Goal: Task Accomplishment & Management: Manage account settings

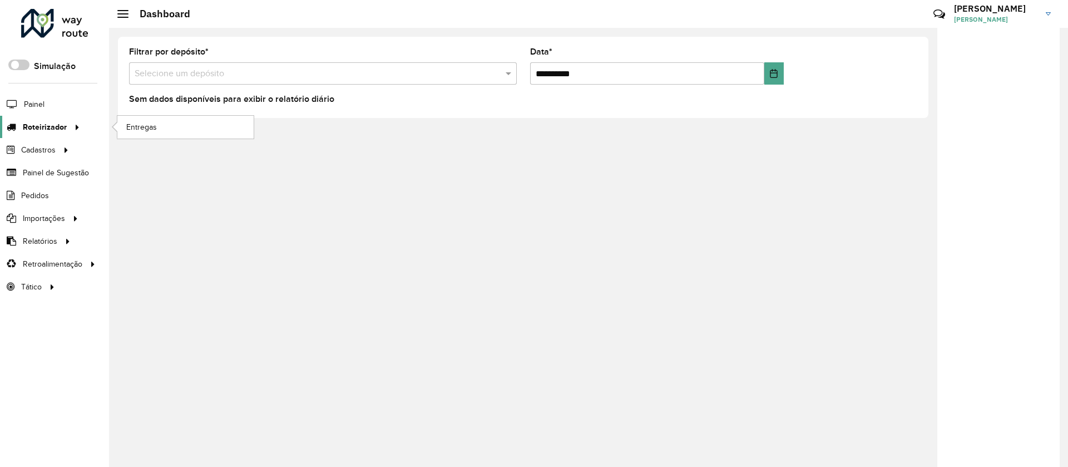
click at [53, 130] on span "Roteirizador" at bounding box center [45, 127] width 44 height 12
click at [141, 130] on span "Entregas" at bounding box center [142, 127] width 32 height 12
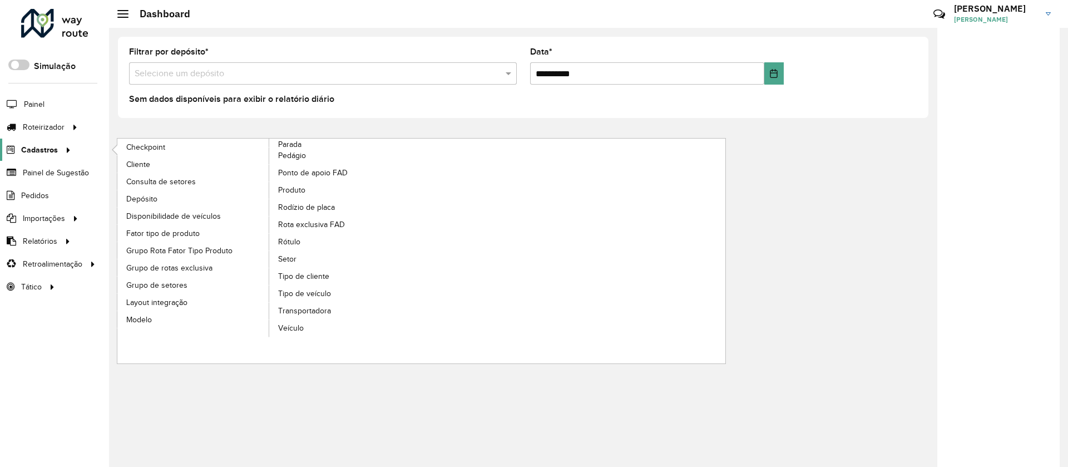
click at [29, 150] on span "Cadastros" at bounding box center [39, 150] width 37 height 12
click at [285, 260] on span "Setor" at bounding box center [287, 259] width 19 height 12
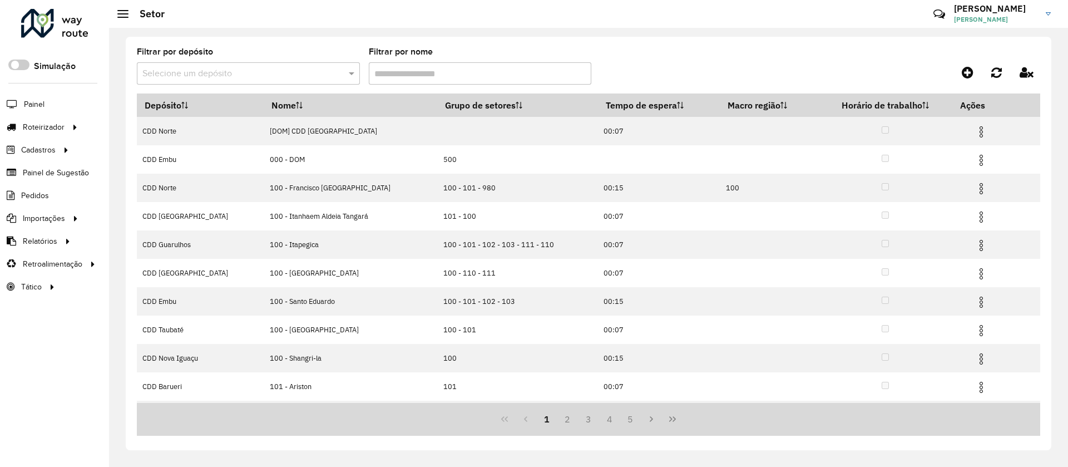
click at [227, 76] on input "text" at bounding box center [237, 73] width 190 height 13
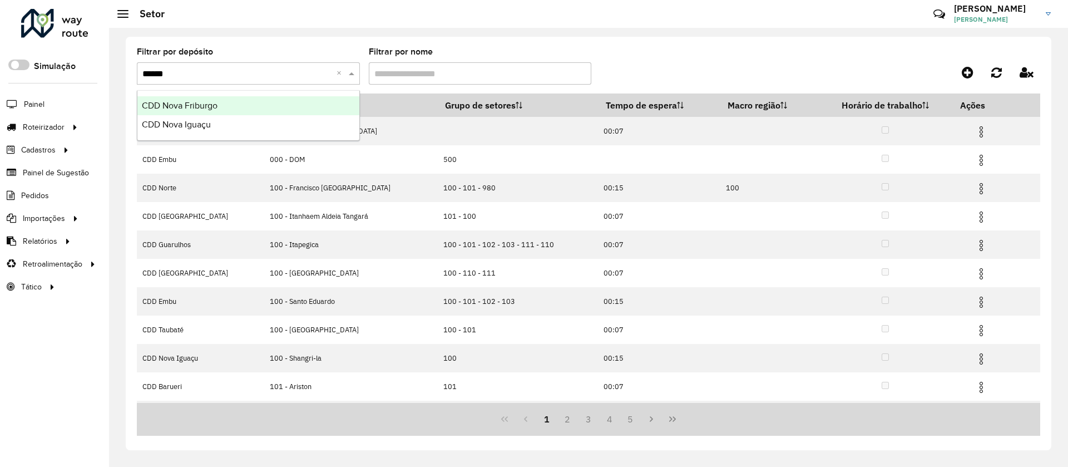
type input "*******"
click at [188, 107] on span "CDD Nova Friburgo" at bounding box center [180, 105] width 76 height 9
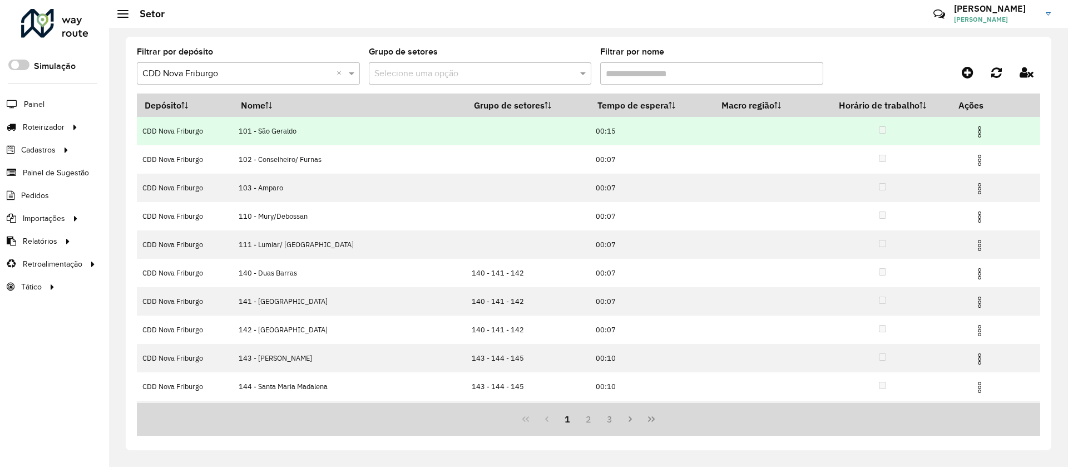
click at [973, 129] on img at bounding box center [979, 131] width 13 height 13
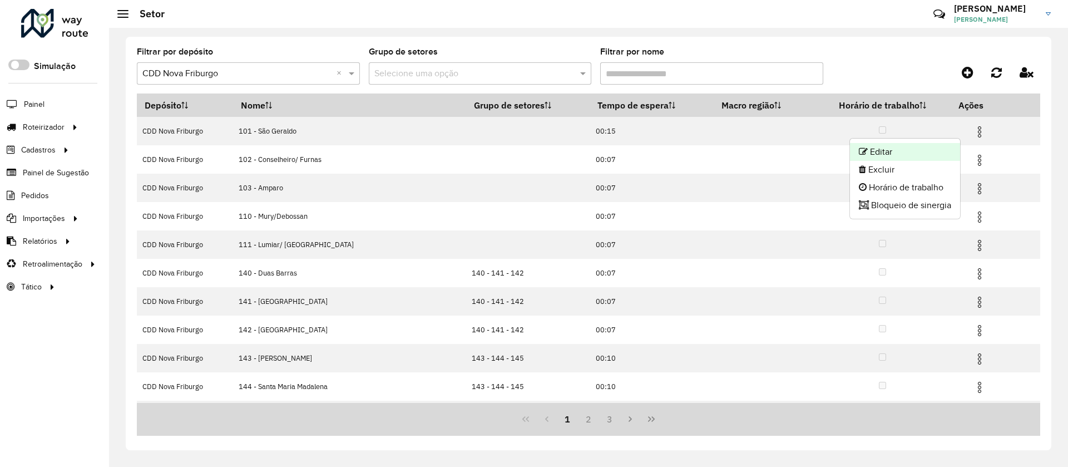
click at [883, 152] on li "Editar" at bounding box center [905, 152] width 110 height 18
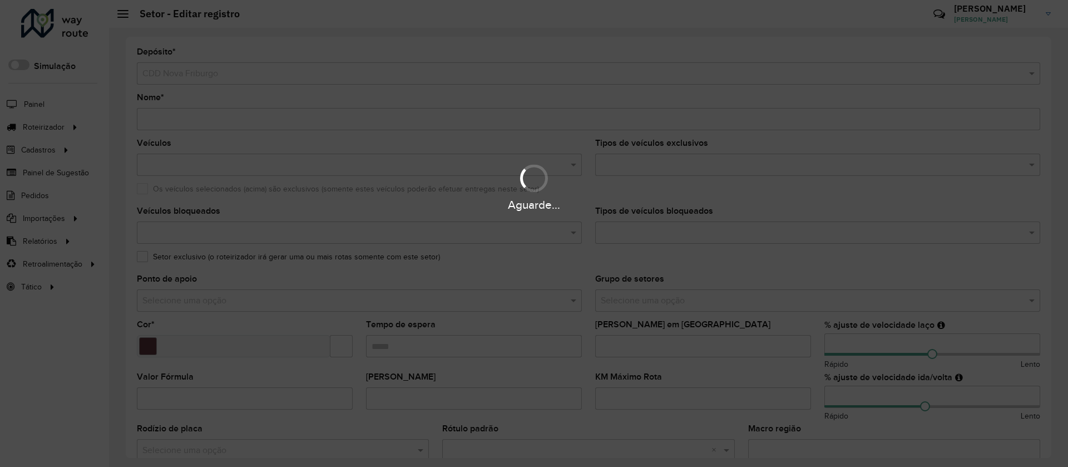
type input "**********"
type input "*******"
type input "*****"
type input "**"
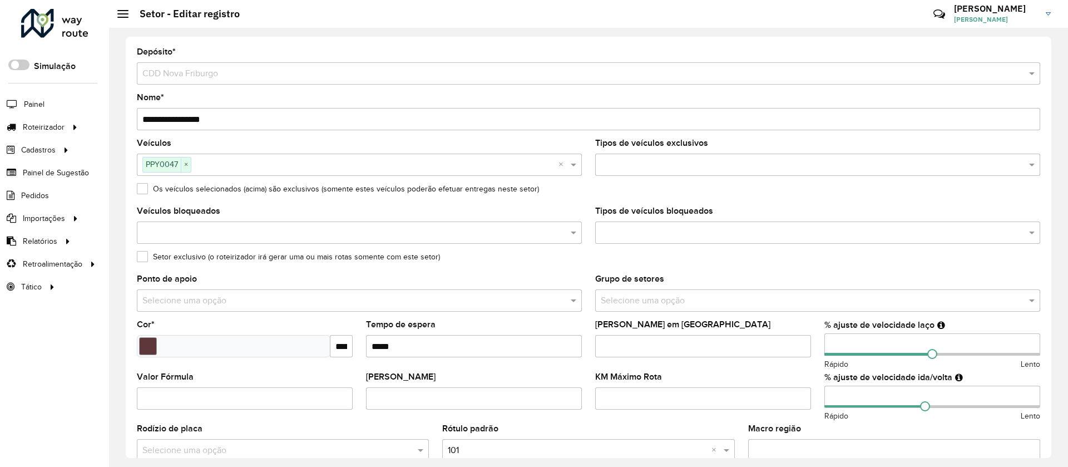
click at [145, 258] on label "Setor exclusivo (o roteirizador irá gerar uma ou mais rotas somente com este se…" at bounding box center [288, 257] width 303 height 12
click at [620, 300] on input "text" at bounding box center [807, 300] width 412 height 13
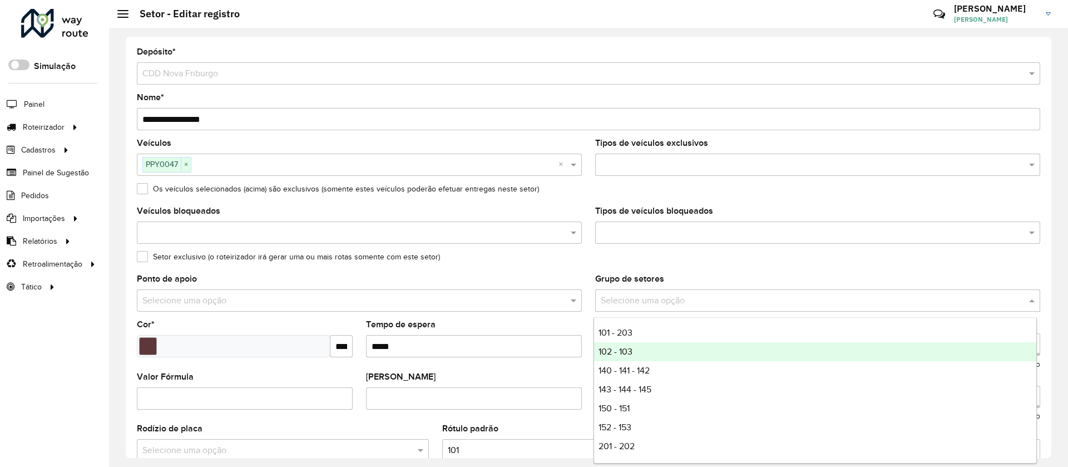
click at [622, 350] on span "102 - 103" at bounding box center [616, 351] width 34 height 9
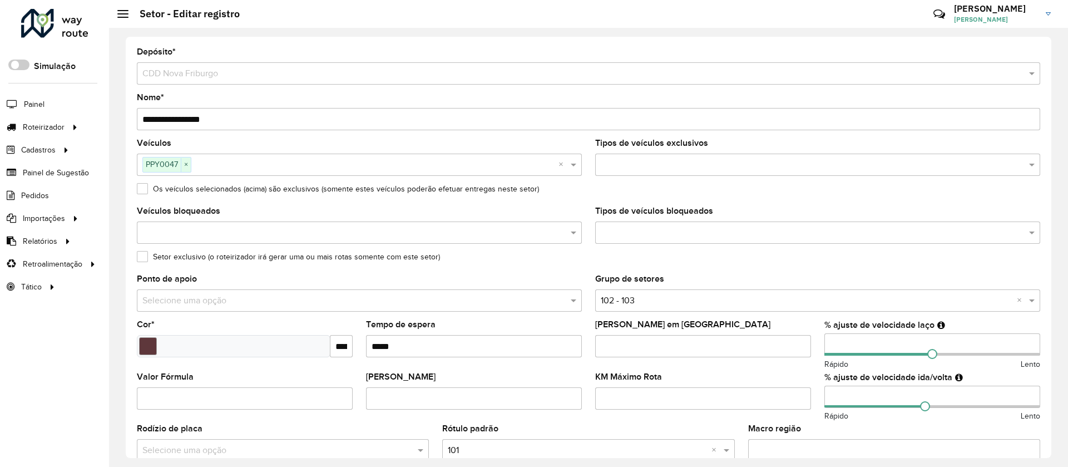
scroll to position [297, 0]
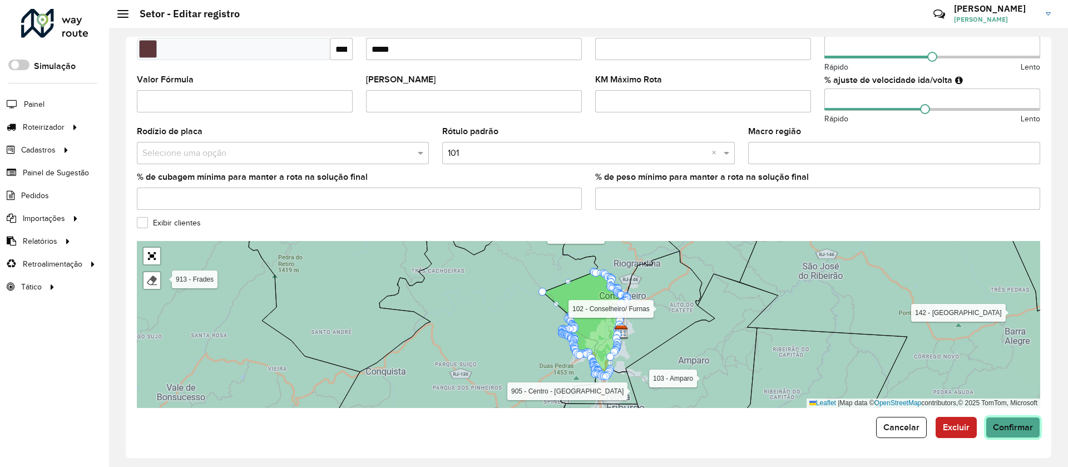
click at [1015, 424] on span "Confirmar" at bounding box center [1013, 426] width 40 height 9
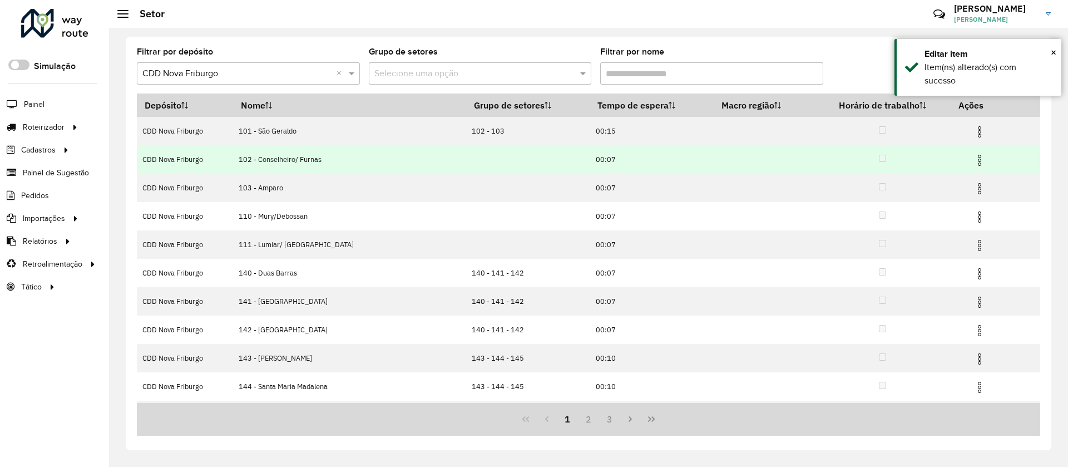
click at [973, 157] on img at bounding box center [979, 160] width 13 height 13
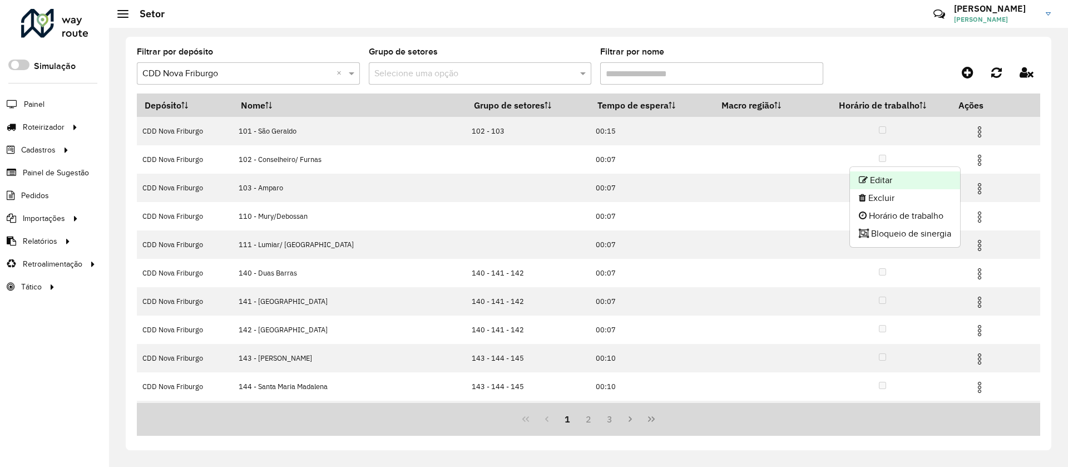
click at [888, 183] on li "Editar" at bounding box center [905, 180] width 110 height 18
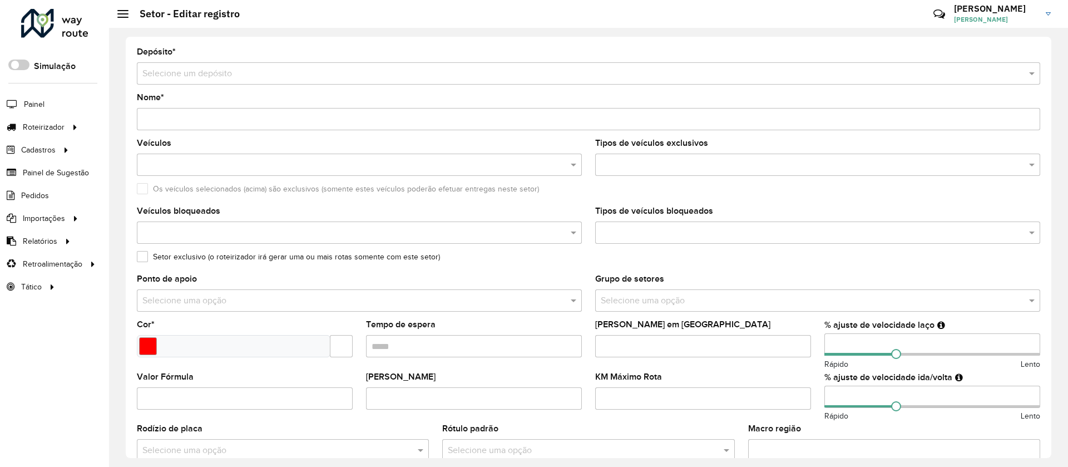
type input "**********"
type input "*******"
type input "*****"
type input "***"
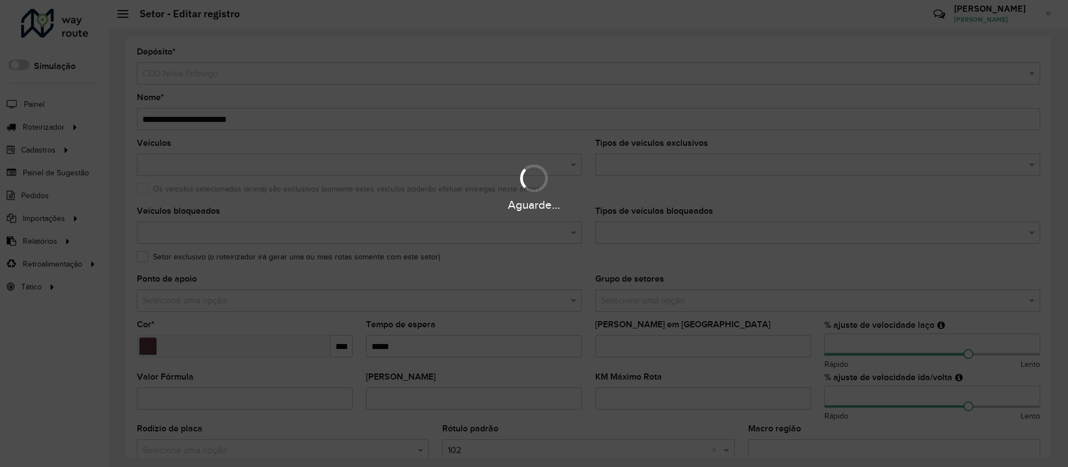
click at [146, 261] on div "Aguarde..." at bounding box center [534, 233] width 1068 height 467
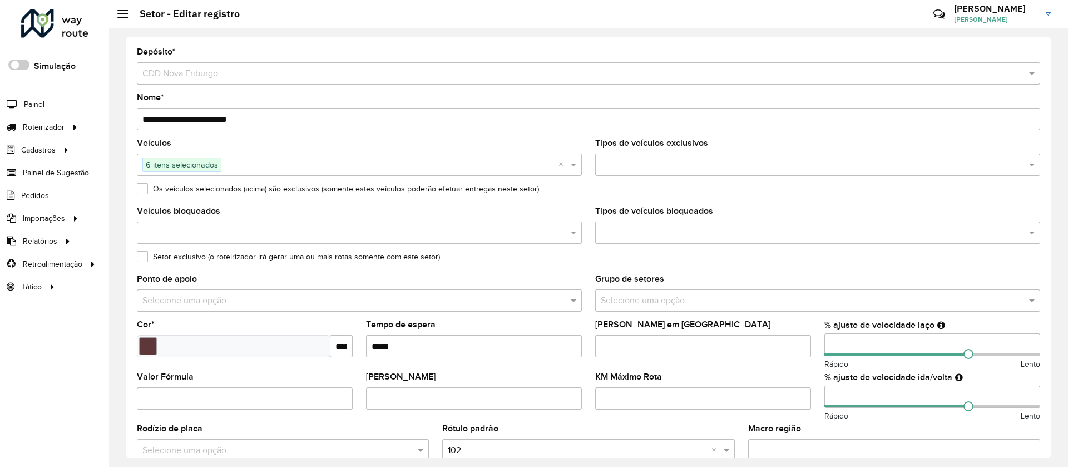
click at [142, 255] on label "Setor exclusivo (o roteirizador irá gerar uma ou mais rotas somente com este se…" at bounding box center [288, 257] width 303 height 12
click at [660, 301] on input "text" at bounding box center [807, 300] width 412 height 13
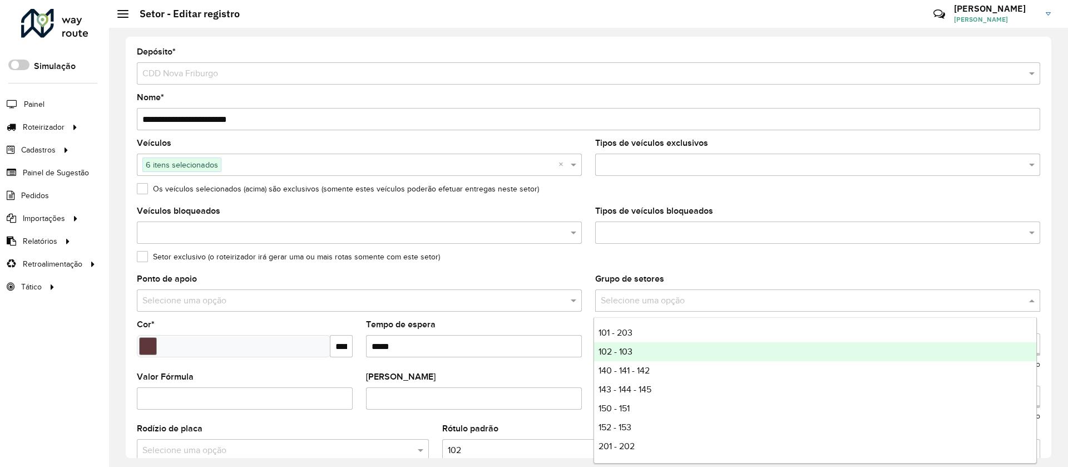
click at [624, 348] on span "102 - 103" at bounding box center [616, 351] width 34 height 9
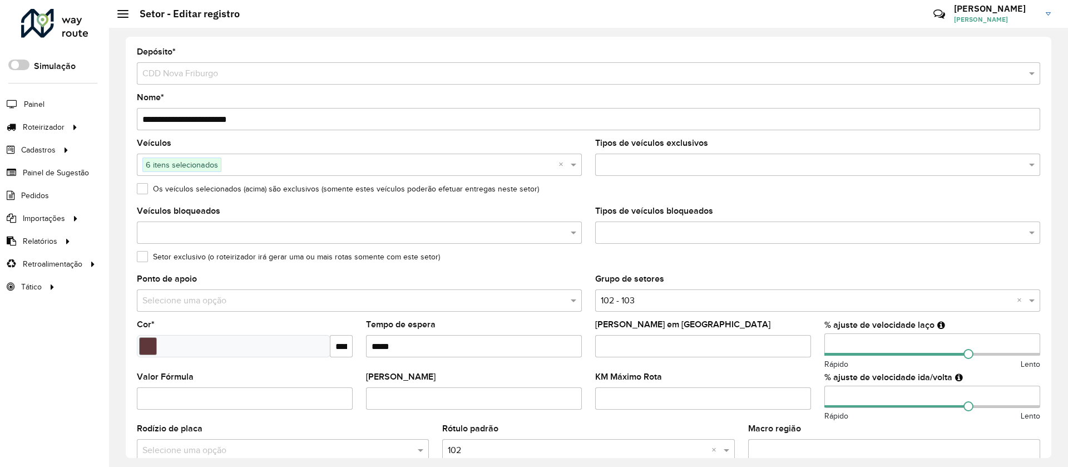
click at [1045, 409] on div "**********" at bounding box center [589, 247] width 926 height 421
click at [1047, 419] on div "**********" at bounding box center [589, 247] width 926 height 421
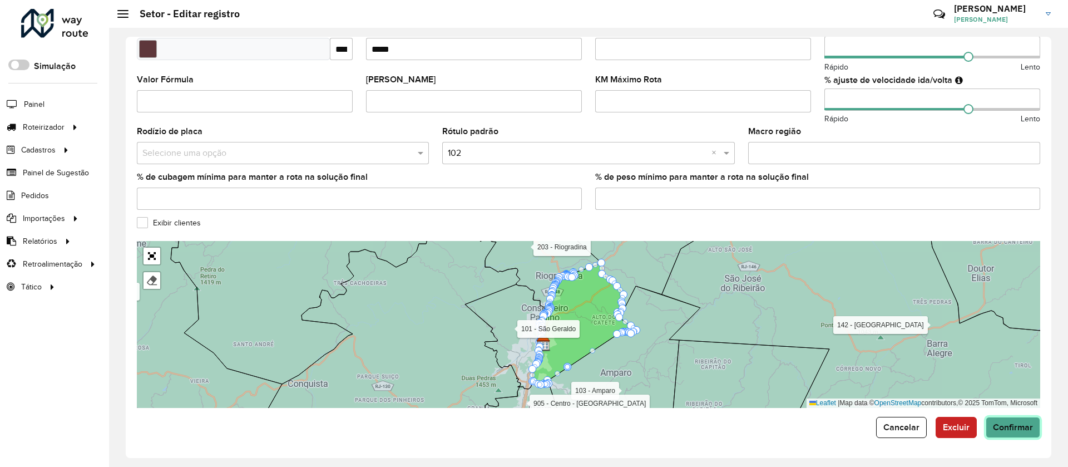
click at [1023, 429] on span "Confirmar" at bounding box center [1013, 426] width 40 height 9
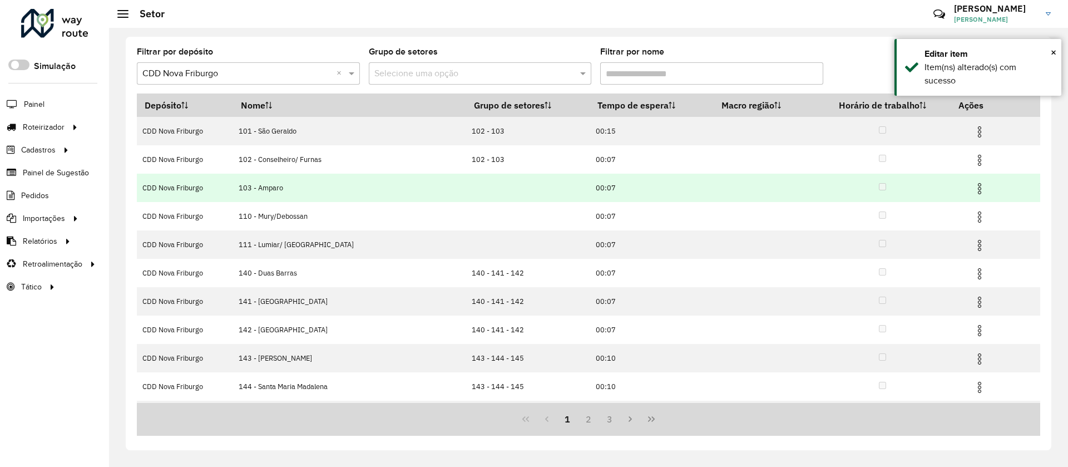
click at [973, 187] on img at bounding box center [979, 188] width 13 height 13
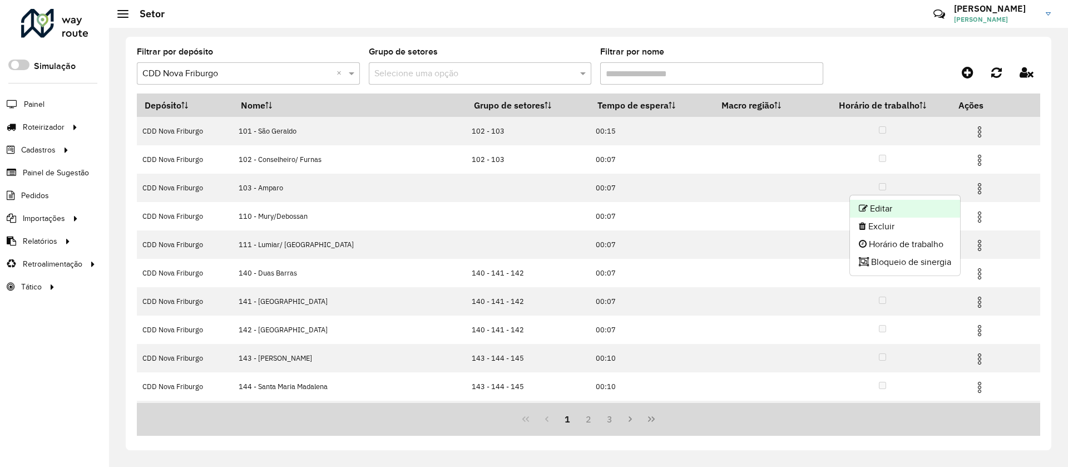
click at [883, 210] on li "Editar" at bounding box center [905, 209] width 110 height 18
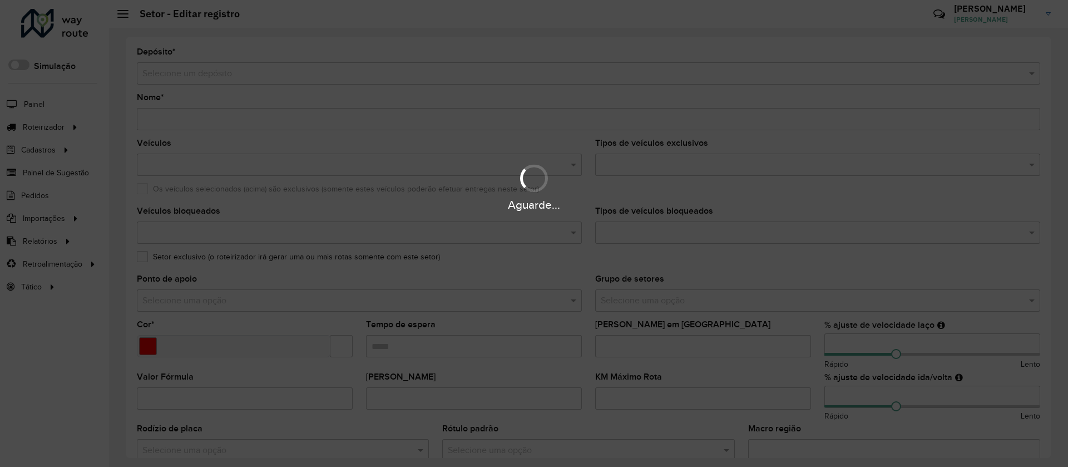
type input "**********"
type input "*******"
type input "*****"
type input "**"
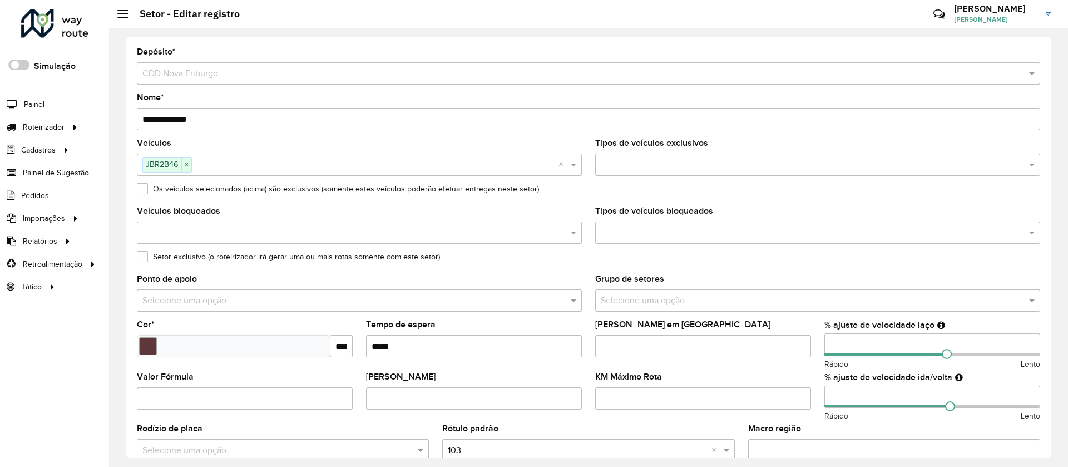
click at [145, 264] on div "Setor exclusivo (o roteirizador irá gerar uma ou mais rotas somente com este se…" at bounding box center [588, 259] width 903 height 13
click at [145, 259] on label "Setor exclusivo (o roteirizador irá gerar uma ou mais rotas somente com este se…" at bounding box center [288, 257] width 303 height 12
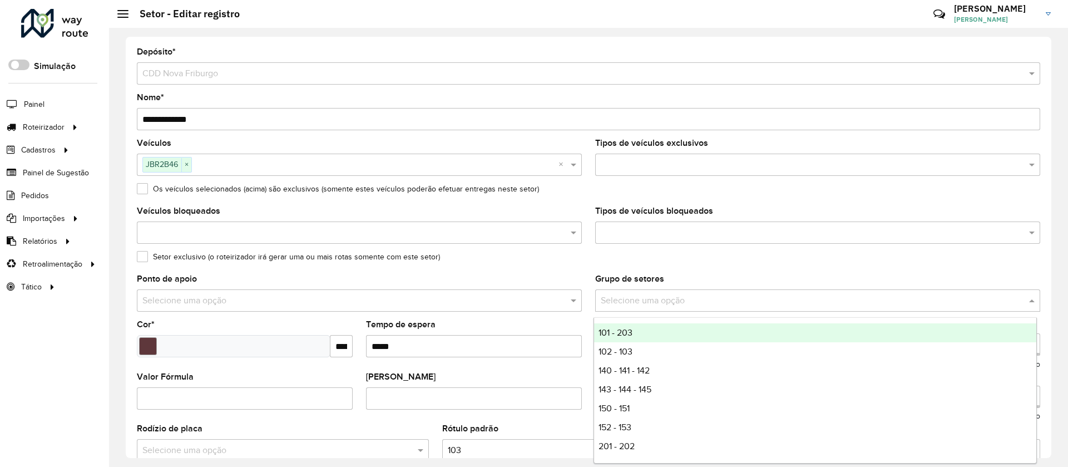
click at [665, 298] on input "text" at bounding box center [807, 300] width 412 height 13
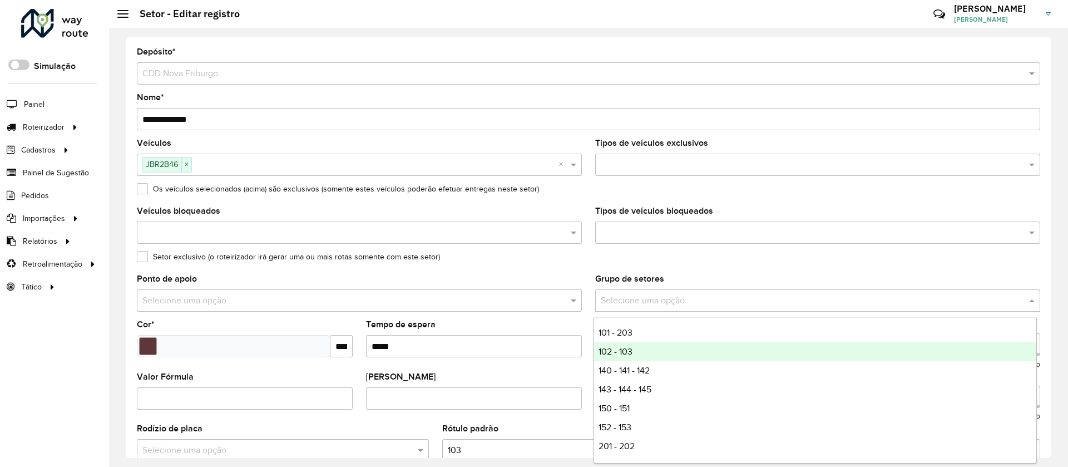
click at [613, 351] on span "102 - 103" at bounding box center [616, 351] width 34 height 9
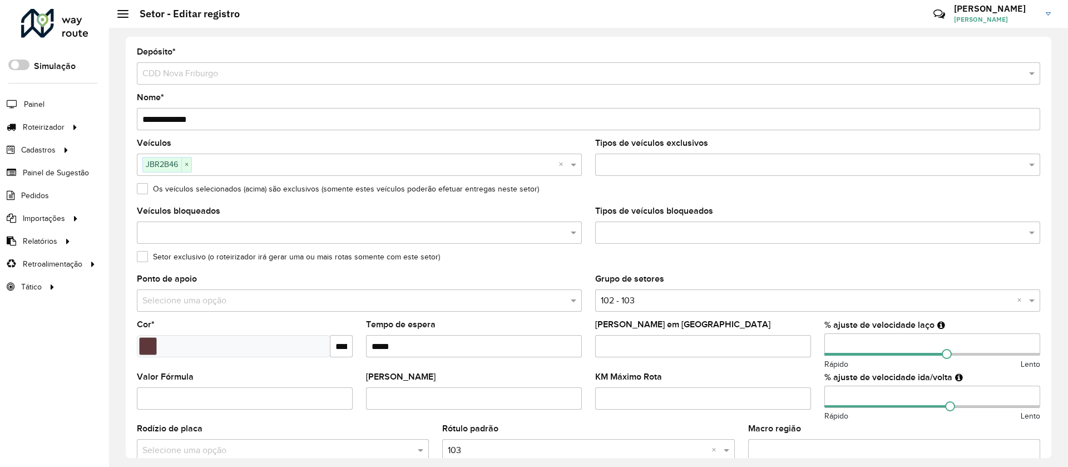
click at [1048, 433] on div "**********" at bounding box center [589, 247] width 926 height 421
click at [1048, 424] on div "**********" at bounding box center [589, 247] width 926 height 421
click at [1047, 410] on div "**********" at bounding box center [589, 247] width 926 height 421
click at [1045, 388] on div "**********" at bounding box center [589, 247] width 926 height 421
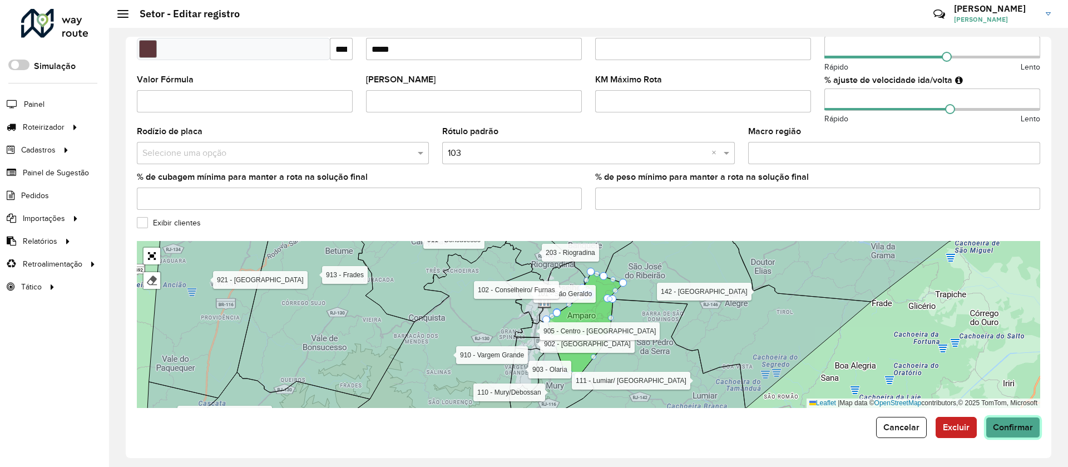
click at [1011, 423] on span "Confirmar" at bounding box center [1013, 426] width 40 height 9
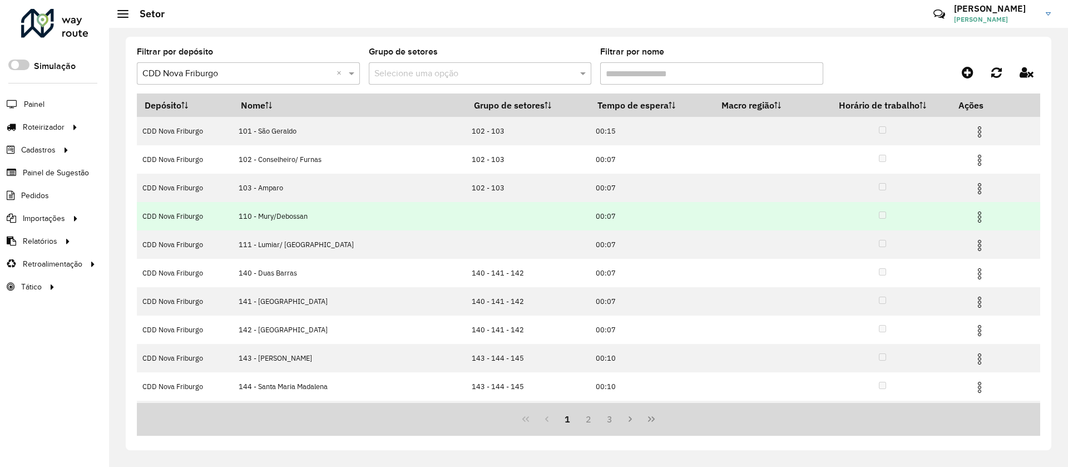
click at [973, 213] on img at bounding box center [979, 216] width 13 height 13
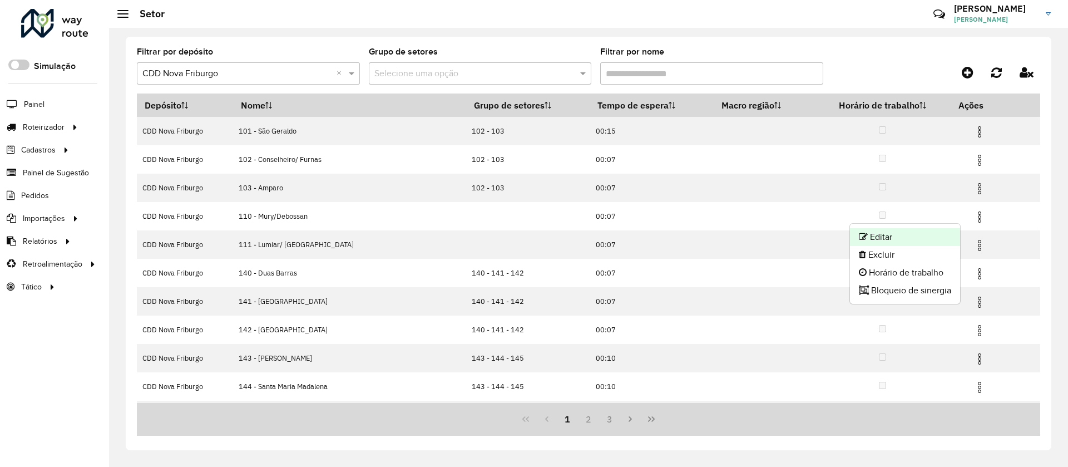
click at [883, 236] on li "Editar" at bounding box center [905, 237] width 110 height 18
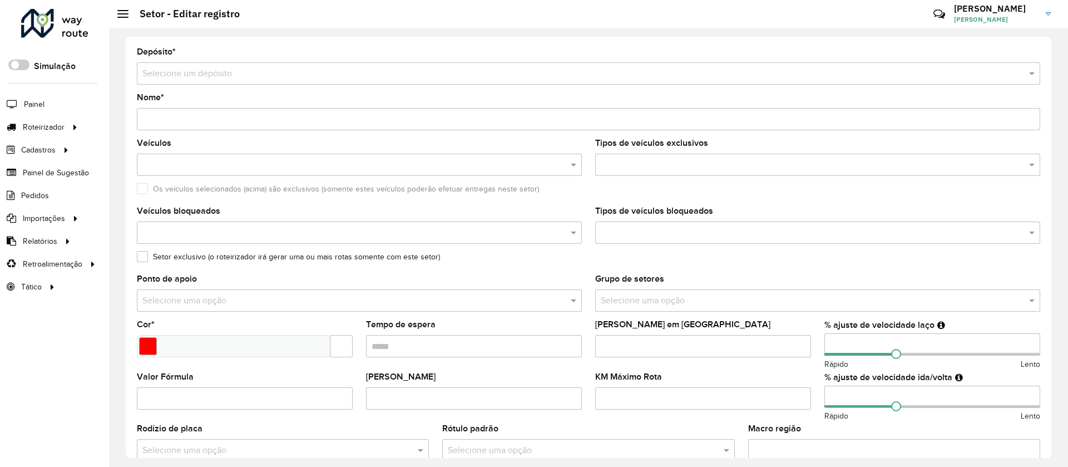
type input "**********"
type input "*******"
type input "*****"
type input "**"
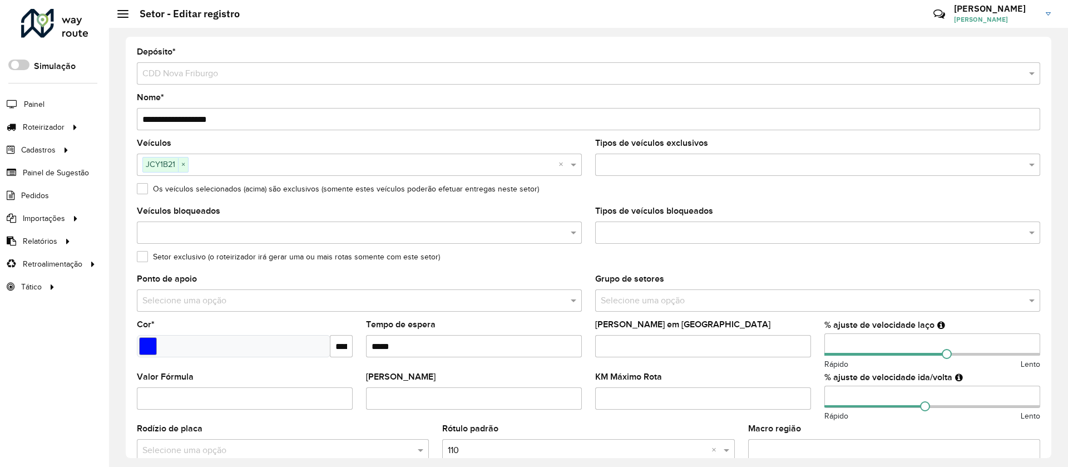
click at [142, 260] on label "Setor exclusivo (o roteirizador irá gerar uma ou mais rotas somente com este se…" at bounding box center [288, 257] width 303 height 12
click at [644, 298] on input "text" at bounding box center [807, 300] width 412 height 13
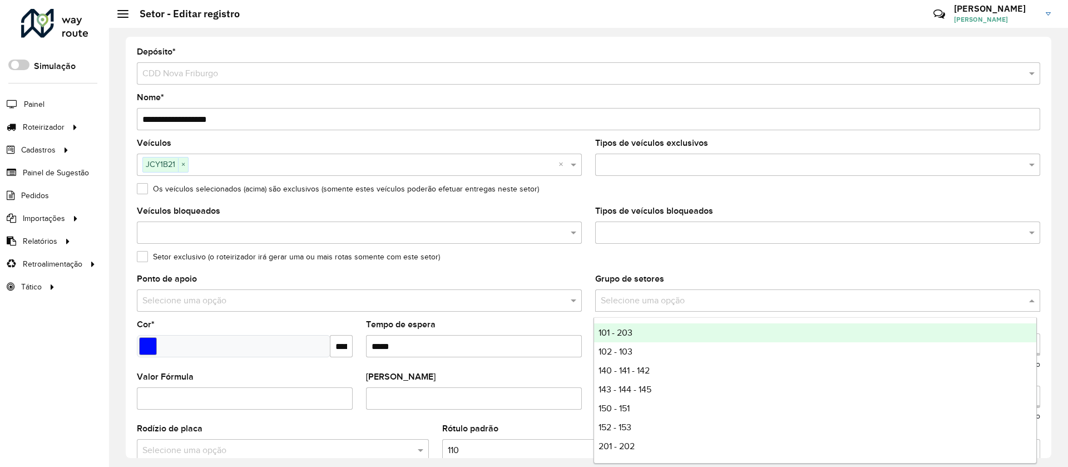
click at [556, 206] on formly-field "Os veículos selecionados (acima) são exclusivos (somente estes veículos poderão…" at bounding box center [588, 196] width 917 height 22
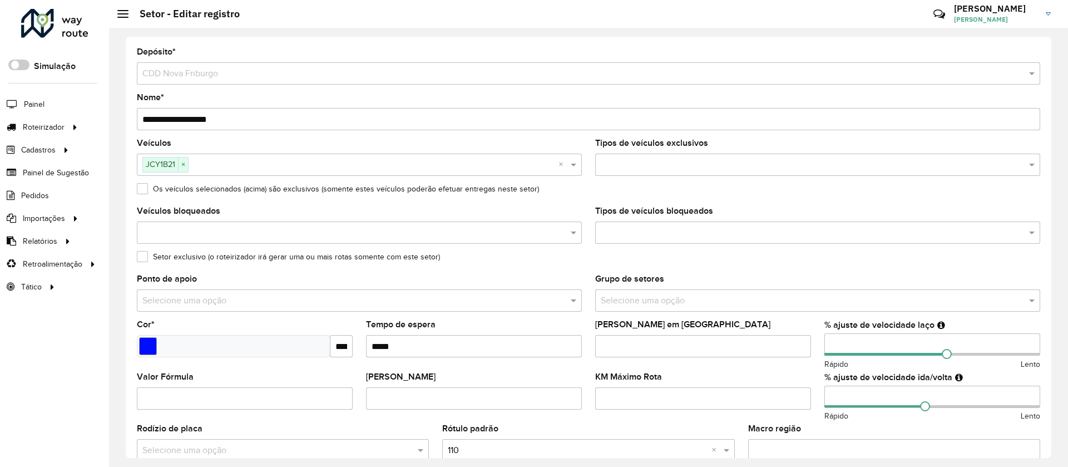
scroll to position [297, 0]
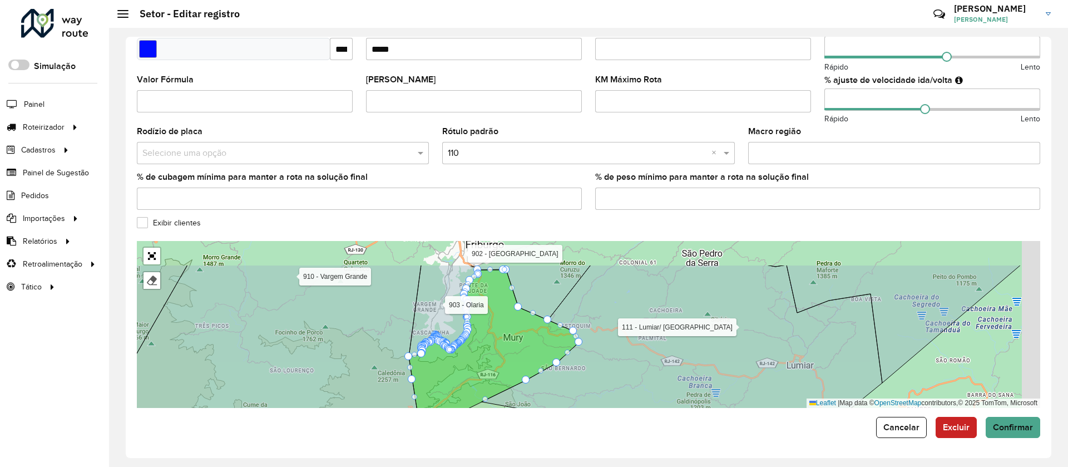
drag, startPoint x: 571, startPoint y: 308, endPoint x: 518, endPoint y: 343, distance: 63.3
click at [518, 343] on icon at bounding box center [494, 345] width 170 height 150
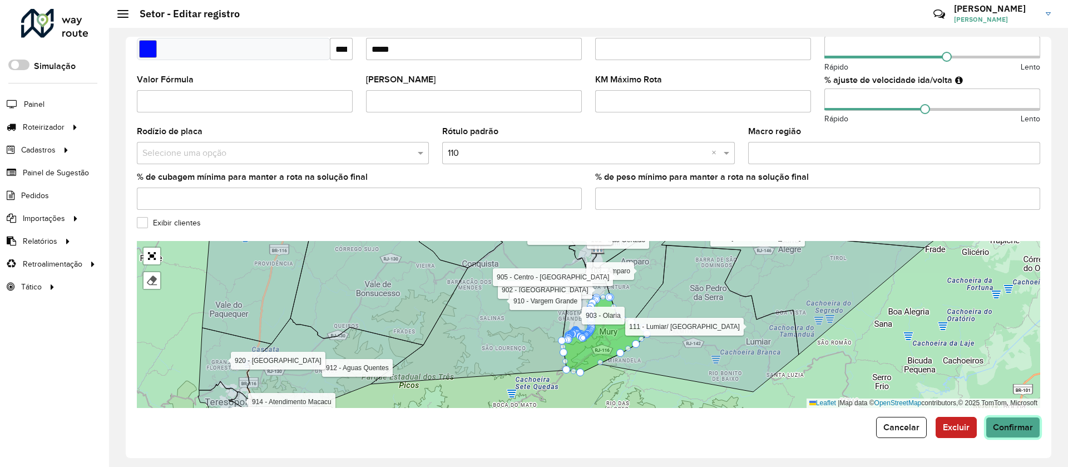
click at [1010, 424] on span "Confirmar" at bounding box center [1013, 426] width 40 height 9
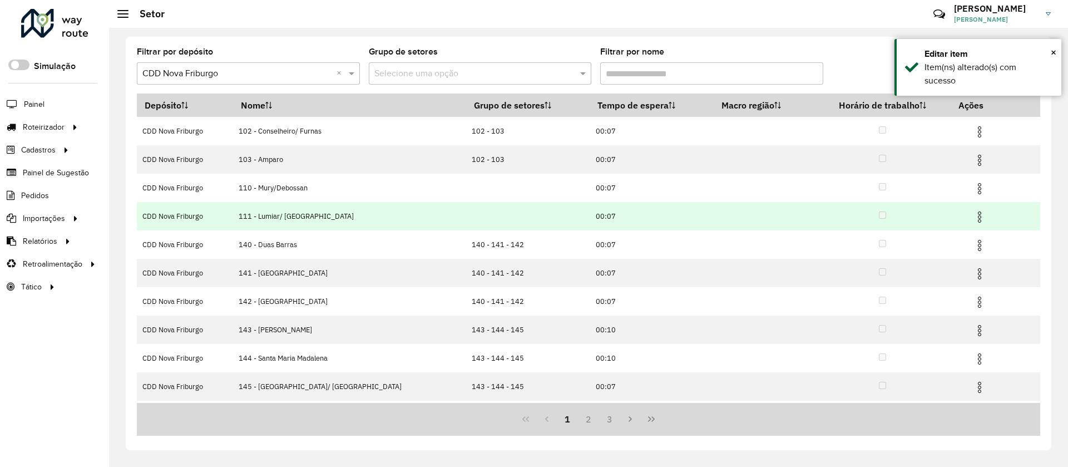
scroll to position [55, 0]
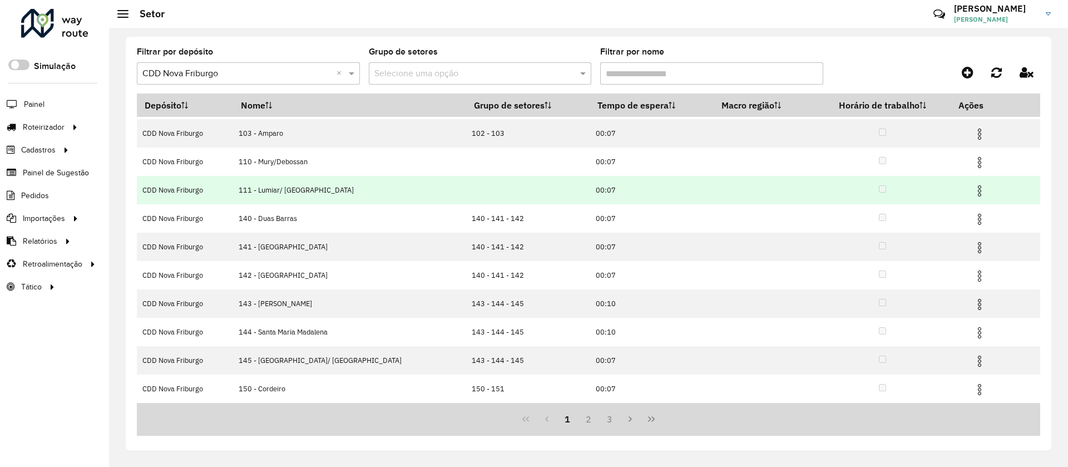
click at [973, 187] on img at bounding box center [979, 190] width 13 height 13
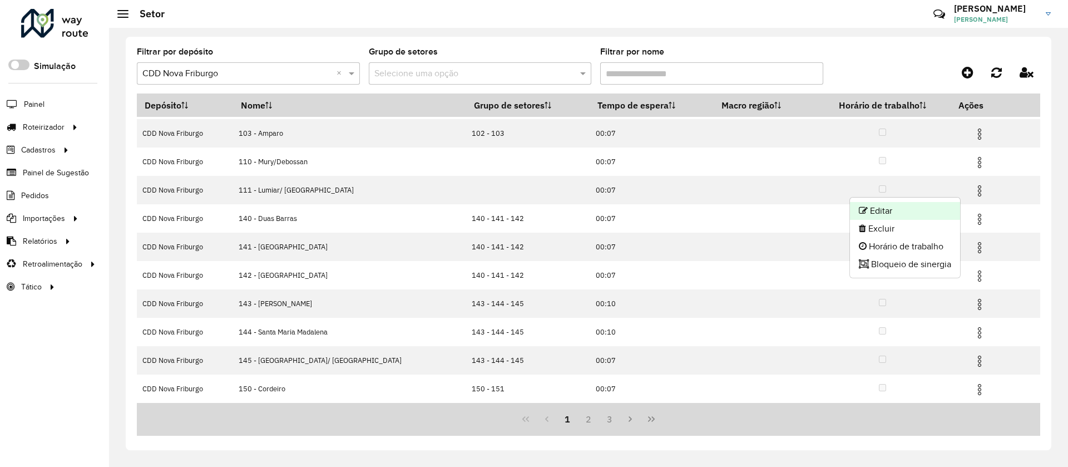
click at [886, 208] on li "Editar" at bounding box center [905, 211] width 110 height 18
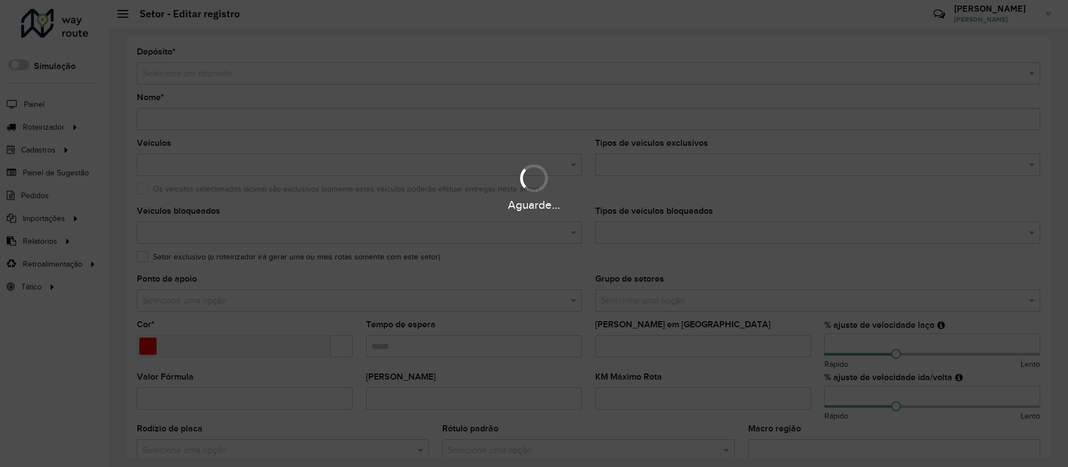
type input "**********"
type input "*******"
type input "*****"
type input "**"
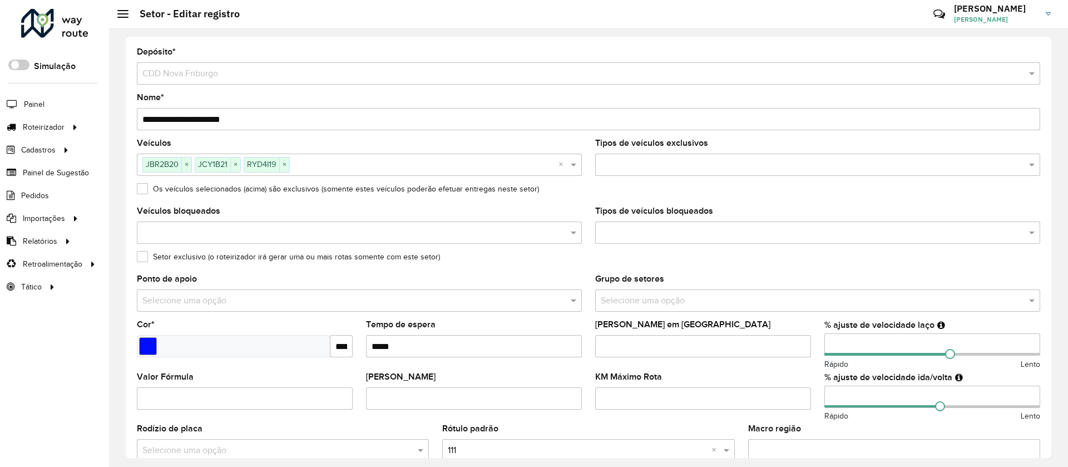
scroll to position [297, 0]
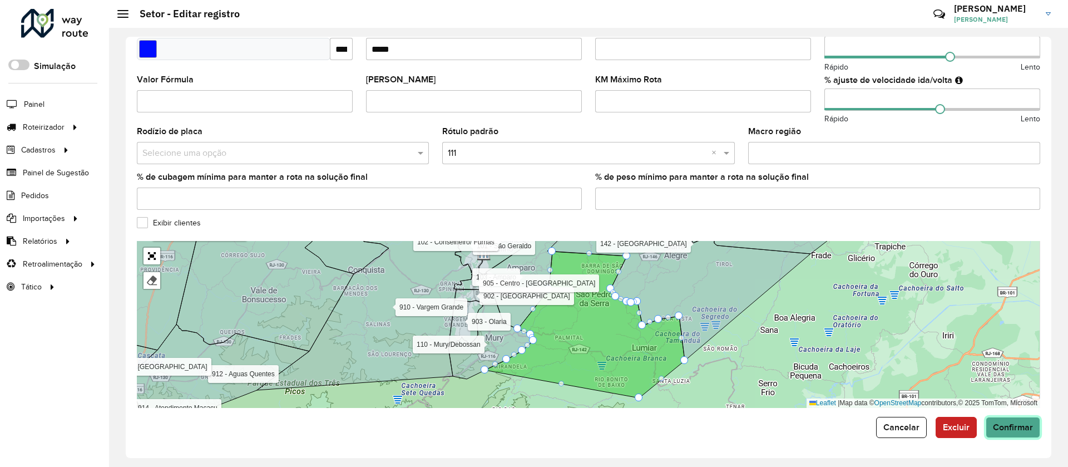
click at [1015, 432] on button "Confirmar" at bounding box center [1013, 427] width 55 height 21
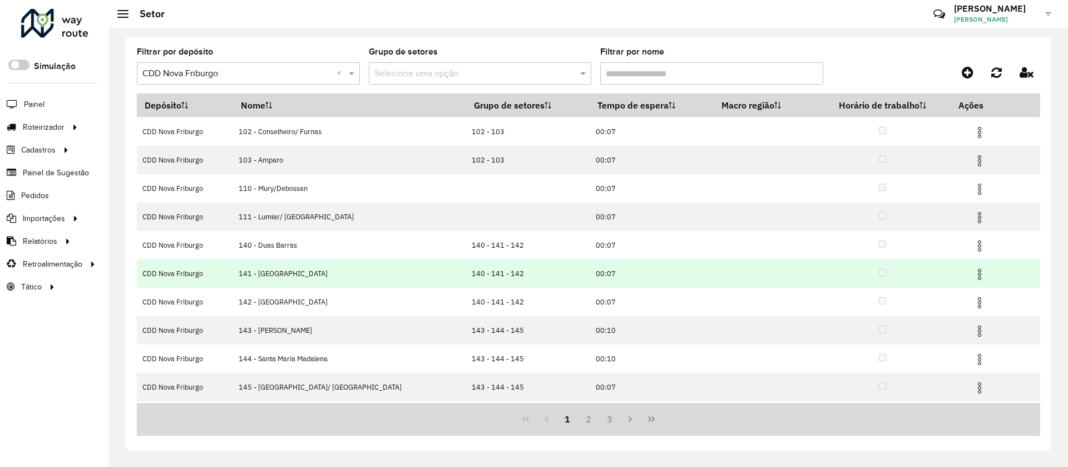
scroll to position [55, 0]
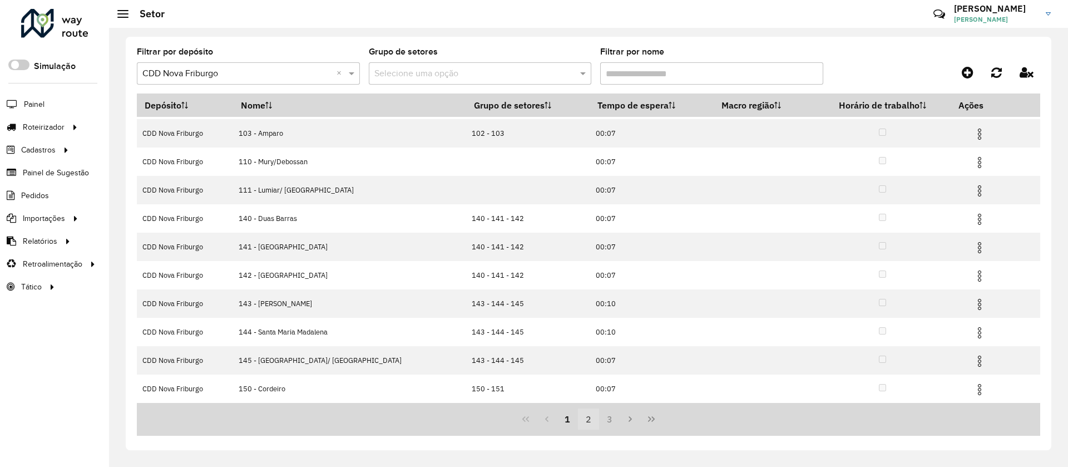
click at [584, 417] on button "2" at bounding box center [588, 418] width 21 height 21
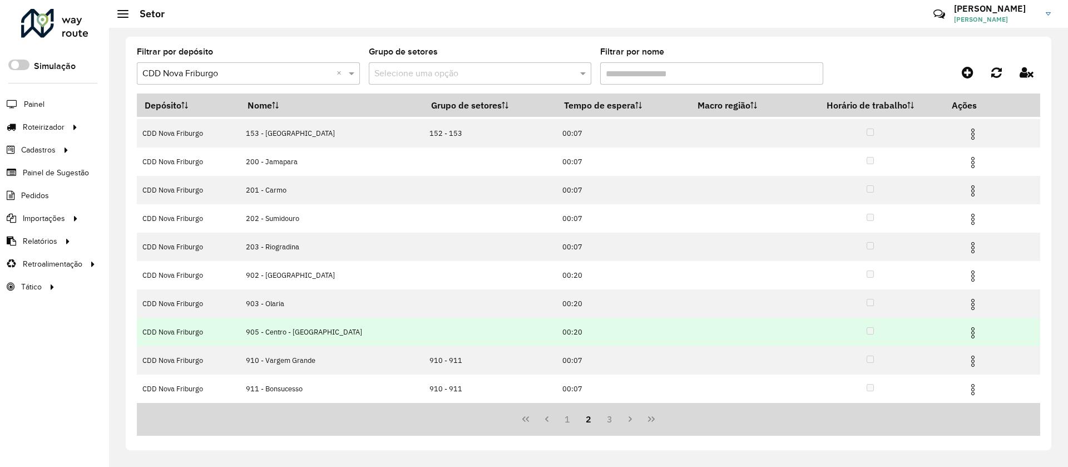
click at [966, 330] on img at bounding box center [972, 332] width 13 height 13
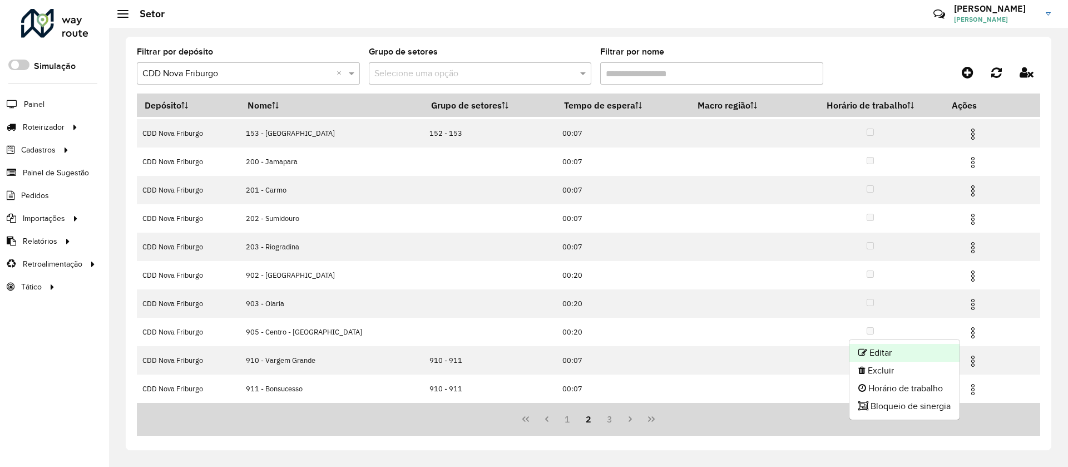
click at [869, 350] on li "Editar" at bounding box center [905, 353] width 110 height 18
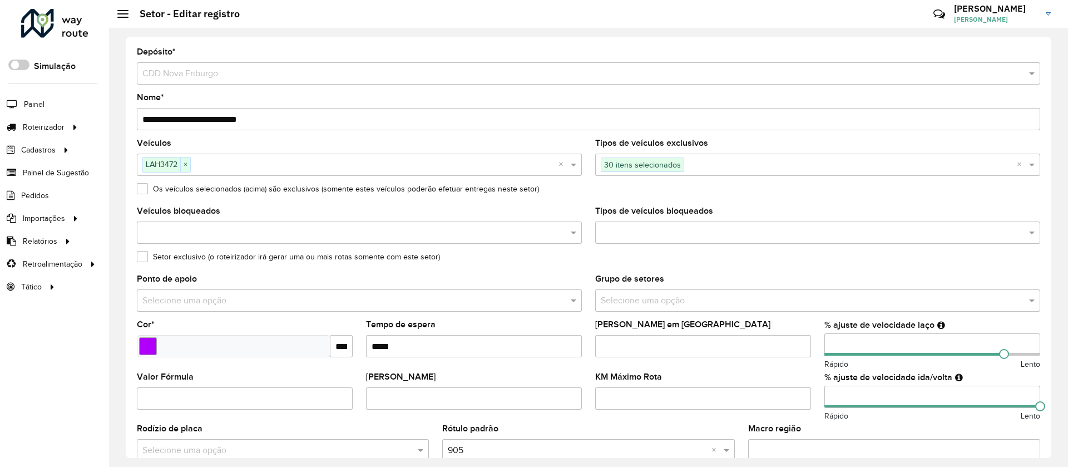
click at [661, 305] on input "text" at bounding box center [807, 300] width 412 height 13
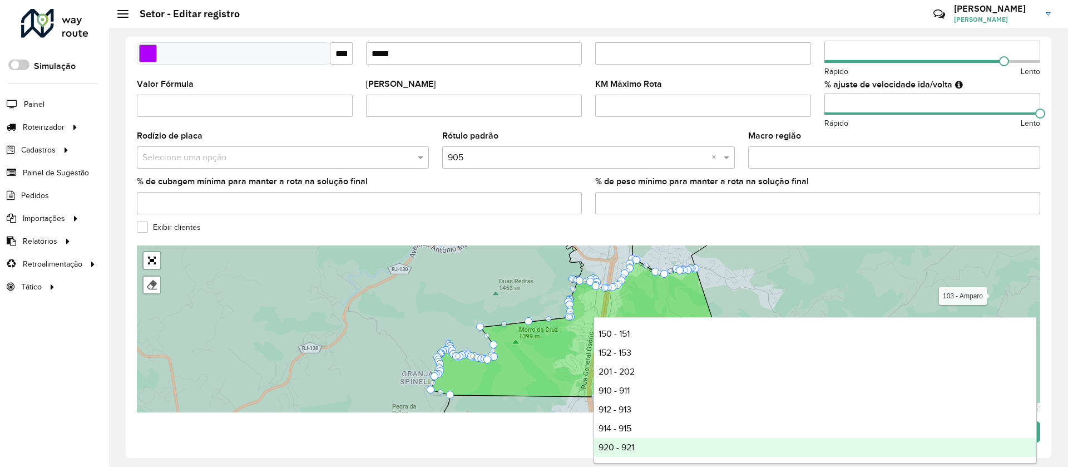
scroll to position [297, 0]
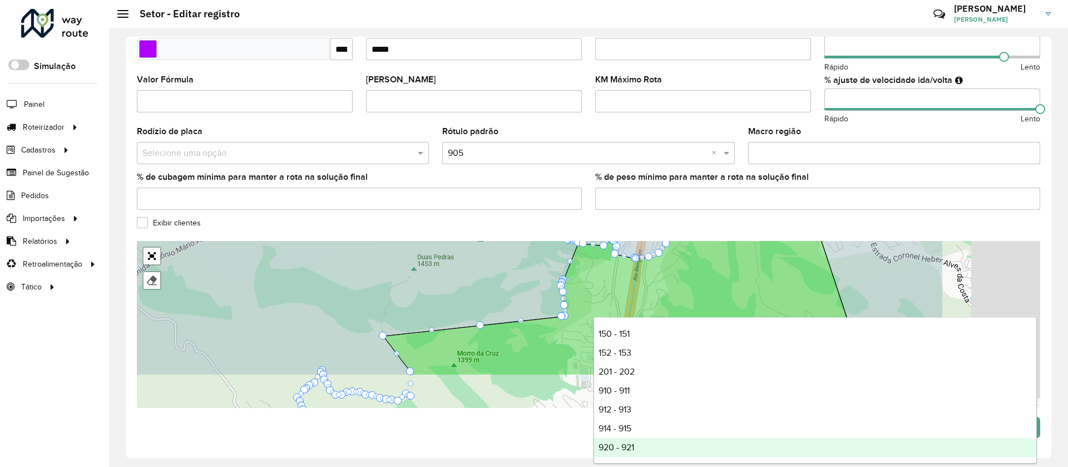
drag, startPoint x: 502, startPoint y: 269, endPoint x: 244, endPoint y: 171, distance: 275.6
click at [245, 174] on formly-group "**********" at bounding box center [588, 79] width 903 height 657
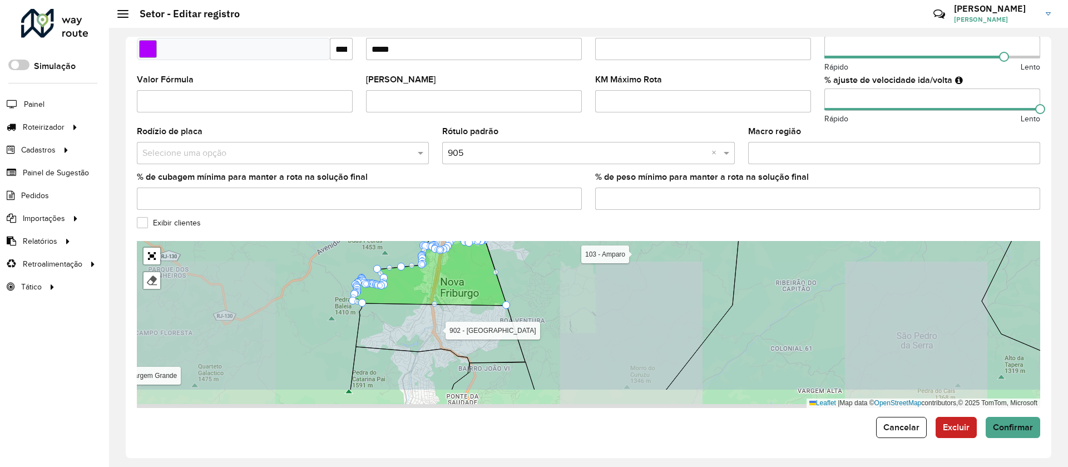
drag, startPoint x: 578, startPoint y: 312, endPoint x: 572, endPoint y: 287, distance: 25.8
click at [572, 289] on icon at bounding box center [613, 289] width 260 height 201
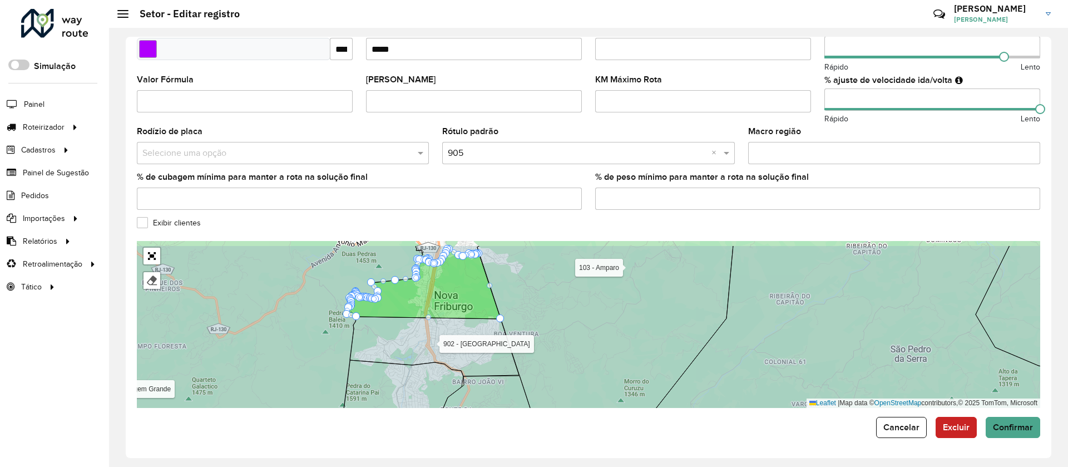
drag, startPoint x: 478, startPoint y: 330, endPoint x: 472, endPoint y: 364, distance: 33.9
click at [472, 364] on icon at bounding box center [434, 347] width 169 height 60
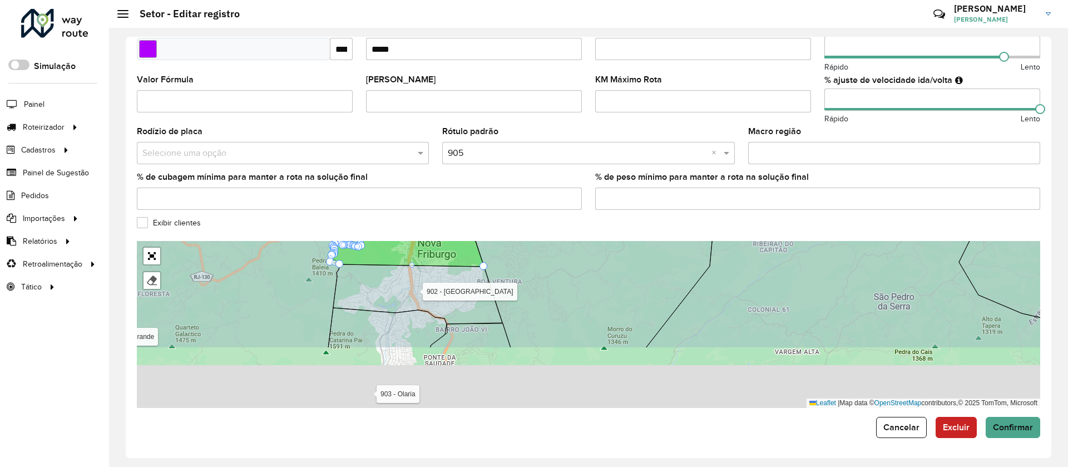
drag, startPoint x: 468, startPoint y: 362, endPoint x: 458, endPoint y: 282, distance: 81.3
click at [458, 283] on icon at bounding box center [417, 294] width 169 height 60
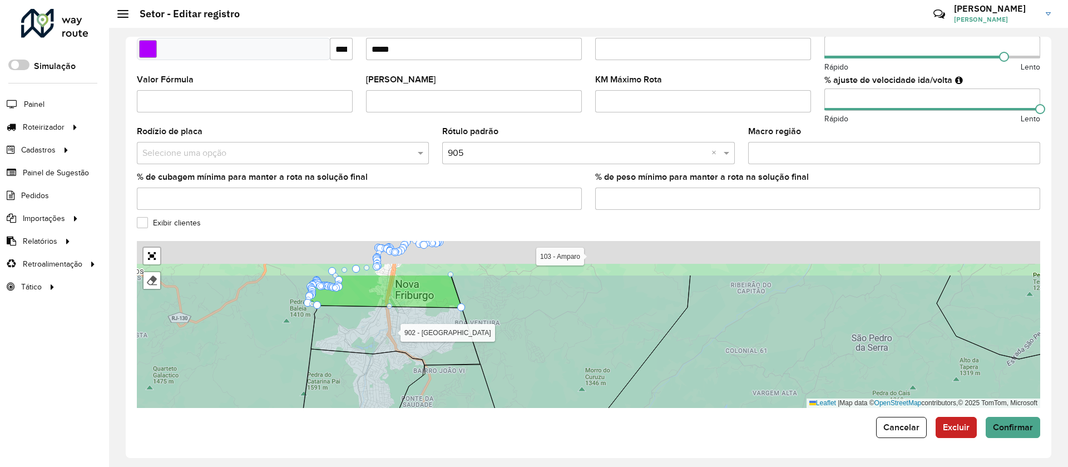
drag, startPoint x: 416, startPoint y: 276, endPoint x: 382, endPoint y: 336, distance: 68.8
click at [382, 336] on icon at bounding box center [395, 335] width 169 height 60
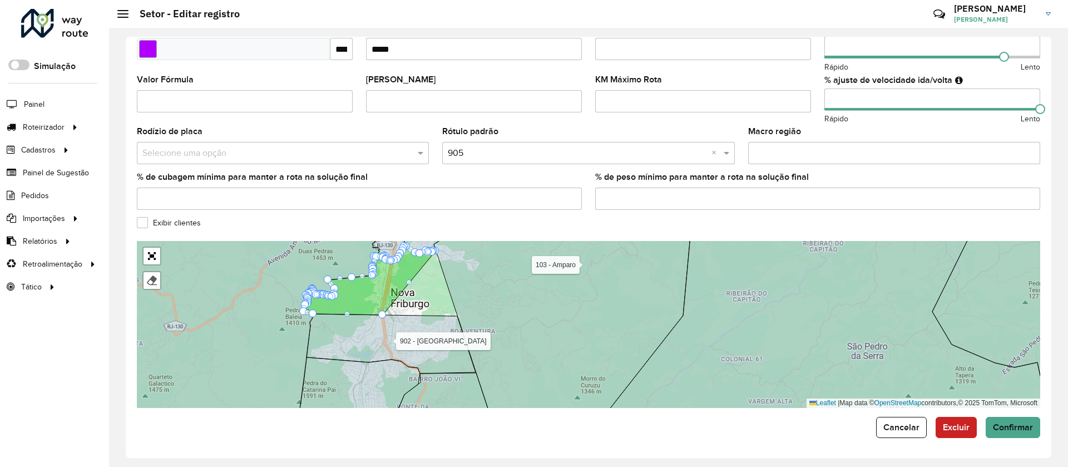
drag, startPoint x: 456, startPoint y: 315, endPoint x: 429, endPoint y: 295, distance: 33.8
drag, startPoint x: 432, startPoint y: 296, endPoint x: 418, endPoint y: 355, distance: 60.5
click at [418, 355] on div "101 - São Geraldo 102 - Conselheiro/ Furnas 103 - Amparo 110 - Mury/Debossan 11…" at bounding box center [588, 324] width 903 height 167
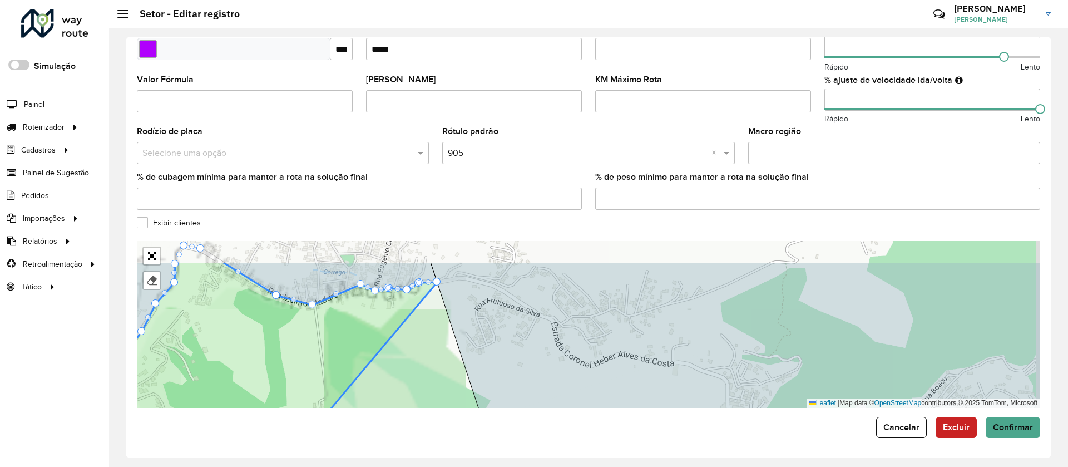
drag, startPoint x: 366, startPoint y: 305, endPoint x: 348, endPoint y: 347, distance: 44.6
click at [348, 347] on icon at bounding box center [232, 363] width 409 height 204
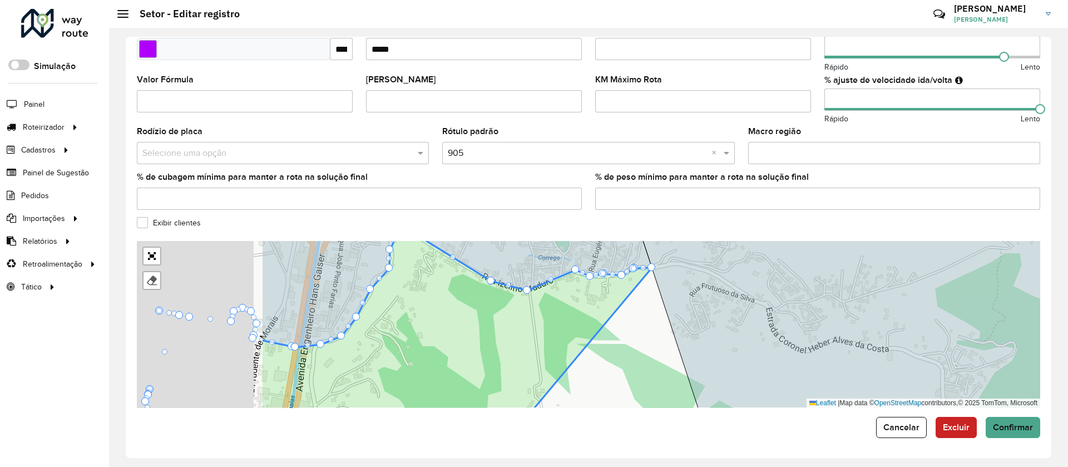
drag, startPoint x: 355, startPoint y: 333, endPoint x: 525, endPoint y: 306, distance: 171.9
click at [525, 313] on icon at bounding box center [456, 319] width 391 height 177
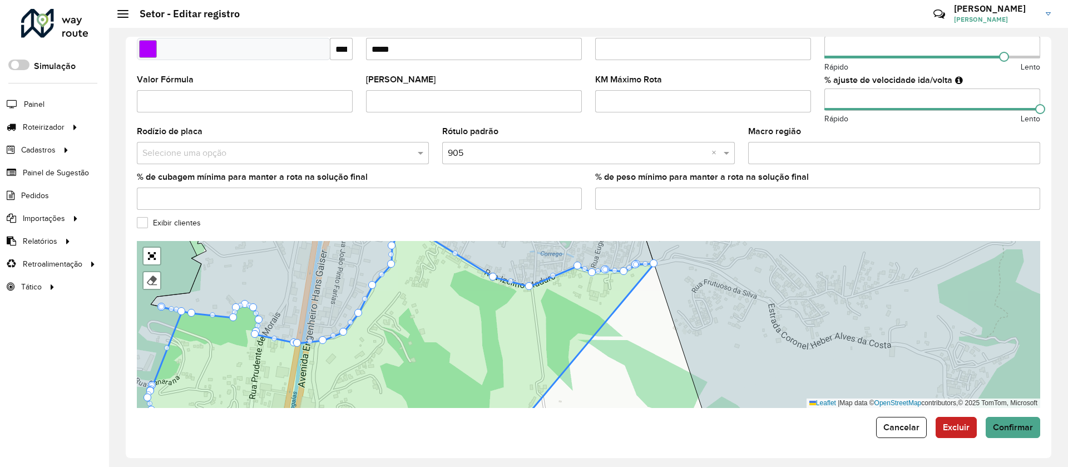
drag, startPoint x: 373, startPoint y: 344, endPoint x: 382, endPoint y: 394, distance: 50.8
click at [382, 394] on icon at bounding box center [401, 327] width 506 height 199
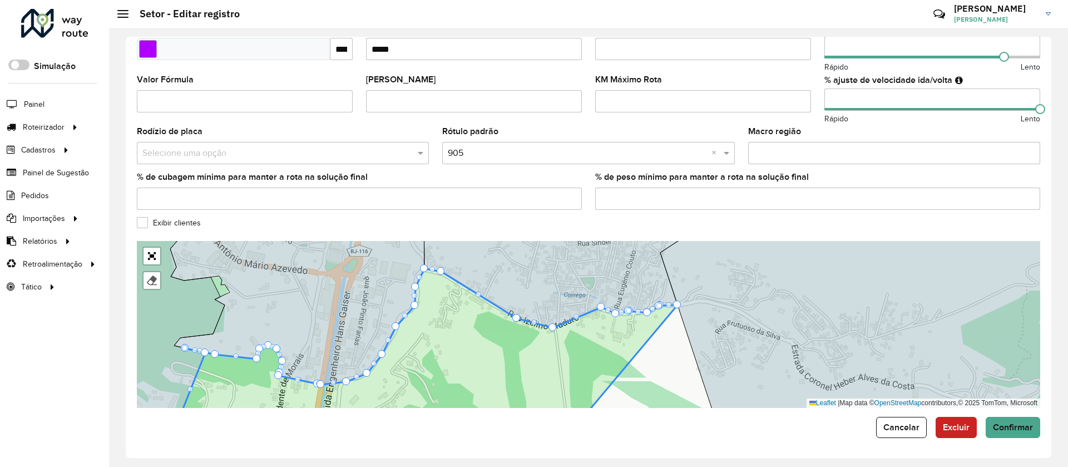
drag, startPoint x: 366, startPoint y: 297, endPoint x: 373, endPoint y: 290, distance: 10.6
click at [373, 290] on icon at bounding box center [290, 299] width 268 height 170
drag, startPoint x: 426, startPoint y: 266, endPoint x: 308, endPoint y: 267, distance: 117.9
drag, startPoint x: 416, startPoint y: 306, endPoint x: 318, endPoint y: 269, distance: 104.8
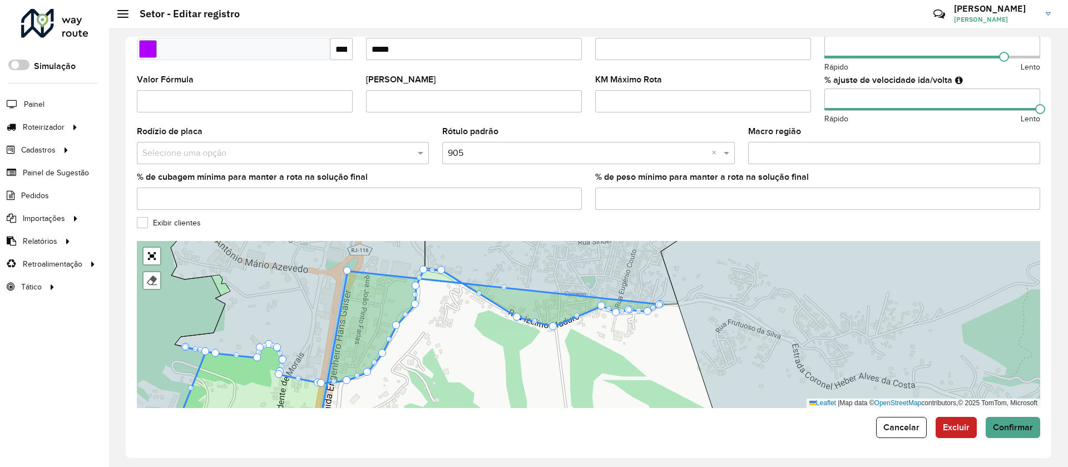
drag, startPoint x: 675, startPoint y: 303, endPoint x: 345, endPoint y: 270, distance: 332.1
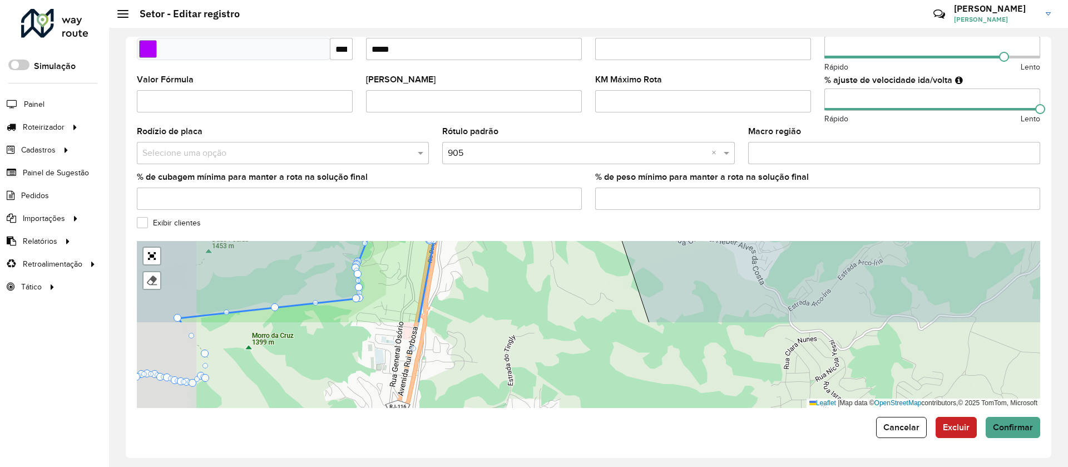
drag, startPoint x: 489, startPoint y: 320, endPoint x: 511, endPoint y: 258, distance: 66.2
click at [528, 241] on div "101 - São Geraldo 102 - Conselheiro/ Furnas 103 - Amparo 110 - Mury/Debossan 11…" at bounding box center [588, 324] width 903 height 167
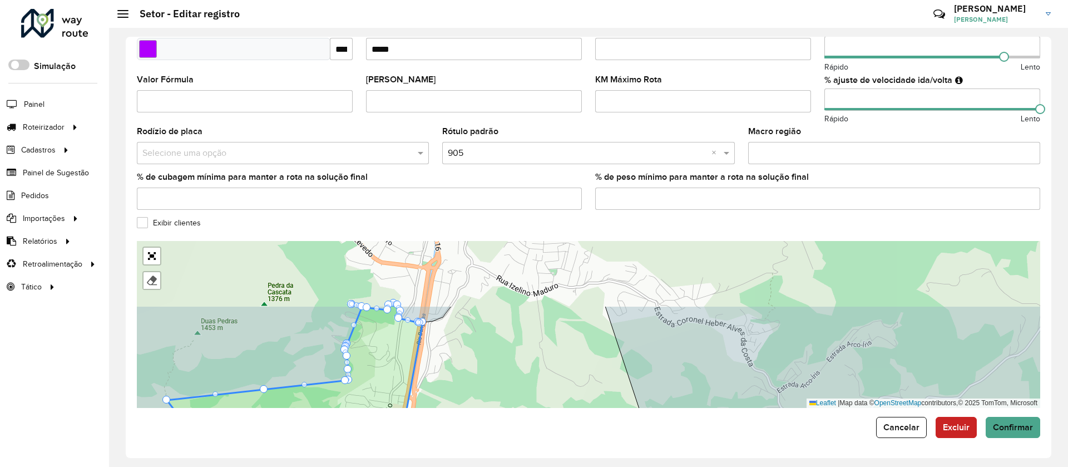
drag, startPoint x: 477, startPoint y: 314, endPoint x: 460, endPoint y: 427, distance: 113.7
click at [460, 427] on form "**********" at bounding box center [588, 94] width 903 height 687
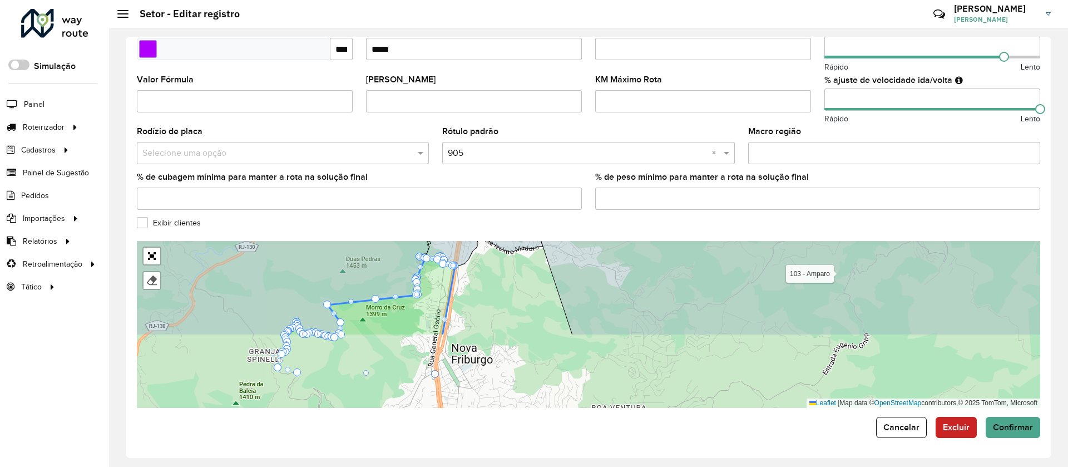
drag, startPoint x: 510, startPoint y: 359, endPoint x: 530, endPoint y: 226, distance: 134.0
click at [530, 227] on formly-group "**********" at bounding box center [588, 79] width 903 height 657
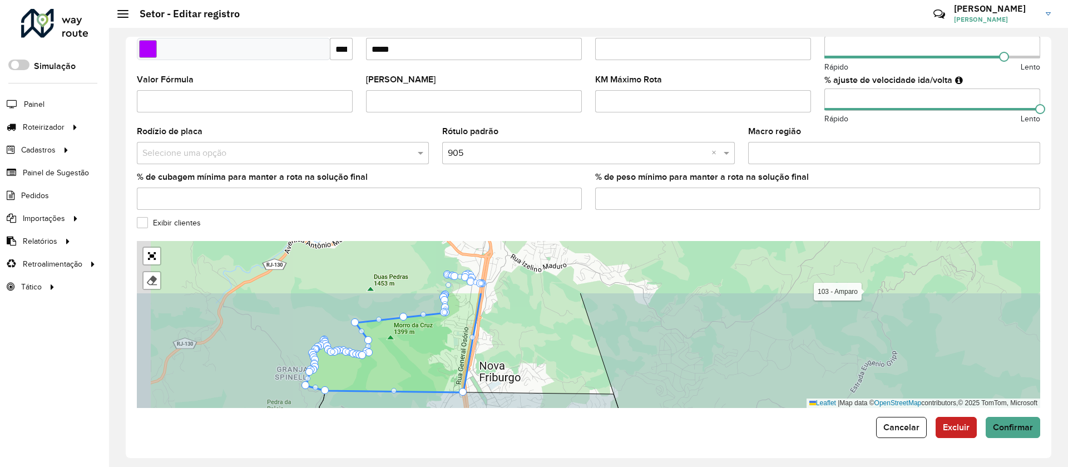
drag, startPoint x: 498, startPoint y: 293, endPoint x: 515, endPoint y: 362, distance: 71.0
click at [515, 362] on div "101 - São Geraldo 102 - Conselheiro/ Furnas 103 - Amparo 110 - Mury/Debossan 11…" at bounding box center [588, 324] width 903 height 167
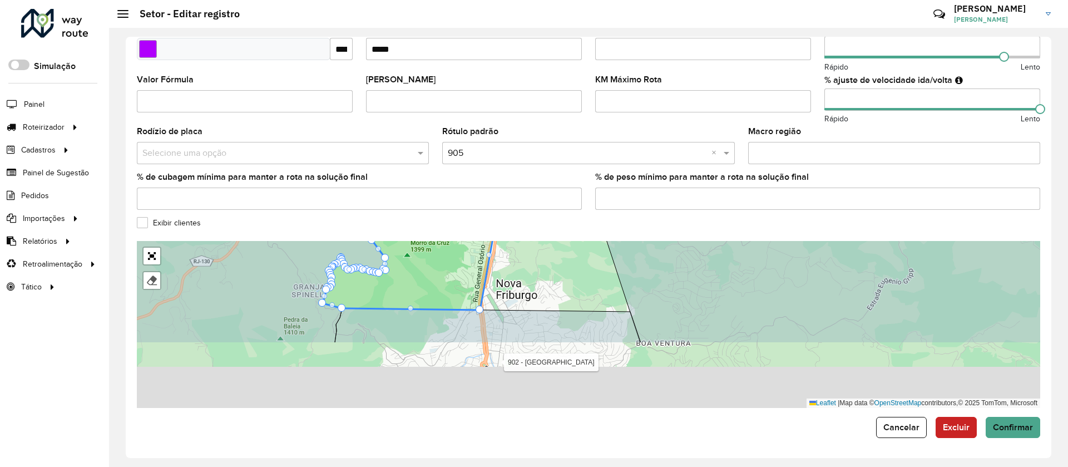
drag, startPoint x: 538, startPoint y: 326, endPoint x: 574, endPoint y: 253, distance: 81.4
click at [551, 244] on div "101 - São Geraldo 102 - Conselheiro/ Furnas 103 - Amparo 110 - Mury/Debossan 11…" at bounding box center [588, 324] width 903 height 167
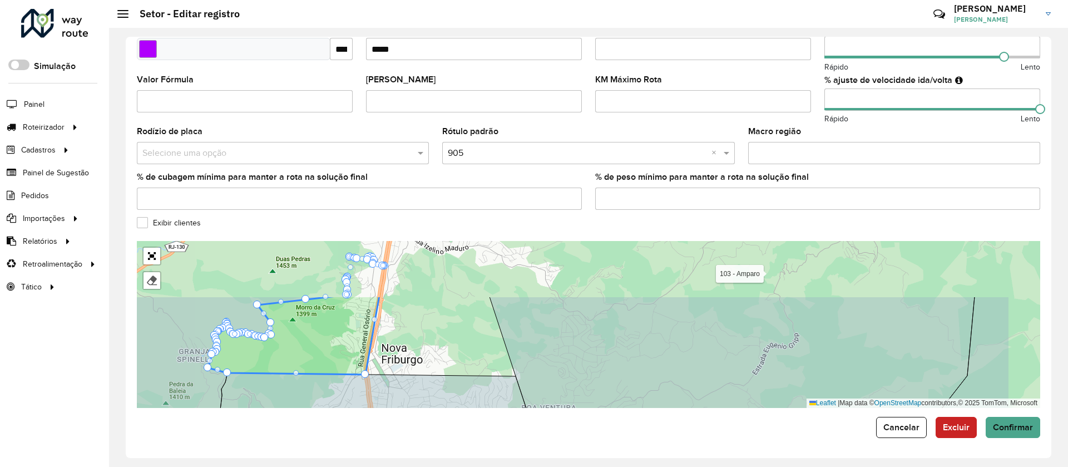
drag, startPoint x: 554, startPoint y: 324, endPoint x: 439, endPoint y: 398, distance: 136.4
click at [439, 398] on icon at bounding box center [384, 432] width 338 height 119
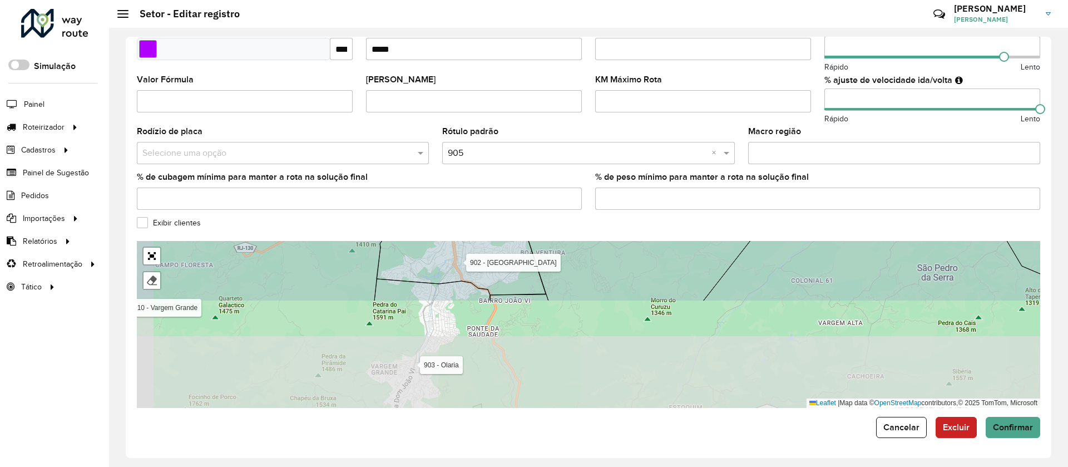
drag, startPoint x: 562, startPoint y: 363, endPoint x: 528, endPoint y: 281, distance: 89.1
click at [600, 240] on icon at bounding box center [634, 200] width 261 height 201
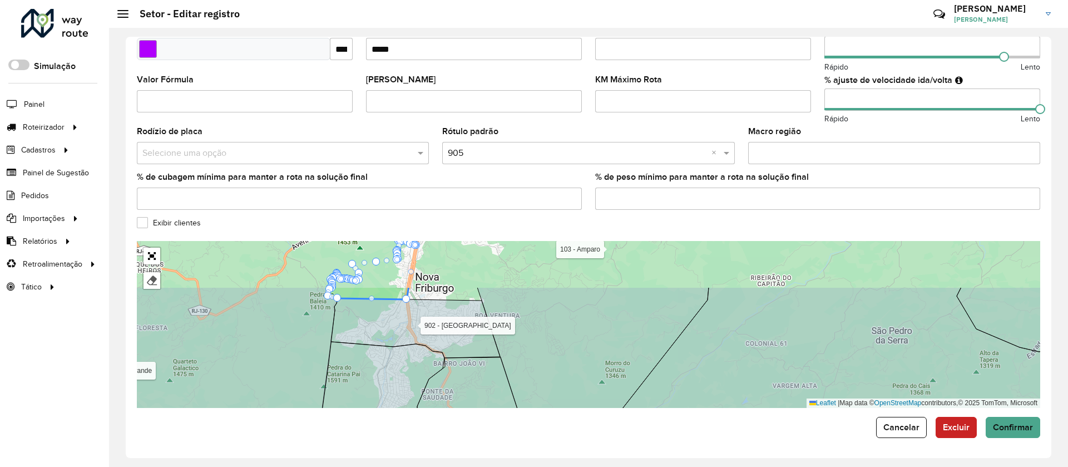
drag, startPoint x: 475, startPoint y: 355, endPoint x: 445, endPoint y: 398, distance: 52.2
click at [445, 398] on icon at bounding box center [500, 422] width 280 height 131
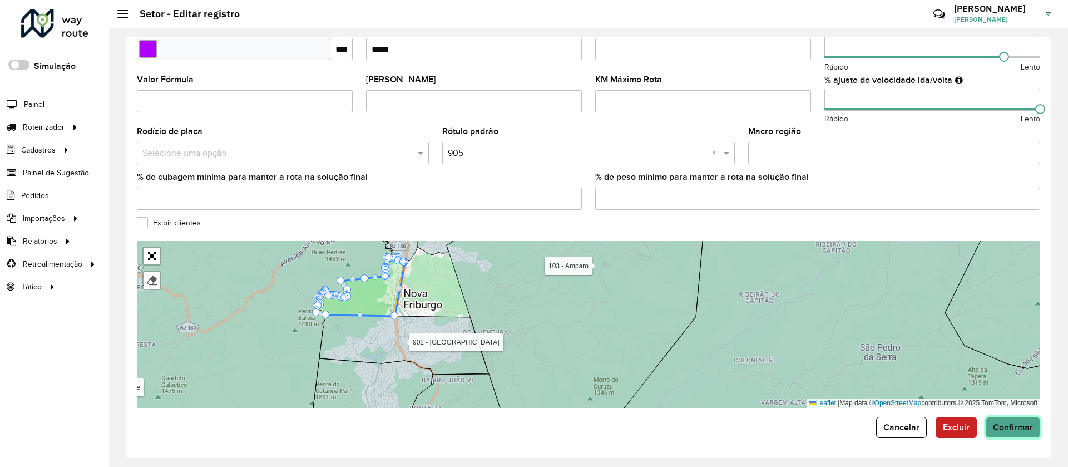
click at [1010, 428] on span "Confirmar" at bounding box center [1013, 426] width 40 height 9
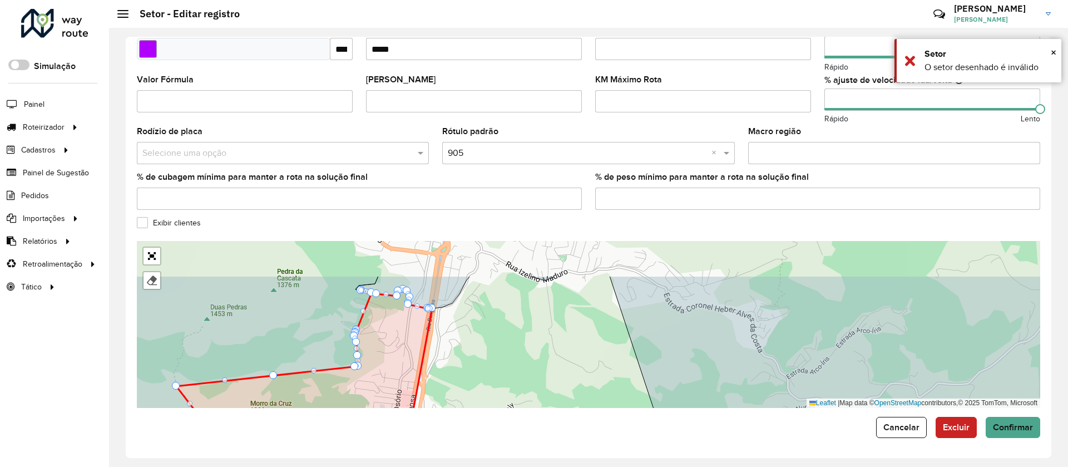
click at [377, 371] on icon at bounding box center [262, 383] width 342 height 189
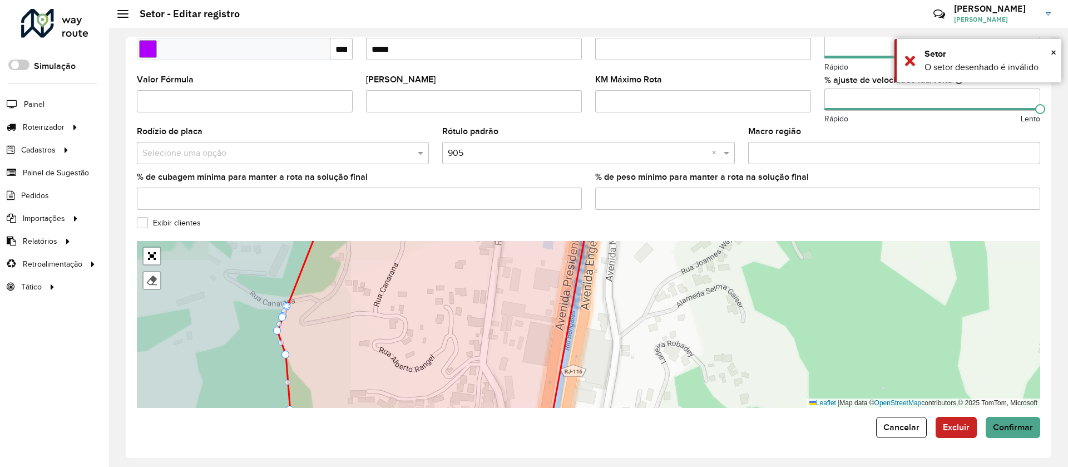
click at [393, 334] on icon at bounding box center [433, 325] width 310 height 204
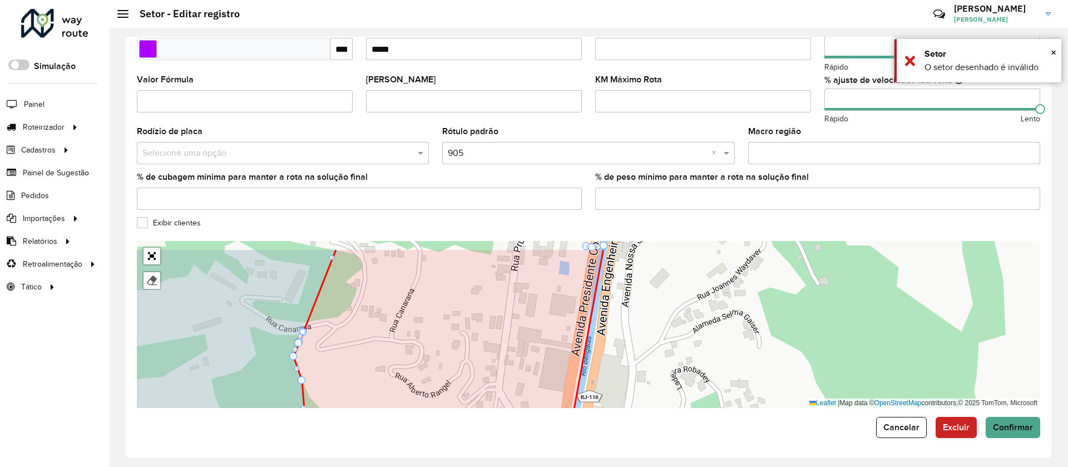
drag, startPoint x: 399, startPoint y: 334, endPoint x: 414, endPoint y: 360, distance: 29.7
click at [414, 360] on icon at bounding box center [449, 350] width 310 height 204
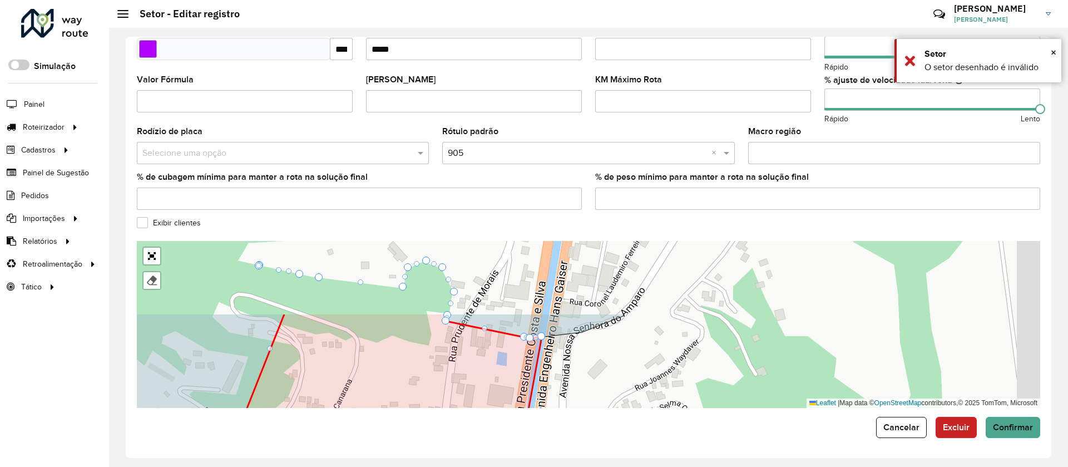
drag, startPoint x: 442, startPoint y: 304, endPoint x: 376, endPoint y: 399, distance: 115.6
click at [376, 399] on icon at bounding box center [386, 415] width 310 height 204
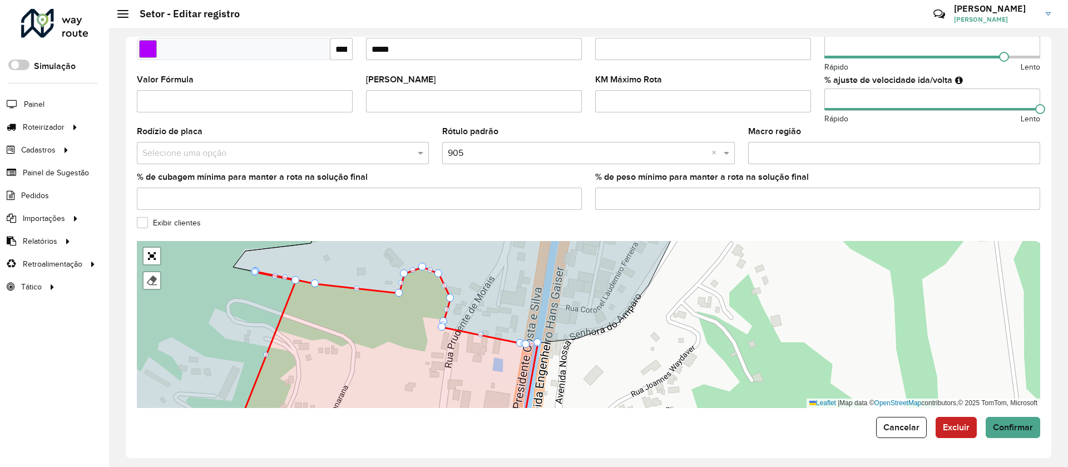
click at [441, 324] on div at bounding box center [442, 327] width 8 height 8
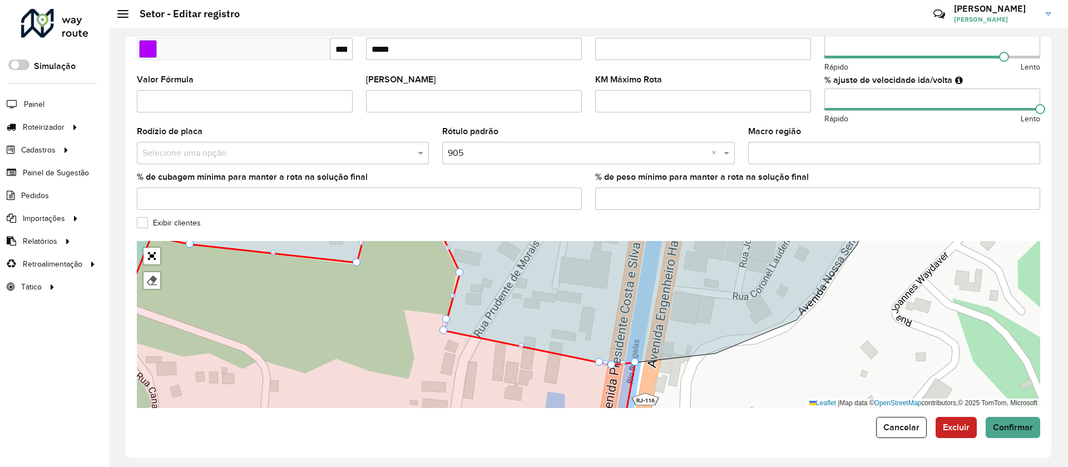
click at [445, 329] on div at bounding box center [443, 330] width 8 height 8
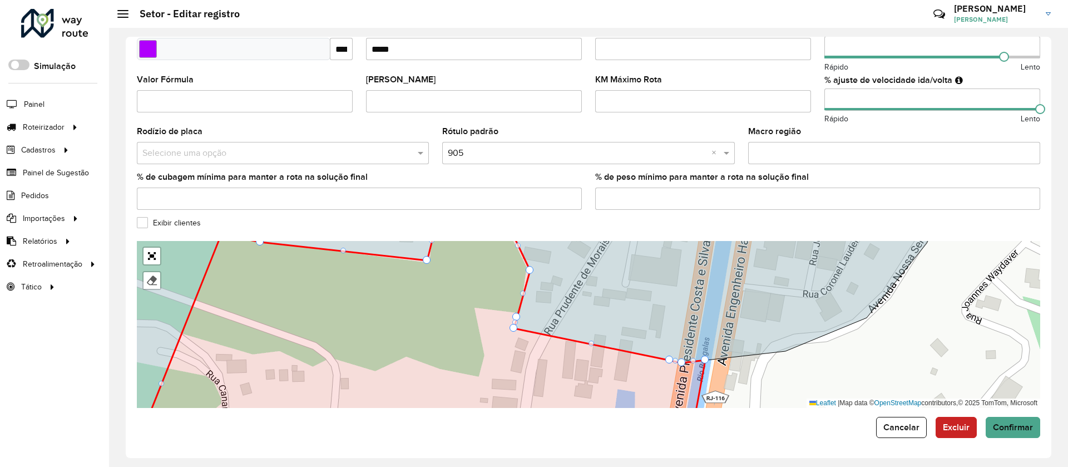
click at [517, 317] on div at bounding box center [516, 317] width 8 height 8
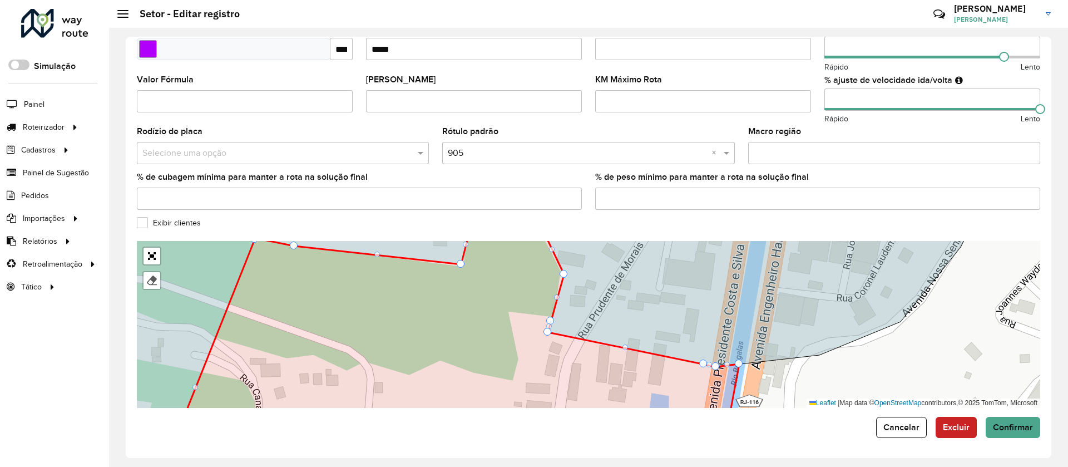
drag, startPoint x: 459, startPoint y: 358, endPoint x: 659, endPoint y: 451, distance: 221.0
click at [670, 466] on html "Aguarde... Pop-up bloqueado! Seu navegador bloqueou automáticamente a abertura …" at bounding box center [534, 233] width 1068 height 467
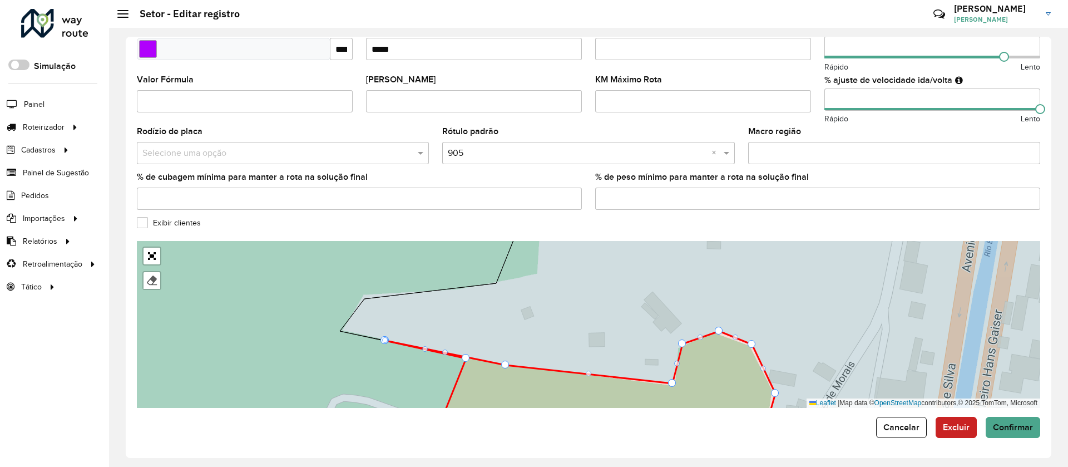
click at [466, 357] on div at bounding box center [466, 358] width 8 height 8
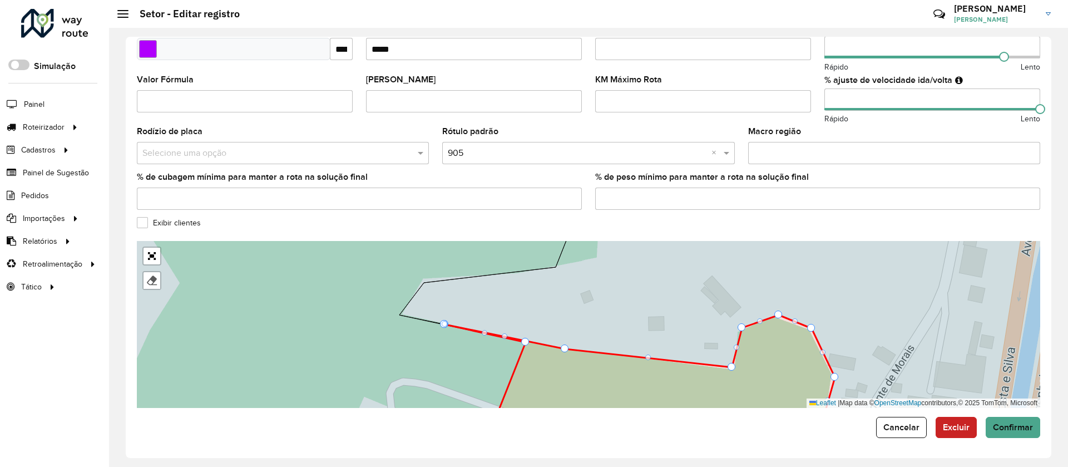
click at [443, 318] on icon at bounding box center [761, 324] width 724 height 201
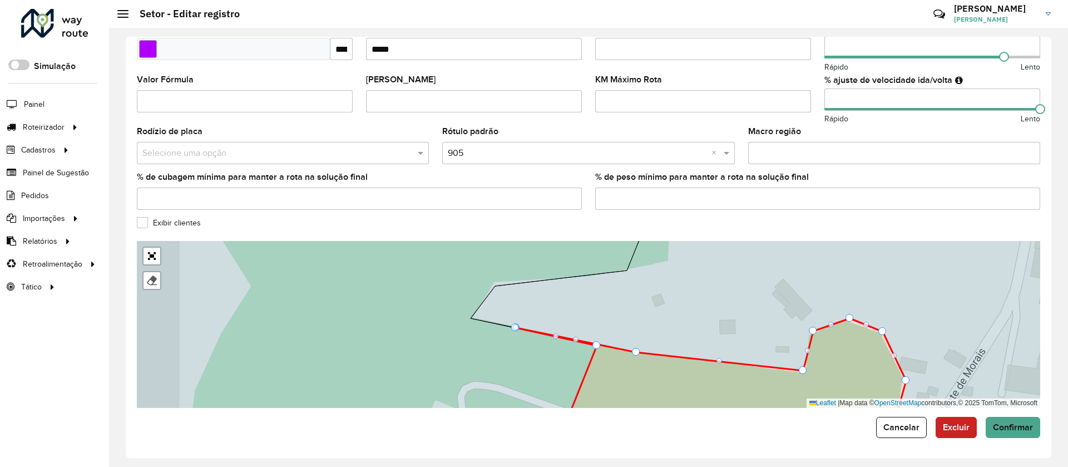
drag, startPoint x: 487, startPoint y: 361, endPoint x: 428, endPoint y: 226, distance: 146.2
click at [429, 228] on formly-group "**********" at bounding box center [588, 79] width 903 height 657
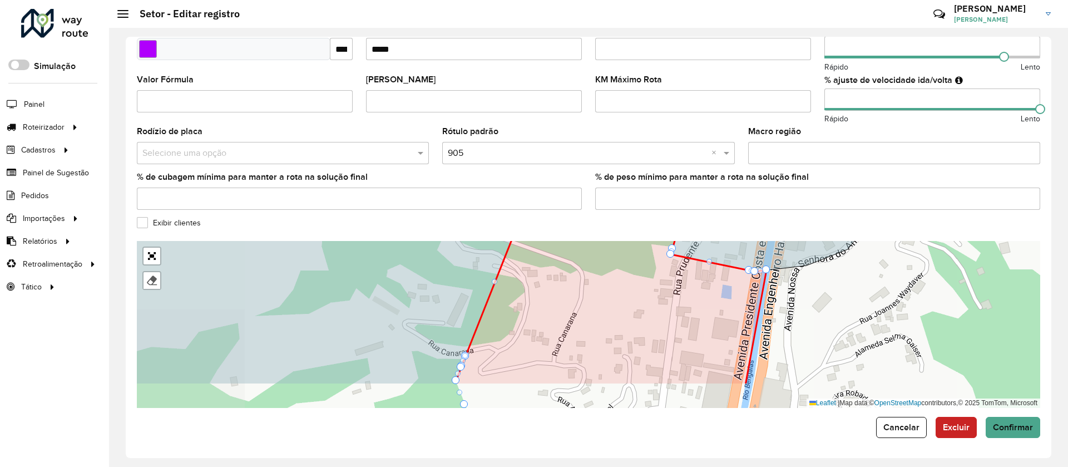
drag, startPoint x: 552, startPoint y: 316, endPoint x: 562, endPoint y: 287, distance: 31.1
click at [562, 288] on icon at bounding box center [611, 289] width 310 height 191
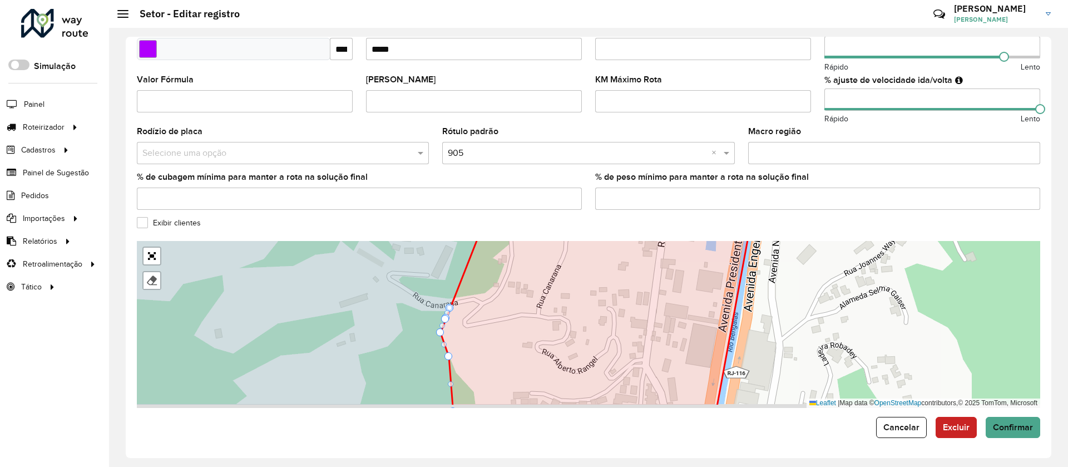
drag, startPoint x: 478, startPoint y: 324, endPoint x: 453, endPoint y: 304, distance: 32.1
click at [453, 304] on icon at bounding box center [596, 305] width 310 height 204
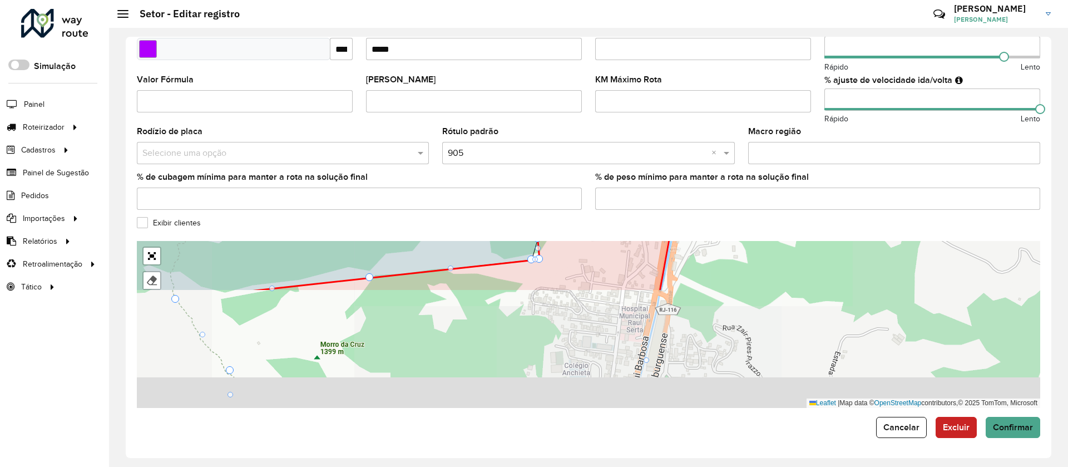
drag, startPoint x: 713, startPoint y: 300, endPoint x: 658, endPoint y: 271, distance: 62.2
click at [709, 234] on form "**********" at bounding box center [588, 94] width 903 height 687
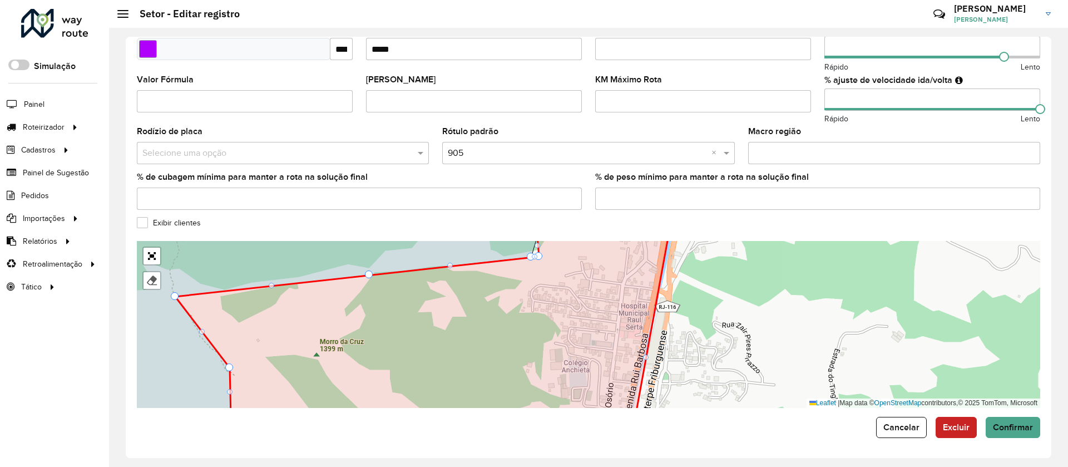
drag, startPoint x: 610, startPoint y: 302, endPoint x: 599, endPoint y: 278, distance: 27.1
click at [602, 286] on icon at bounding box center [358, 325] width 625 height 204
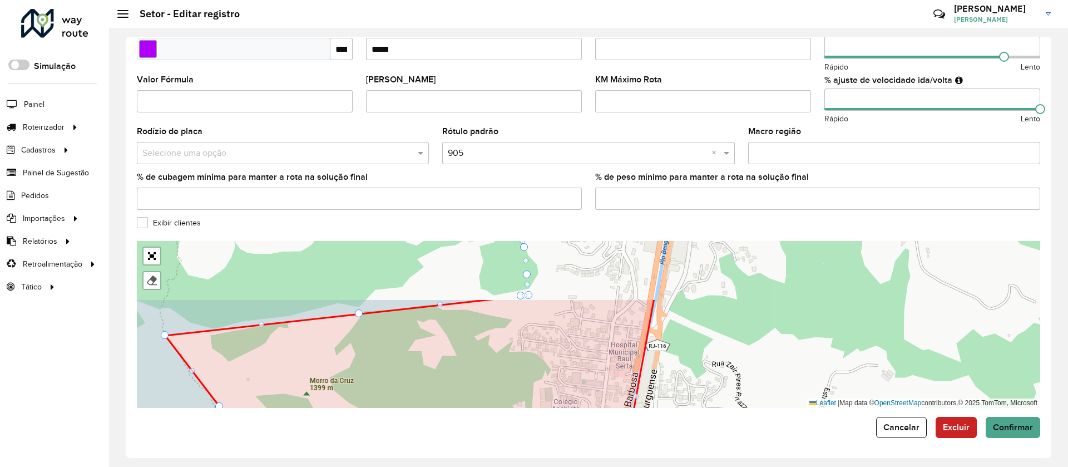
drag, startPoint x: 532, startPoint y: 279, endPoint x: 531, endPoint y: 353, distance: 74.0
click at [532, 377] on icon at bounding box center [350, 400] width 608 height 204
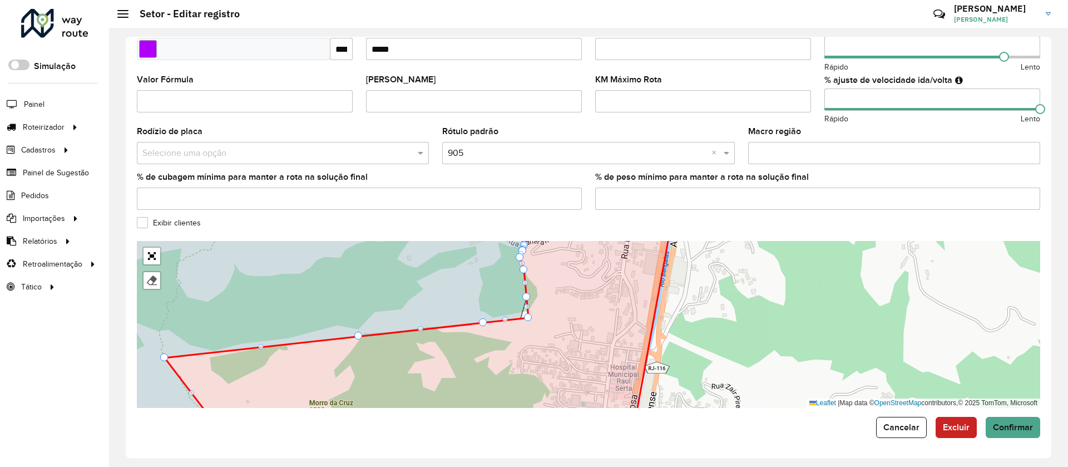
drag, startPoint x: 518, startPoint y: 319, endPoint x: 478, endPoint y: 312, distance: 40.1
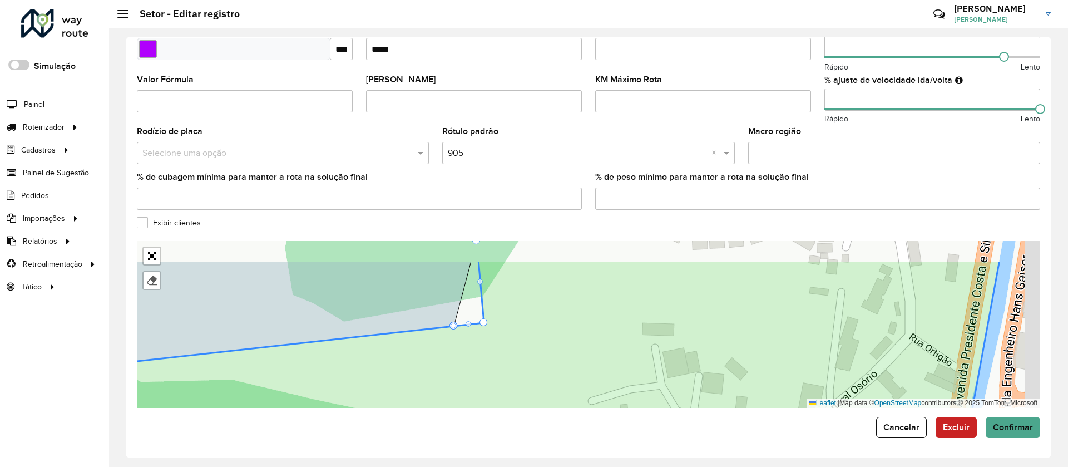
drag, startPoint x: 523, startPoint y: 345, endPoint x: 486, endPoint y: 363, distance: 41.3
click at [491, 361] on icon at bounding box center [488, 362] width 1023 height 204
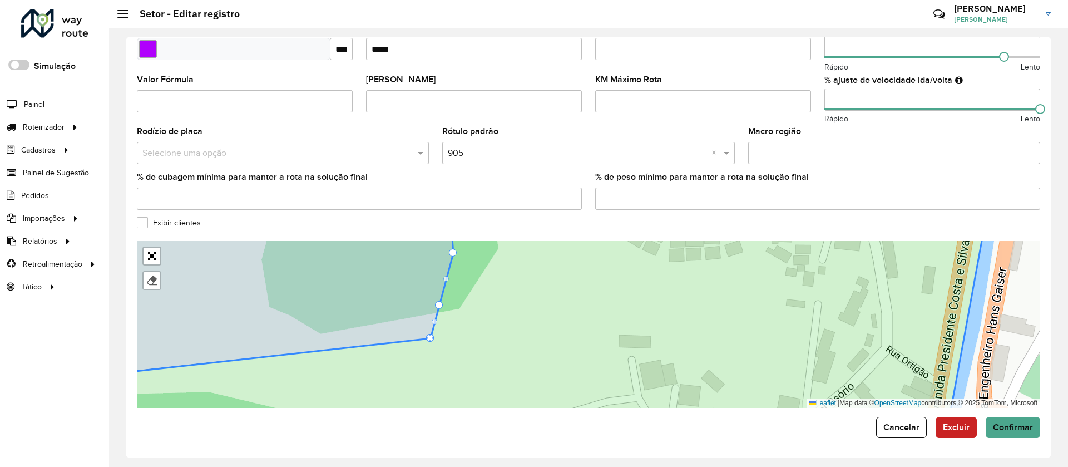
drag, startPoint x: 461, startPoint y: 332, endPoint x: 437, endPoint y: 301, distance: 39.3
click at [1006, 421] on button "Confirmar" at bounding box center [1013, 427] width 55 height 21
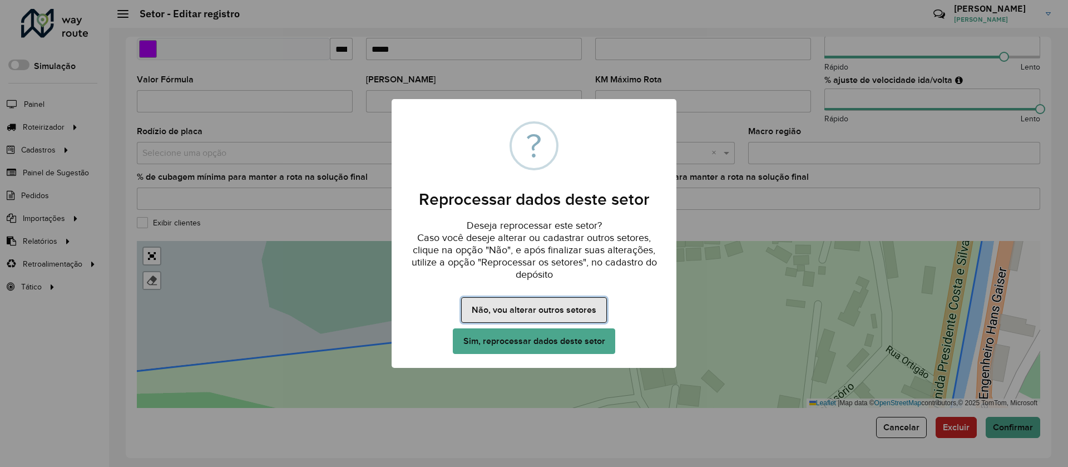
click at [526, 310] on button "Não, vou alterar outros setores" at bounding box center [533, 310] width 145 height 26
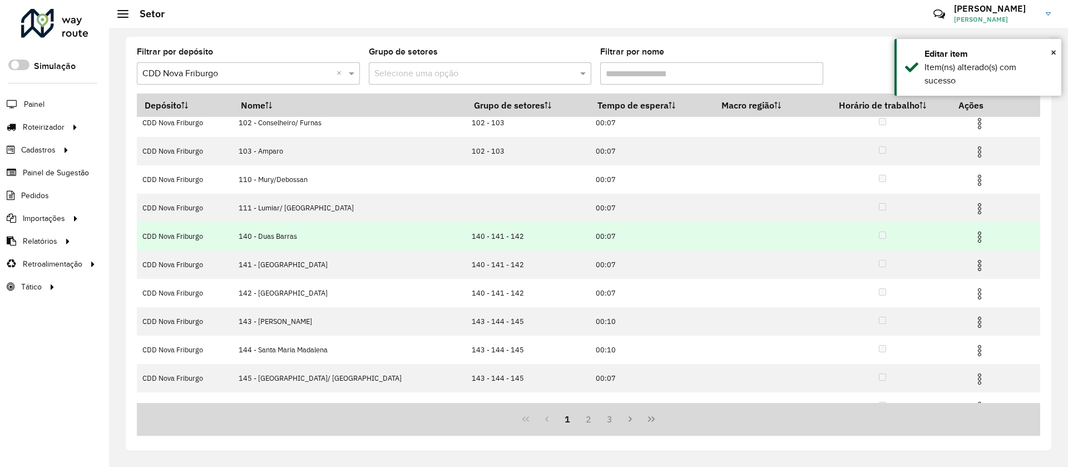
scroll to position [55, 0]
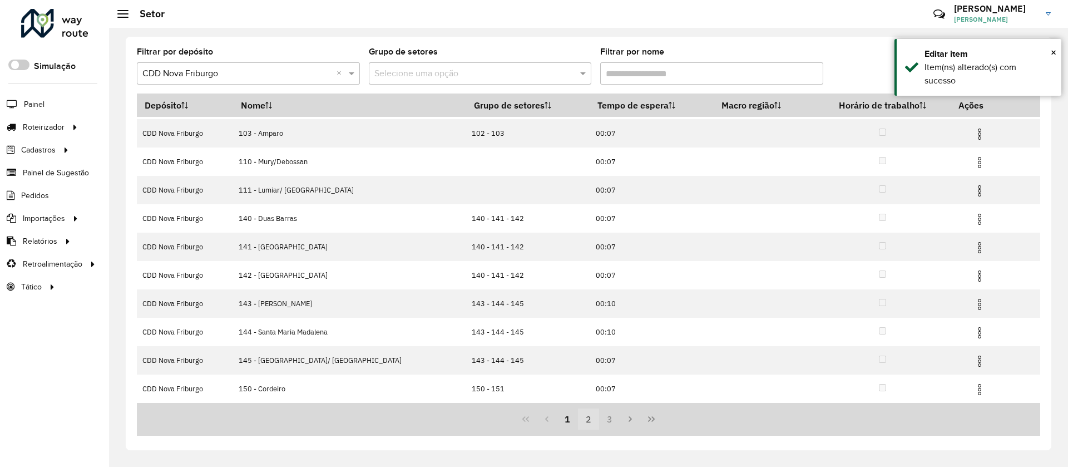
click at [587, 420] on button "2" at bounding box center [588, 418] width 21 height 21
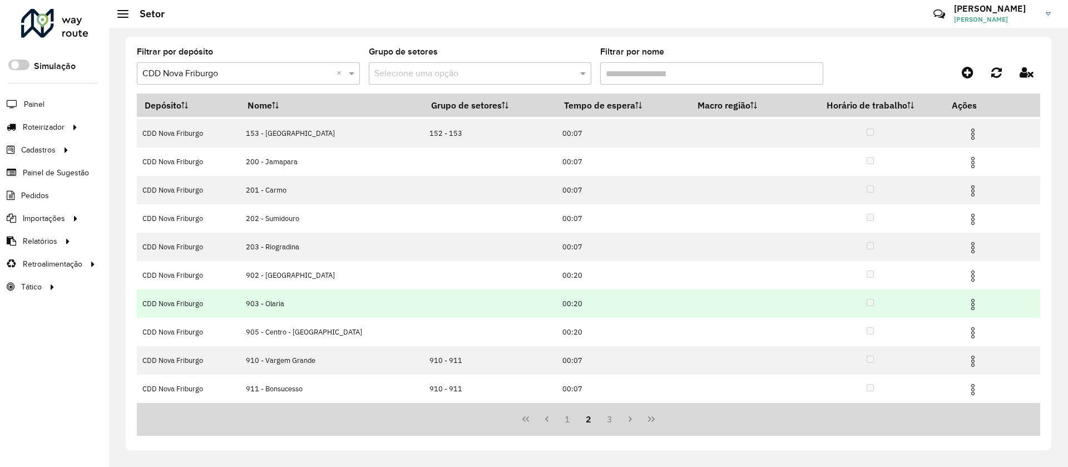
click at [969, 299] on img at bounding box center [972, 304] width 13 height 13
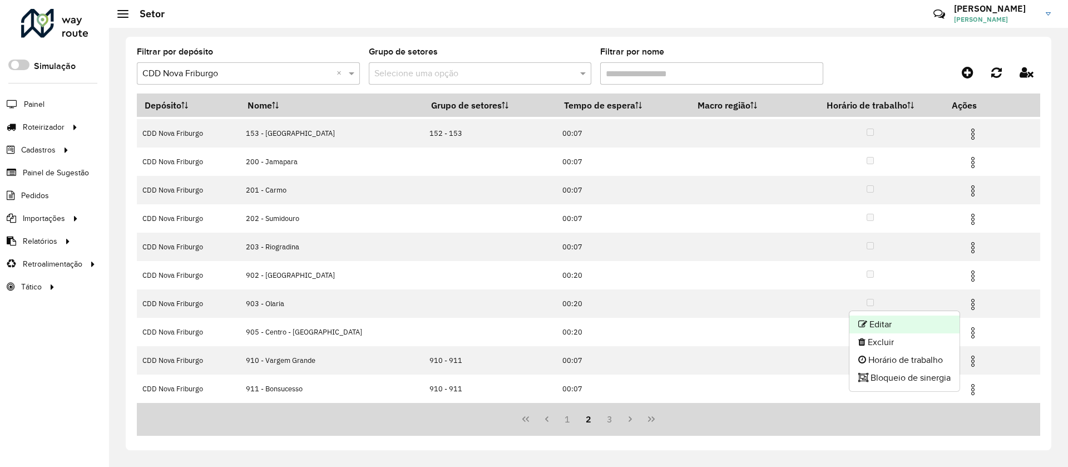
click at [882, 319] on li "Editar" at bounding box center [905, 324] width 110 height 18
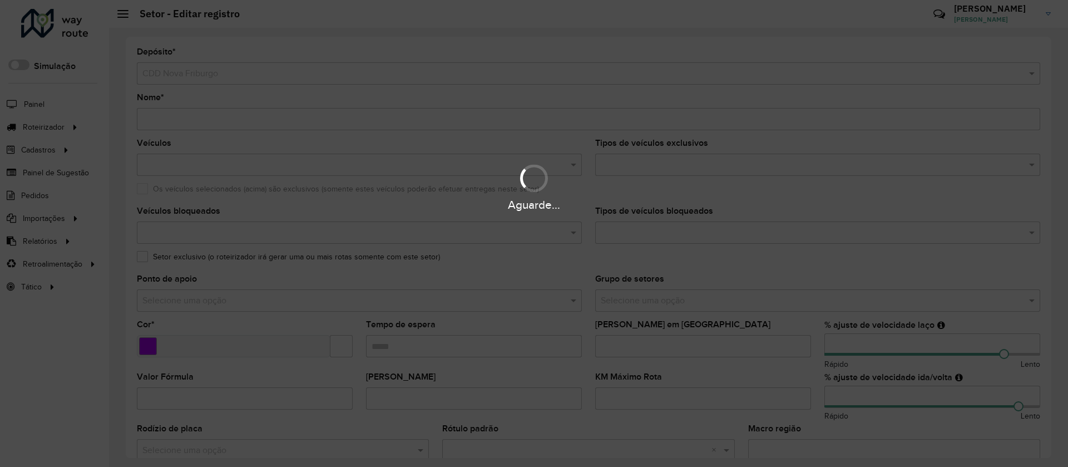
type input "**********"
type input "*******"
type input "*****"
type input "***"
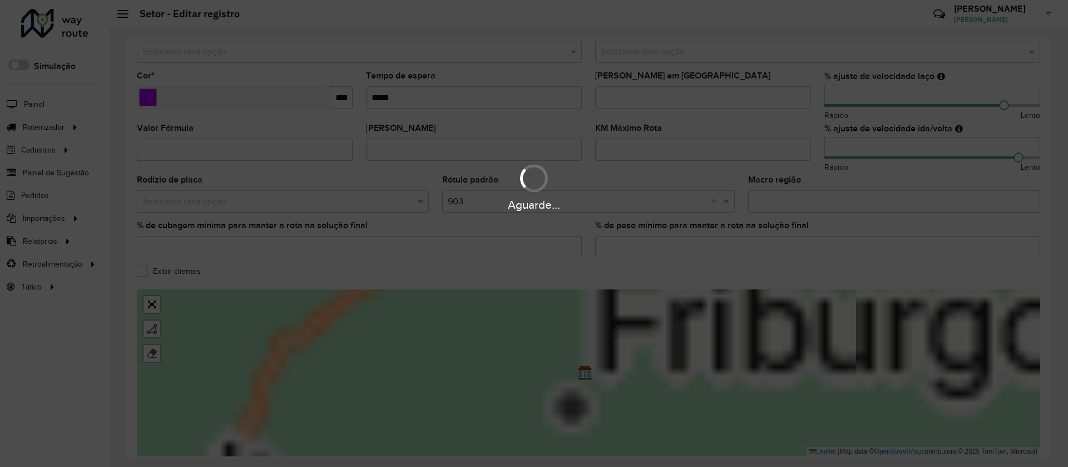
scroll to position [250, 0]
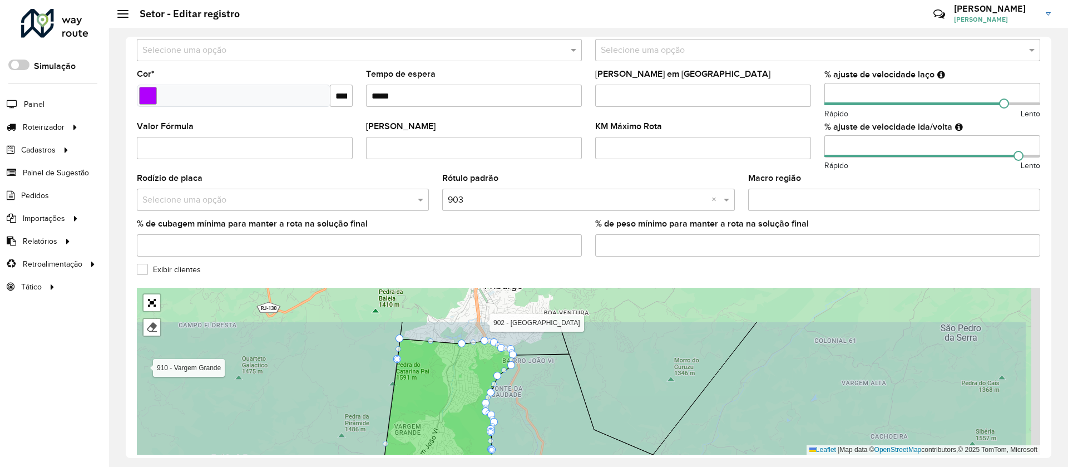
drag, startPoint x: 646, startPoint y: 350, endPoint x: 546, endPoint y: 395, distance: 109.8
click at [547, 402] on icon at bounding box center [556, 438] width 317 height 169
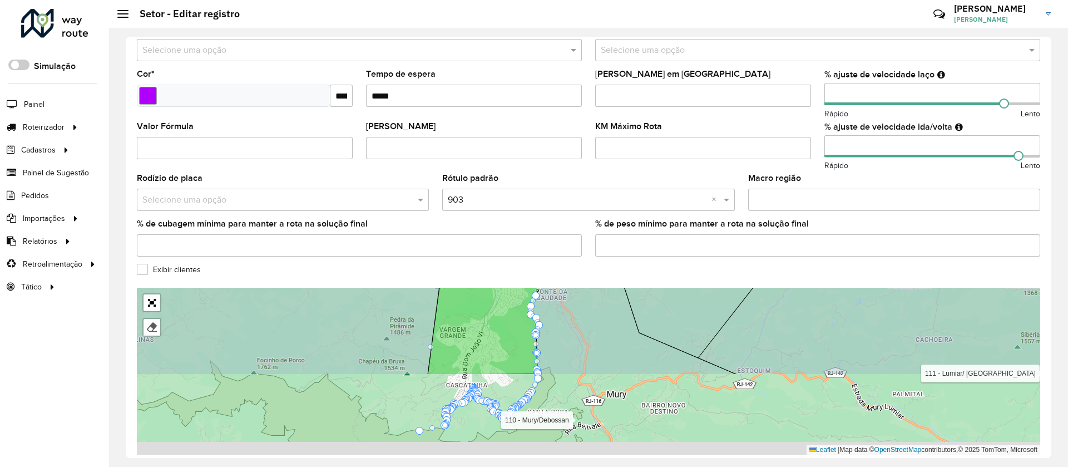
drag, startPoint x: 566, startPoint y: 369, endPoint x: 577, endPoint y: 306, distance: 64.5
click at [603, 274] on formly-group "**********" at bounding box center [588, 125] width 903 height 657
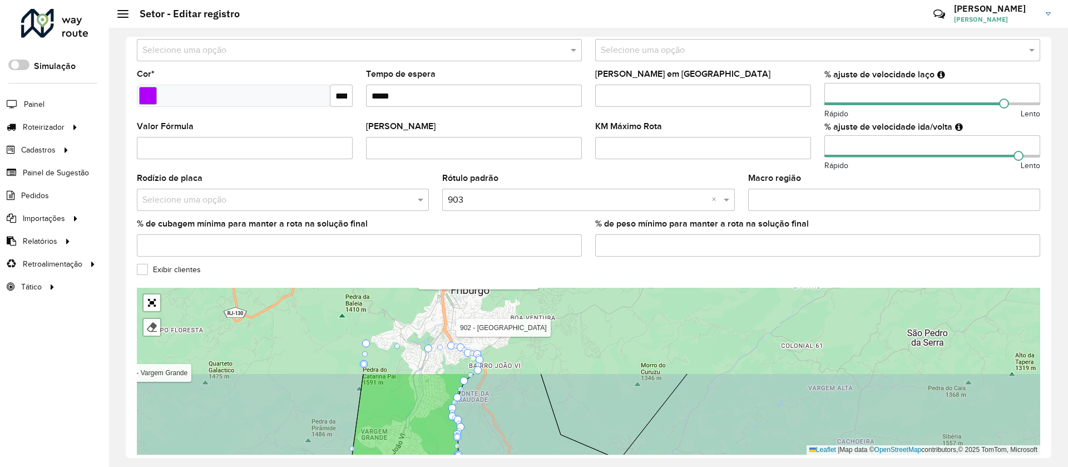
drag, startPoint x: 562, startPoint y: 349, endPoint x: 485, endPoint y: 417, distance: 103.7
click at [484, 453] on icon at bounding box center [512, 473] width 340 height 201
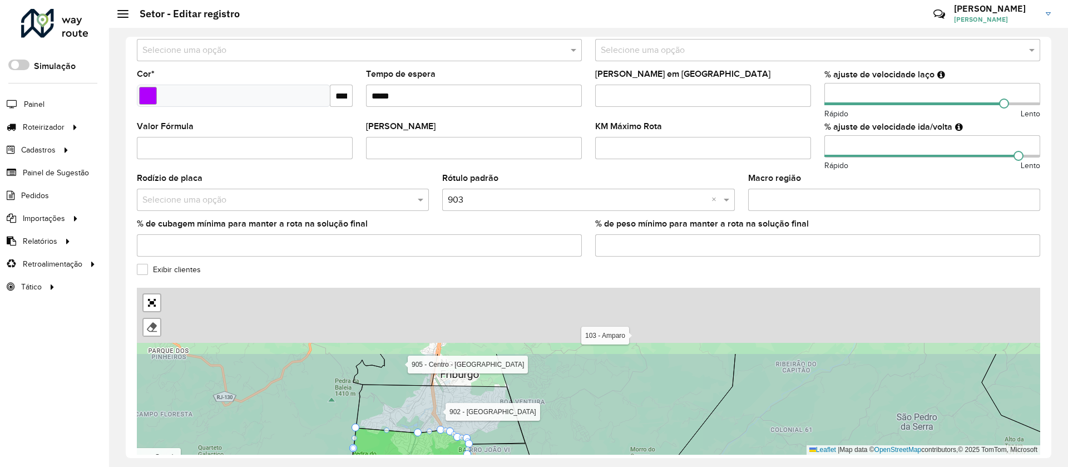
drag, startPoint x: 501, startPoint y: 337, endPoint x: 488, endPoint y: 431, distance: 94.9
click at [488, 431] on icon at bounding box center [440, 414] width 169 height 60
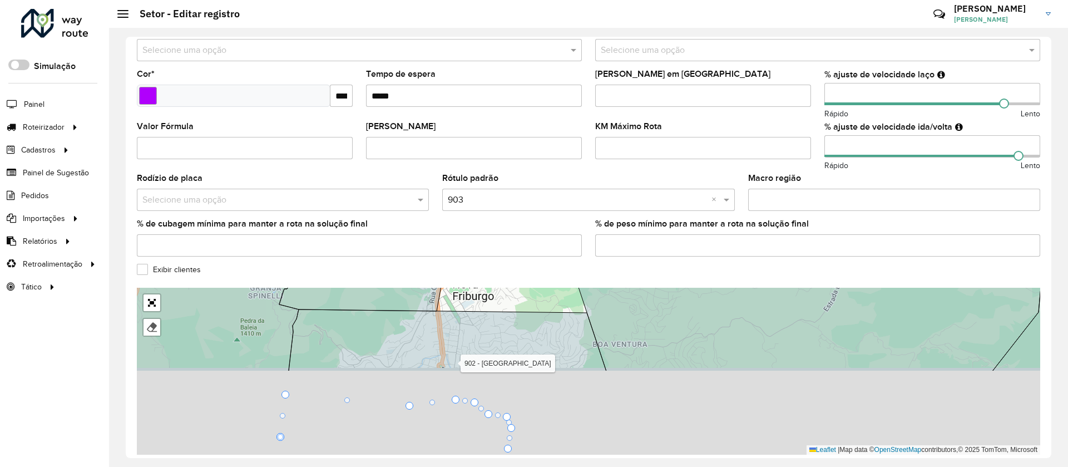
drag, startPoint x: 526, startPoint y: 308, endPoint x: 544, endPoint y: 238, distance: 72.5
click at [544, 239] on formly-group "**********" at bounding box center [588, 125] width 903 height 657
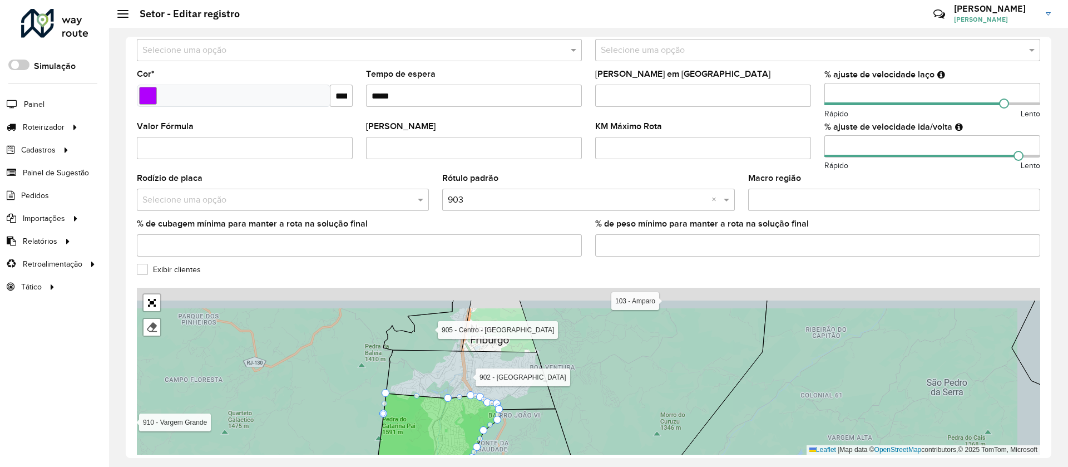
drag, startPoint x: 594, startPoint y: 364, endPoint x: 560, endPoint y: 411, distance: 58.1
click at [560, 411] on icon at bounding box center [644, 400] width 248 height 201
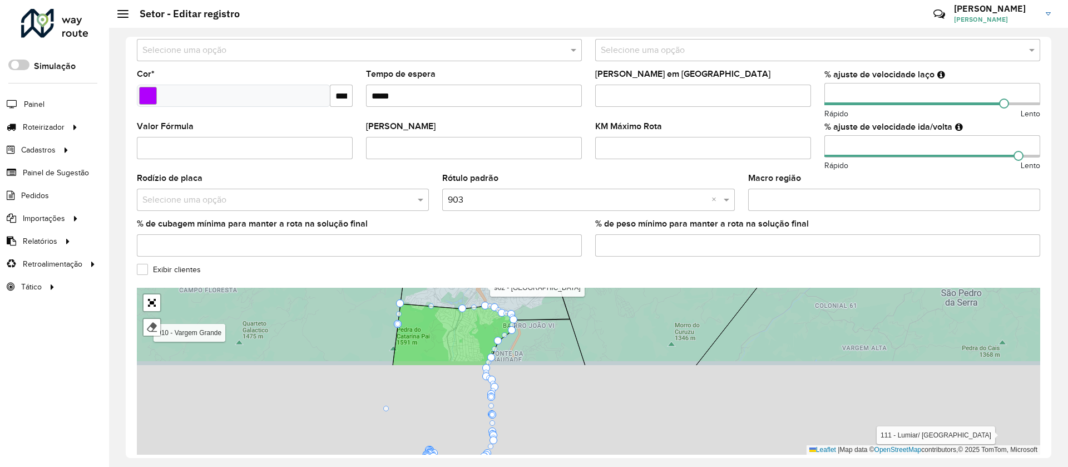
drag, startPoint x: 574, startPoint y: 387, endPoint x: 601, endPoint y: 268, distance: 121.7
click at [601, 271] on formly-group "**********" at bounding box center [588, 125] width 903 height 657
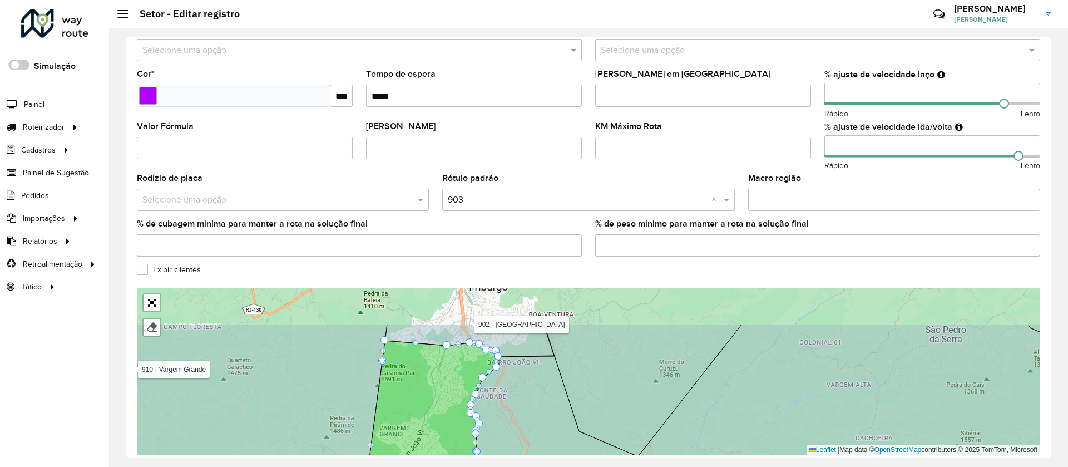
drag, startPoint x: 542, startPoint y: 374, endPoint x: 518, endPoint y: 437, distance: 66.7
click at [518, 437] on icon at bounding box center [540, 440] width 320 height 169
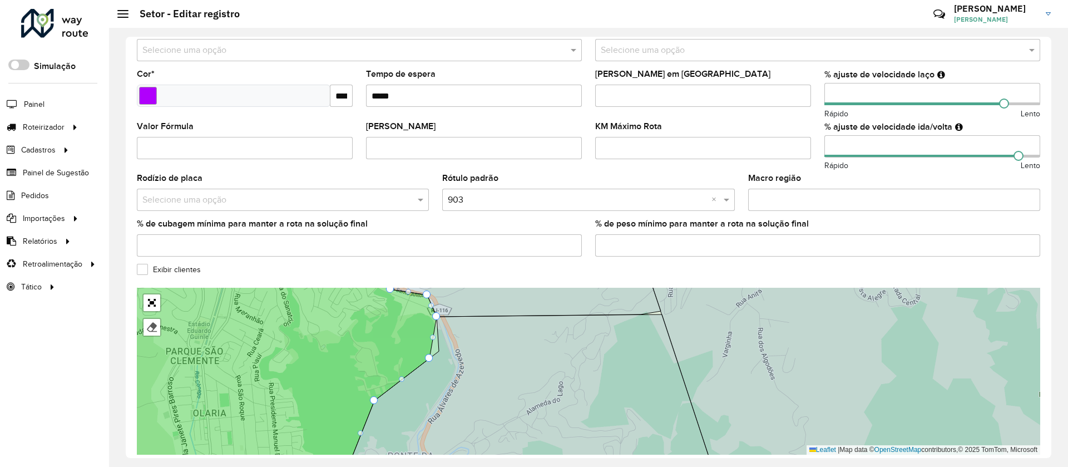
drag, startPoint x: 507, startPoint y: 377, endPoint x: 500, endPoint y: 424, distance: 47.9
click at [500, 424] on icon at bounding box center [528, 399] width 379 height 170
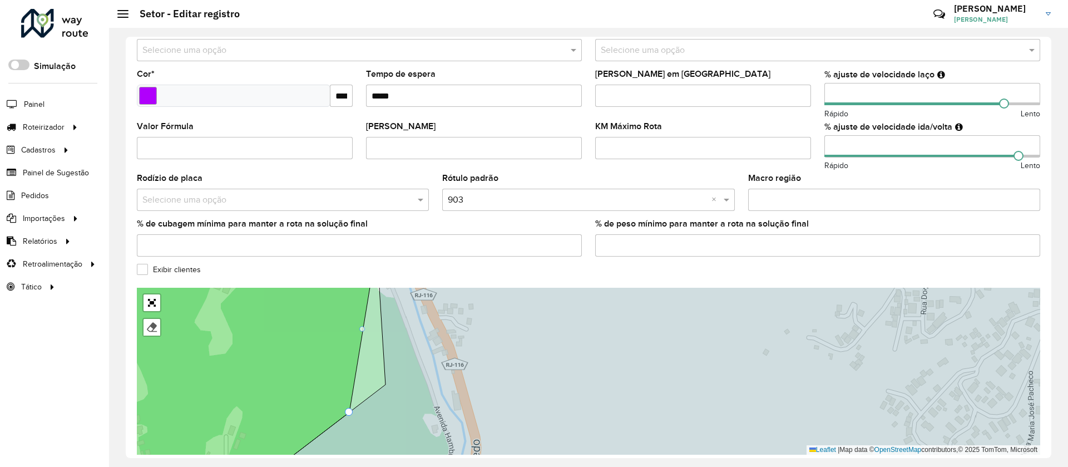
click at [366, 332] on div "101 - São Geraldo 102 - Conselheiro/ Furnas 103 - Amparo 110 - Mury/Debossan 11…" at bounding box center [588, 371] width 903 height 167
drag, startPoint x: 348, startPoint y: 408, endPoint x: 386, endPoint y: 384, distance: 44.8
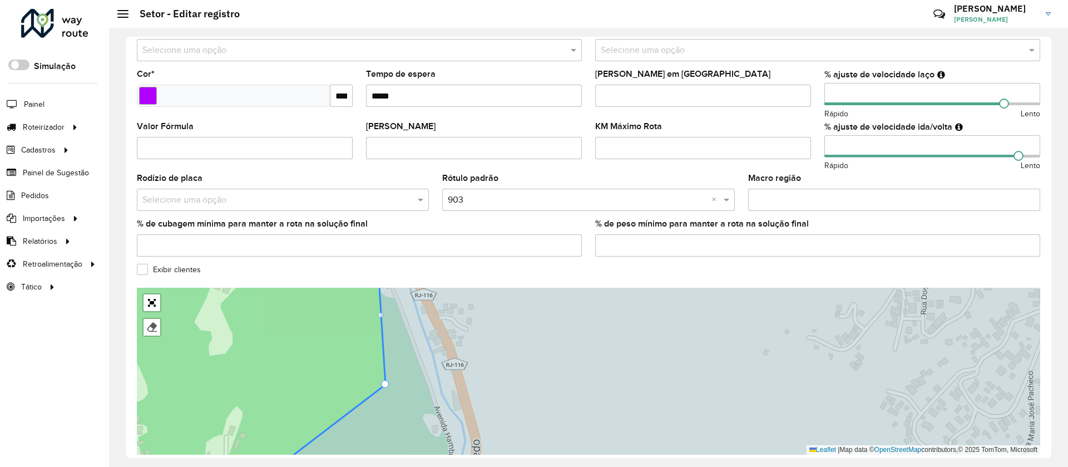
click at [1048, 438] on div "**********" at bounding box center [589, 247] width 926 height 421
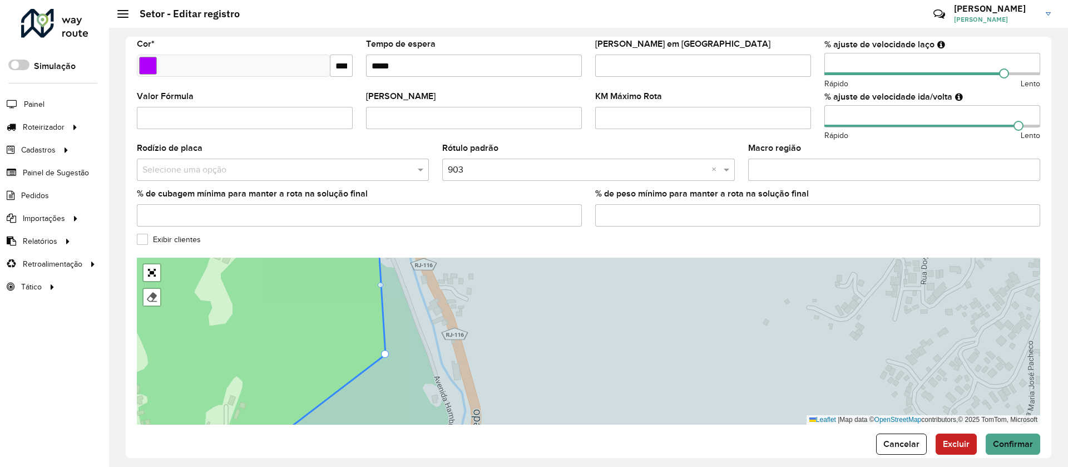
scroll to position [297, 0]
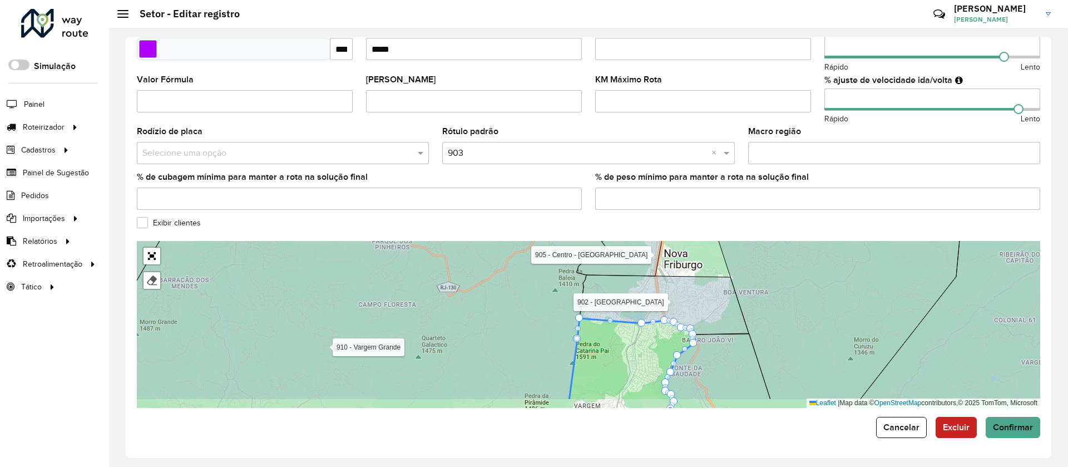
drag, startPoint x: 736, startPoint y: 317, endPoint x: 686, endPoint y: 291, distance: 56.2
click at [686, 291] on icon at bounding box center [664, 305] width 169 height 60
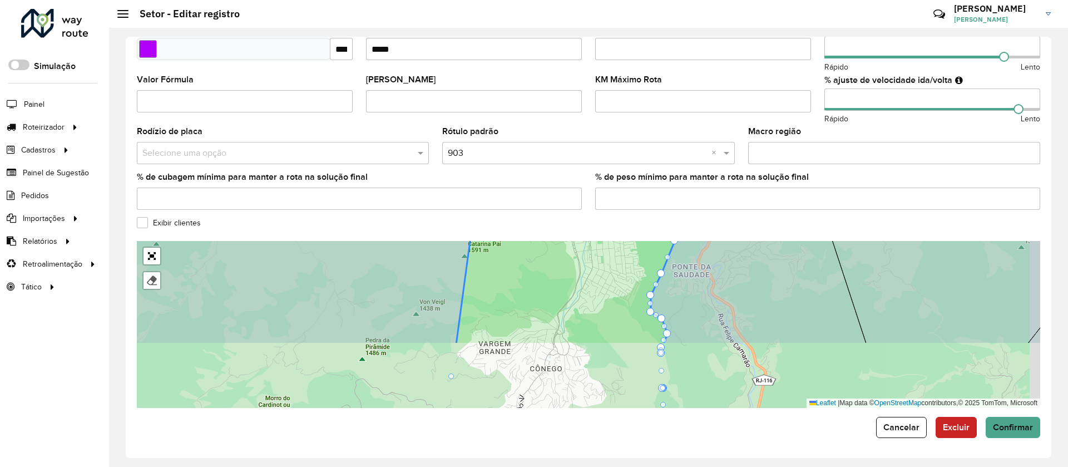
drag, startPoint x: 594, startPoint y: 276, endPoint x: 590, endPoint y: 216, distance: 60.2
click at [590, 219] on formly-group "**********" at bounding box center [588, 79] width 903 height 657
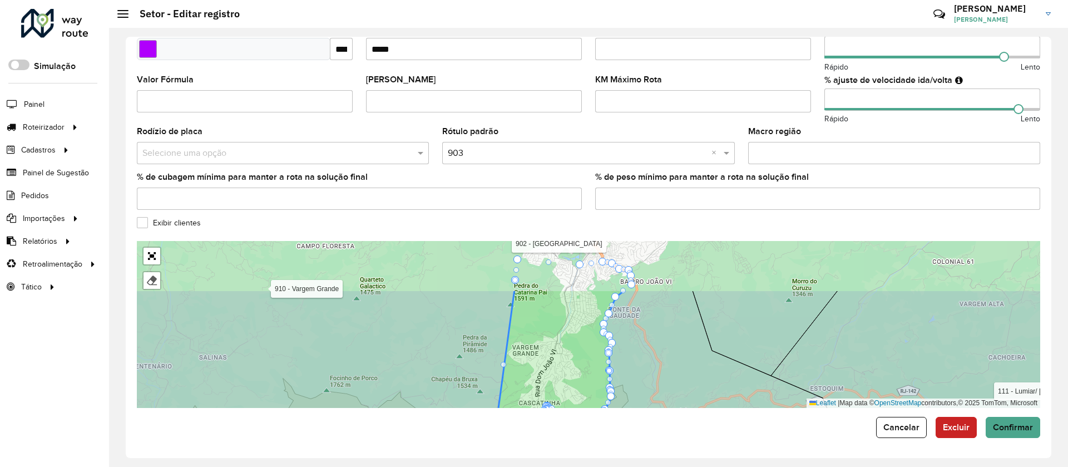
drag, startPoint x: 584, startPoint y: 305, endPoint x: 569, endPoint y: 395, distance: 91.3
click at [569, 395] on icon at bounding box center [559, 369] width 133 height 160
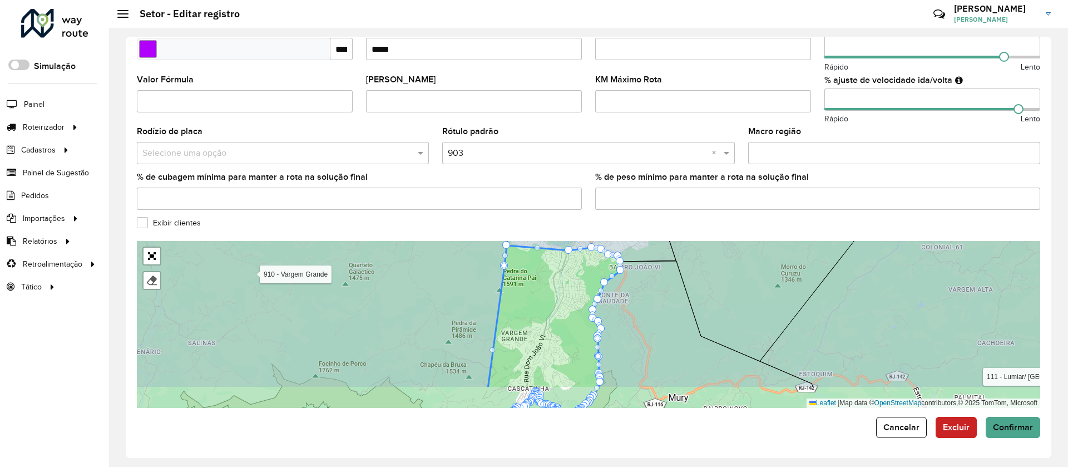
drag, startPoint x: 571, startPoint y: 314, endPoint x: 562, endPoint y: 251, distance: 63.5
click at [562, 252] on icon at bounding box center [554, 316] width 133 height 143
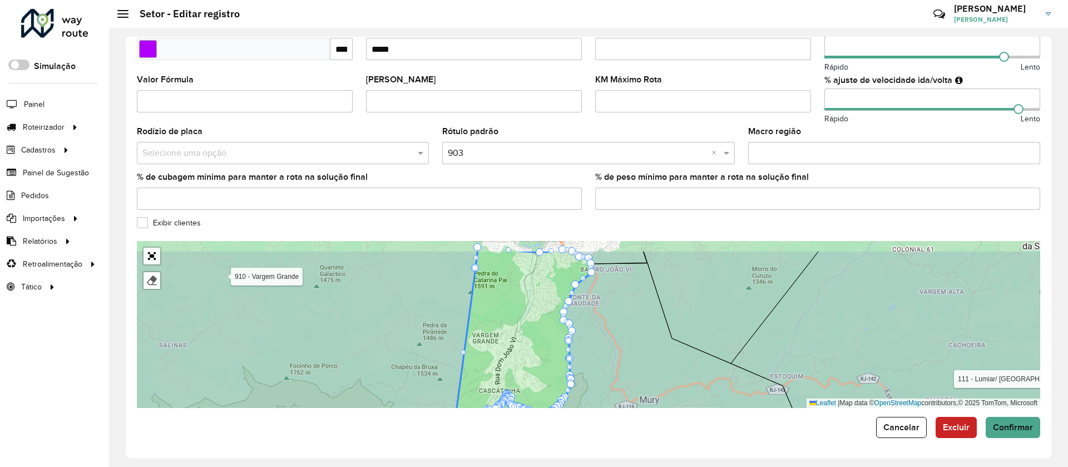
drag, startPoint x: 567, startPoint y: 318, endPoint x: 544, endPoint y: 340, distance: 31.9
click at [542, 345] on icon at bounding box center [522, 343] width 139 height 187
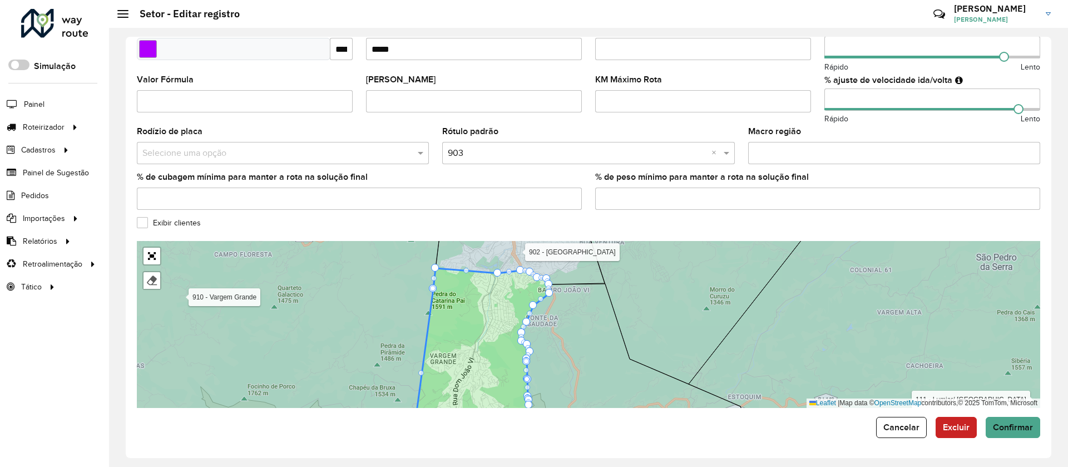
drag, startPoint x: 534, startPoint y: 325, endPoint x: 522, endPoint y: 301, distance: 26.4
click at [522, 301] on icon at bounding box center [482, 346] width 135 height 156
click at [1026, 429] on span "Confirmar" at bounding box center [1013, 426] width 40 height 9
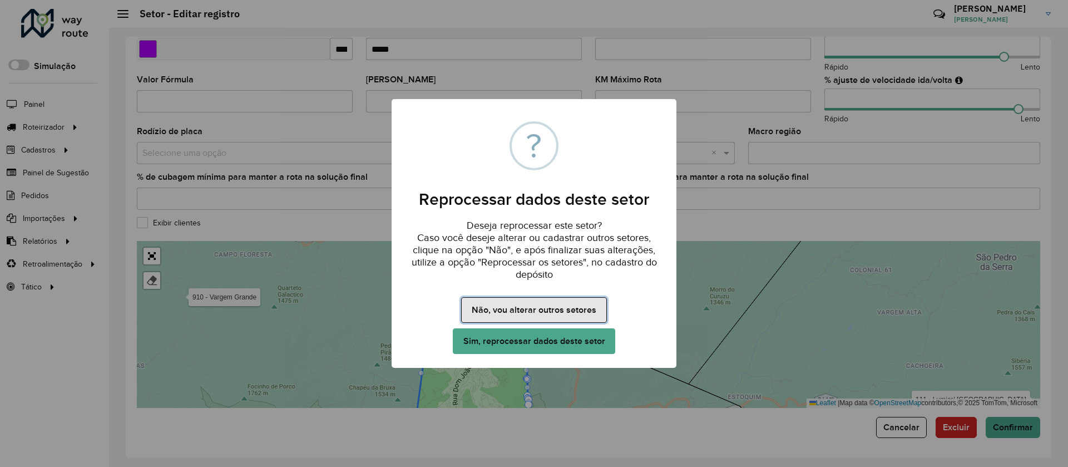
click at [537, 305] on button "Não, vou alterar outros setores" at bounding box center [533, 310] width 145 height 26
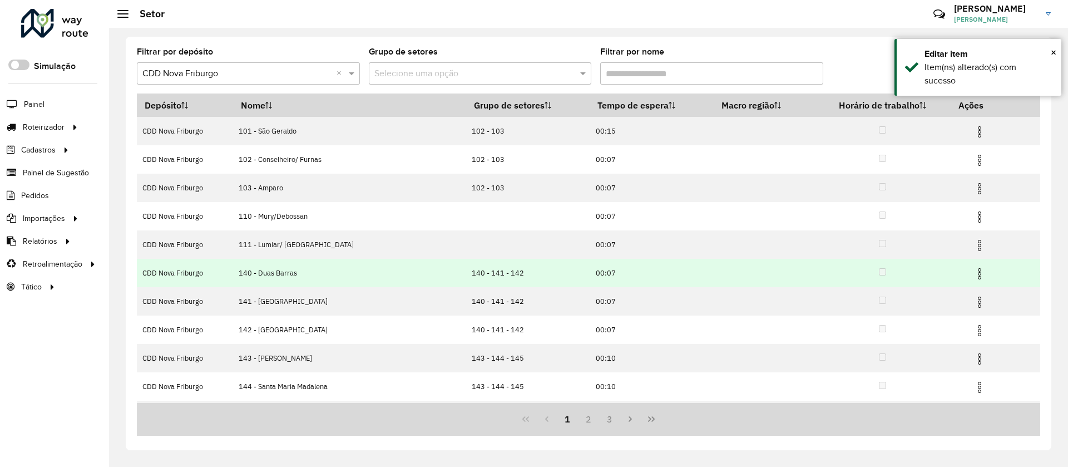
scroll to position [55, 0]
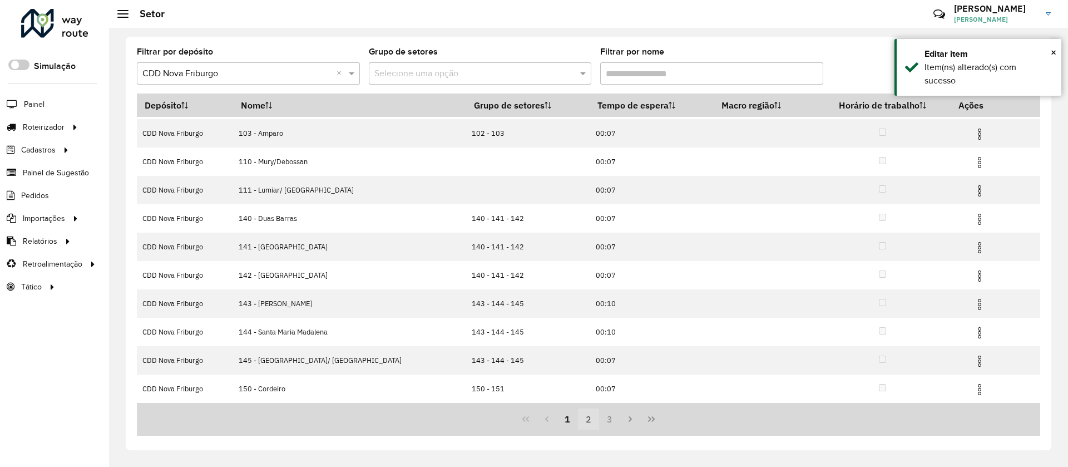
click at [590, 417] on button "2" at bounding box center [588, 418] width 21 height 21
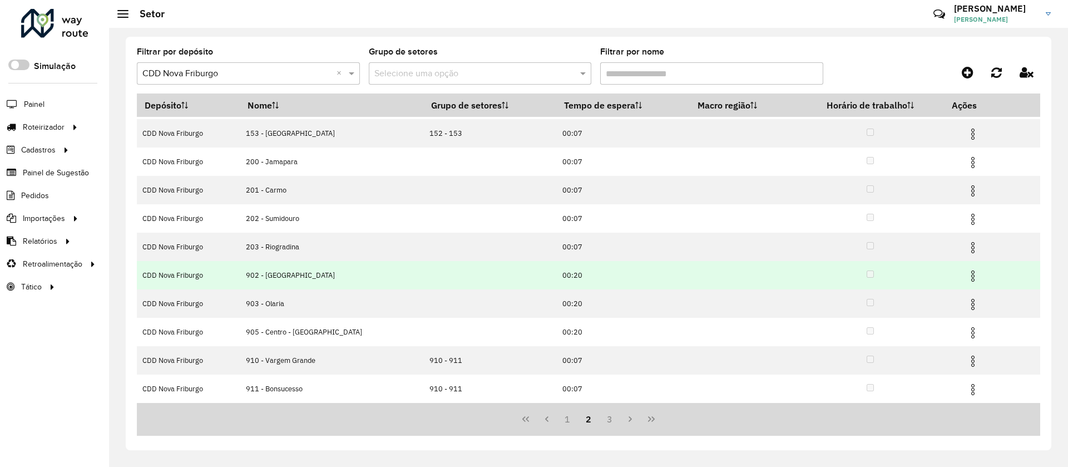
click at [966, 272] on img at bounding box center [972, 275] width 13 height 13
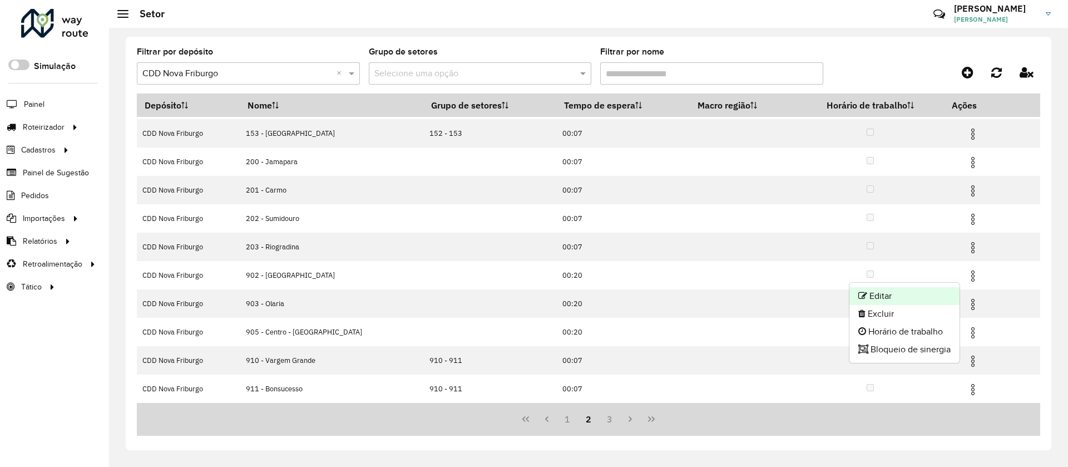
click at [886, 294] on li "Editar" at bounding box center [905, 296] width 110 height 18
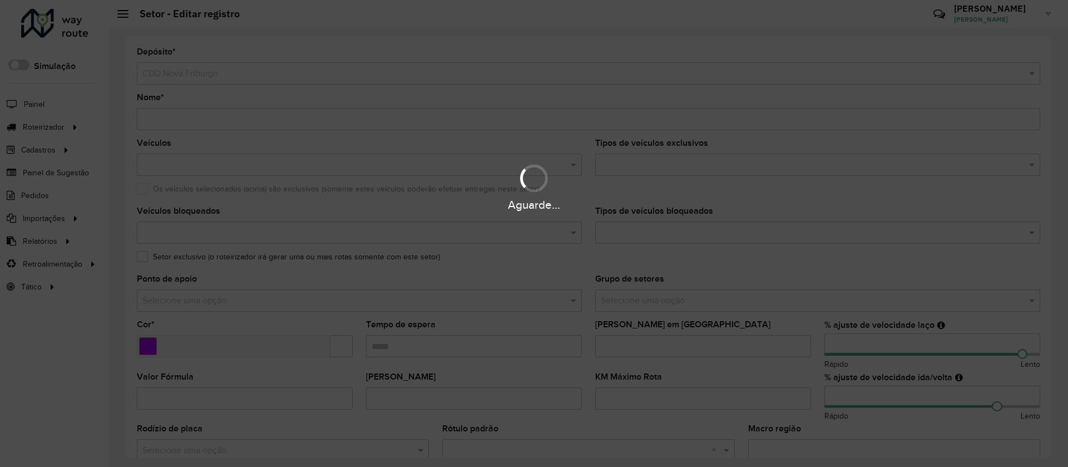
type input "**********"
type input "*******"
type input "*****"
type input "***"
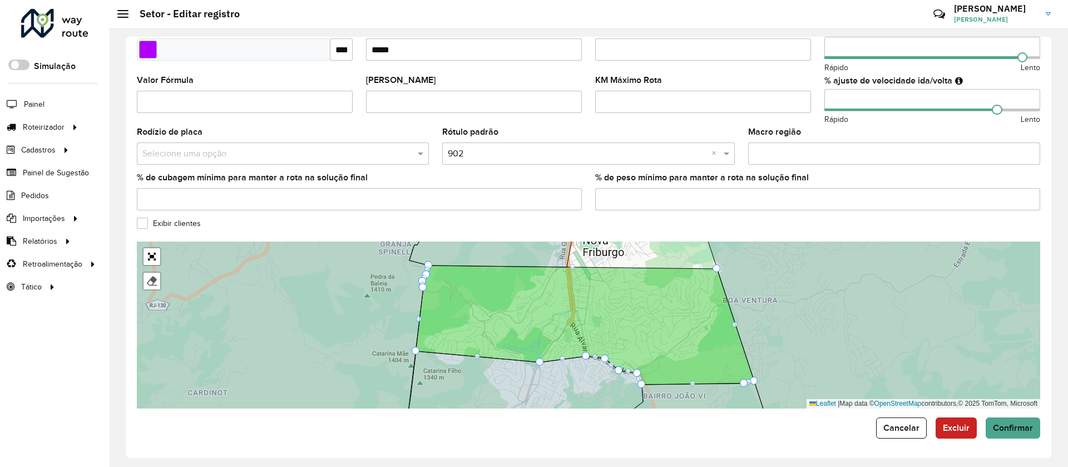
scroll to position [297, 0]
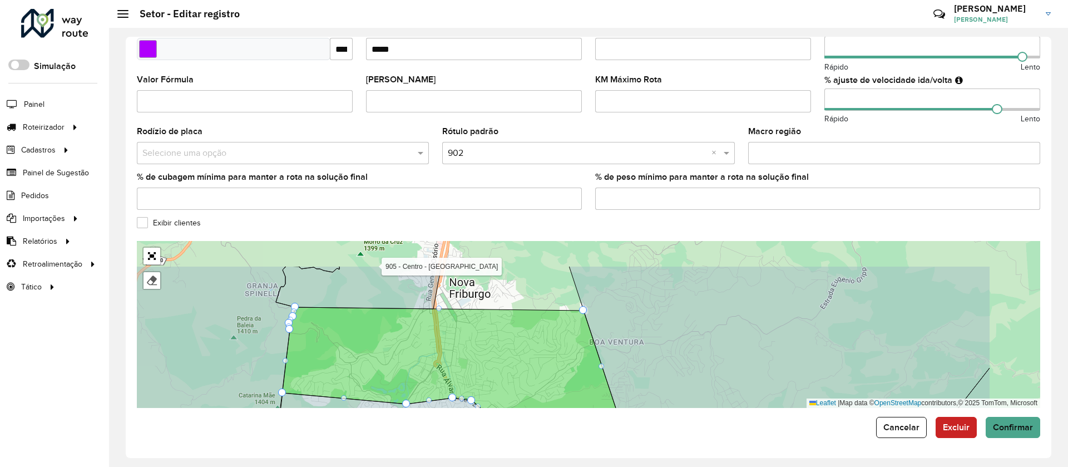
drag, startPoint x: 613, startPoint y: 323, endPoint x: 480, endPoint y: 366, distance: 140.1
click at [480, 366] on icon at bounding box center [452, 366] width 338 height 119
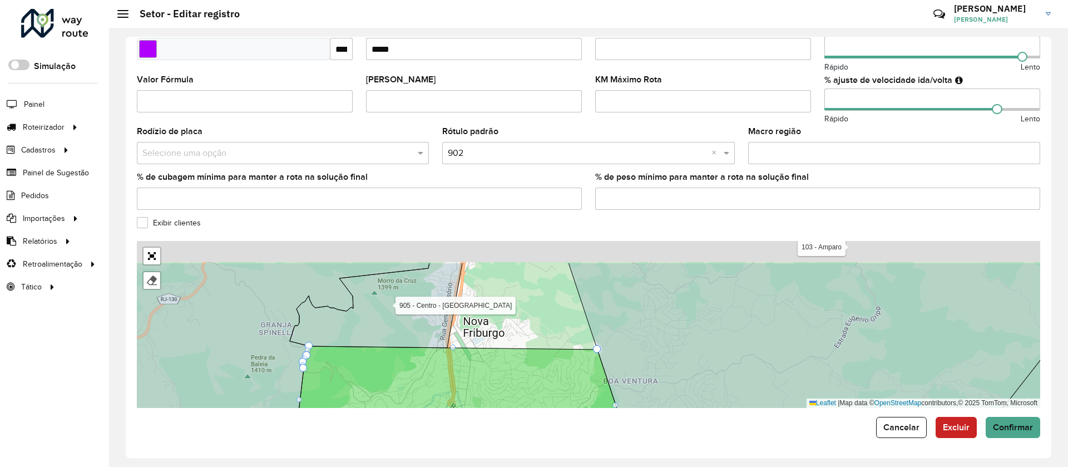
drag, startPoint x: 327, startPoint y: 319, endPoint x: 340, endPoint y: 387, distance: 69.3
click at [339, 387] on icon at bounding box center [466, 405] width 338 height 118
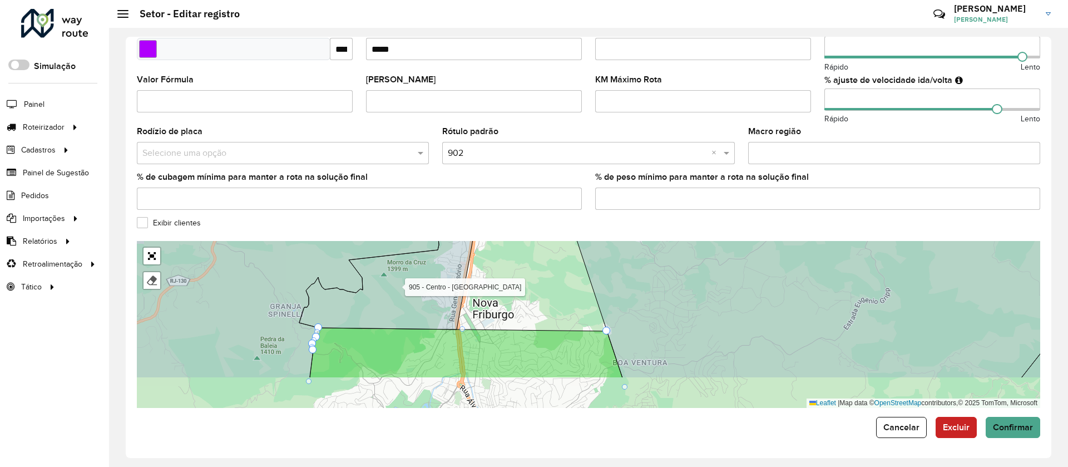
drag, startPoint x: 390, startPoint y: 343, endPoint x: 403, endPoint y: 265, distance: 79.0
click at [406, 266] on icon at bounding box center [387, 270] width 177 height 118
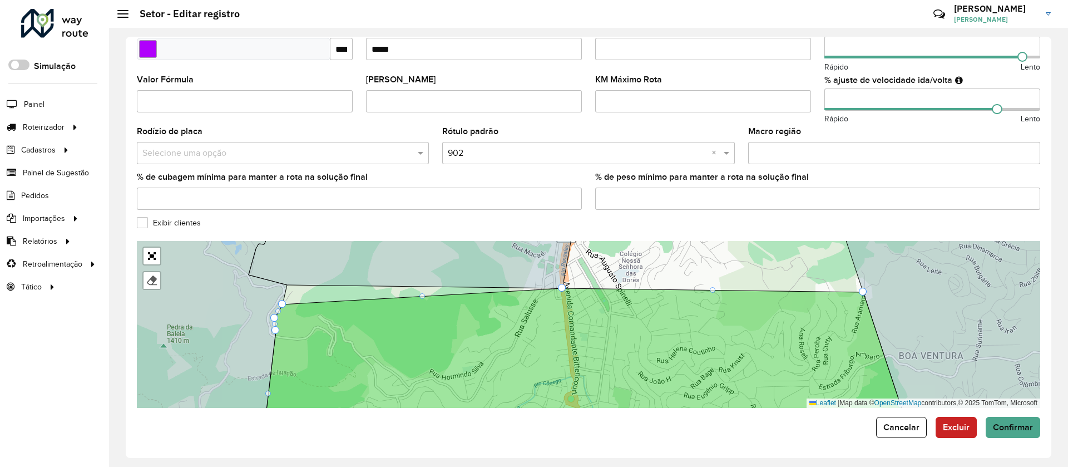
drag, startPoint x: 288, startPoint y: 283, endPoint x: 570, endPoint y: 289, distance: 281.6
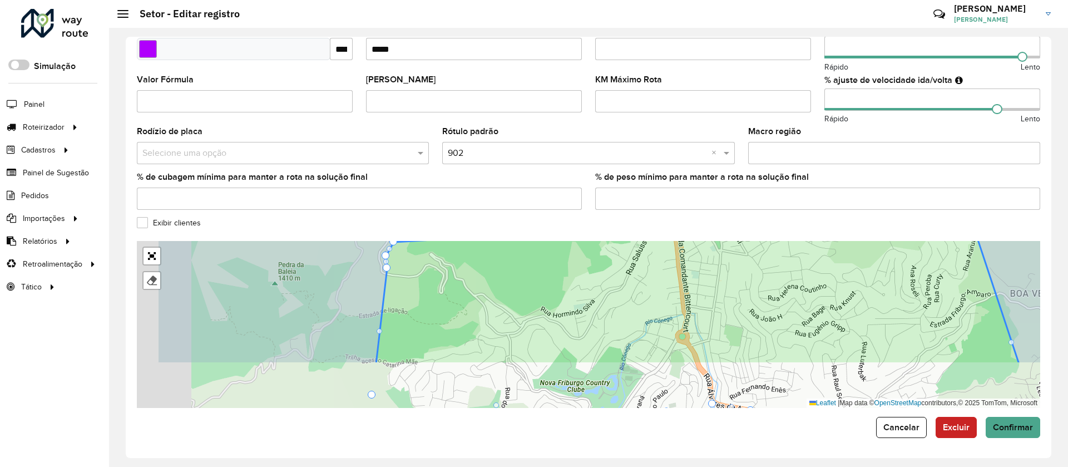
drag, startPoint x: 638, startPoint y: 316, endPoint x: 729, endPoint y: 259, distance: 107.4
click at [729, 259] on icon at bounding box center [697, 295] width 643 height 138
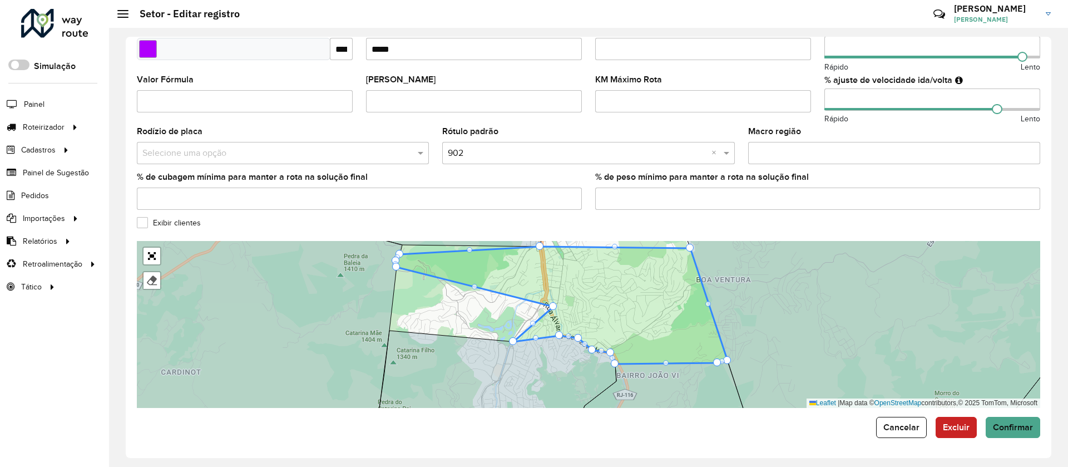
drag, startPoint x: 391, startPoint y: 331, endPoint x: 555, endPoint y: 307, distance: 165.3
drag, startPoint x: 515, startPoint y: 343, endPoint x: 562, endPoint y: 328, distance: 49.1
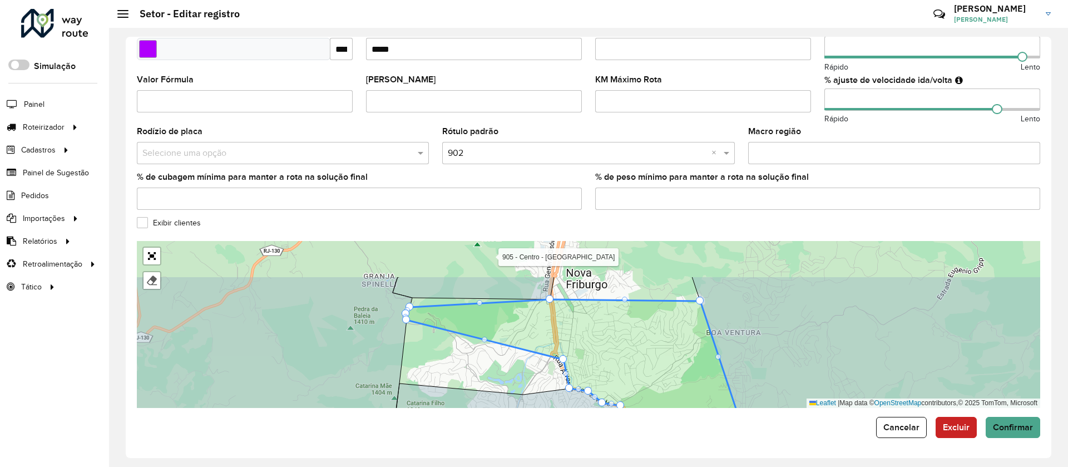
drag, startPoint x: 601, startPoint y: 307, endPoint x: 608, endPoint y: 364, distance: 57.7
click at [612, 364] on icon at bounding box center [572, 357] width 332 height 117
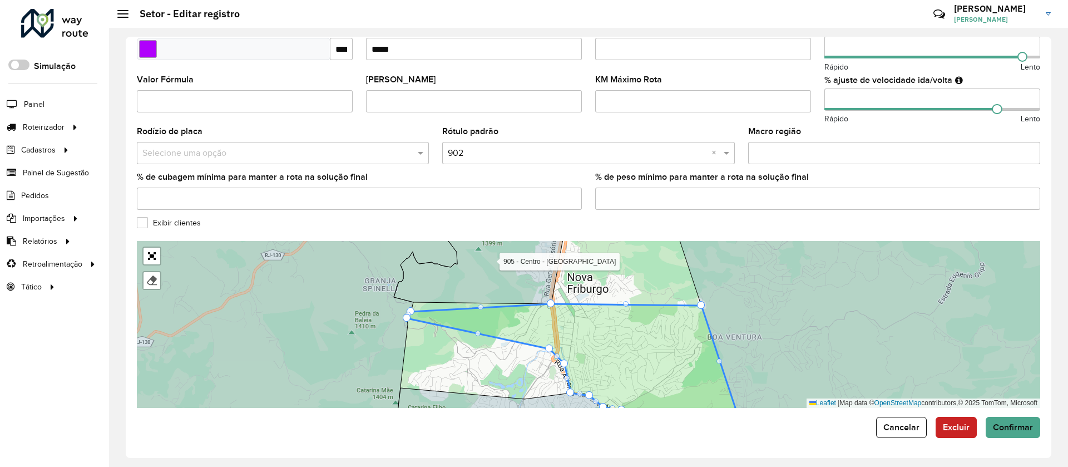
drag, startPoint x: 408, startPoint y: 325, endPoint x: 550, endPoint y: 349, distance: 143.9
drag, startPoint x: 408, startPoint y: 313, endPoint x: 559, endPoint y: 320, distance: 151.5
click at [414, 314] on div "101 - São Geraldo 102 - Conselheiro/ Furnas 103 - Amparo 110 - Mury/Debossan 11…" at bounding box center [588, 324] width 903 height 167
drag, startPoint x: 412, startPoint y: 313, endPoint x: 557, endPoint y: 320, distance: 145.9
drag, startPoint x: 610, startPoint y: 359, endPoint x: 577, endPoint y: 340, distance: 37.9
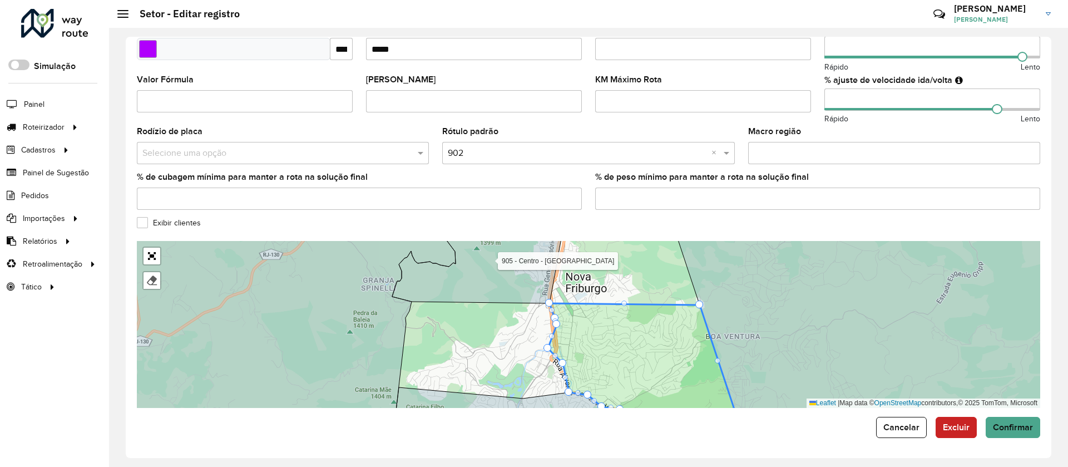
click at [586, 342] on icon at bounding box center [642, 361] width 189 height 117
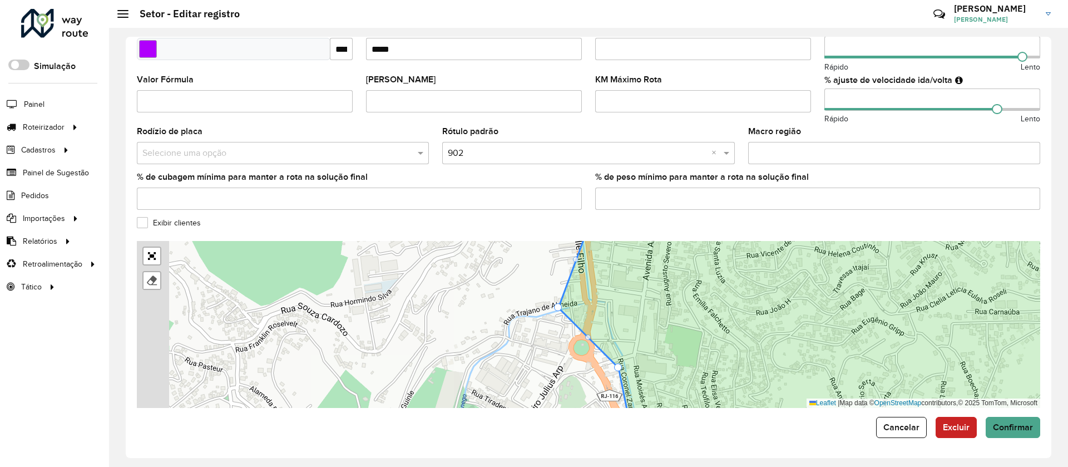
drag, startPoint x: 509, startPoint y: 303, endPoint x: 570, endPoint y: 302, distance: 60.6
click at [570, 302] on icon at bounding box center [868, 324] width 618 height 204
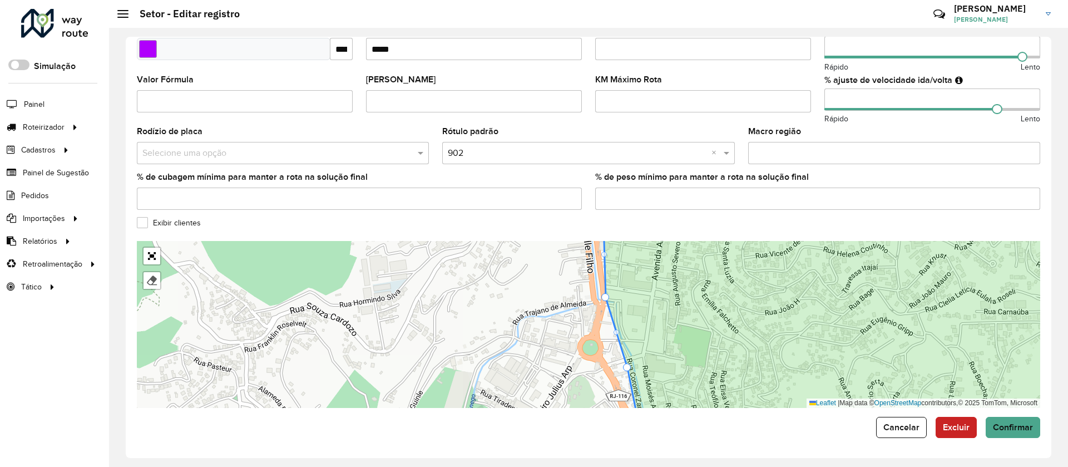
drag, startPoint x: 577, startPoint y: 308, endPoint x: 608, endPoint y: 298, distance: 32.2
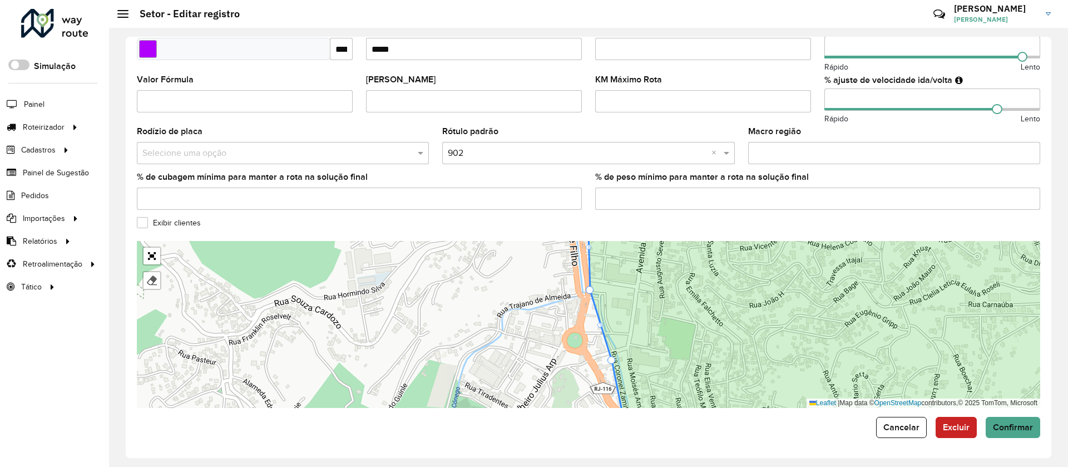
drag, startPoint x: 643, startPoint y: 358, endPoint x: 611, endPoint y: 327, distance: 44.5
click at [612, 329] on icon at bounding box center [848, 317] width 521 height 204
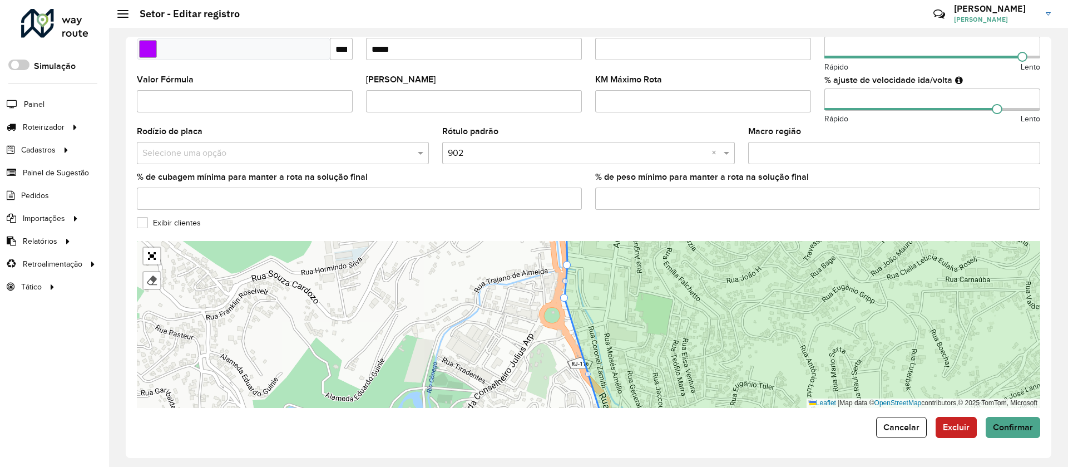
drag, startPoint x: 590, startPoint y: 334, endPoint x: 565, endPoint y: 297, distance: 44.9
click at [565, 304] on div "101 - São Geraldo 102 - Conselheiro/ Furnas 103 - Amparo 110 - Mury/Debossan 11…" at bounding box center [588, 324] width 903 height 167
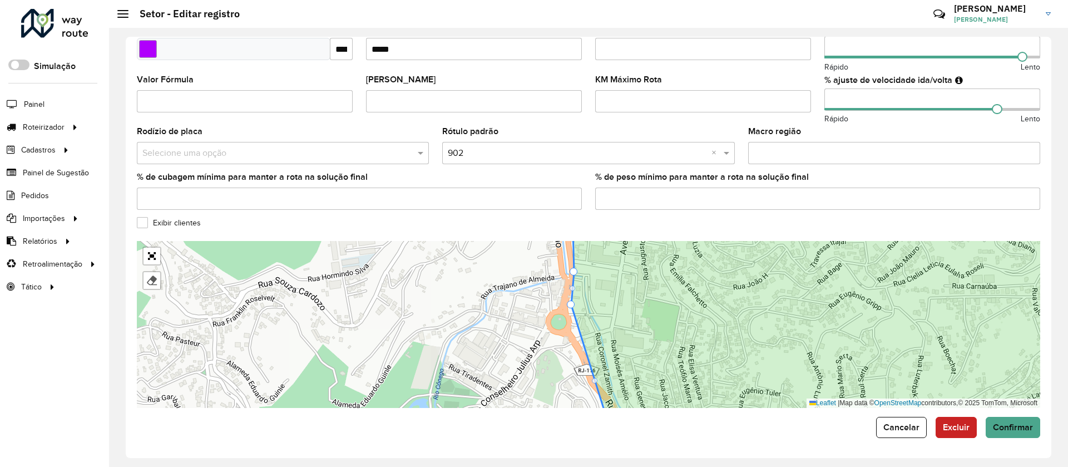
drag, startPoint x: 569, startPoint y: 302, endPoint x: 571, endPoint y: 310, distance: 8.5
click at [569, 310] on div "101 - São Geraldo 102 - Conselheiro/ Furnas 103 - Amparo 110 - Mury/Debossan 11…" at bounding box center [588, 324] width 903 height 167
drag, startPoint x: 570, startPoint y: 305, endPoint x: 567, endPoint y: 312, distance: 7.0
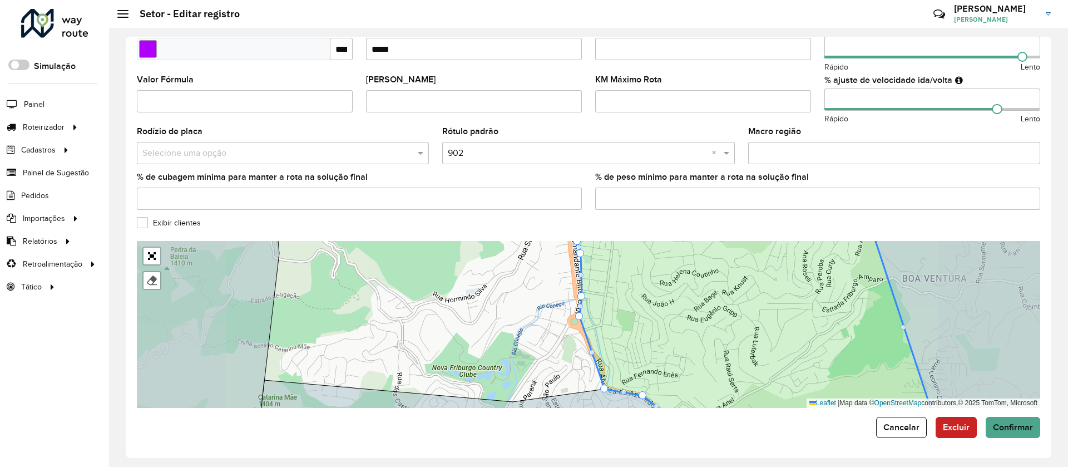
drag, startPoint x: 651, startPoint y: 354, endPoint x: 624, endPoint y: 318, distance: 45.3
click at [625, 320] on icon at bounding box center [753, 325] width 367 height 204
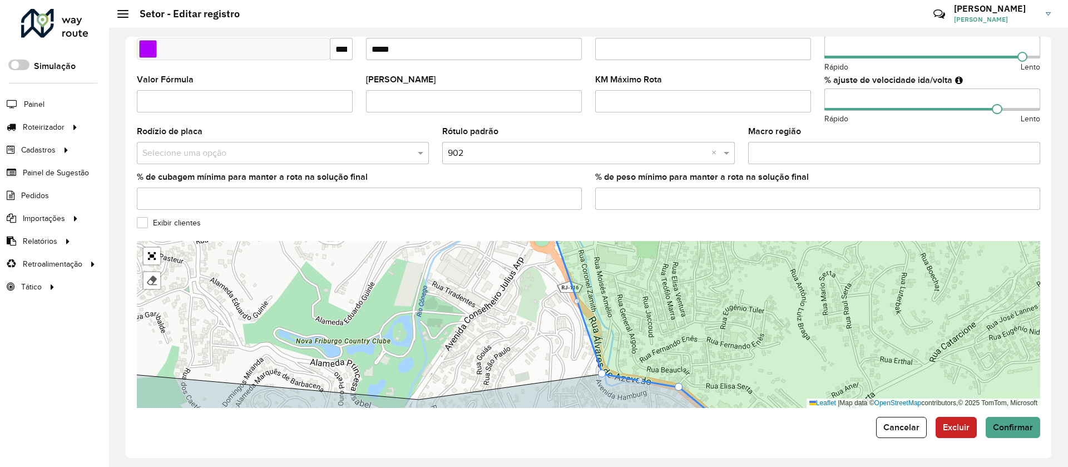
drag, startPoint x: 555, startPoint y: 303, endPoint x: 580, endPoint y: 306, distance: 25.2
click at [580, 306] on icon at bounding box center [850, 327] width 596 height 204
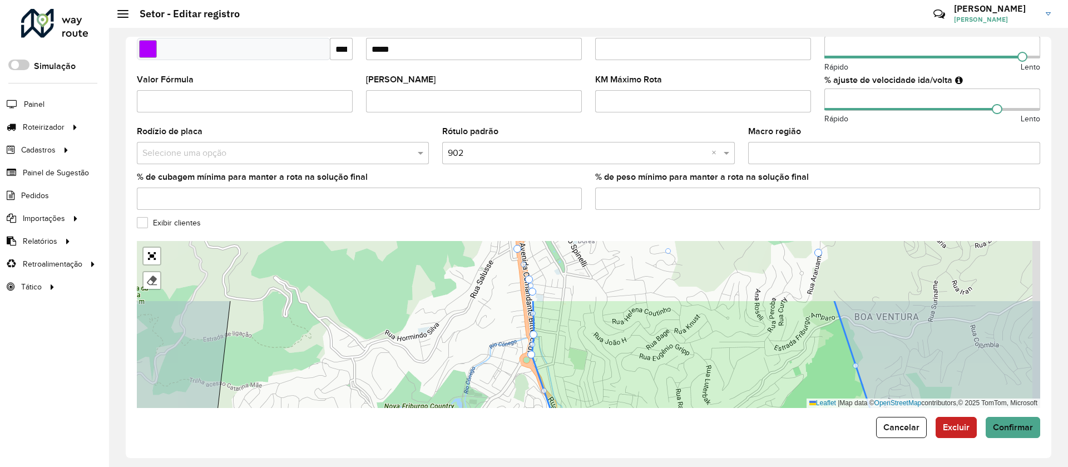
drag, startPoint x: 717, startPoint y: 318, endPoint x: 597, endPoint y: 495, distance: 213.9
click at [597, 466] on html "Aguarde... Pop-up bloqueado! Seu navegador bloqueou automáticamente a abertura …" at bounding box center [534, 233] width 1068 height 467
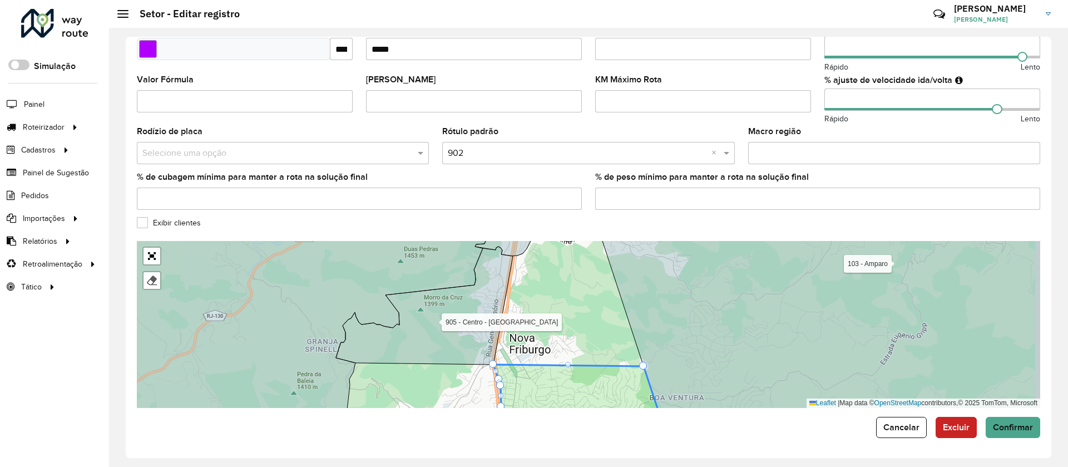
drag, startPoint x: 599, startPoint y: 333, endPoint x: 591, endPoint y: 361, distance: 28.9
click at [591, 361] on div "101 - São Geraldo 102 - Conselheiro/ Furnas 103 - Amparo 110 - Mury/Debossan 11…" at bounding box center [588, 324] width 903 height 167
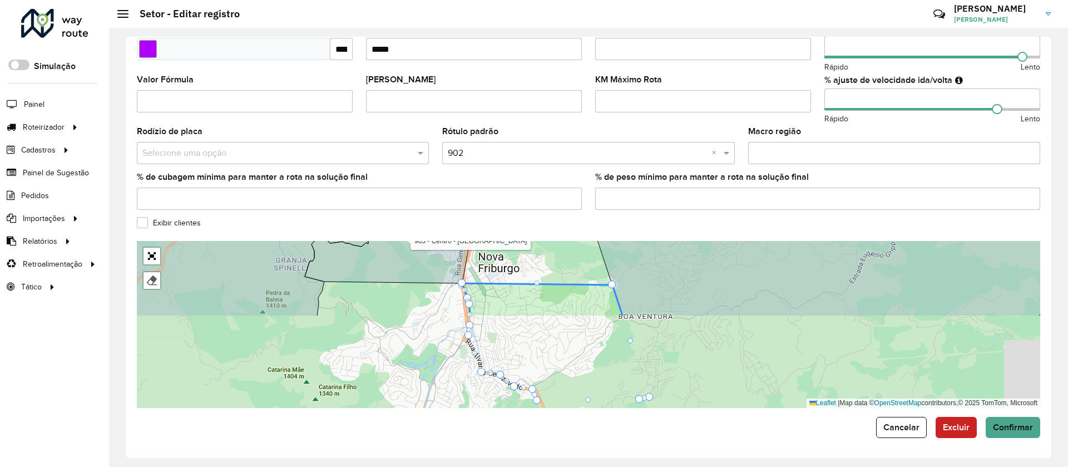
drag, startPoint x: 562, startPoint y: 273, endPoint x: 556, endPoint y: 228, distance: 44.9
click at [557, 230] on formly-group "**********" at bounding box center [588, 79] width 903 height 657
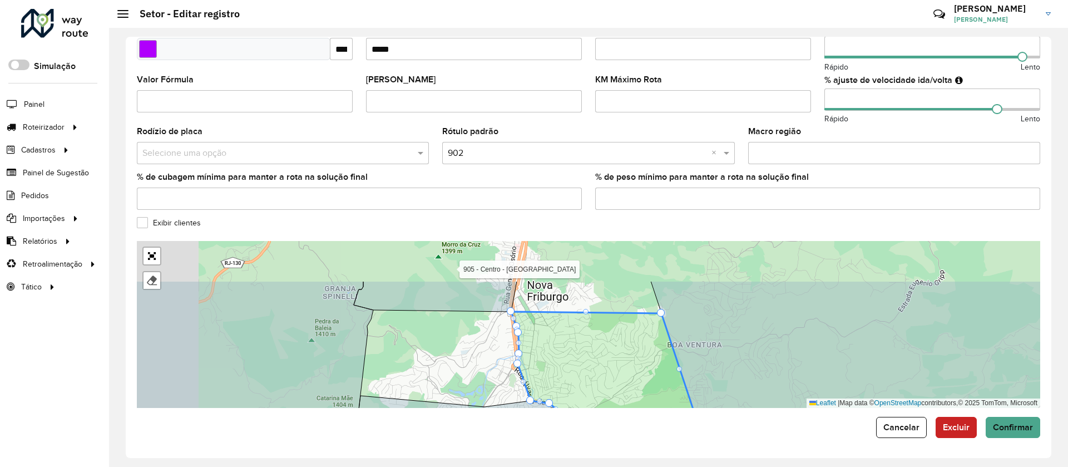
drag, startPoint x: 597, startPoint y: 344, endPoint x: 638, endPoint y: 396, distance: 66.1
click at [638, 396] on icon at bounding box center [604, 370] width 187 height 117
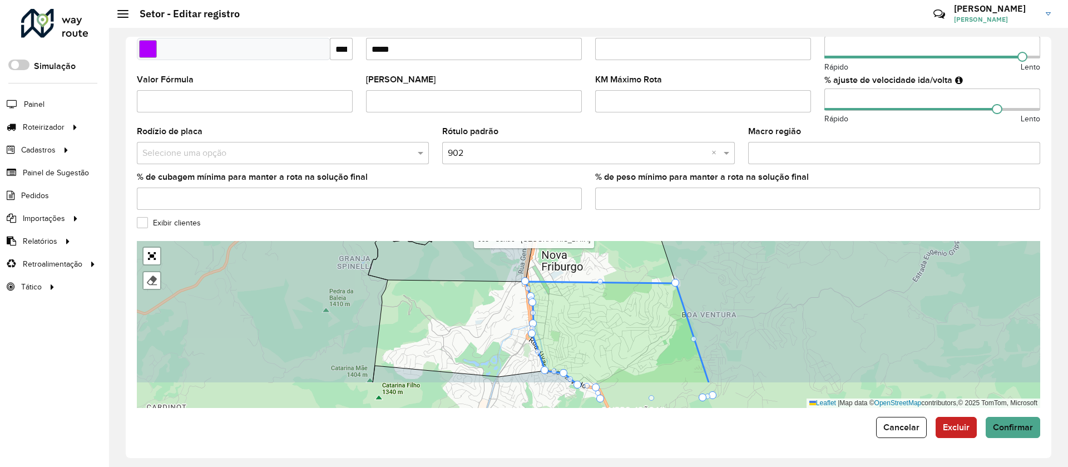
drag, startPoint x: 611, startPoint y: 338, endPoint x: 613, endPoint y: 299, distance: 39.0
click at [613, 303] on icon at bounding box center [618, 333] width 184 height 102
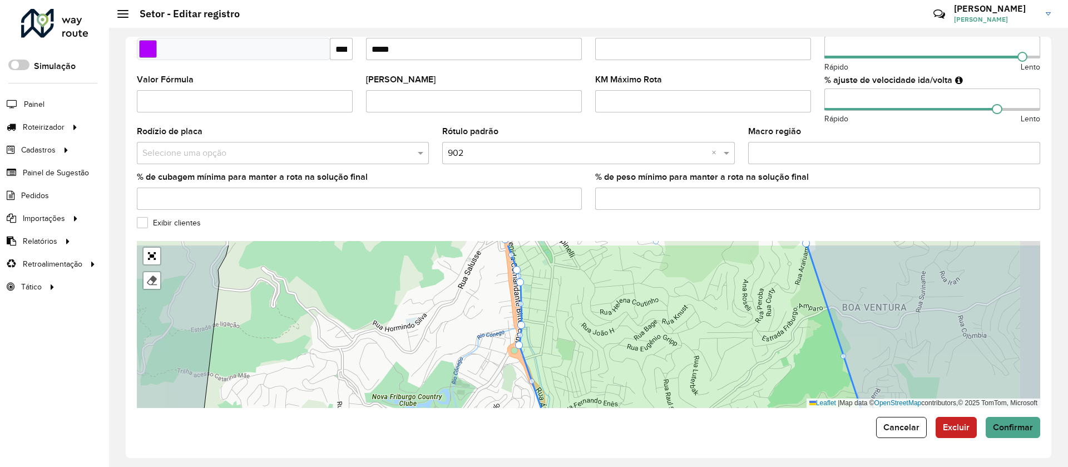
drag, startPoint x: 549, startPoint y: 311, endPoint x: 526, endPoint y: 336, distance: 33.5
click at [527, 336] on icon at bounding box center [690, 346] width 367 height 204
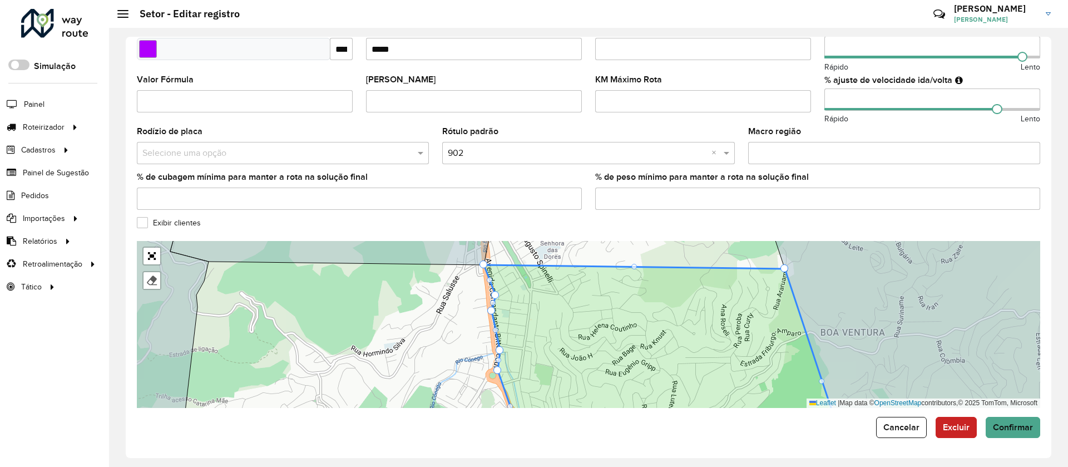
drag, startPoint x: 499, startPoint y: 306, endPoint x: 492, endPoint y: 309, distance: 8.0
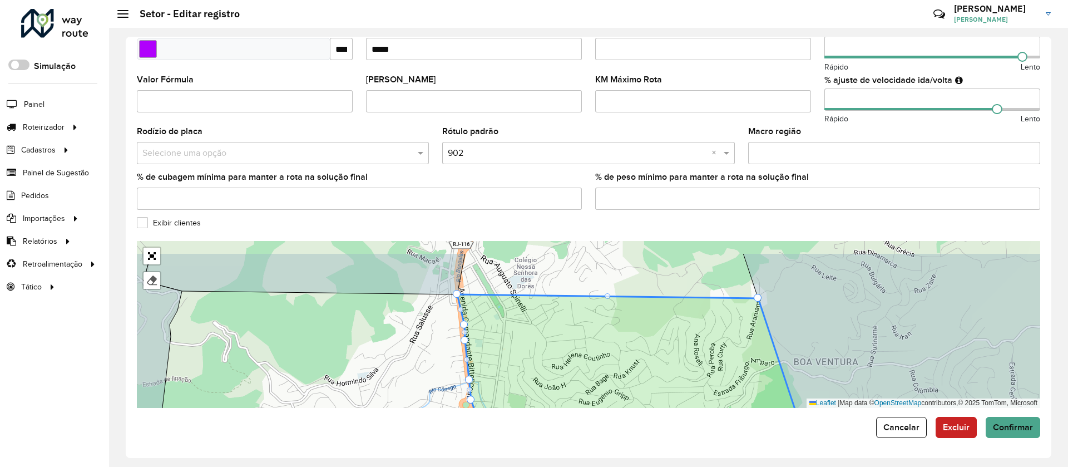
drag, startPoint x: 543, startPoint y: 332, endPoint x: 516, endPoint y: 361, distance: 39.4
click at [516, 361] on icon at bounding box center [633, 374] width 353 height 161
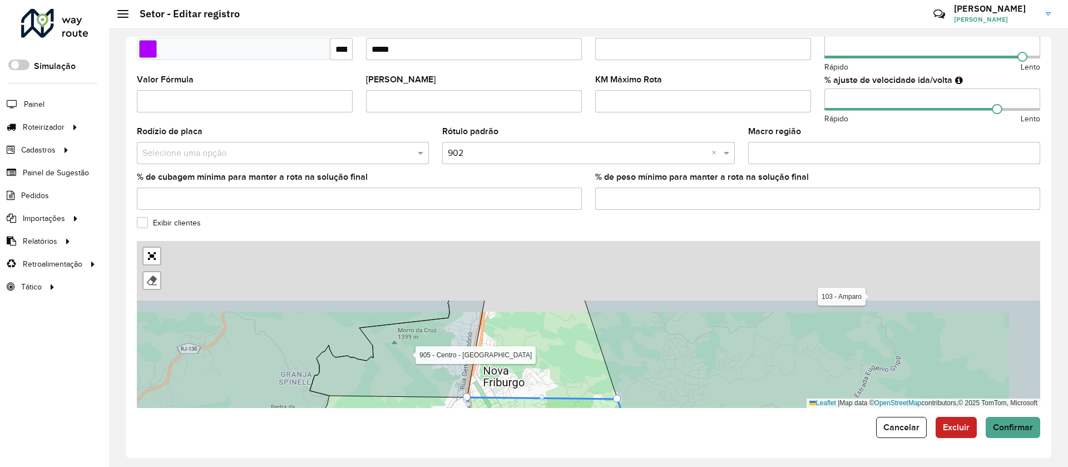
drag, startPoint x: 571, startPoint y: 321, endPoint x: 555, endPoint y: 369, distance: 50.5
click at [555, 369] on div "101 - São Geraldo 102 - Conselheiro/ Furnas 103 - Amparo 110 - Mury/Debossan 11…" at bounding box center [588, 324] width 903 height 167
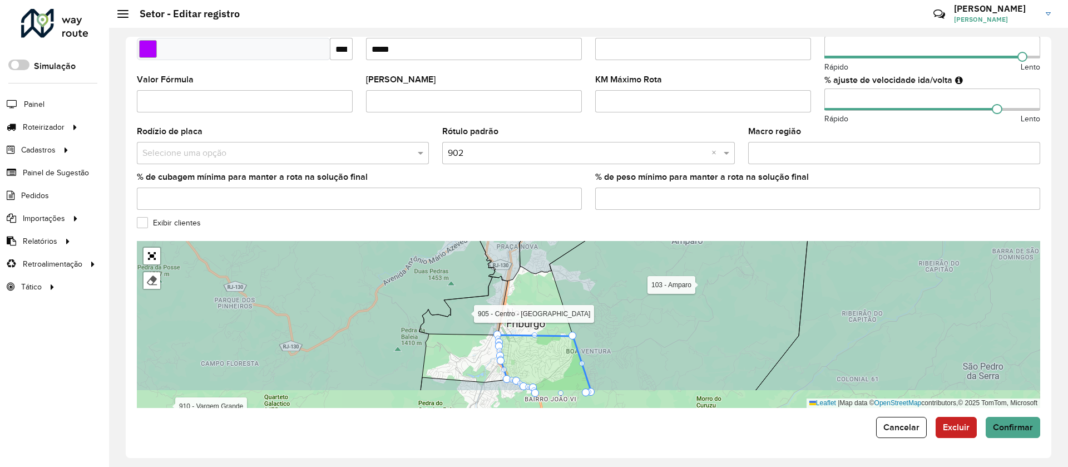
drag, startPoint x: 602, startPoint y: 335, endPoint x: 589, endPoint y: 290, distance: 46.8
click at [590, 294] on icon at bounding box center [681, 289] width 263 height 201
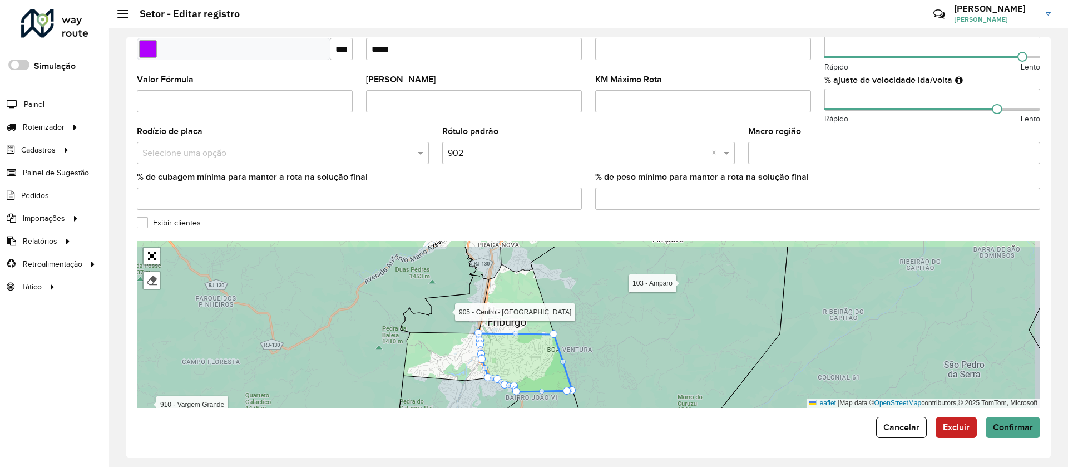
drag, startPoint x: 556, startPoint y: 332, endPoint x: 544, endPoint y: 357, distance: 27.4
click at [543, 357] on icon at bounding box center [525, 362] width 93 height 58
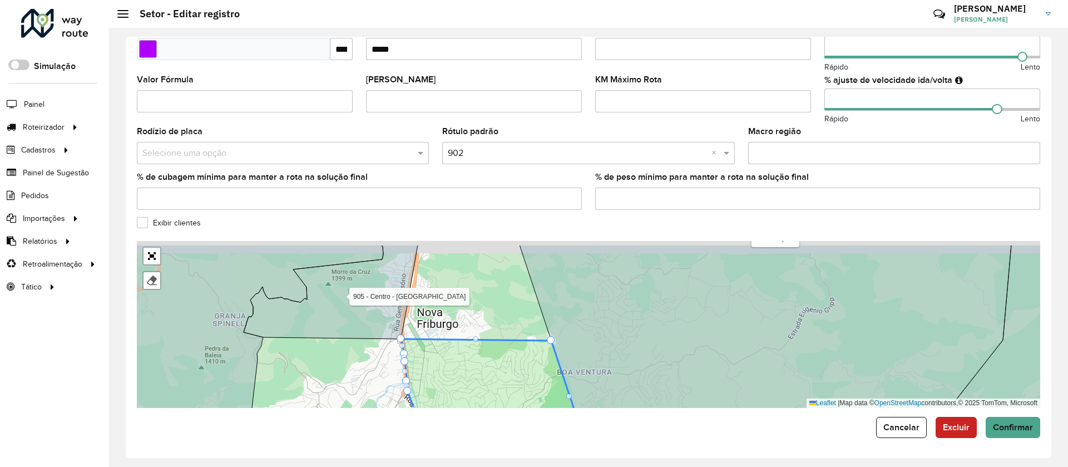
drag, startPoint x: 539, startPoint y: 372, endPoint x: 536, endPoint y: 388, distance: 16.9
click at [536, 388] on icon at bounding box center [494, 393] width 186 height 108
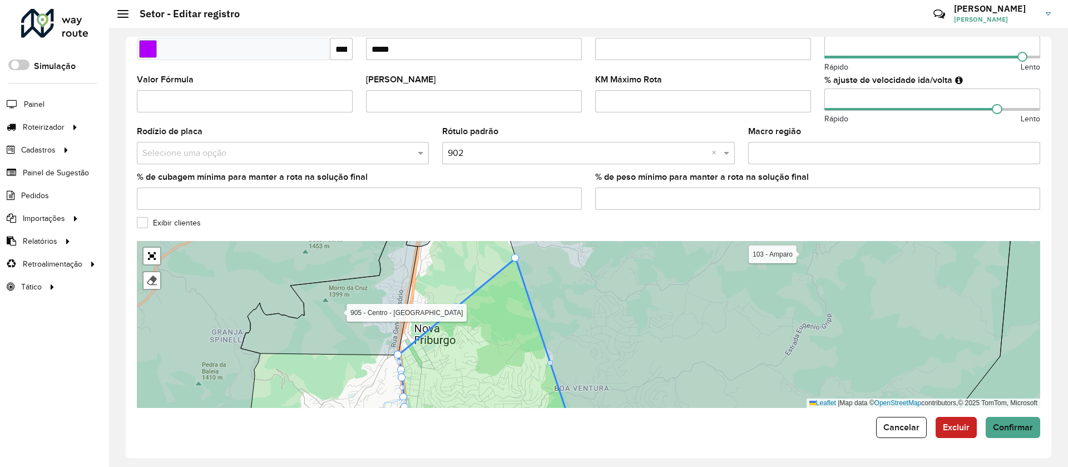
drag, startPoint x: 547, startPoint y: 356, endPoint x: 511, endPoint y: 258, distance: 104.7
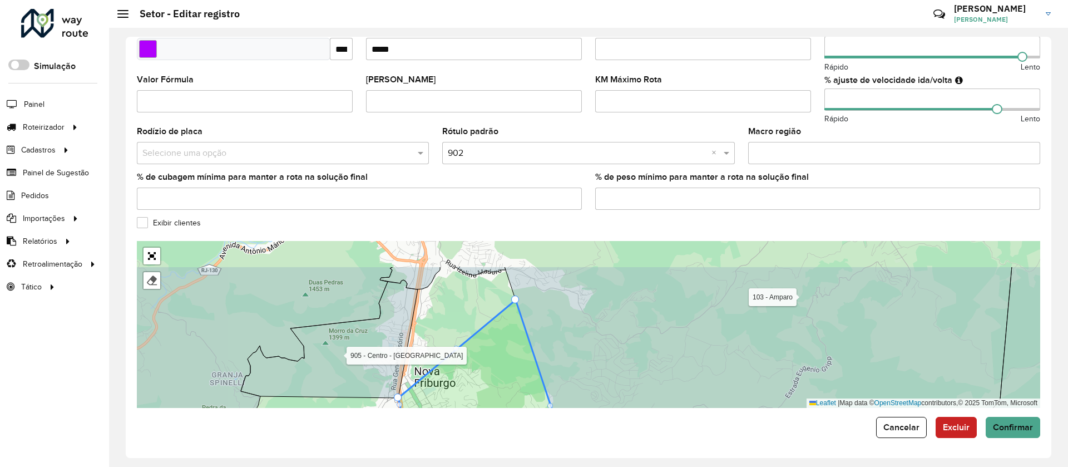
drag, startPoint x: 506, startPoint y: 359, endPoint x: 516, endPoint y: 399, distance: 41.8
click at [509, 416] on form "**********" at bounding box center [588, 94] width 903 height 687
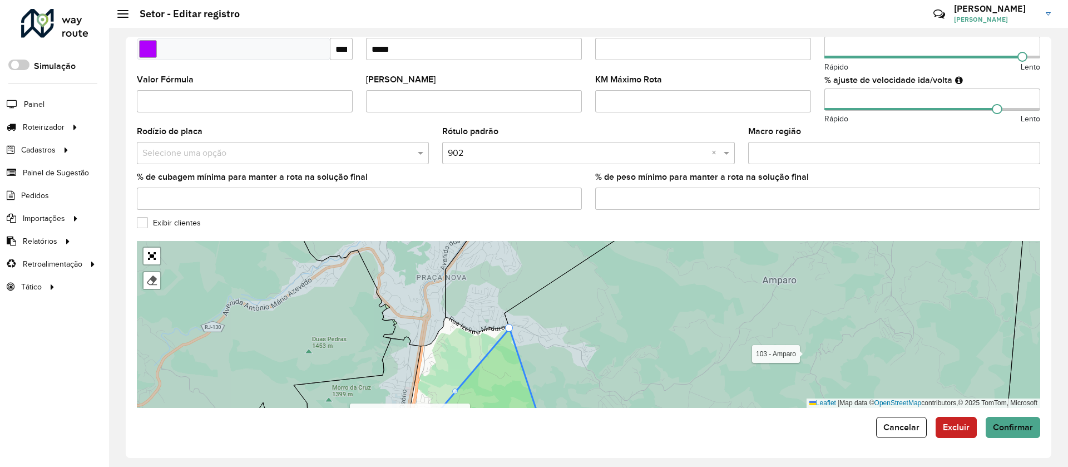
drag, startPoint x: 517, startPoint y: 357, endPoint x: 510, endPoint y: 328, distance: 29.8
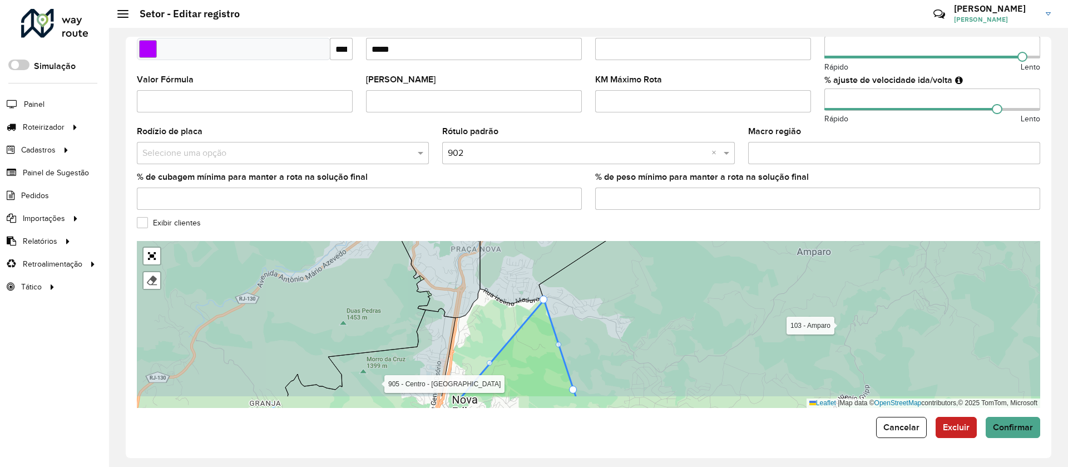
drag, startPoint x: 545, startPoint y: 335, endPoint x: 591, endPoint y: 283, distance: 69.7
click at [576, 300] on icon at bounding box center [519, 349] width 116 height 98
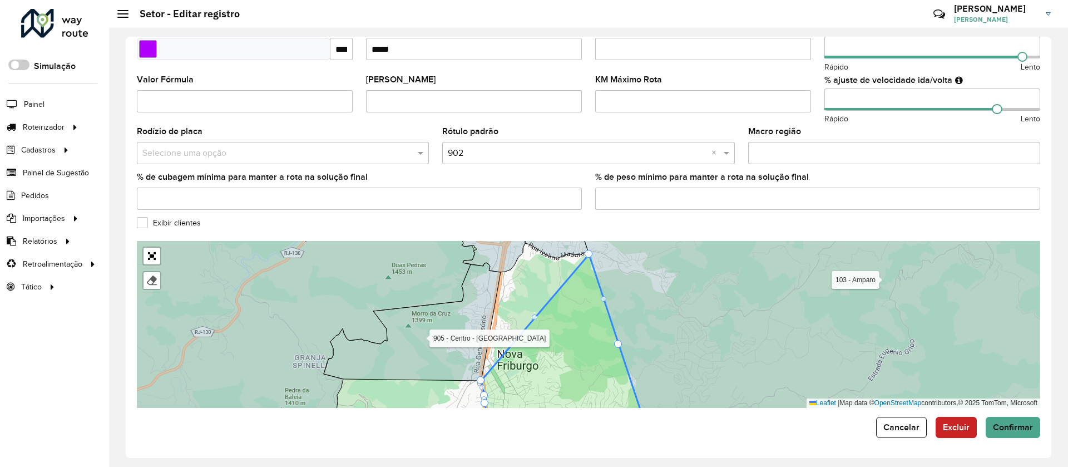
click at [535, 315] on div at bounding box center [535, 317] width 6 height 6
drag, startPoint x: 535, startPoint y: 319, endPoint x: 506, endPoint y: 276, distance: 50.9
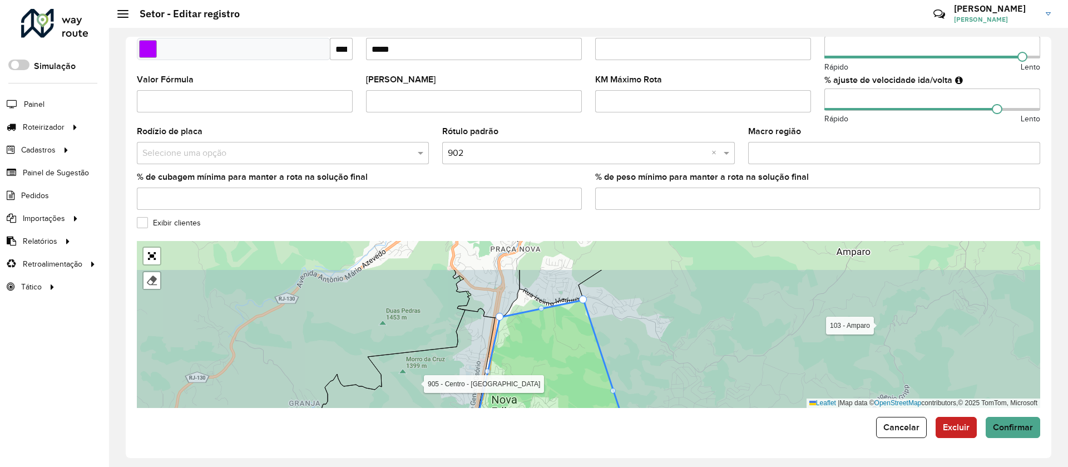
drag, startPoint x: 535, startPoint y: 309, endPoint x: 530, endPoint y: 357, distance: 48.7
click at [530, 357] on icon at bounding box center [558, 386] width 165 height 172
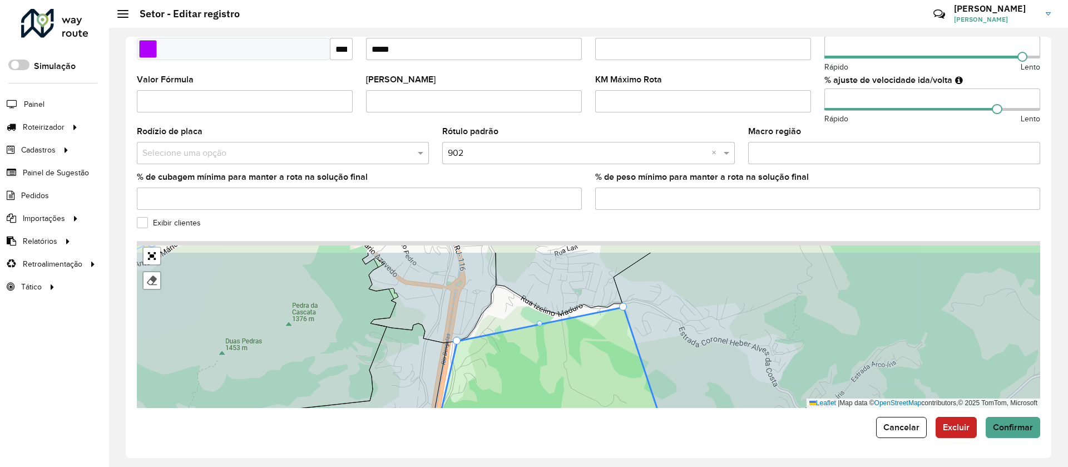
click at [537, 379] on icon at bounding box center [551, 380] width 241 height 147
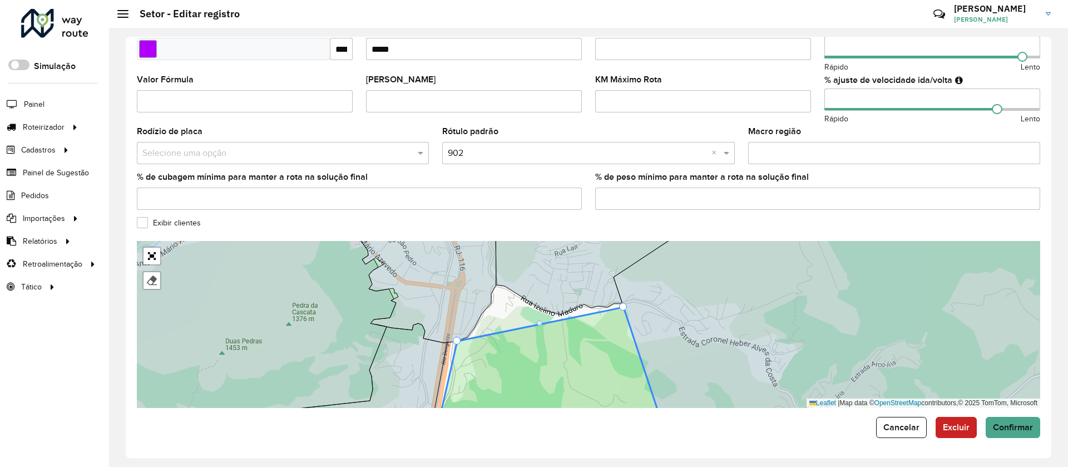
click at [541, 322] on div at bounding box center [540, 323] width 6 height 6
click at [541, 323] on div at bounding box center [540, 323] width 6 height 6
drag, startPoint x: 541, startPoint y: 325, endPoint x: 507, endPoint y: 303, distance: 40.7
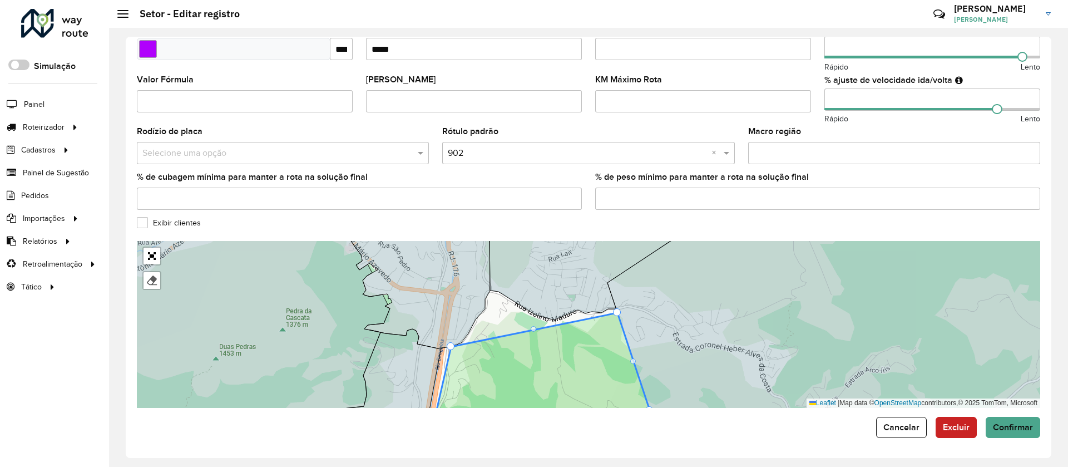
drag, startPoint x: 458, startPoint y: 347, endPoint x: 447, endPoint y: 357, distance: 15.0
click at [447, 357] on icon at bounding box center [544, 372] width 225 height 119
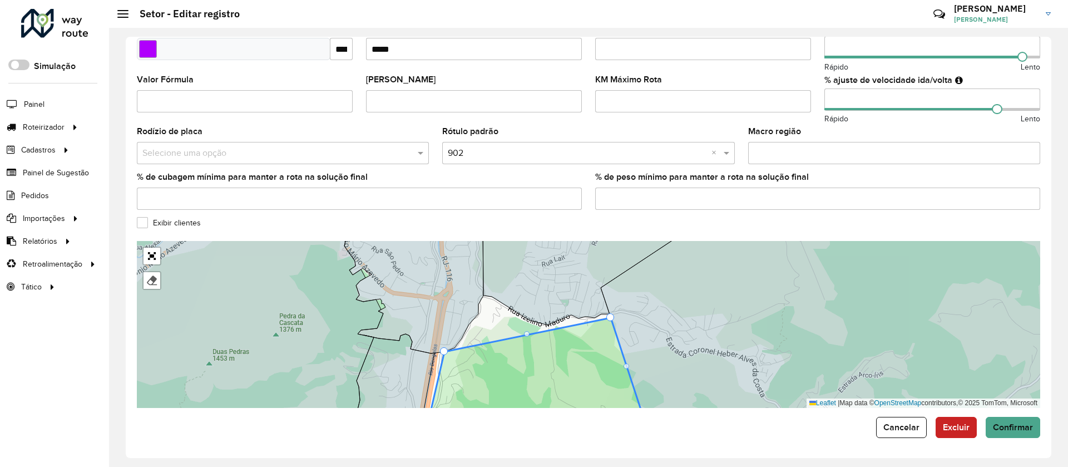
drag, startPoint x: 541, startPoint y: 333, endPoint x: 559, endPoint y: 304, distance: 34.4
click at [559, 318] on icon at bounding box center [536, 372] width 219 height 108
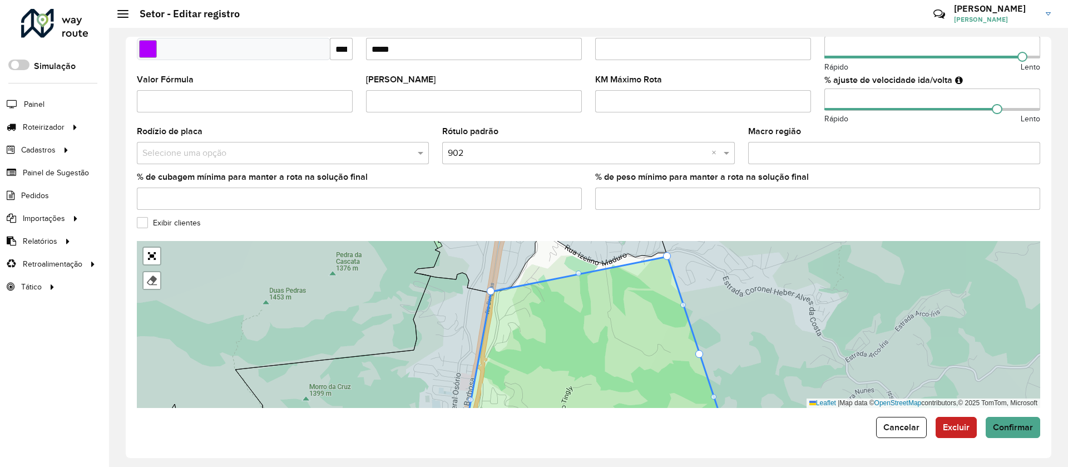
drag, startPoint x: 503, startPoint y: 288, endPoint x: 492, endPoint y: 296, distance: 13.5
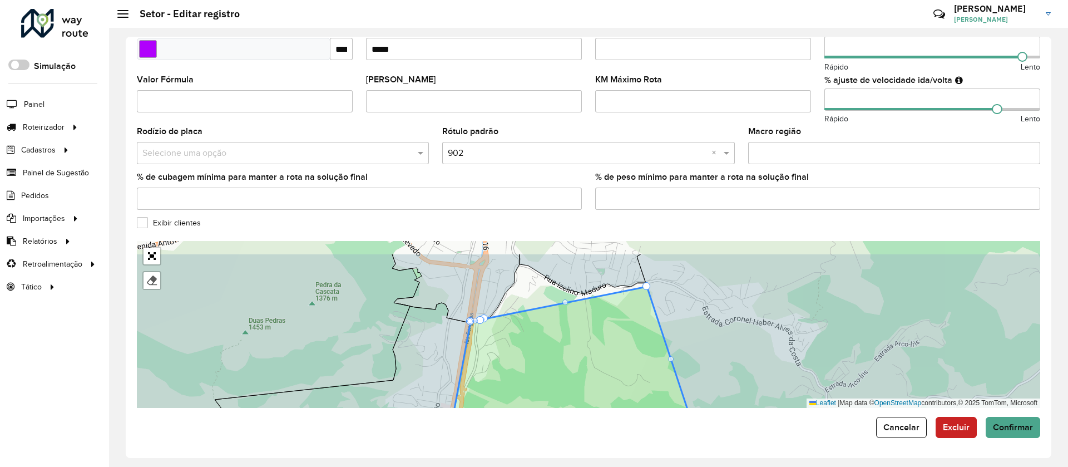
drag, startPoint x: 580, startPoint y: 316, endPoint x: 559, endPoint y: 350, distance: 40.3
click at [553, 363] on icon at bounding box center [575, 372] width 258 height 170
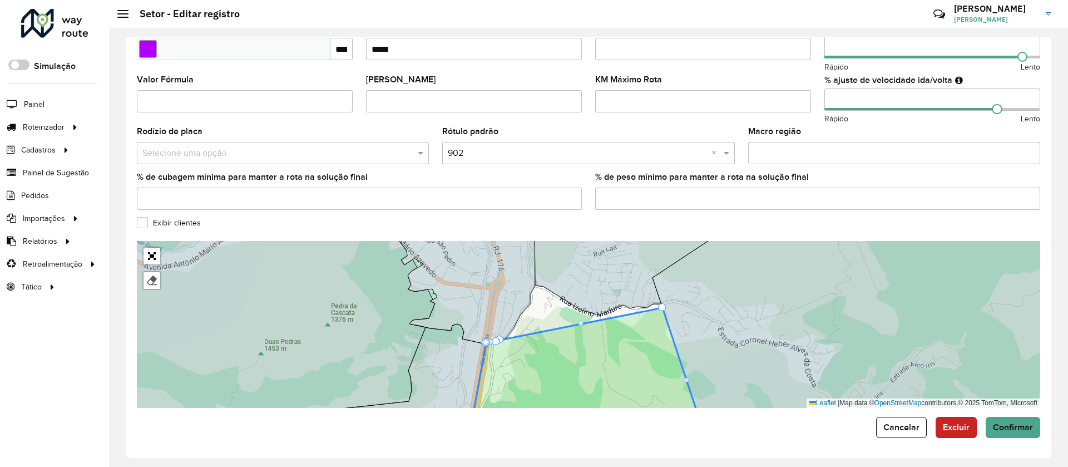
drag, startPoint x: 476, startPoint y: 344, endPoint x: 504, endPoint y: 335, distance: 29.6
click at [505, 339] on icon at bounding box center [586, 365] width 229 height 114
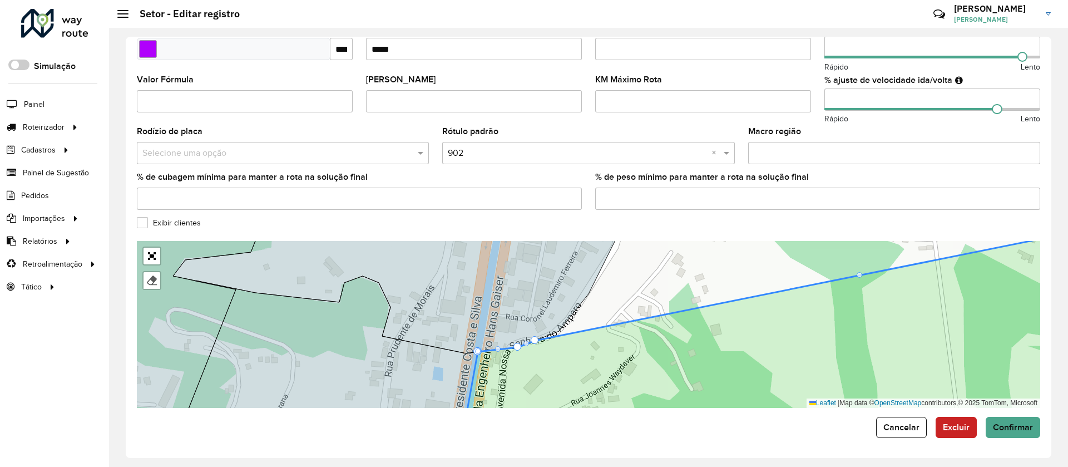
drag, startPoint x: 502, startPoint y: 344, endPoint x: 539, endPoint y: 343, distance: 37.3
click at [539, 343] on icon at bounding box center [813, 323] width 696 height 204
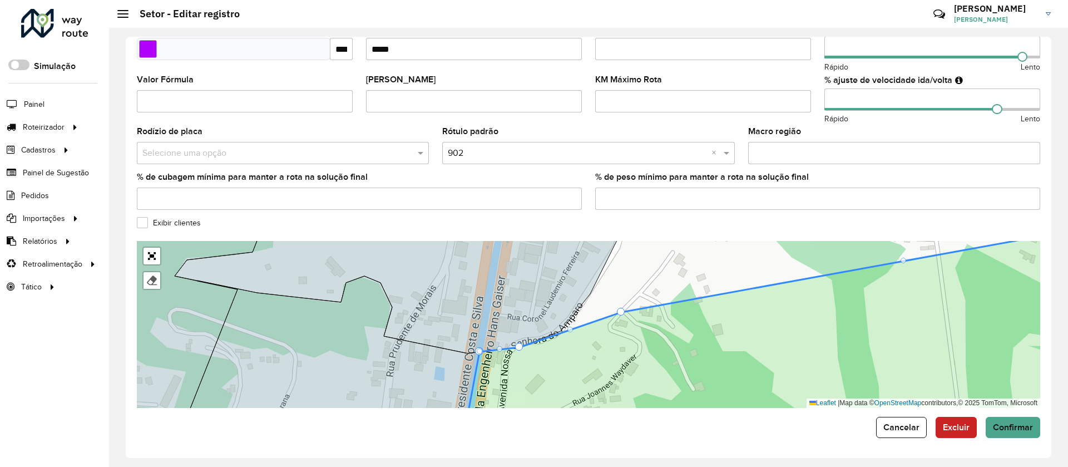
drag, startPoint x: 534, startPoint y: 335, endPoint x: 621, endPoint y: 305, distance: 92.0
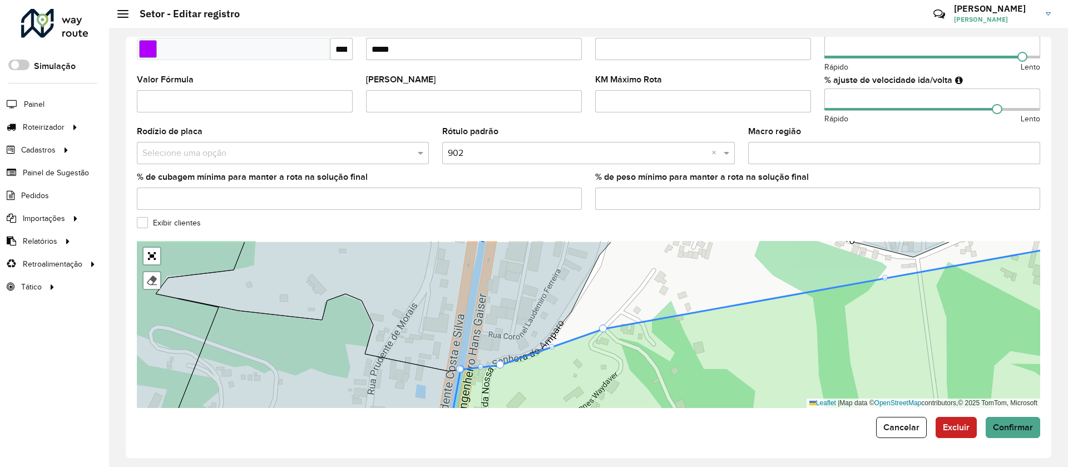
drag, startPoint x: 634, startPoint y: 330, endPoint x: 583, endPoint y: 387, distance: 76.4
click at [583, 387] on icon at bounding box center [776, 342] width 659 height 204
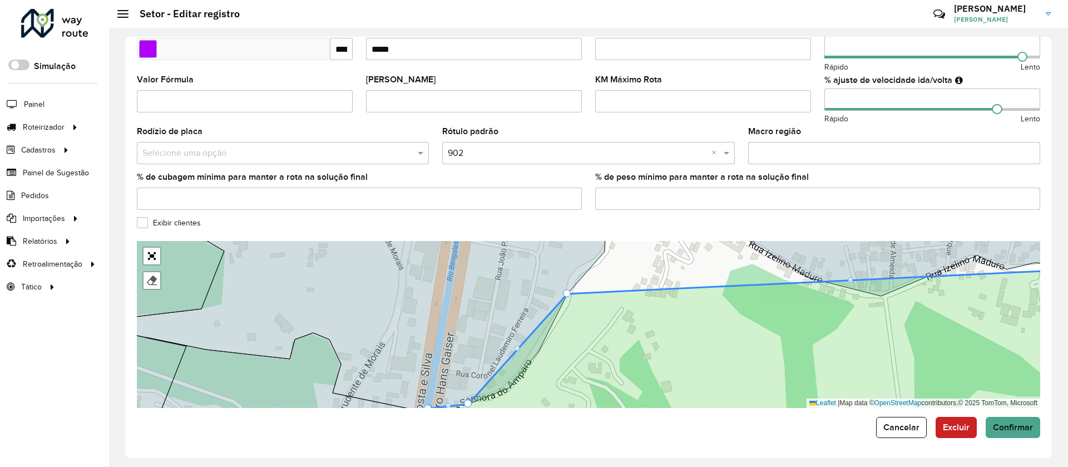
drag, startPoint x: 573, startPoint y: 363, endPoint x: 577, endPoint y: 287, distance: 76.3
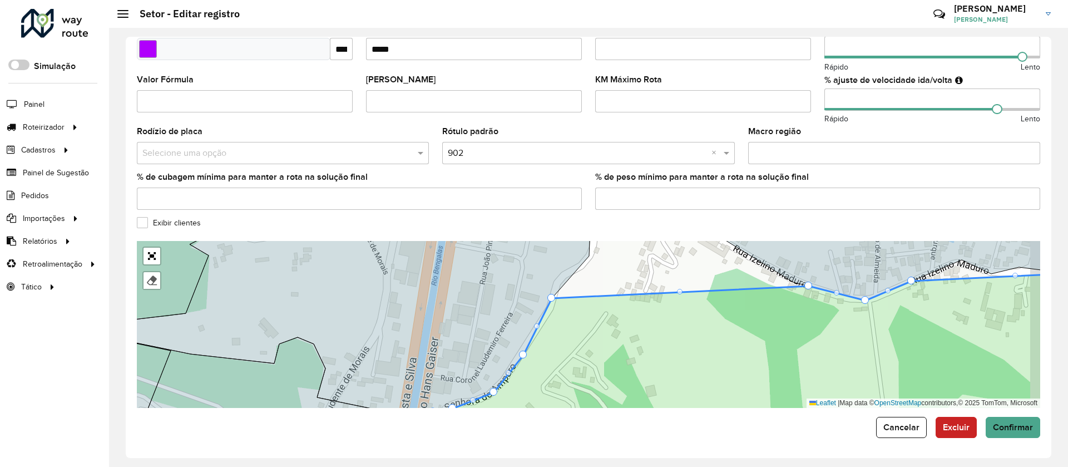
drag, startPoint x: 599, startPoint y: 325, endPoint x: 453, endPoint y: 399, distance: 163.7
click at [453, 399] on icon at bounding box center [759, 350] width 700 height 159
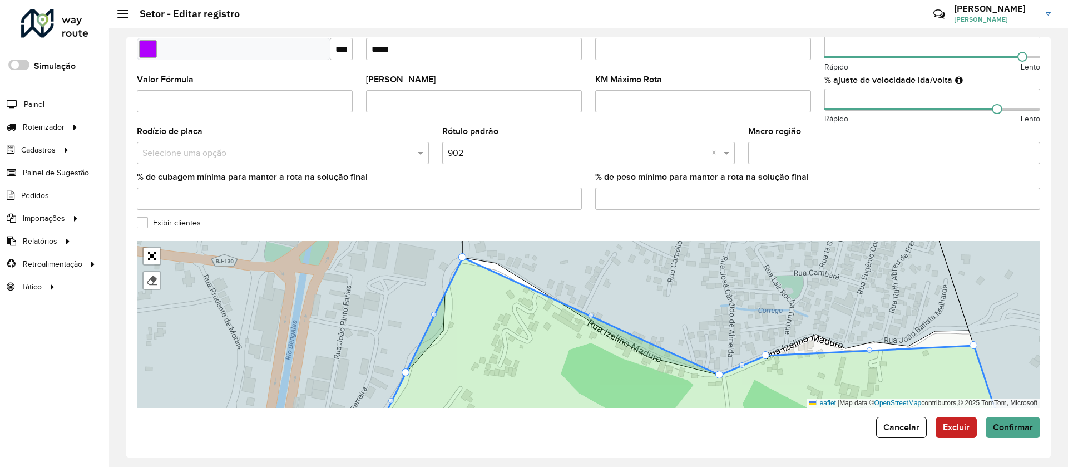
drag, startPoint x: 662, startPoint y: 361, endPoint x: 468, endPoint y: 261, distance: 218.5
click at [510, 279] on div at bounding box center [509, 278] width 6 height 6
click at [513, 278] on div "101 - São Geraldo 102 - Conselheiro/ Furnas 103 - Amparo 110 - Mury/Debossan 11…" at bounding box center [588, 324] width 903 height 167
click at [516, 297] on icon at bounding box center [689, 342] width 621 height 169
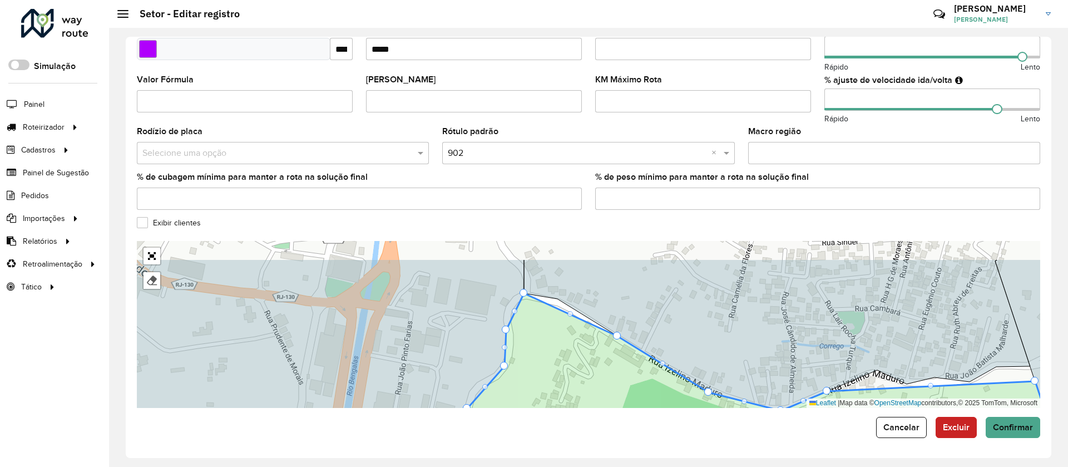
drag, startPoint x: 628, startPoint y: 374, endPoint x: 660, endPoint y: 392, distance: 36.6
click at [660, 392] on icon at bounding box center [751, 377] width 621 height 169
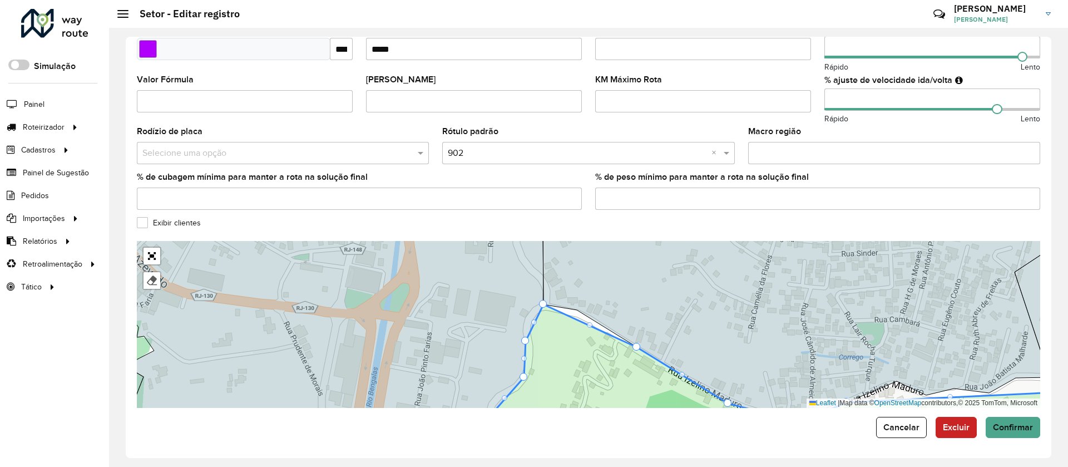
drag, startPoint x: 590, startPoint y: 328, endPoint x: 581, endPoint y: 327, distance: 9.5
click at [581, 327] on icon at bounding box center [774, 365] width 582 height 122
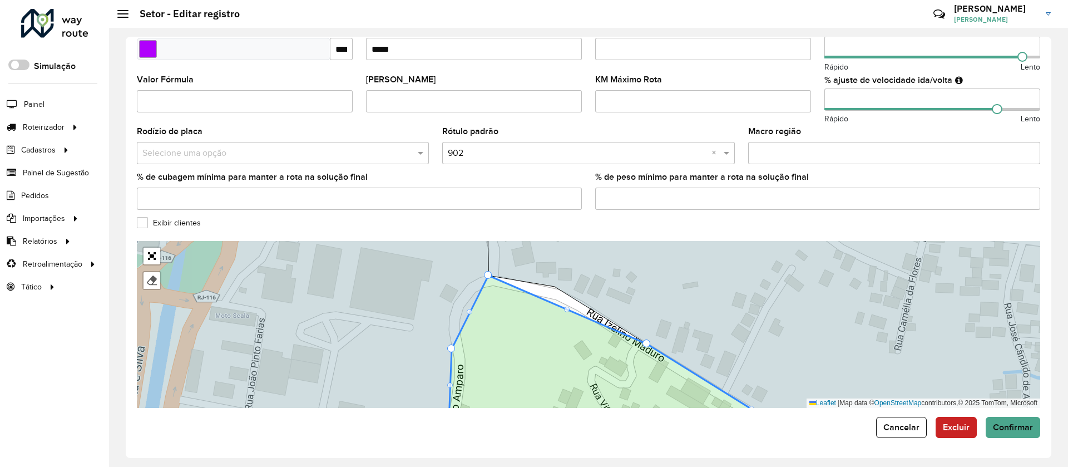
drag, startPoint x: 675, startPoint y: 359, endPoint x: 644, endPoint y: 349, distance: 32.7
click at [565, 311] on div at bounding box center [568, 310] width 6 height 6
click at [567, 311] on div at bounding box center [568, 310] width 6 height 6
drag, startPoint x: 646, startPoint y: 344, endPoint x: 555, endPoint y: 287, distance: 107.4
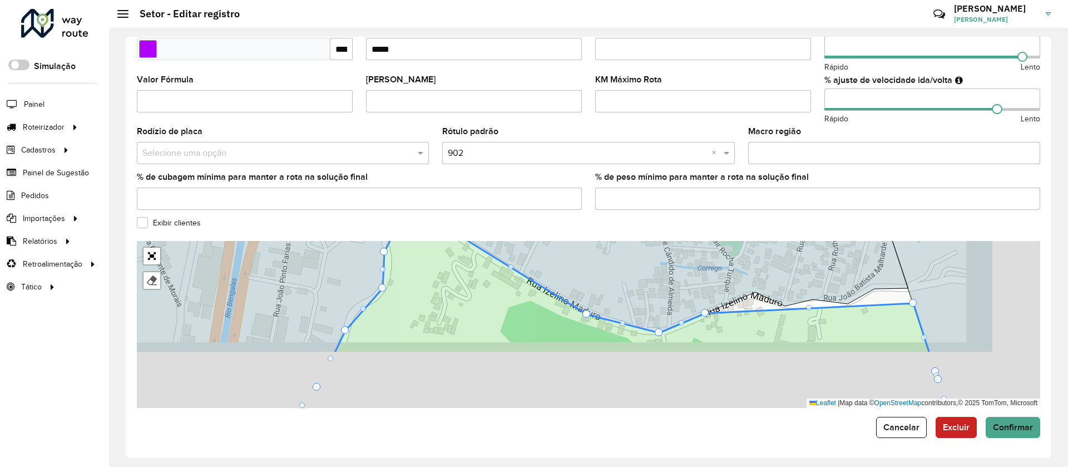
drag, startPoint x: 599, startPoint y: 329, endPoint x: 446, endPoint y: 236, distance: 179.5
click at [447, 239] on form "**********" at bounding box center [588, 94] width 903 height 687
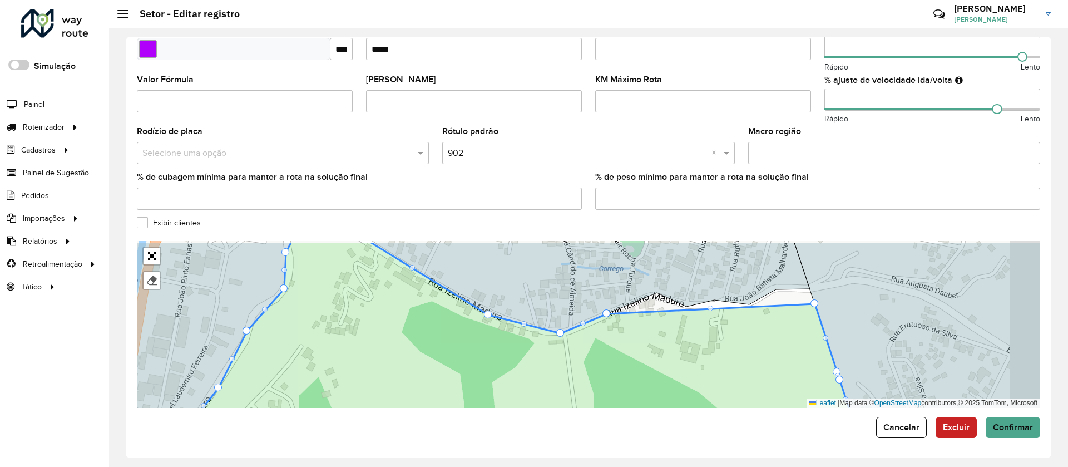
drag, startPoint x: 667, startPoint y: 344, endPoint x: 555, endPoint y: 366, distance: 114.0
click at [554, 373] on icon at bounding box center [487, 343] width 748 height 204
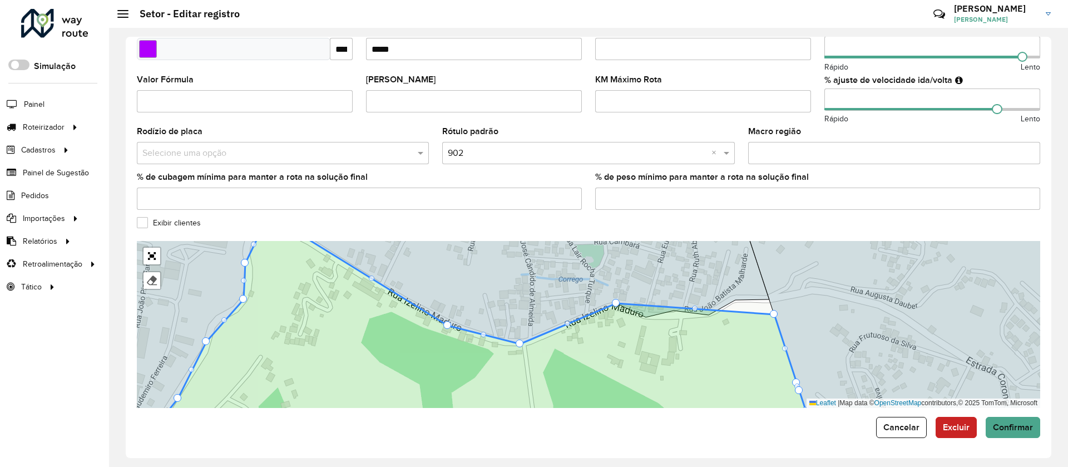
drag, startPoint x: 569, startPoint y: 322, endPoint x: 620, endPoint y: 308, distance: 53.0
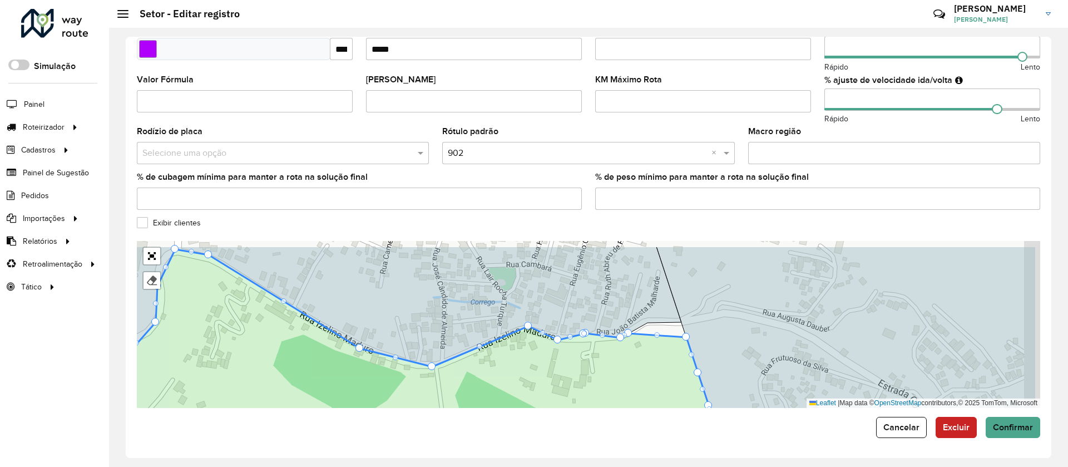
drag, startPoint x: 632, startPoint y: 354, endPoint x: 610, endPoint y: 359, distance: 22.8
click at [610, 359] on icon at bounding box center [395, 349] width 655 height 200
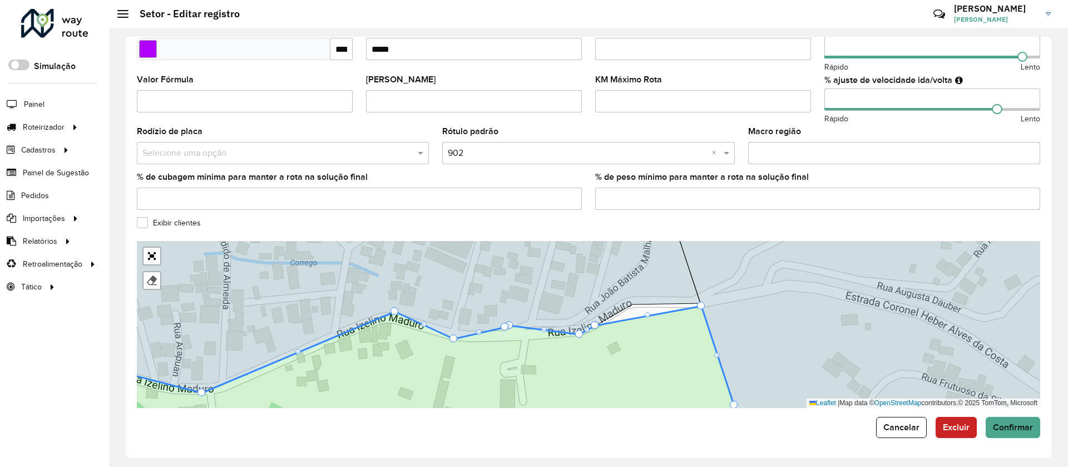
drag, startPoint x: 709, startPoint y: 332, endPoint x: 687, endPoint y: 303, distance: 36.6
click at [649, 316] on div at bounding box center [648, 315] width 6 height 6
drag, startPoint x: 649, startPoint y: 315, endPoint x: 640, endPoint y: 315, distance: 8.9
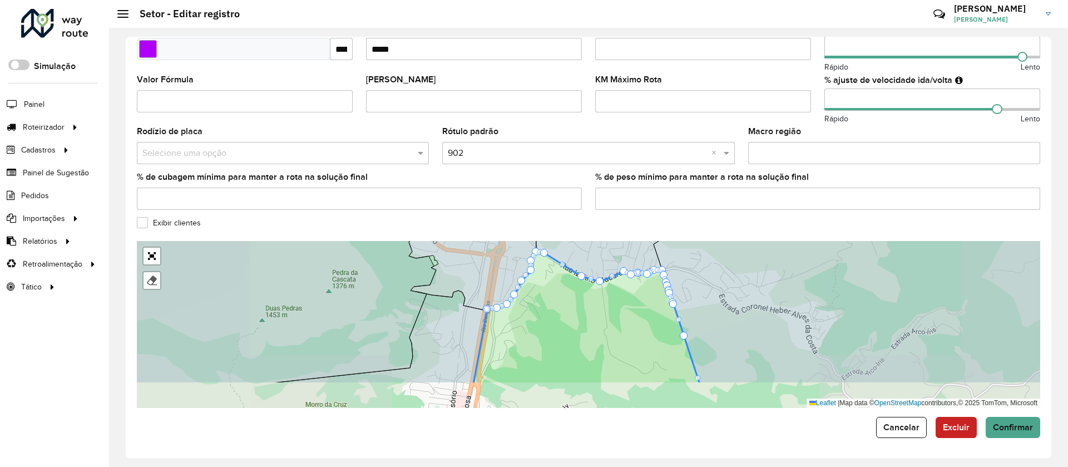
drag, startPoint x: 712, startPoint y: 358, endPoint x: 727, endPoint y: 248, distance: 111.2
click at [728, 249] on icon at bounding box center [896, 281] width 484 height 201
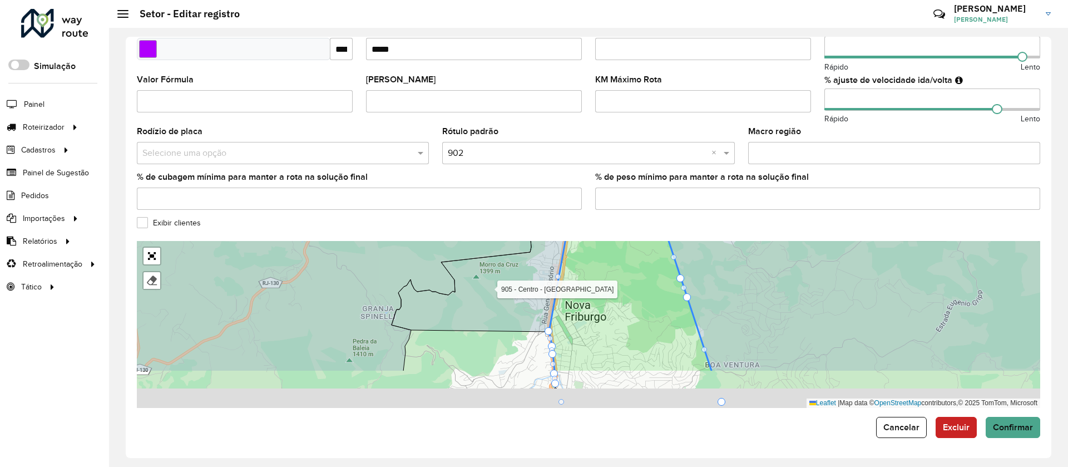
drag, startPoint x: 648, startPoint y: 297, endPoint x: 644, endPoint y: 269, distance: 28.1
click at [649, 266] on icon at bounding box center [630, 283] width 163 height 178
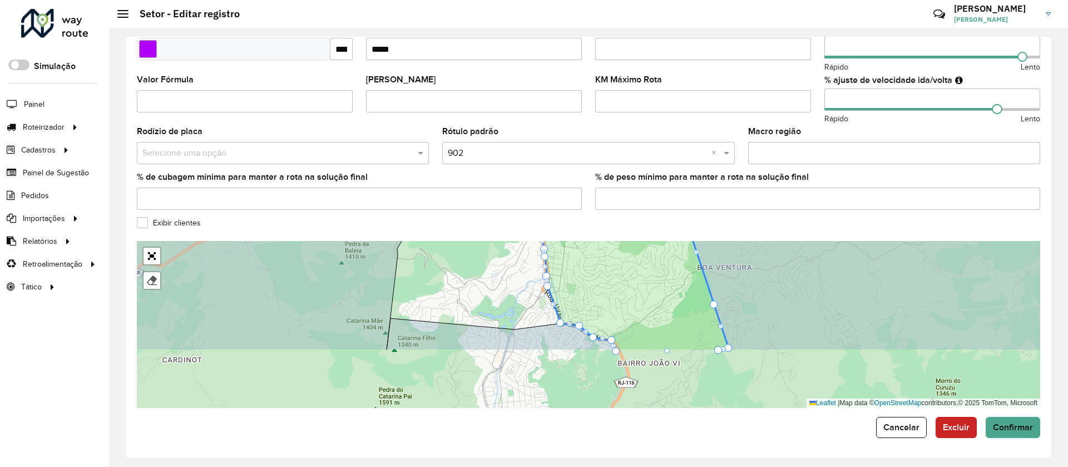
drag, startPoint x: 635, startPoint y: 319, endPoint x: 624, endPoint y: 241, distance: 79.2
click at [624, 241] on icon at bounding box center [634, 249] width 187 height 204
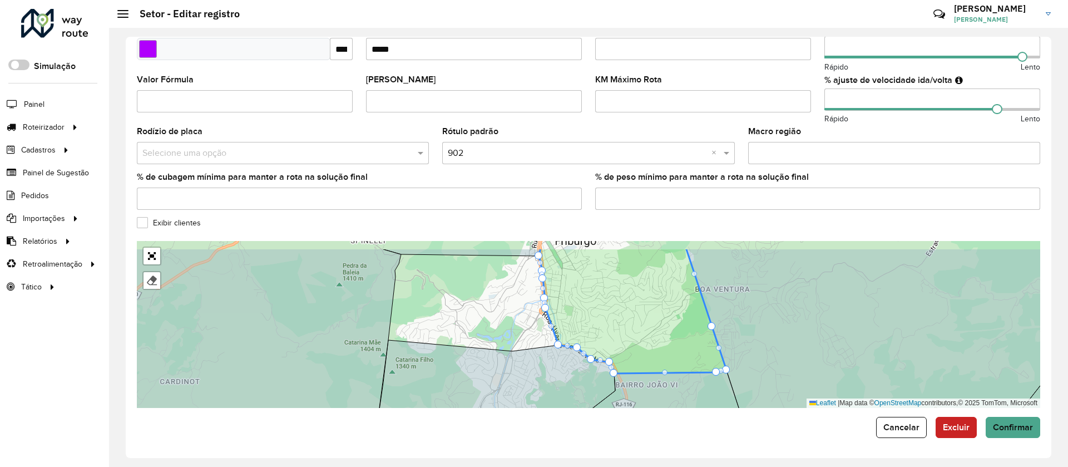
drag, startPoint x: 617, startPoint y: 309, endPoint x: 616, endPoint y: 338, distance: 29.5
click at [617, 338] on icon at bounding box center [632, 311] width 187 height 126
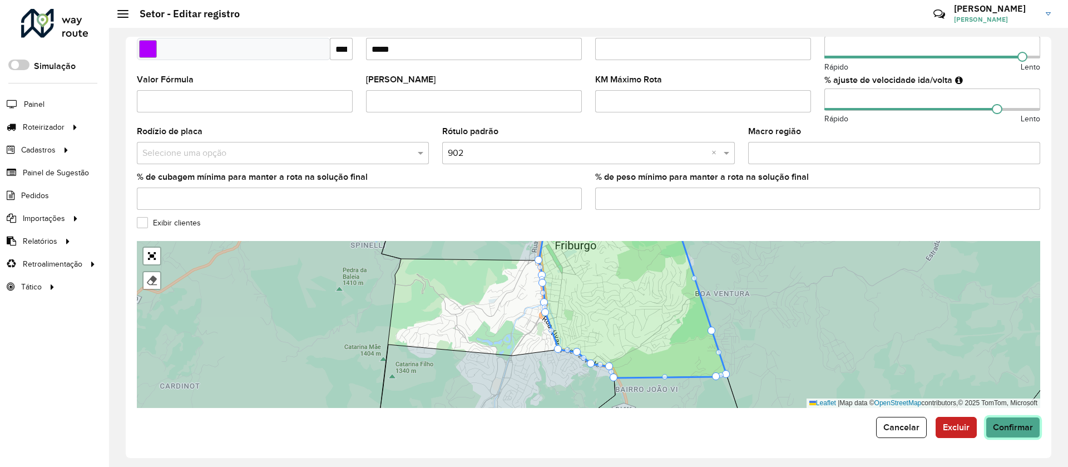
click at [1015, 421] on button "Confirmar" at bounding box center [1013, 427] width 55 height 21
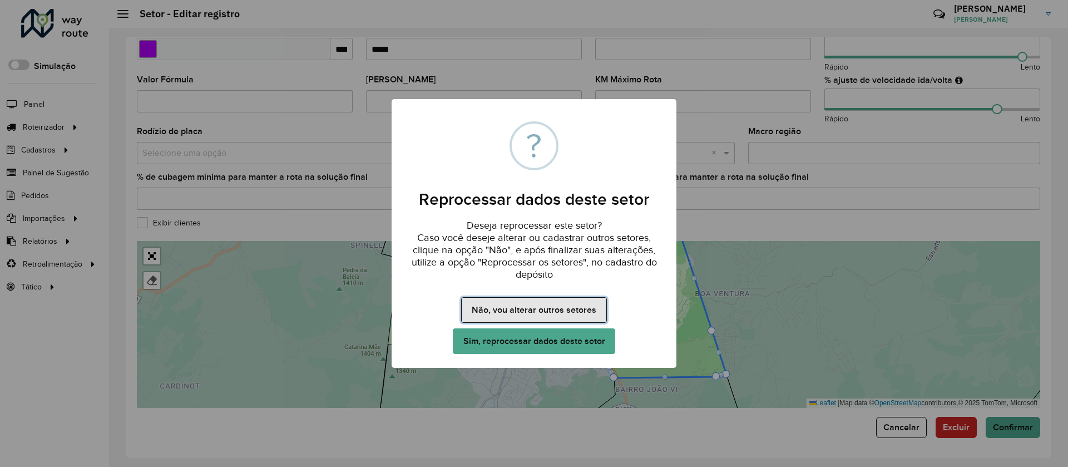
click at [545, 304] on button "Não, vou alterar outros setores" at bounding box center [533, 310] width 145 height 26
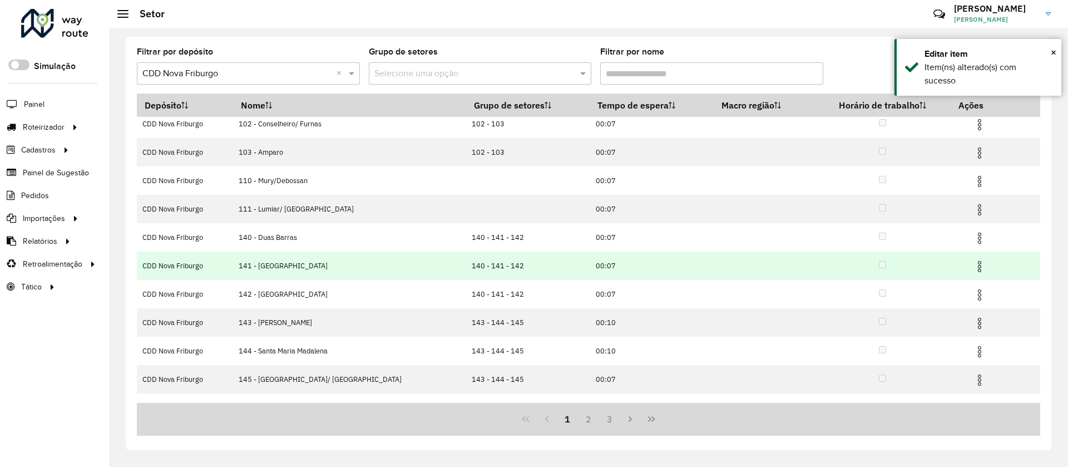
scroll to position [55, 0]
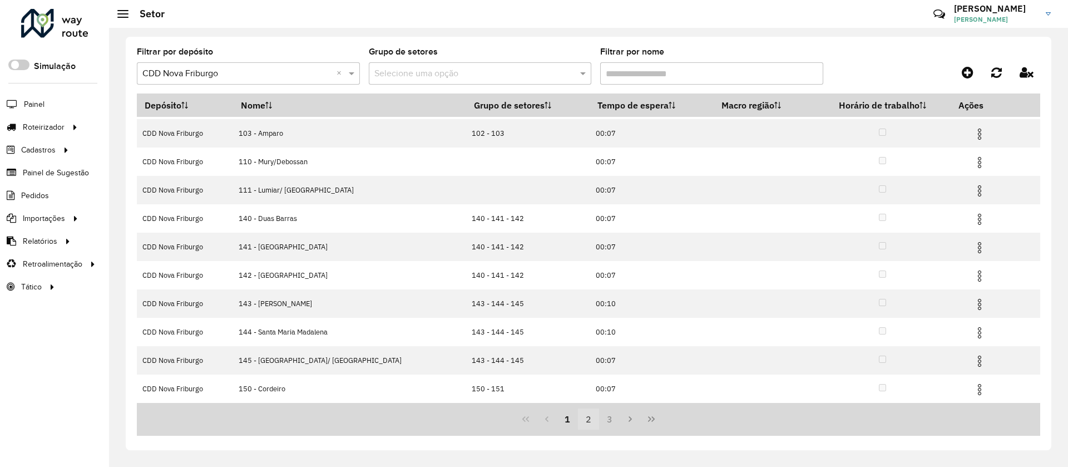
click at [593, 417] on button "2" at bounding box center [588, 418] width 21 height 21
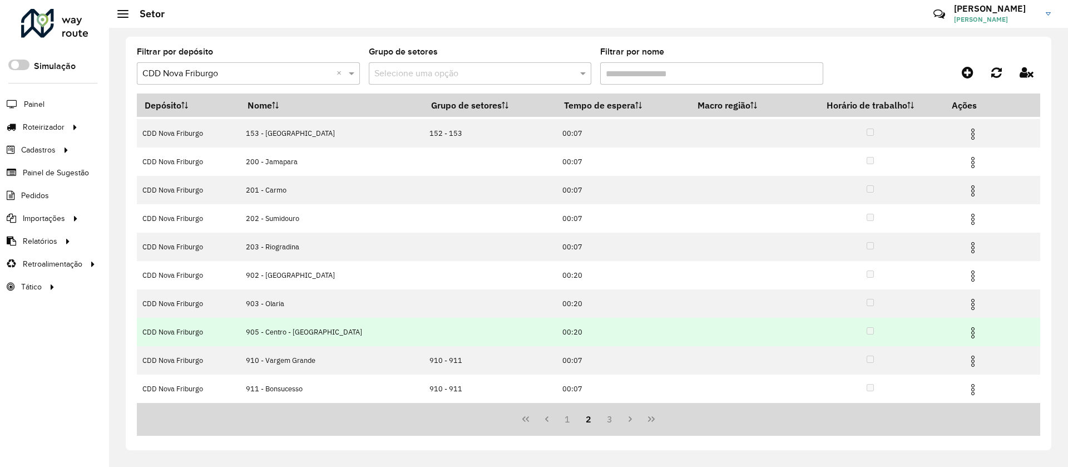
click at [967, 329] on img at bounding box center [972, 332] width 13 height 13
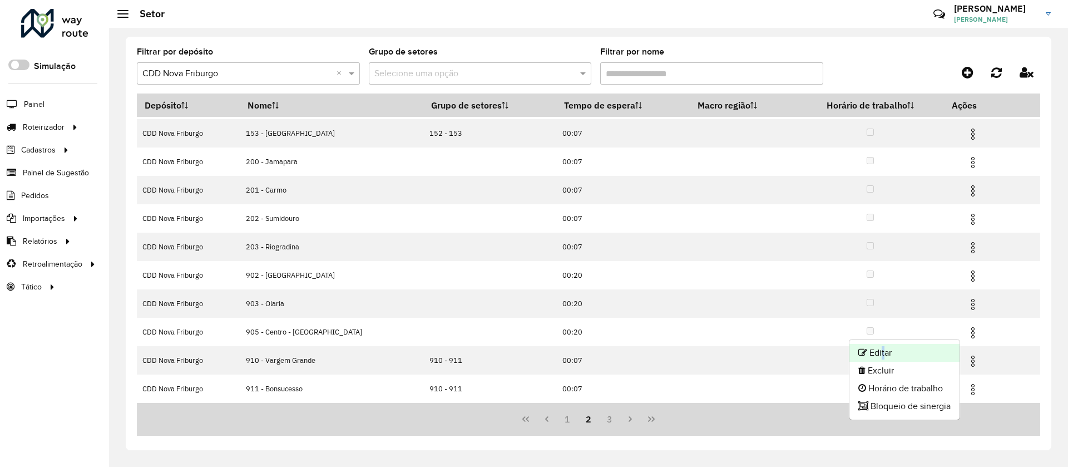
click at [881, 350] on li "Editar" at bounding box center [905, 353] width 110 height 18
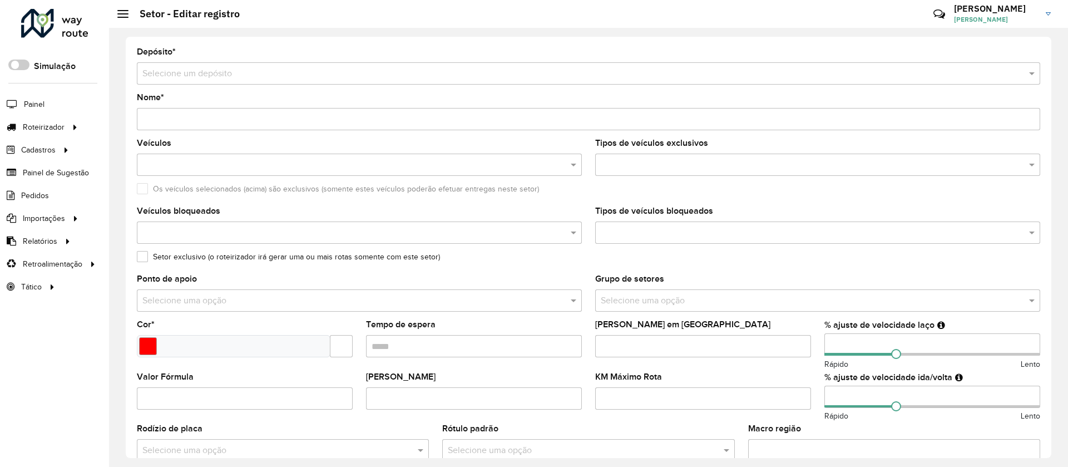
type input "**********"
type input "*******"
type input "*****"
type input "***"
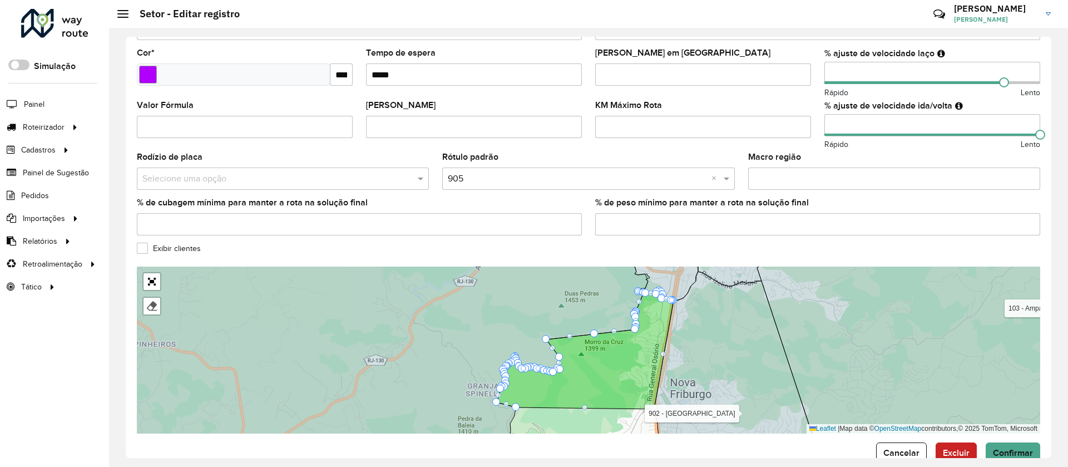
scroll to position [297, 0]
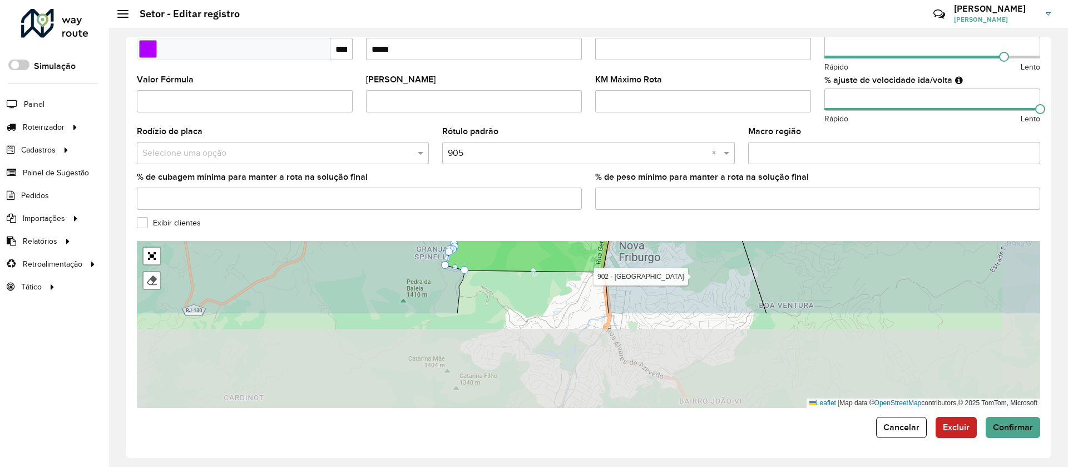
drag, startPoint x: 528, startPoint y: 284, endPoint x: 498, endPoint y: 214, distance: 76.3
click at [498, 216] on formly-group "**********" at bounding box center [588, 79] width 903 height 657
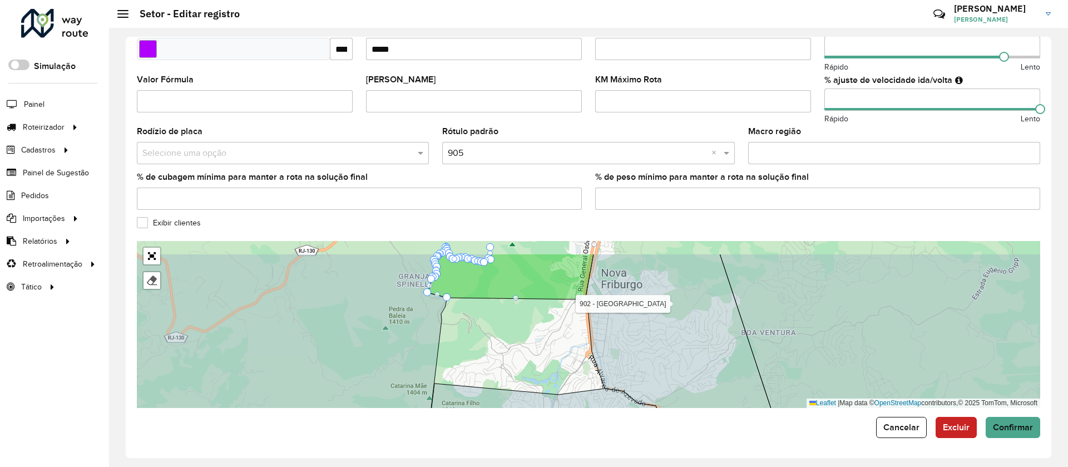
drag, startPoint x: 565, startPoint y: 308, endPoint x: 542, endPoint y: 344, distance: 42.0
click at [545, 344] on div "101 - São Geraldo 102 - Conselheiro/ Furnas 103 - Amparo 110 - Mury/Debossan 11…" at bounding box center [588, 324] width 903 height 167
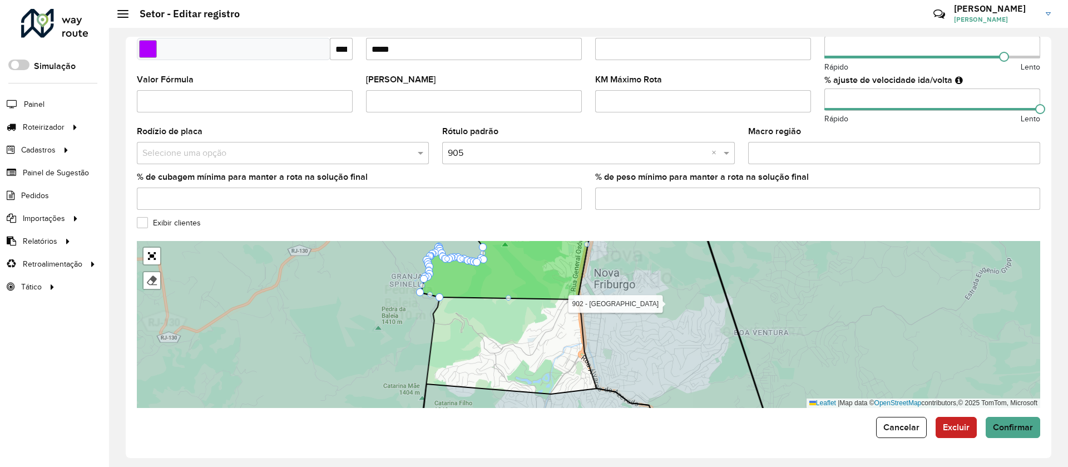
click at [556, 353] on div "101 - São Geraldo 102 - Conselheiro/ Furnas 103 - Amparo 110 - Mury/Debossan 11…" at bounding box center [588, 324] width 903 height 167
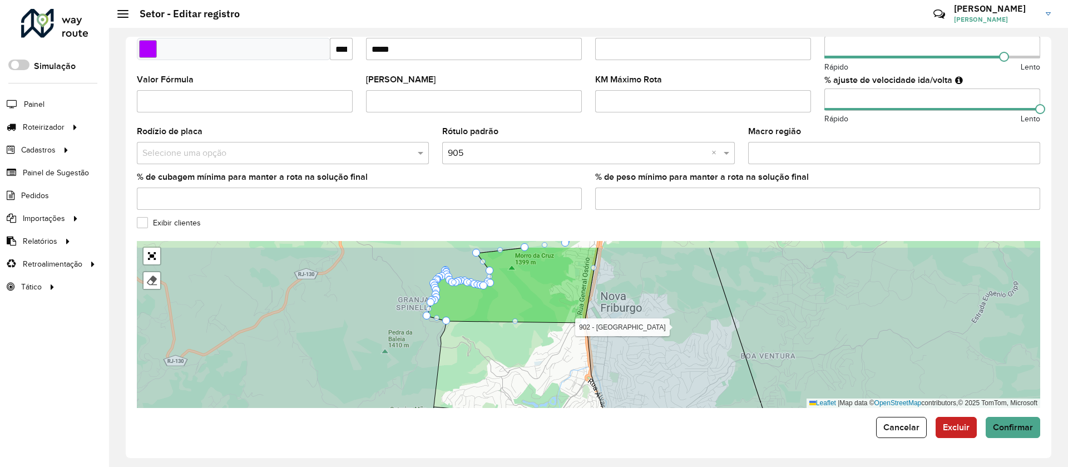
drag, startPoint x: 442, startPoint y: 303, endPoint x: 450, endPoint y: 330, distance: 28.4
click at [450, 330] on div "101 - São Geraldo 102 - Conselheiro/ Furnas 103 - Amparo 110 - Mury/Debossan 11…" at bounding box center [588, 324] width 903 height 167
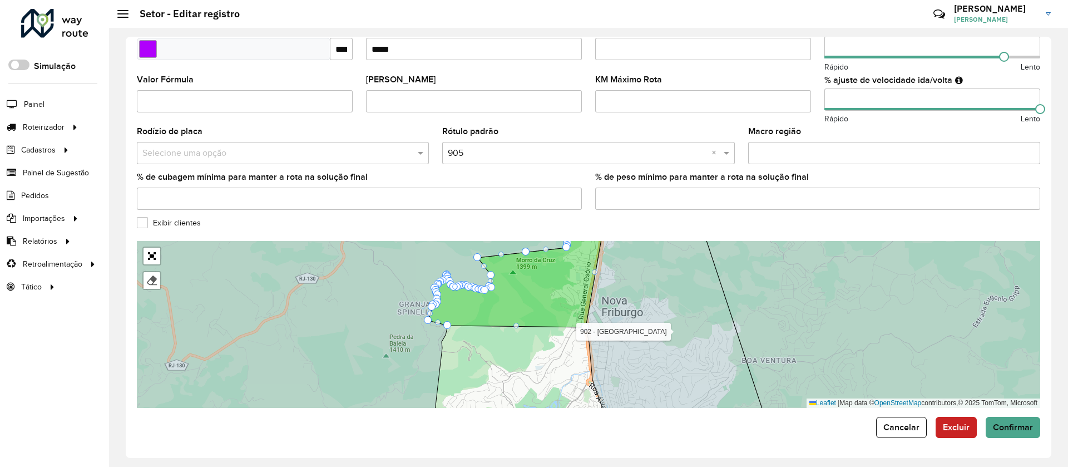
click at [517, 329] on div "101 - São Geraldo 102 - Conselheiro/ Furnas 103 - Amparo 110 - Mury/Debossan 11…" at bounding box center [588, 324] width 903 height 167
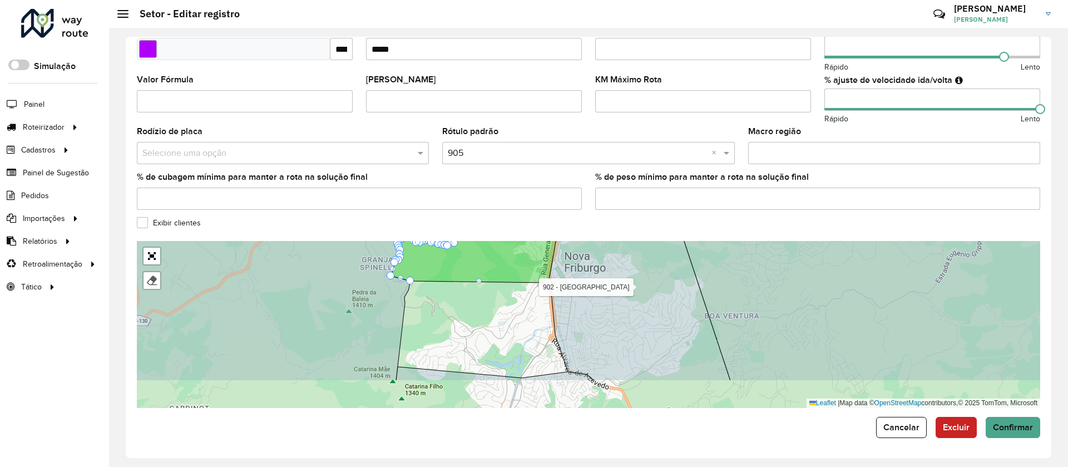
drag, startPoint x: 488, startPoint y: 320, endPoint x: 481, endPoint y: 290, distance: 30.9
click at [475, 295] on div "101 - São Geraldo 102 - Conselheiro/ Furnas 103 - Amparo 110 - Mury/Debossan 11…" at bounding box center [588, 324] width 903 height 167
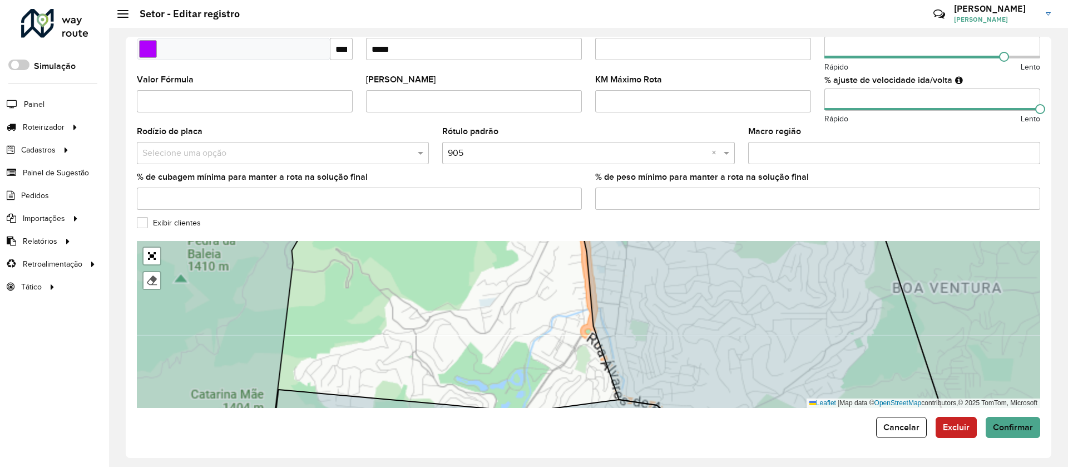
click at [495, 298] on div "101 - São Geraldo 102 - Conselheiro/ Furnas 103 - Amparo 110 - Mury/Debossan 11…" at bounding box center [588, 324] width 903 height 167
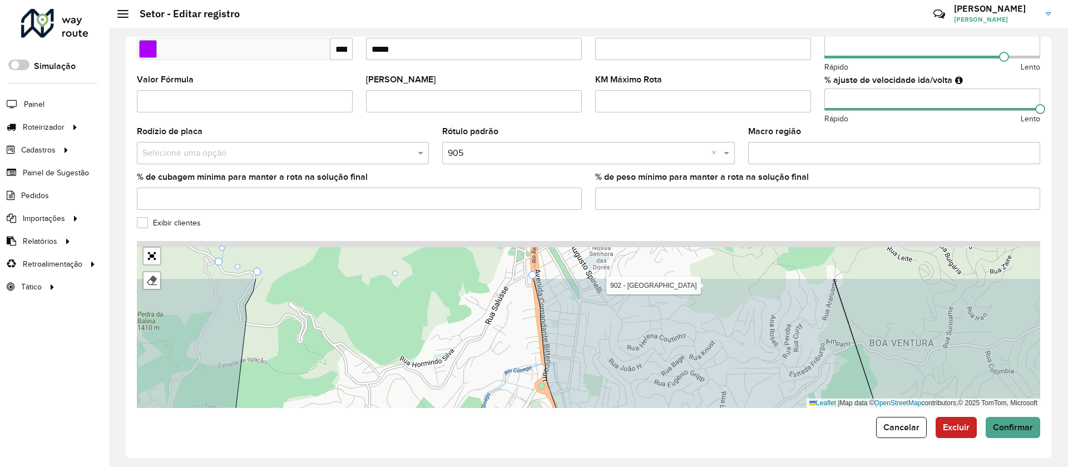
drag, startPoint x: 527, startPoint y: 293, endPoint x: 414, endPoint y: 409, distance: 162.1
click at [414, 409] on form "**********" at bounding box center [588, 94] width 903 height 687
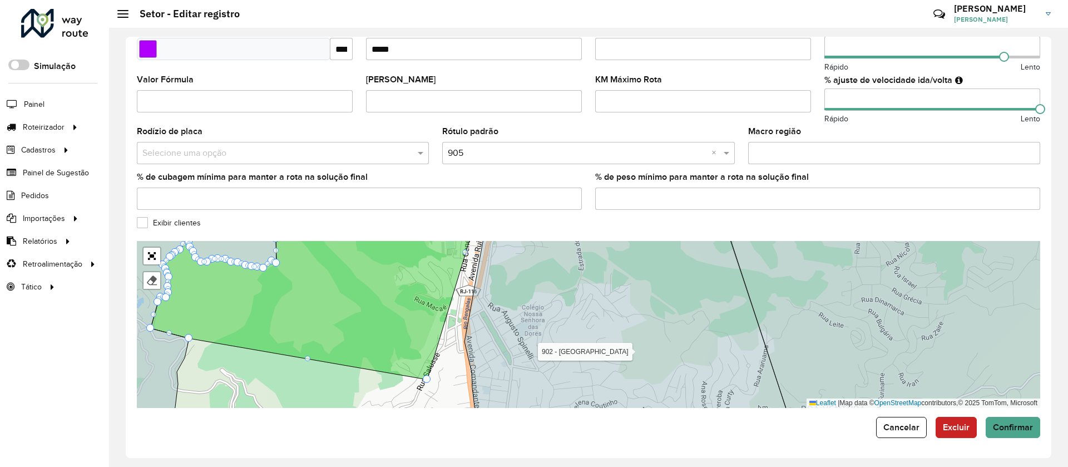
drag, startPoint x: 467, startPoint y: 343, endPoint x: 472, endPoint y: 374, distance: 31.6
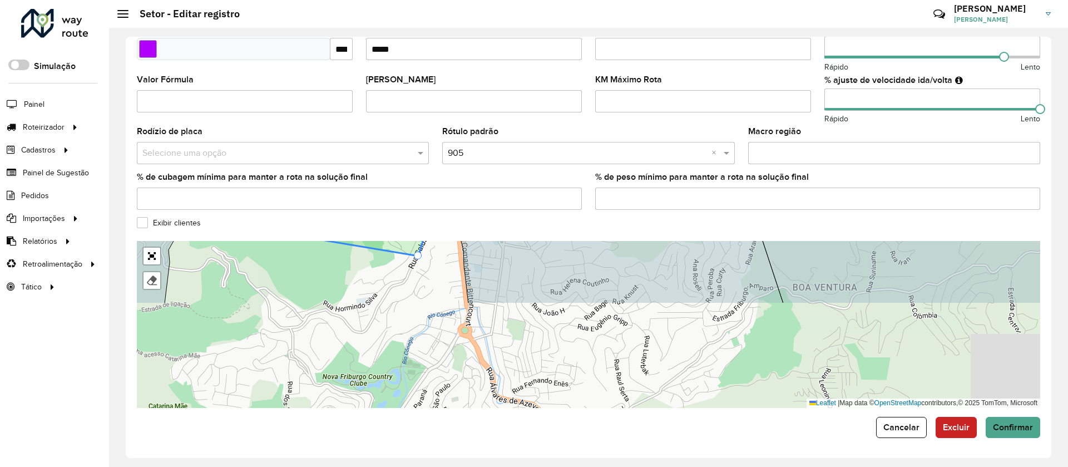
drag, startPoint x: 522, startPoint y: 378, endPoint x: 485, endPoint y: 223, distance: 160.0
click at [506, 213] on formly-group "**********" at bounding box center [588, 79] width 903 height 657
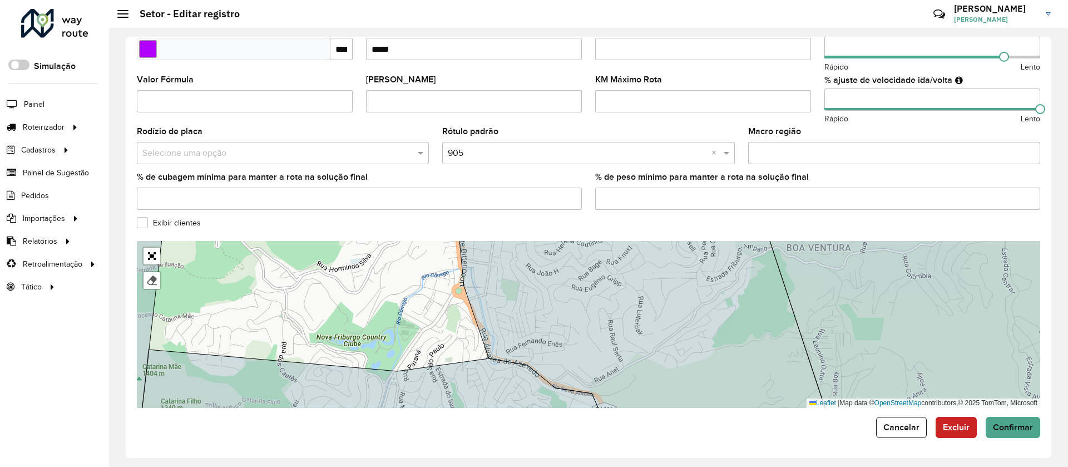
drag, startPoint x: 461, startPoint y: 315, endPoint x: 468, endPoint y: 348, distance: 34.3
click at [468, 348] on div "101 - São Geraldo 102 - Conselheiro/ Furnas 103 - Amparo 110 - Mury/Debossan 11…" at bounding box center [588, 324] width 903 height 167
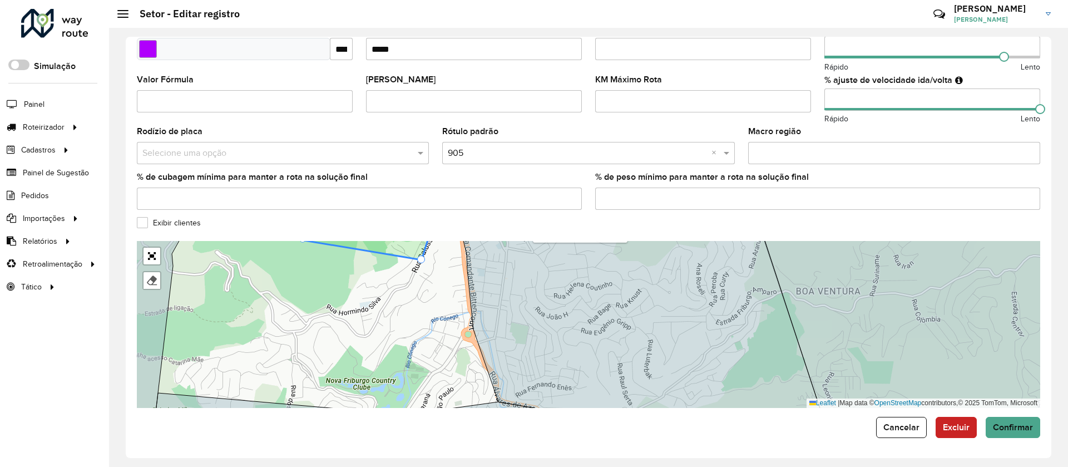
click at [433, 315] on div "101 - São Geraldo 102 - Conselheiro/ Furnas 103 - Amparo 110 - Mury/Debossan 11…" at bounding box center [588, 324] width 903 height 167
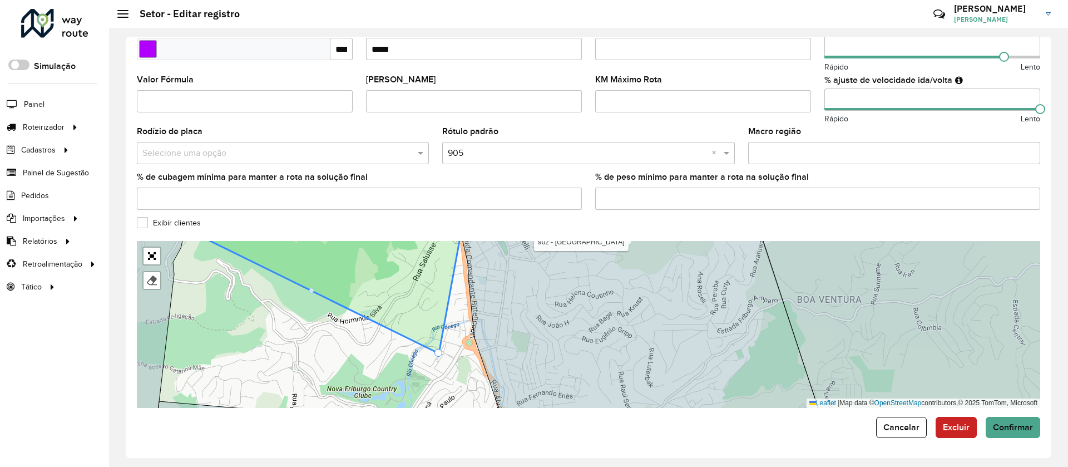
drag, startPoint x: 423, startPoint y: 268, endPoint x: 529, endPoint y: 382, distance: 155.9
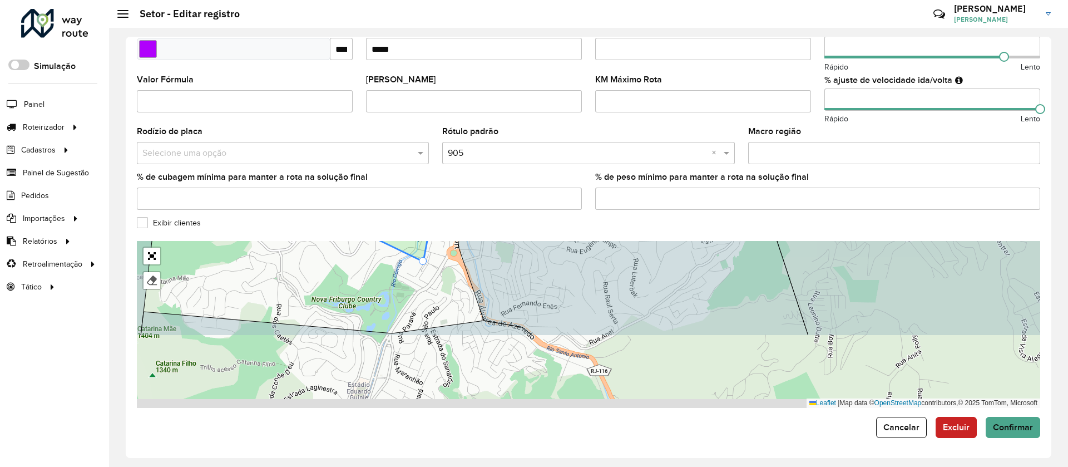
drag, startPoint x: 534, startPoint y: 381, endPoint x: 503, endPoint y: 289, distance: 97.5
click at [518, 288] on icon at bounding box center [626, 234] width 363 height 201
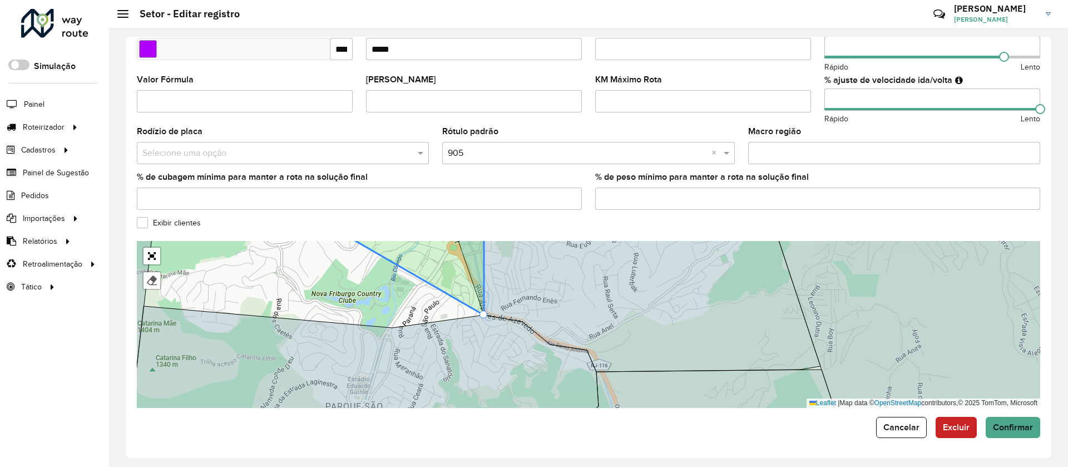
drag, startPoint x: 423, startPoint y: 255, endPoint x: 479, endPoint y: 313, distance: 80.3
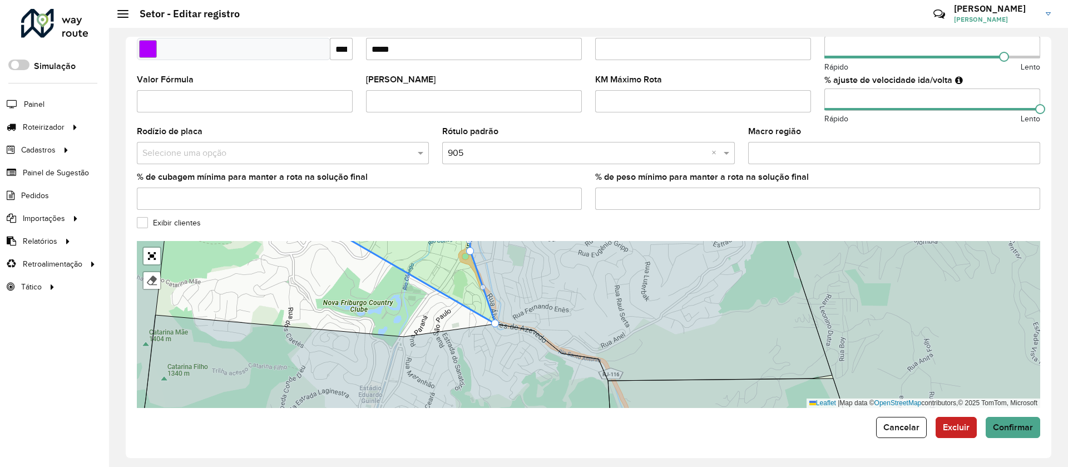
drag, startPoint x: 539, startPoint y: 299, endPoint x: 616, endPoint y: 381, distance: 112.9
click at [616, 381] on icon at bounding box center [650, 307] width 363 height 148
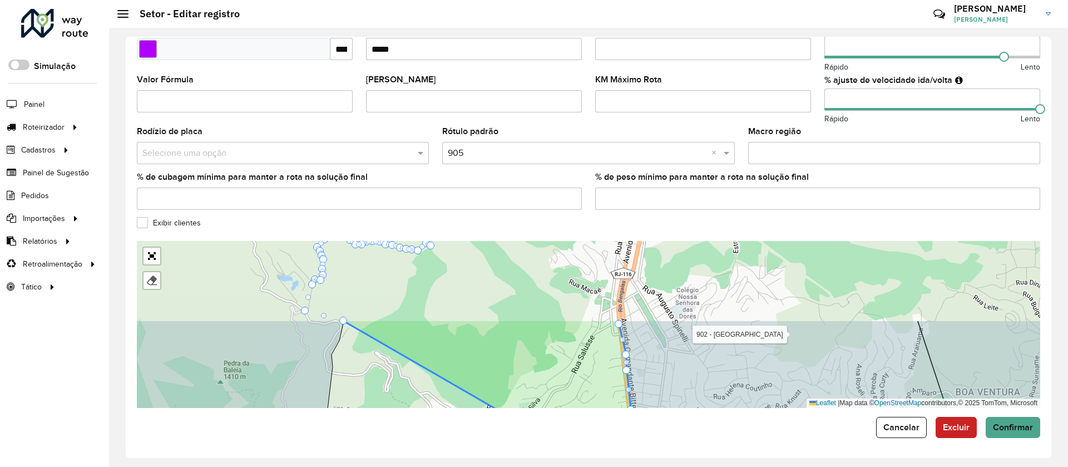
drag, startPoint x: 417, startPoint y: 360, endPoint x: 458, endPoint y: 389, distance: 50.3
click at [458, 389] on div "101 - São Geraldo 102 - Conselheiro/ Furnas 103 - Amparo 110 - Mury/Debossan 11…" at bounding box center [588, 324] width 903 height 167
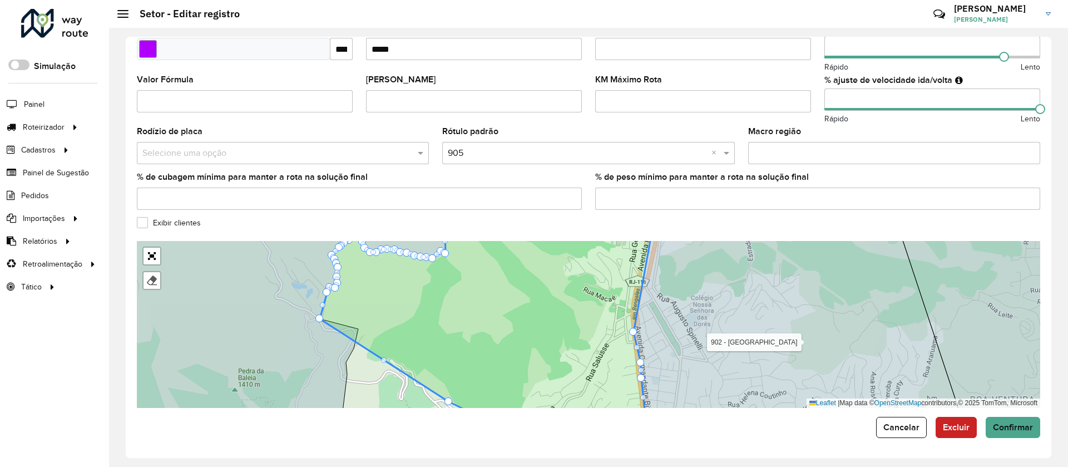
drag, startPoint x: 359, startPoint y: 326, endPoint x: 450, endPoint y: 398, distance: 116.0
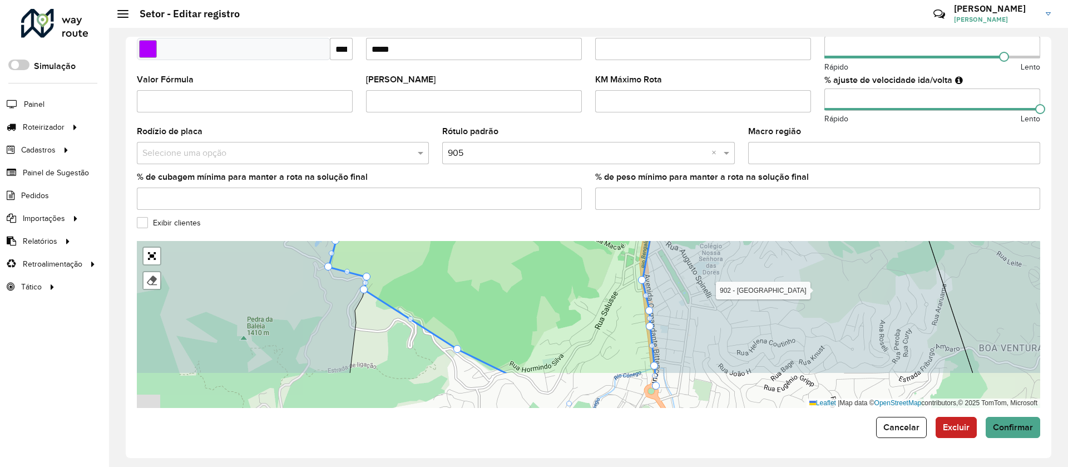
drag, startPoint x: 508, startPoint y: 325, endPoint x: 514, endPoint y: 270, distance: 55.4
click at [514, 273] on icon at bounding box center [496, 273] width 334 height 204
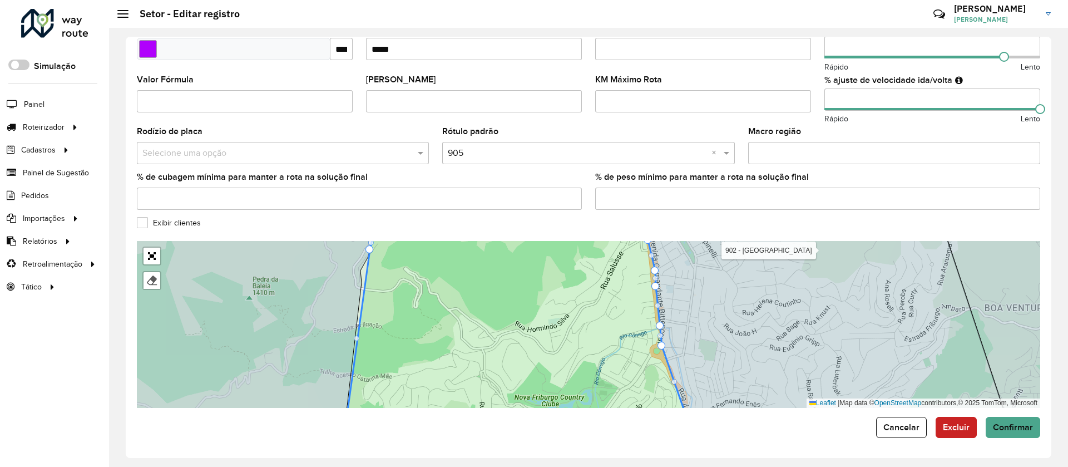
drag, startPoint x: 463, startPoint y: 309, endPoint x: 350, endPoint y: 428, distance: 164.5
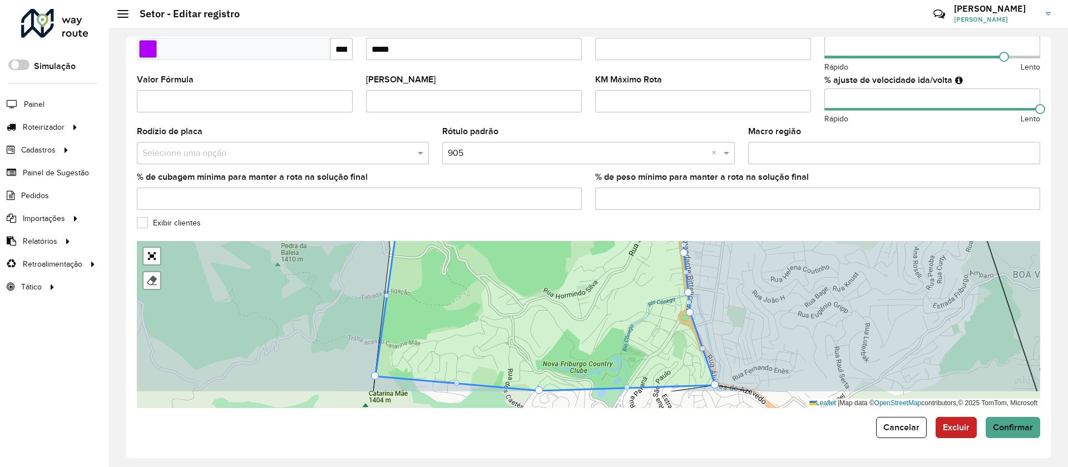
drag, startPoint x: 507, startPoint y: 311, endPoint x: 552, endPoint y: 180, distance: 138.6
click at [552, 181] on formly-group "**********" at bounding box center [588, 79] width 903 height 657
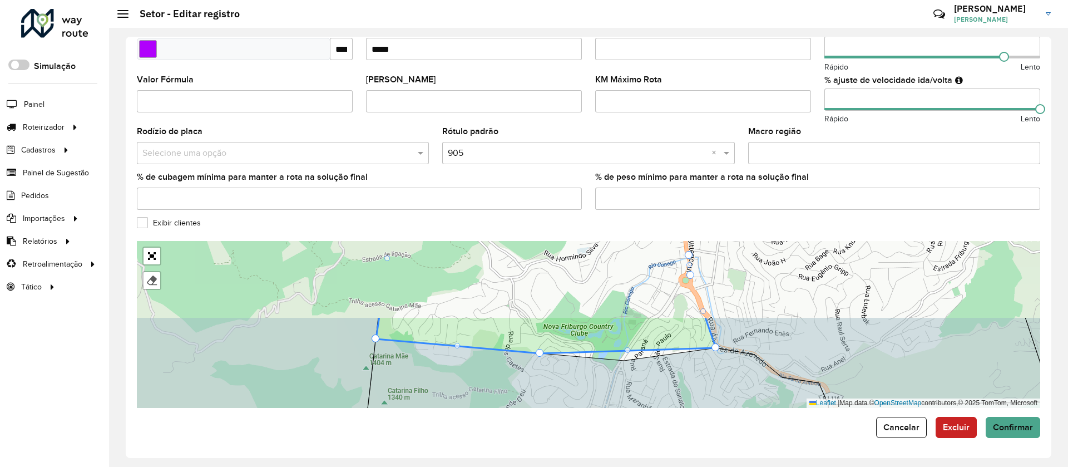
drag, startPoint x: 467, startPoint y: 345, endPoint x: 458, endPoint y: 371, distance: 27.1
click at [436, 406] on icon at bounding box center [591, 429] width 477 height 180
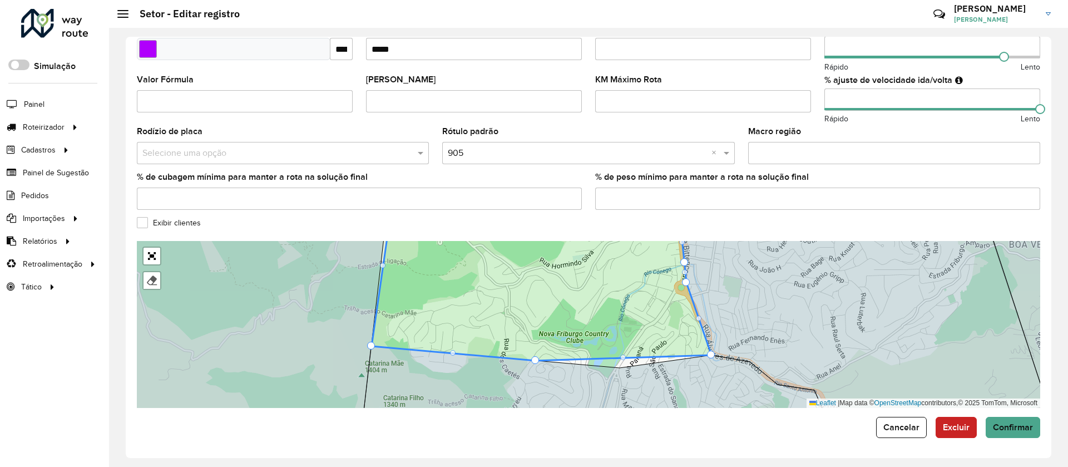
click at [623, 358] on div at bounding box center [623, 357] width 6 height 6
drag, startPoint x: 624, startPoint y: 359, endPoint x: 625, endPoint y: 371, distance: 12.4
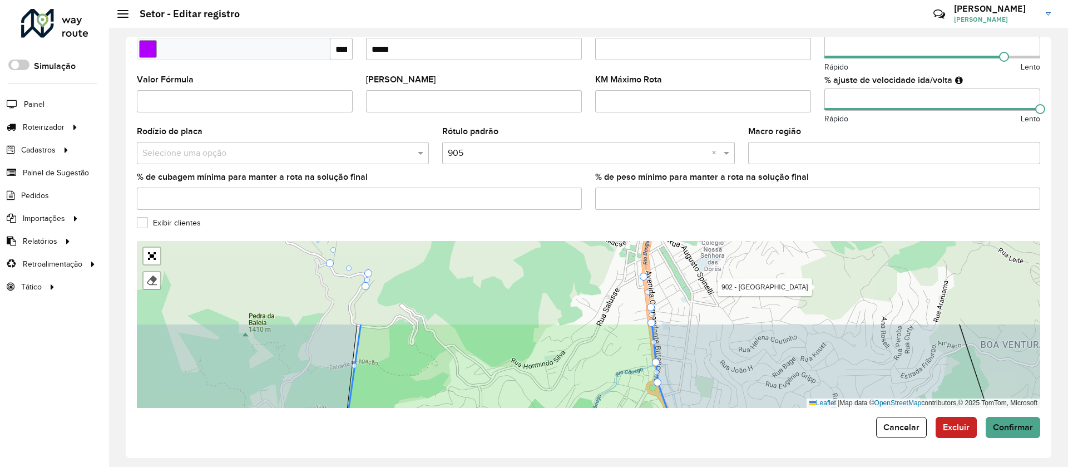
drag, startPoint x: 434, startPoint y: 309, endPoint x: 409, endPoint y: 389, distance: 83.6
click at [409, 389] on icon at bounding box center [513, 395] width 340 height 145
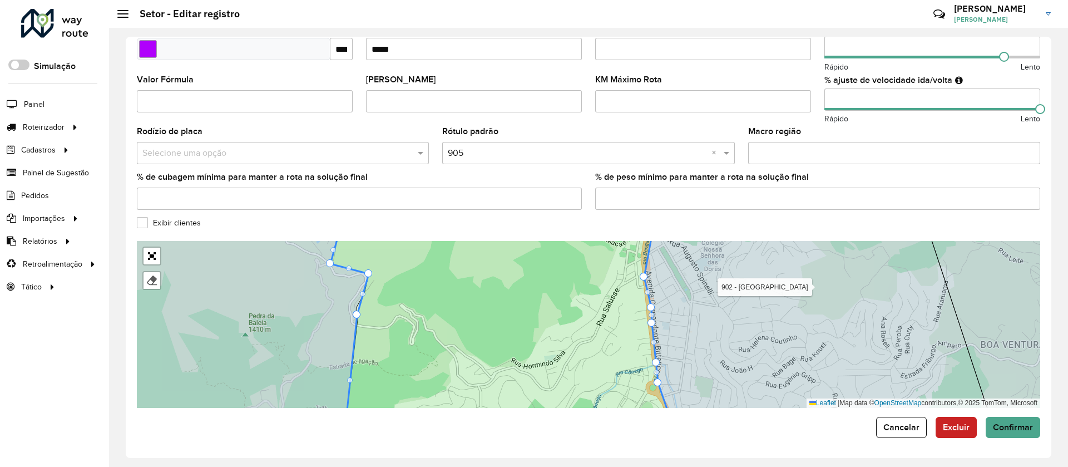
drag, startPoint x: 366, startPoint y: 287, endPoint x: 361, endPoint y: 313, distance: 26.6
click at [398, 316] on icon at bounding box center [503, 323] width 343 height 204
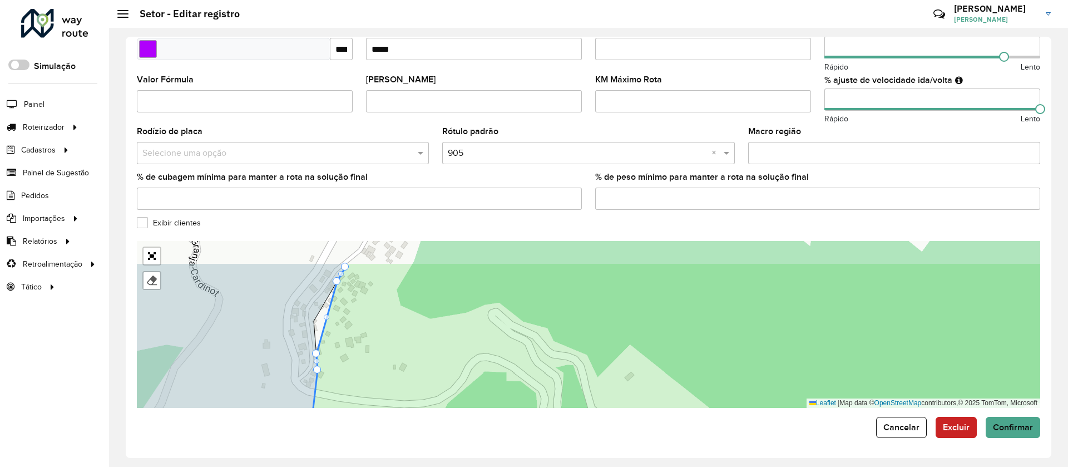
drag, startPoint x: 393, startPoint y: 338, endPoint x: 402, endPoint y: 344, distance: 10.8
click at [409, 353] on icon at bounding box center [739, 364] width 865 height 204
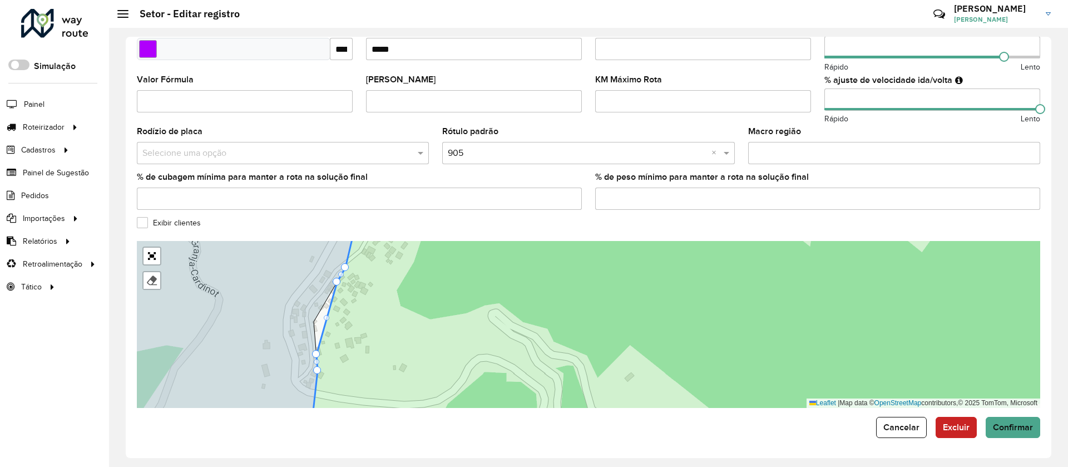
click at [329, 320] on icon at bounding box center [718, 325] width 813 height 204
drag, startPoint x: 328, startPoint y: 317, endPoint x: 314, endPoint y: 324, distance: 15.7
click at [371, 349] on icon at bounding box center [718, 325] width 813 height 204
drag, startPoint x: 318, startPoint y: 351, endPoint x: 320, endPoint y: 320, distance: 30.7
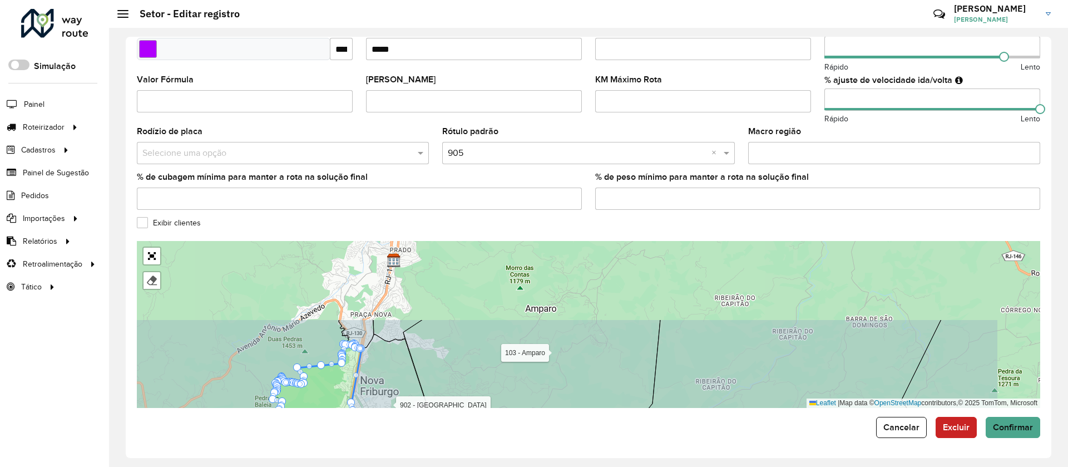
drag, startPoint x: 515, startPoint y: 304, endPoint x: 389, endPoint y: 399, distance: 158.0
click at [389, 399] on icon at bounding box center [398, 397] width 93 height 127
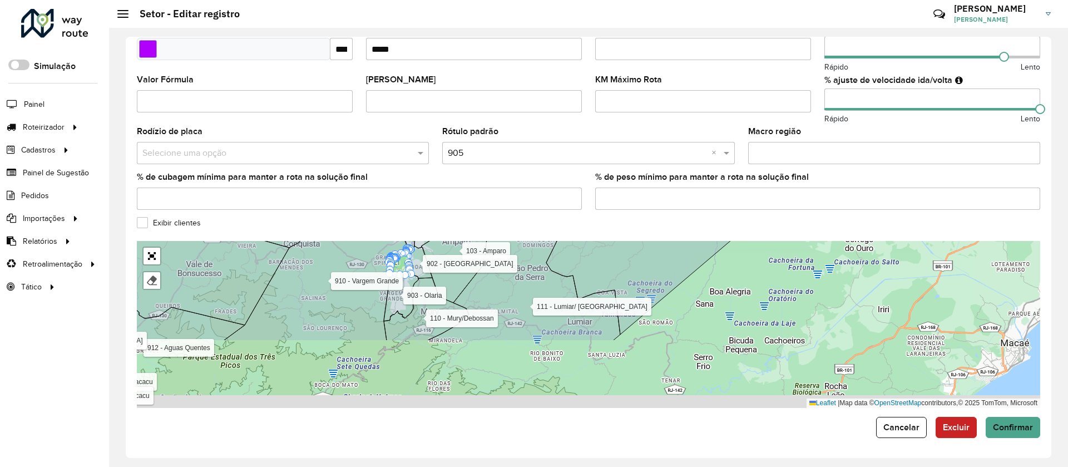
drag, startPoint x: 569, startPoint y: 312, endPoint x: 561, endPoint y: 250, distance: 62.9
click at [587, 250] on icon at bounding box center [612, 236] width 267 height 195
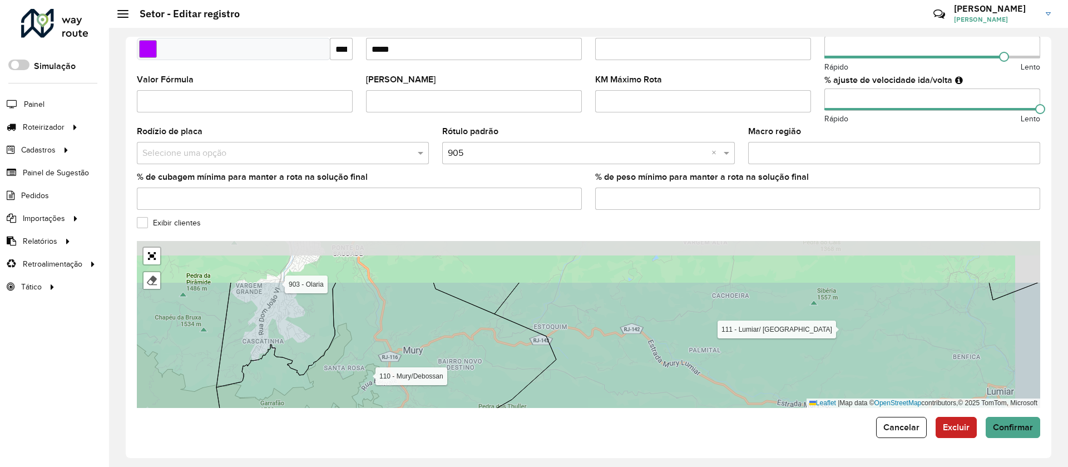
drag, startPoint x: 428, startPoint y: 298, endPoint x: 377, endPoint y: 359, distance: 79.4
click at [377, 359] on icon at bounding box center [386, 382] width 340 height 201
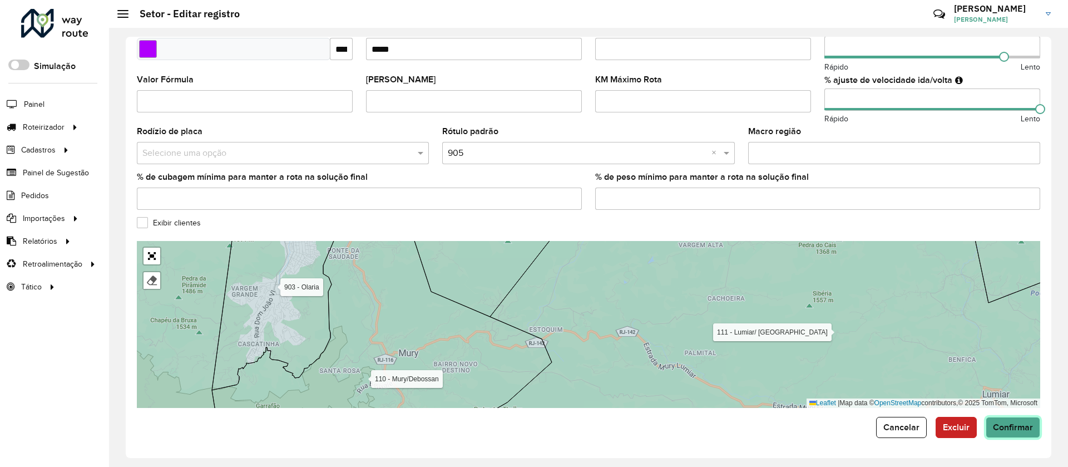
click at [1008, 423] on span "Confirmar" at bounding box center [1013, 426] width 40 height 9
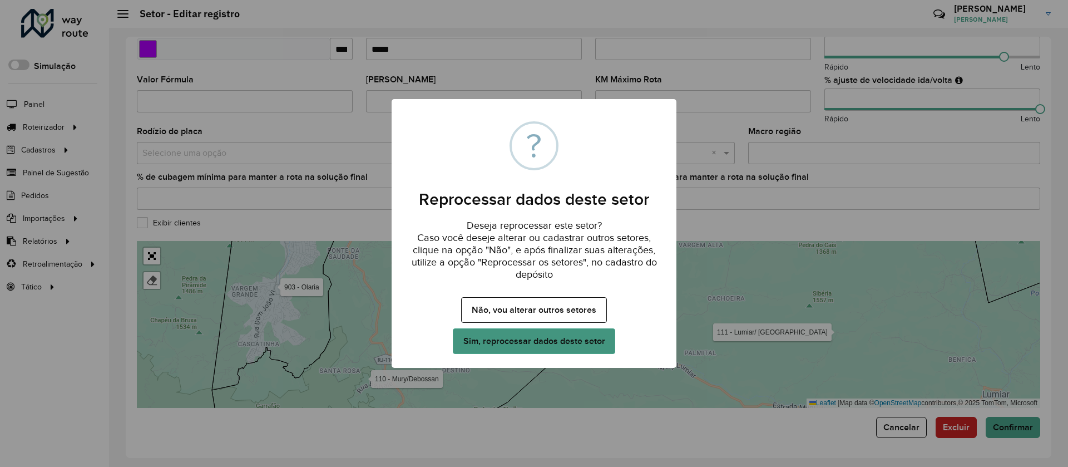
click at [521, 339] on button "Sim, reprocessar dados deste setor" at bounding box center [534, 341] width 162 height 26
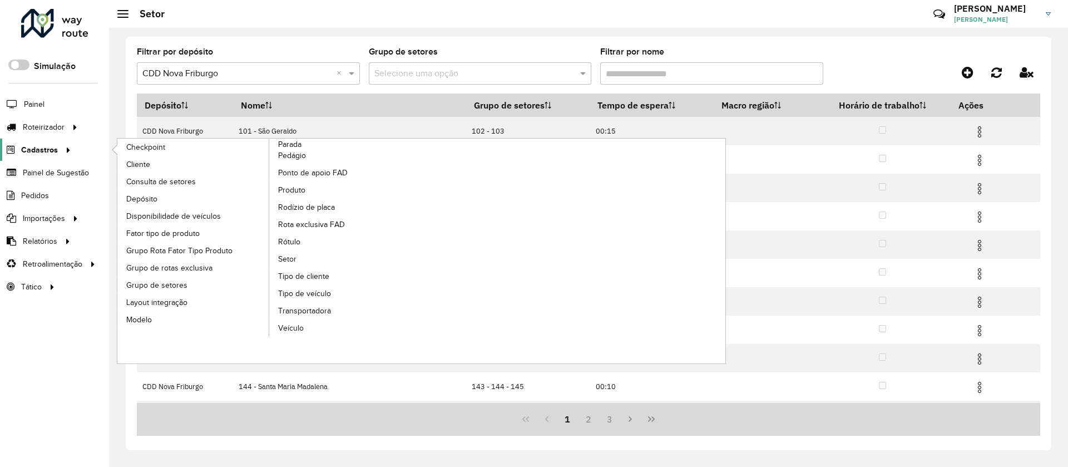
click at [36, 150] on span "Cadastros" at bounding box center [39, 150] width 37 height 12
click at [135, 163] on span "Cliente" at bounding box center [139, 165] width 26 height 12
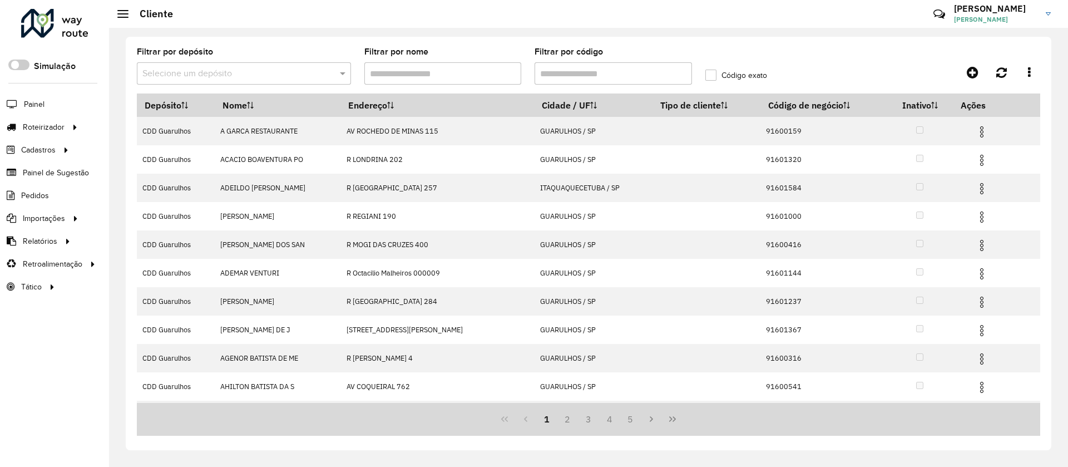
click at [229, 77] on input "text" at bounding box center [232, 73] width 181 height 13
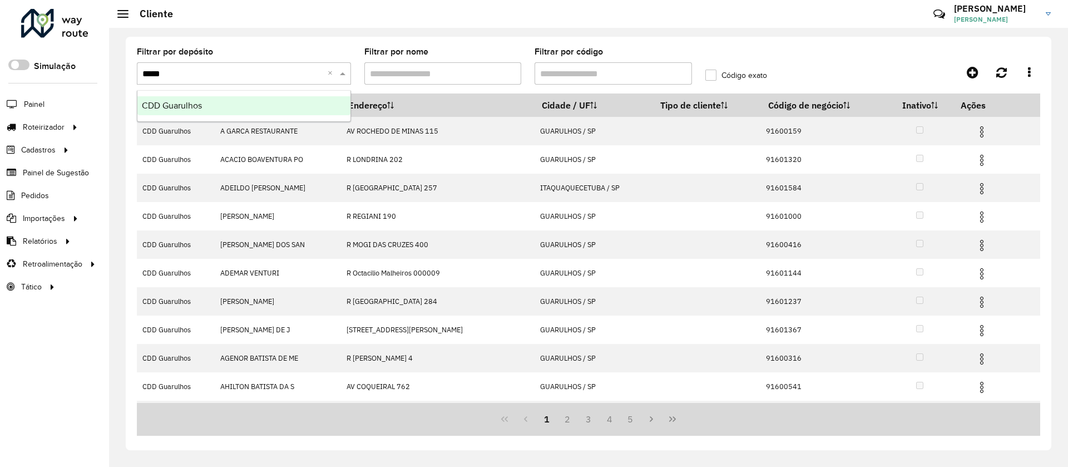
type input "******"
click at [191, 111] on div "CDD Guarulhos" at bounding box center [243, 105] width 213 height 19
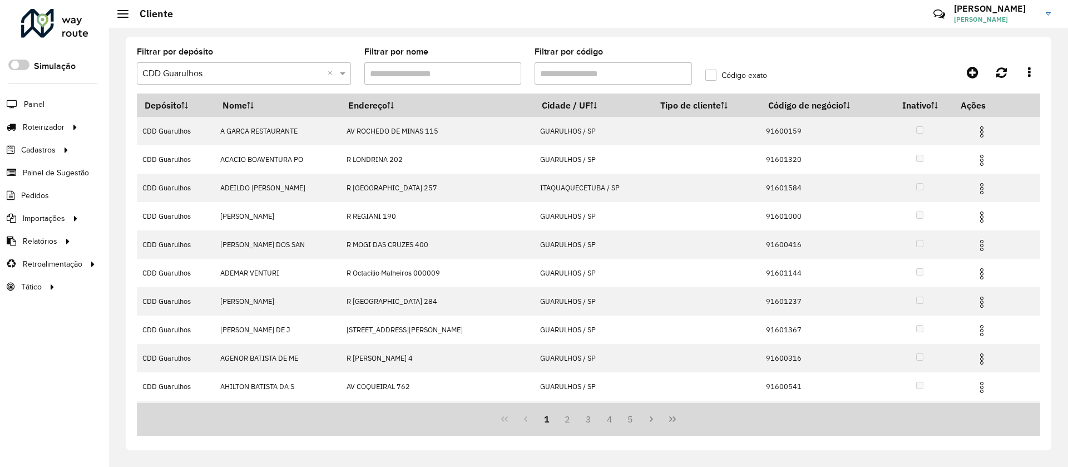
click at [576, 71] on input "Filtrar por código" at bounding box center [613, 73] width 157 height 22
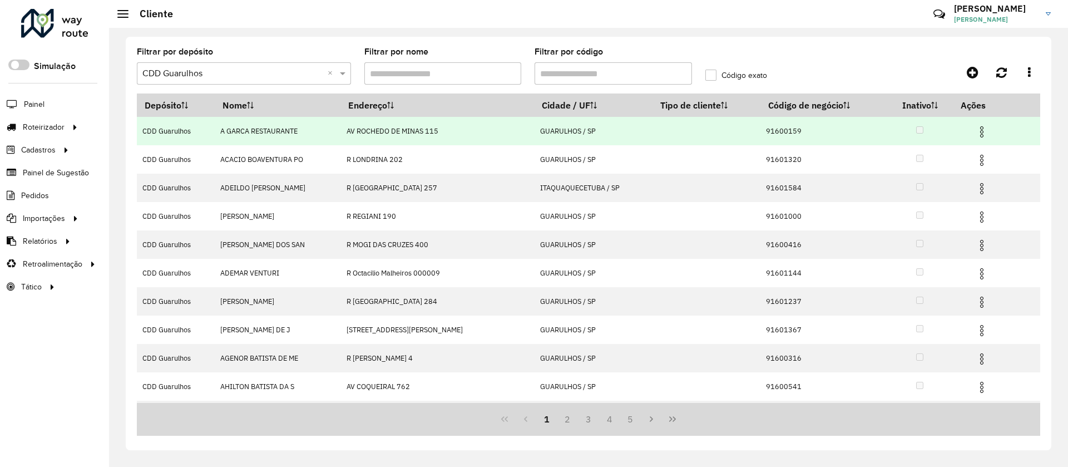
click at [981, 129] on img at bounding box center [981, 131] width 13 height 13
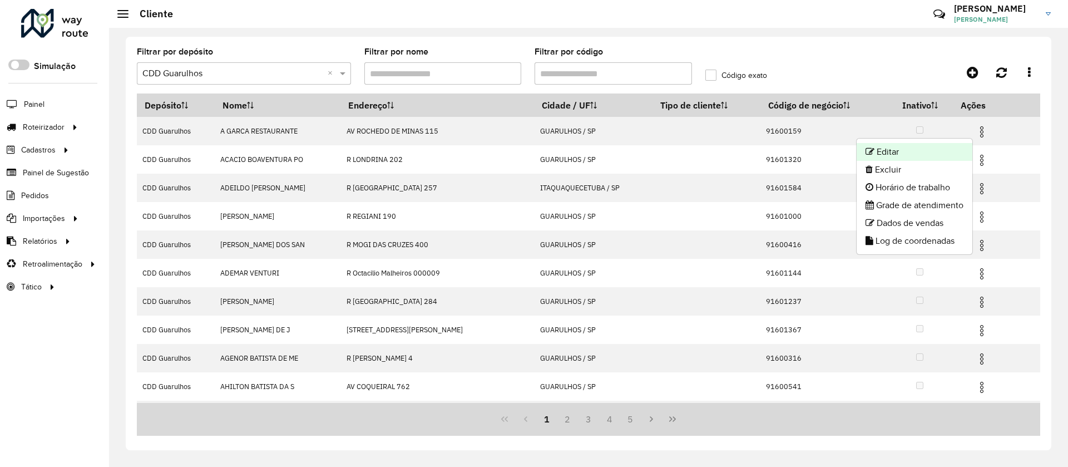
click at [896, 150] on li "Editar" at bounding box center [915, 152] width 116 height 18
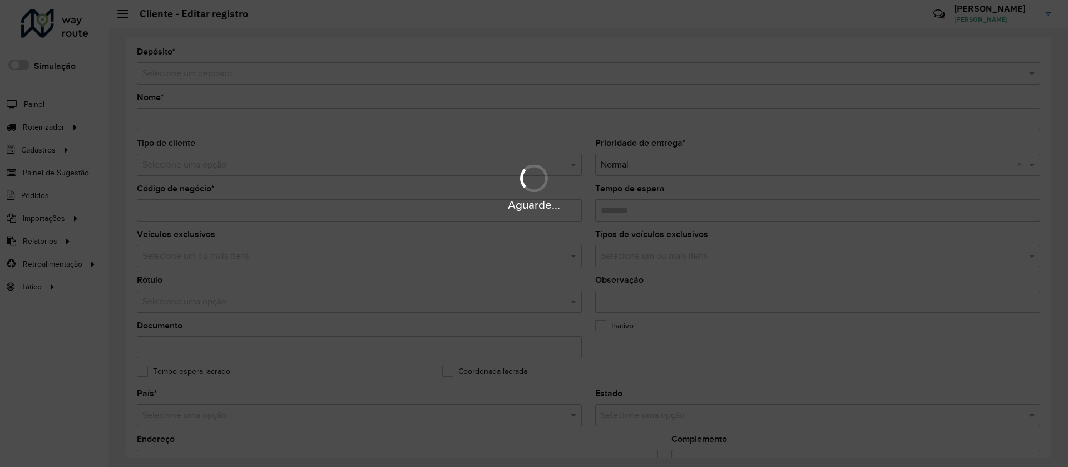
type input "**********"
type input "********"
type input "**********"
type input "*********"
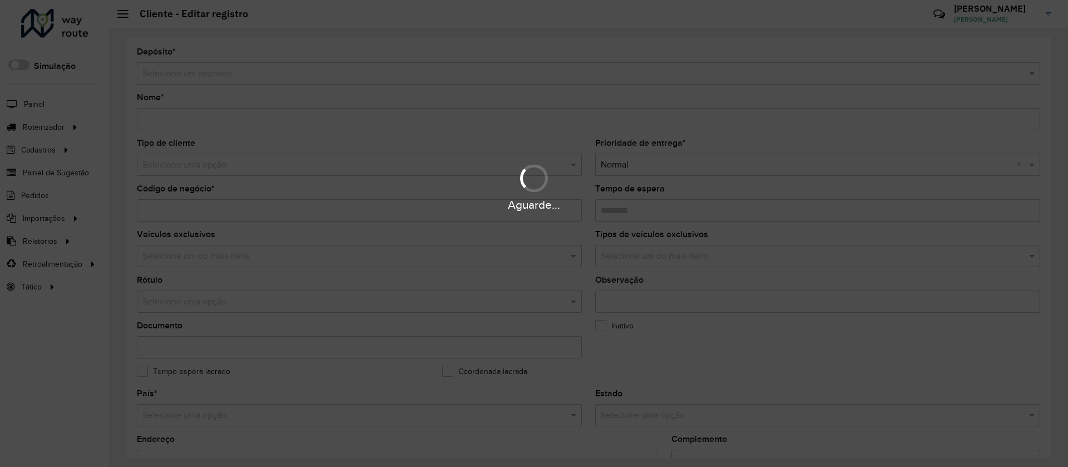
type input "**********"
type input "********"
type input "*********"
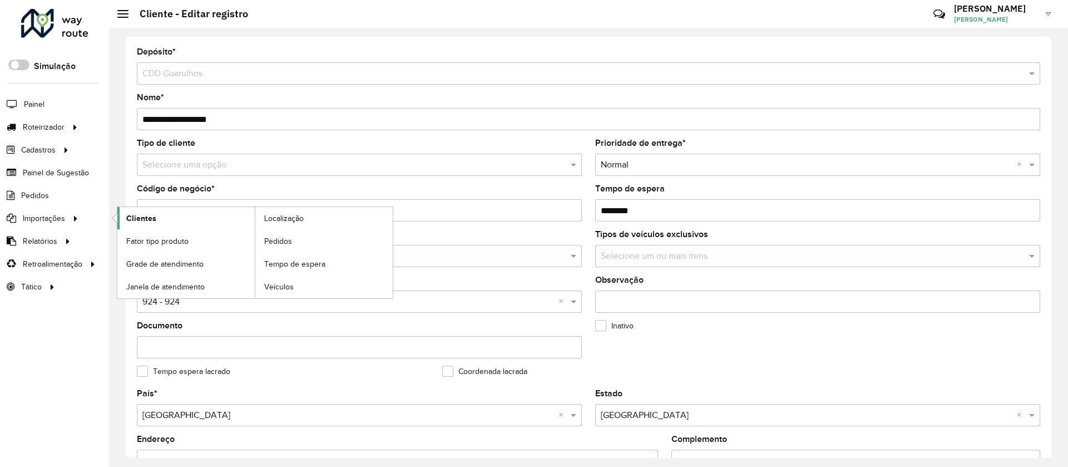
click at [149, 218] on span "Clientes" at bounding box center [141, 219] width 30 height 12
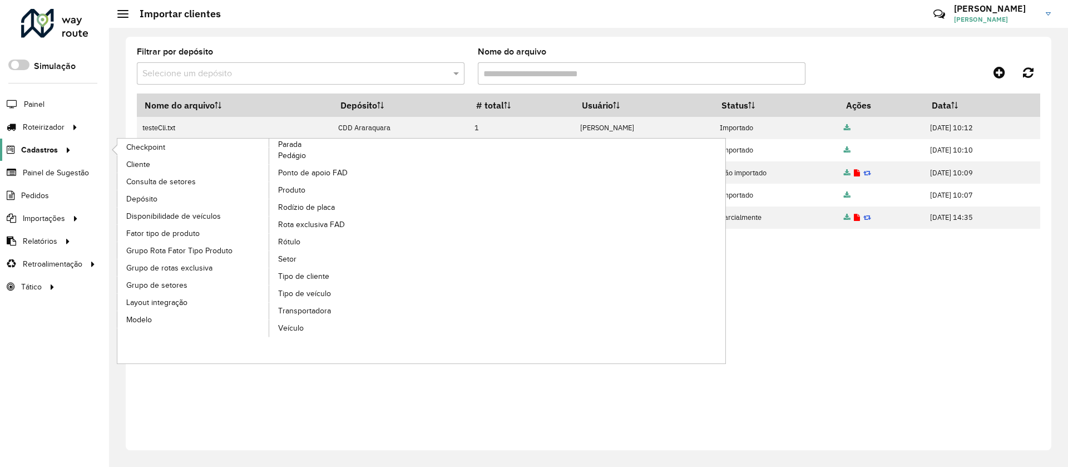
click at [35, 149] on span "Cadastros" at bounding box center [39, 150] width 37 height 12
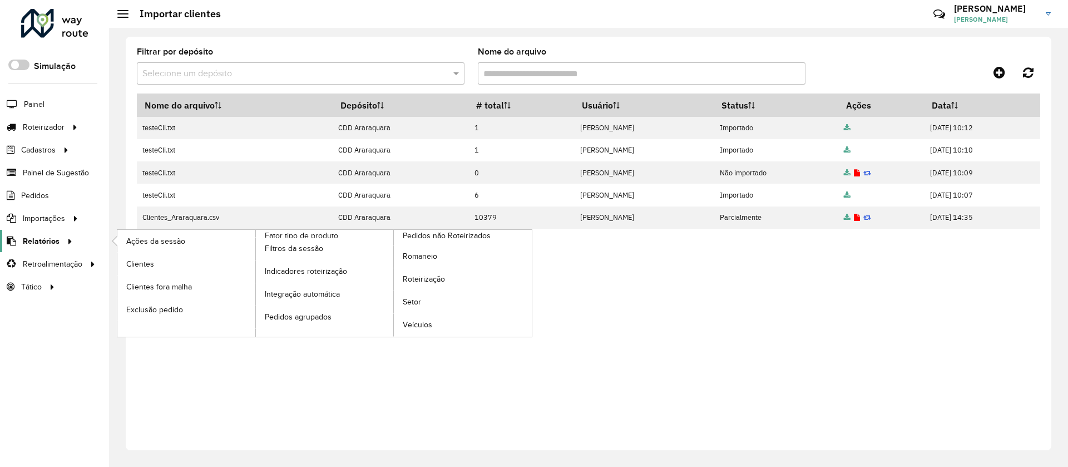
click at [40, 238] on span "Relatórios" at bounding box center [41, 241] width 37 height 12
click at [141, 265] on span "Clientes" at bounding box center [141, 264] width 30 height 12
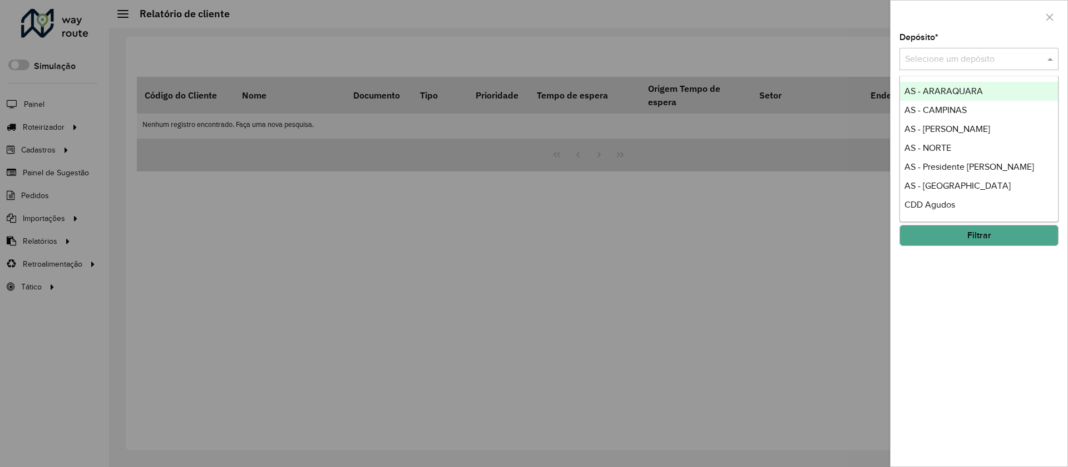
click at [939, 60] on input "text" at bounding box center [968, 59] width 126 height 13
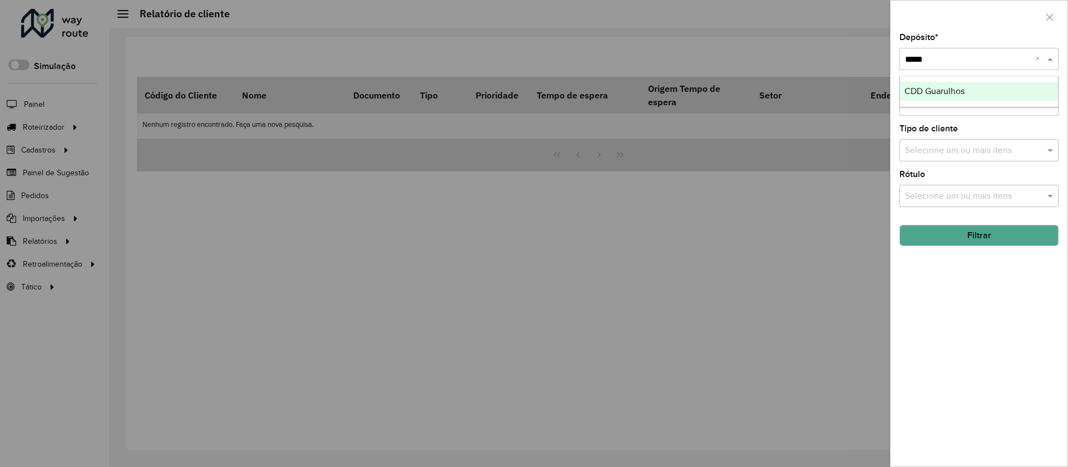
type input "******"
click at [938, 90] on span "CDD Guarulhos" at bounding box center [935, 90] width 60 height 9
click at [936, 105] on input "text" at bounding box center [973, 104] width 142 height 13
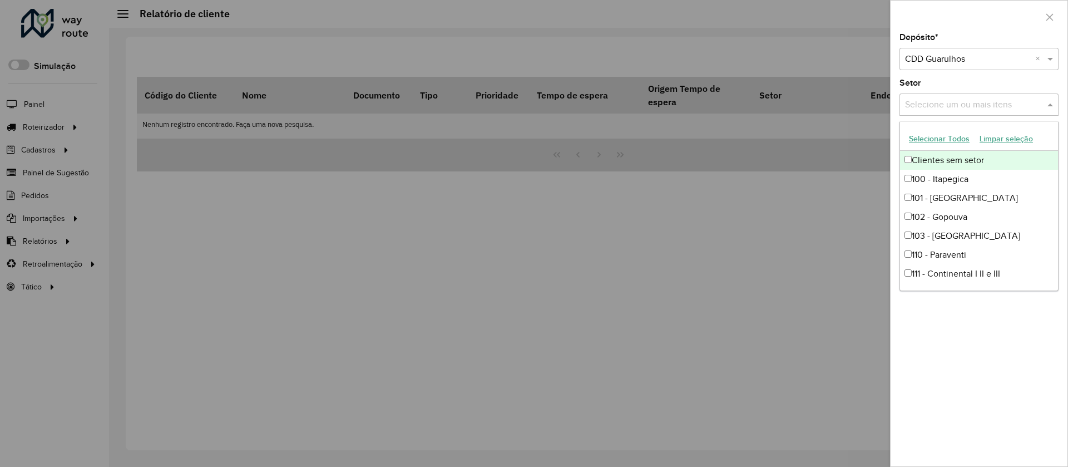
click at [936, 105] on input "text" at bounding box center [973, 104] width 142 height 13
click at [939, 80] on div "Setor Selecione um ou mais itens" at bounding box center [979, 97] width 159 height 37
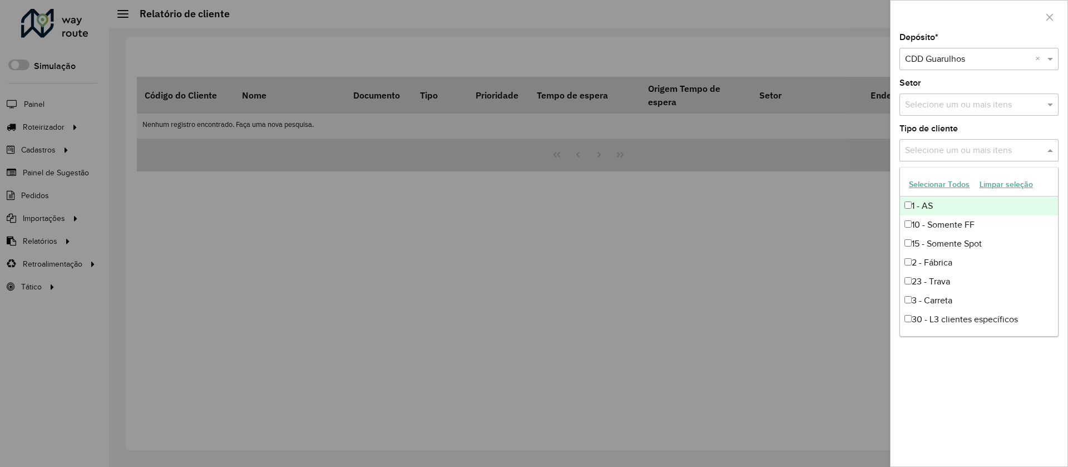
click at [930, 146] on input "text" at bounding box center [973, 150] width 142 height 13
click at [927, 204] on div "1 - AS" at bounding box center [979, 205] width 158 height 19
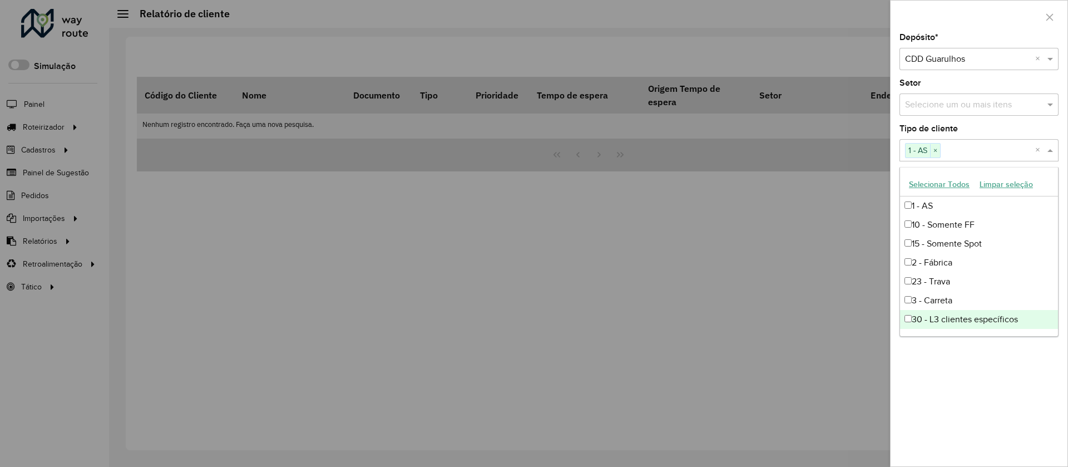
click at [992, 370] on div "Depósito * Selecione um depósito × CDD Guarulhos × Setor Selecione um ou mais i…" at bounding box center [979, 249] width 177 height 433
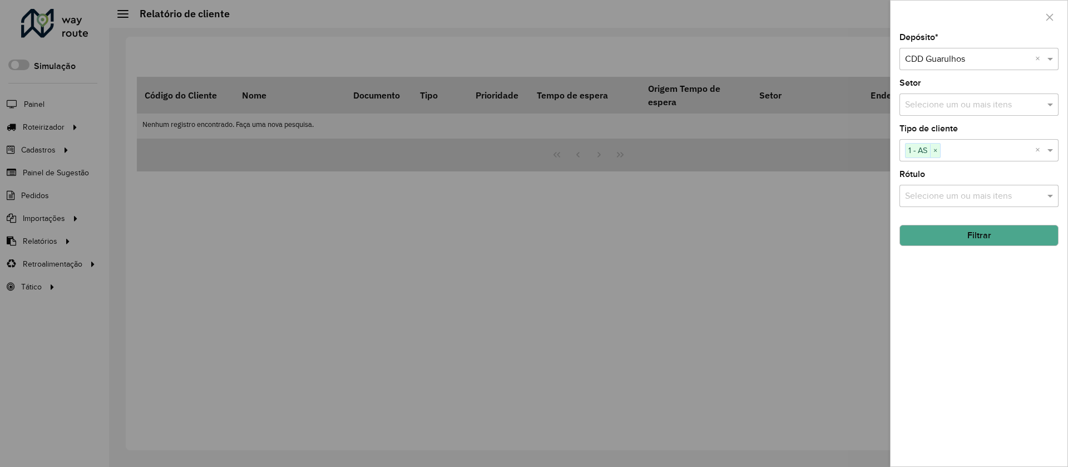
click at [970, 234] on button "Filtrar" at bounding box center [979, 235] width 159 height 21
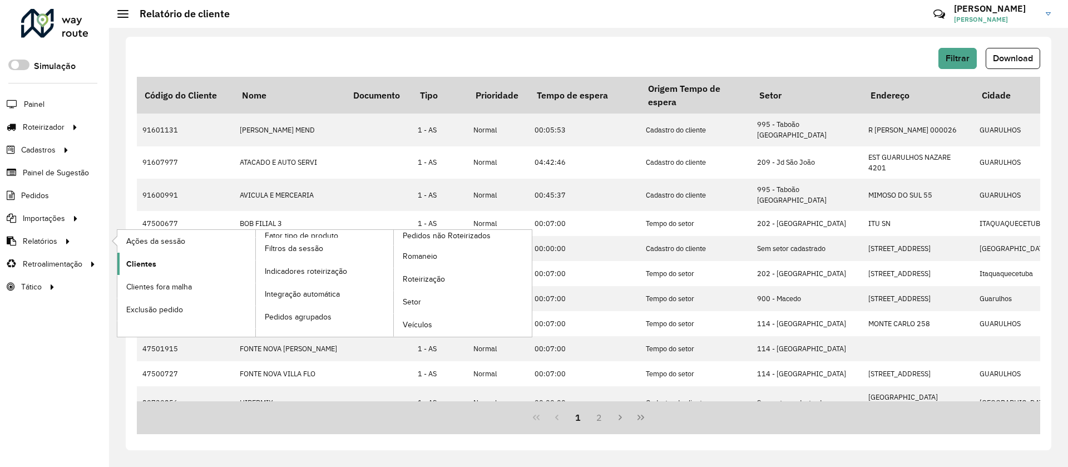
click at [142, 258] on span "Clientes" at bounding box center [141, 264] width 30 height 12
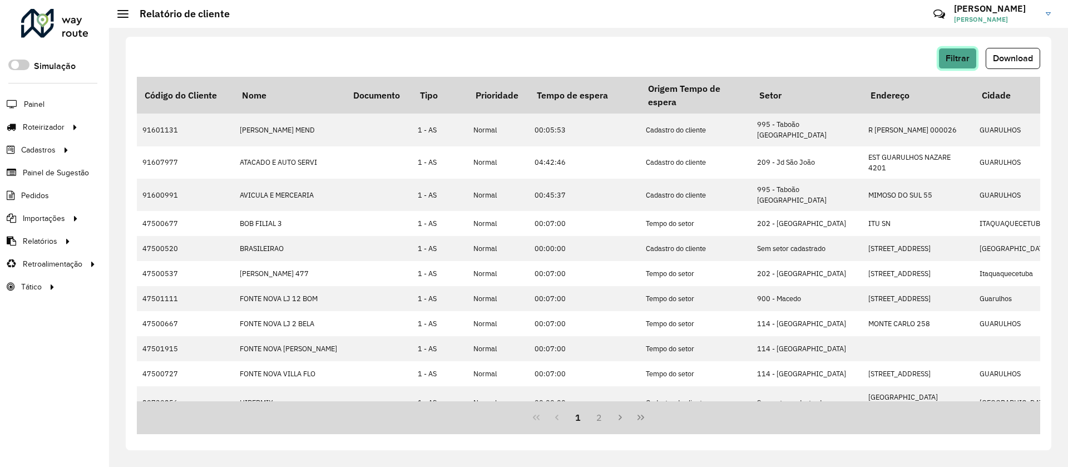
click at [955, 60] on span "Filtrar" at bounding box center [958, 57] width 24 height 9
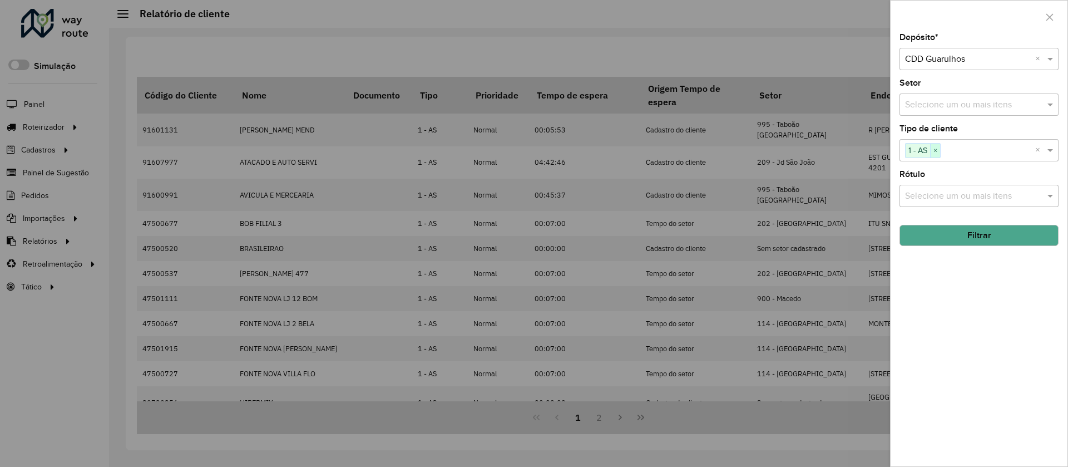
click at [940, 154] on span "×" at bounding box center [935, 150] width 10 height 13
click at [964, 236] on button "Filtrar" at bounding box center [979, 235] width 159 height 21
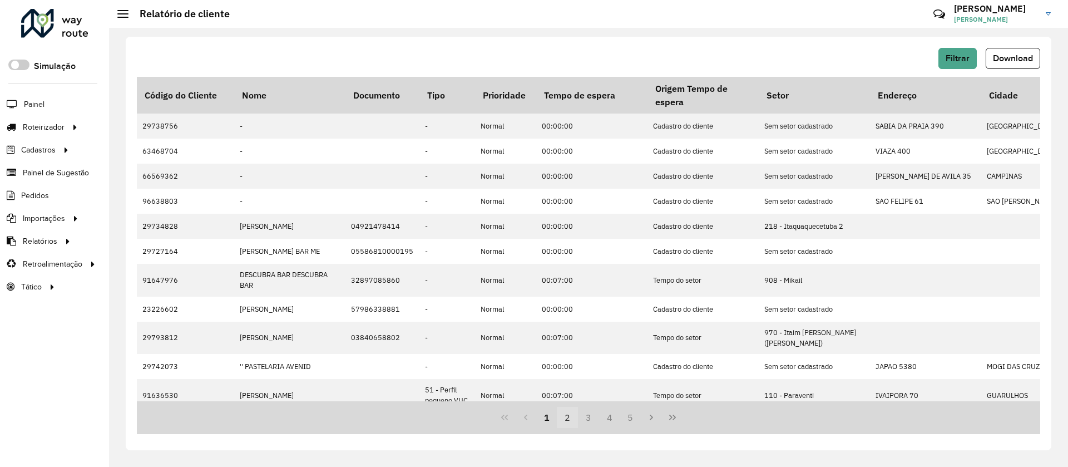
click at [573, 418] on button "2" at bounding box center [567, 417] width 21 height 21
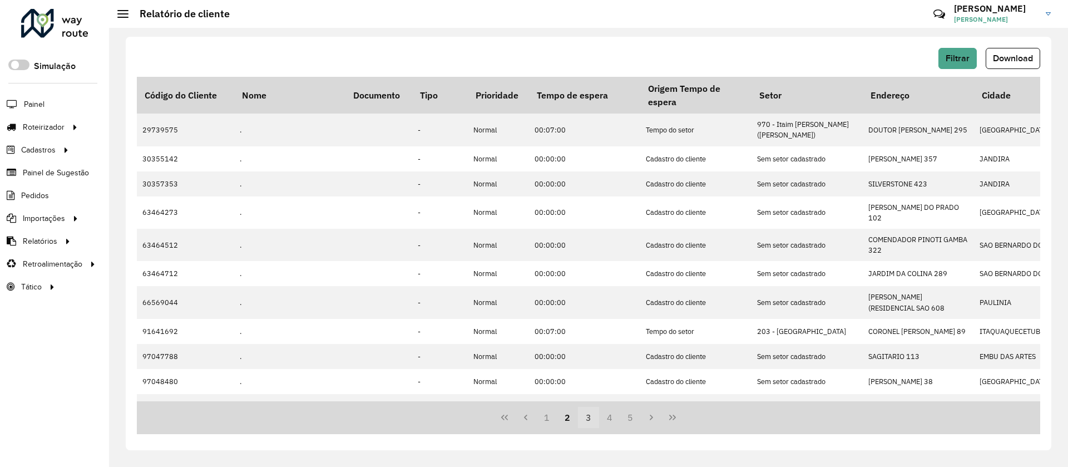
click at [592, 416] on button "3" at bounding box center [588, 417] width 21 height 21
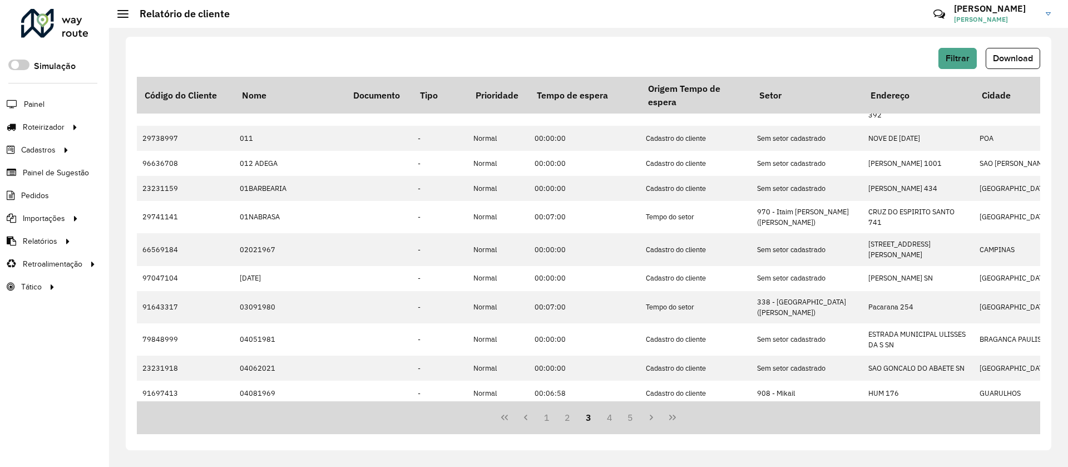
scroll to position [269, 0]
click at [603, 419] on button "4" at bounding box center [609, 417] width 21 height 21
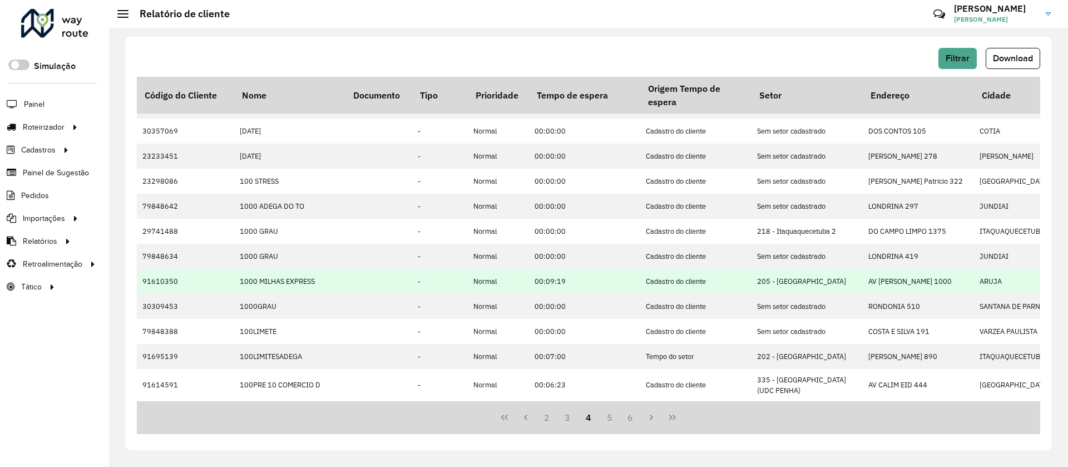
scroll to position [261, 0]
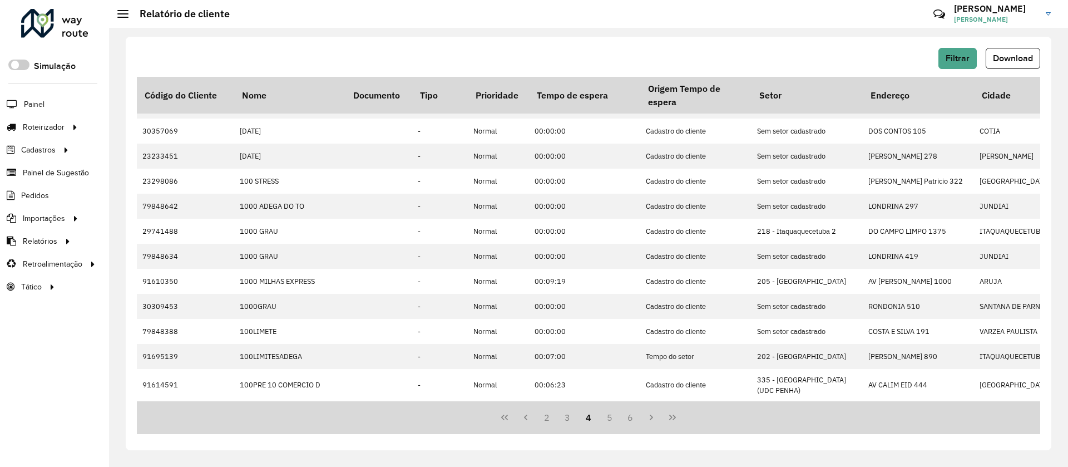
click at [727, 401] on div "Código do Cliente Nome Documento Tipo Prioridade Tempo de espera Origem Tempo d…" at bounding box center [588, 239] width 903 height 324
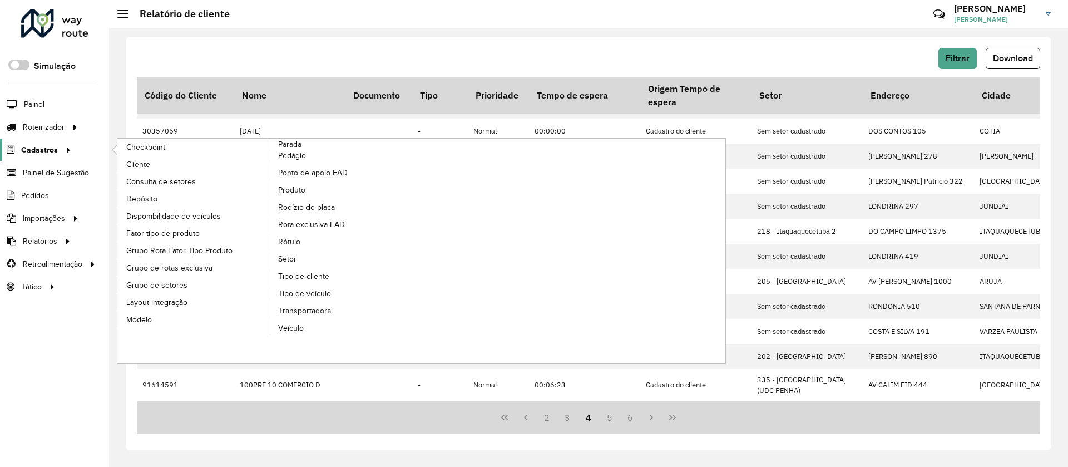
click at [32, 150] on span "Cadastros" at bounding box center [39, 150] width 37 height 12
click at [154, 180] on span "Consulta de setores" at bounding box center [162, 182] width 72 height 12
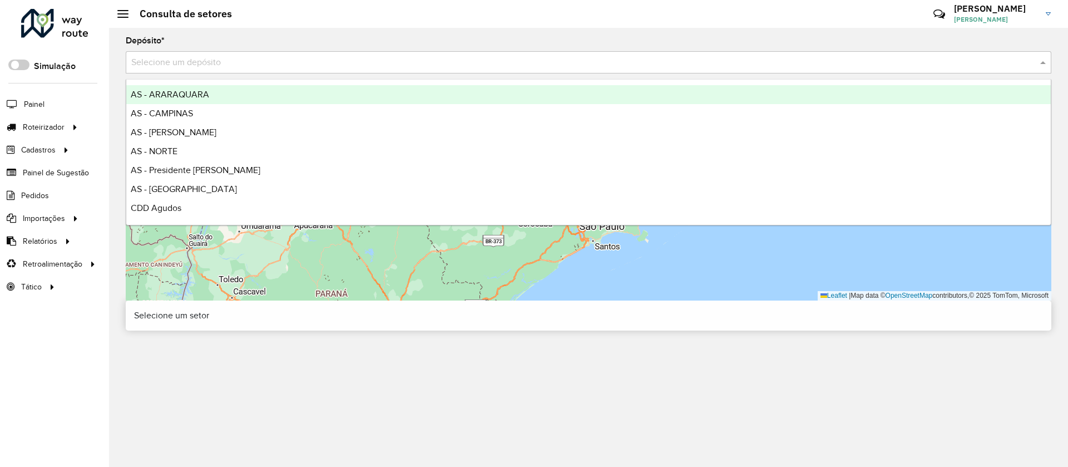
click at [205, 61] on input "text" at bounding box center [577, 62] width 892 height 13
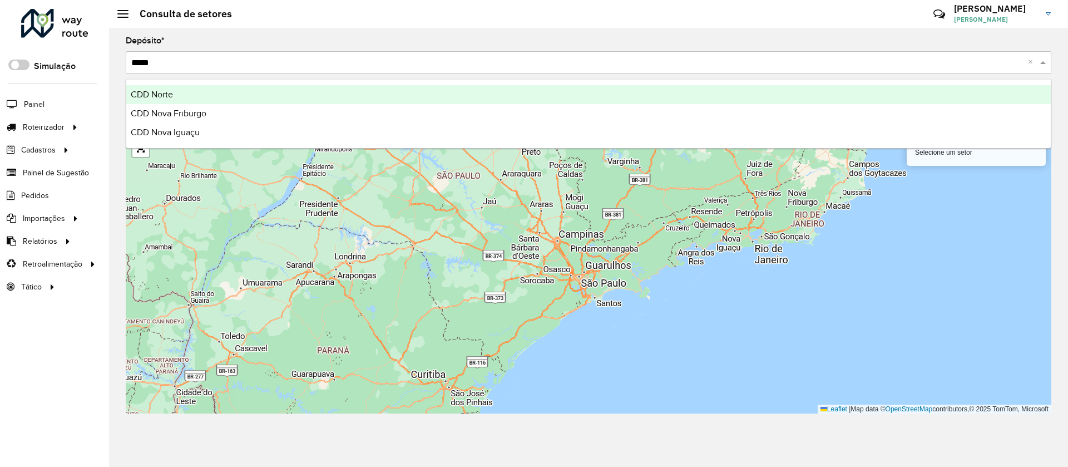
type input "******"
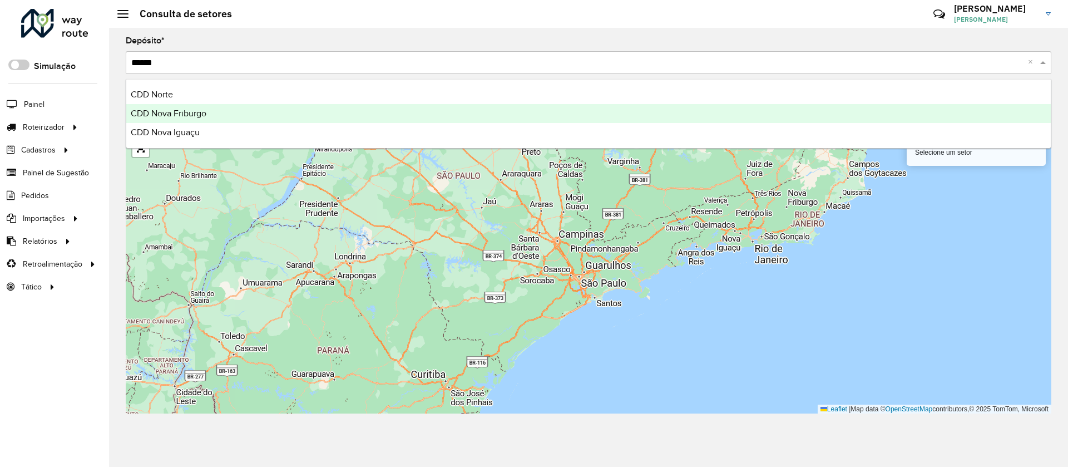
click at [174, 113] on span "CDD Nova Friburgo" at bounding box center [169, 112] width 76 height 9
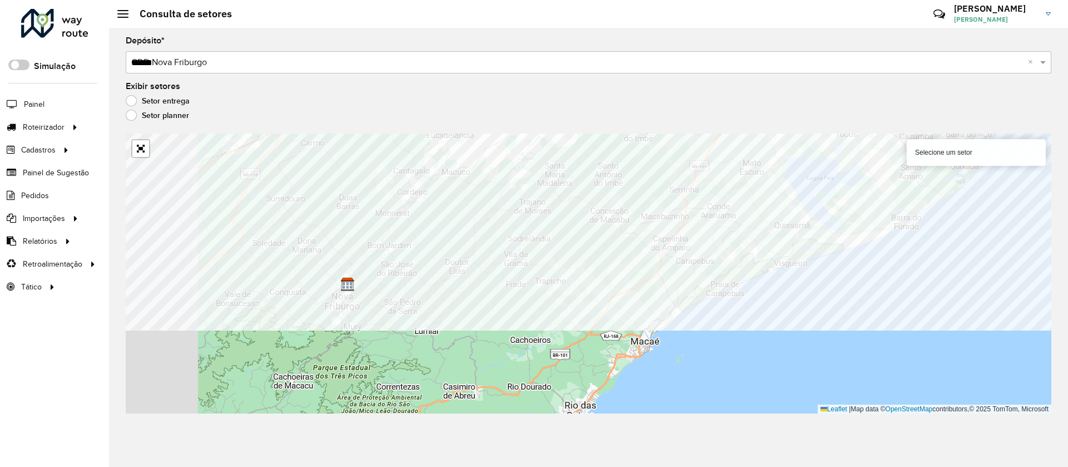
click at [760, 132] on div "Depósito * Selecione um depósito × CDD Nova Friburgo ****** × Exibir setores Se…" at bounding box center [588, 247] width 959 height 439
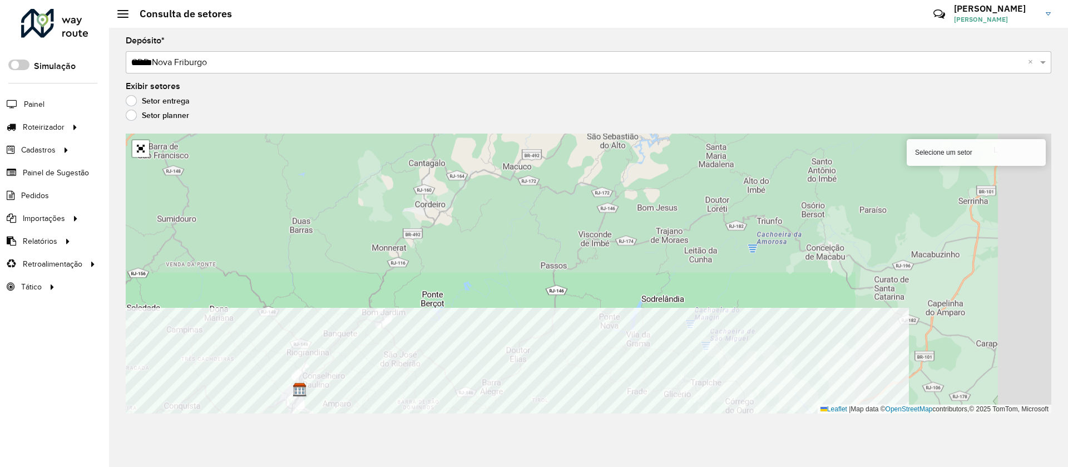
click at [460, 452] on div "Depósito * Selecione um depósito × CDD Nova Friburgo ****** × Exibir setores Se…" at bounding box center [588, 247] width 959 height 439
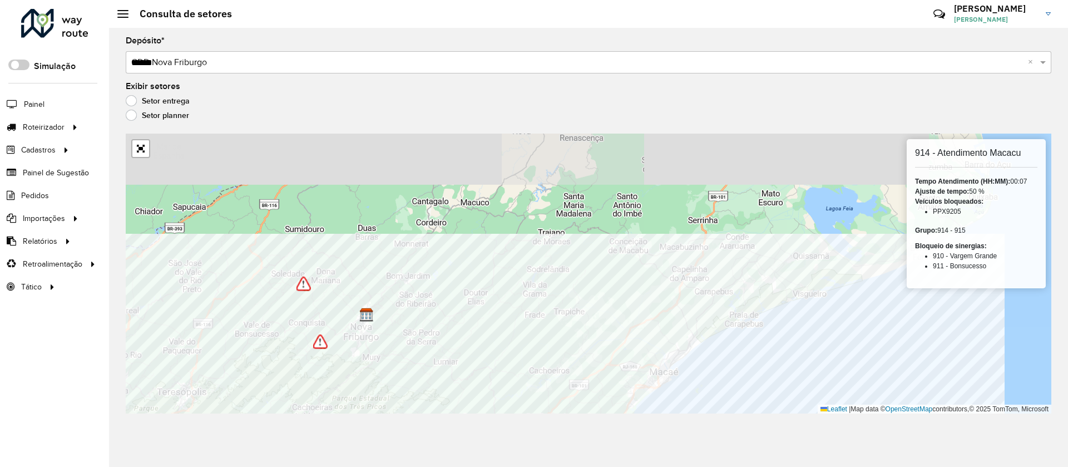
click at [308, 431] on div "Depósito * Selecione um depósito × CDD Nova Friburgo ****** × Exibir setores Se…" at bounding box center [588, 247] width 959 height 439
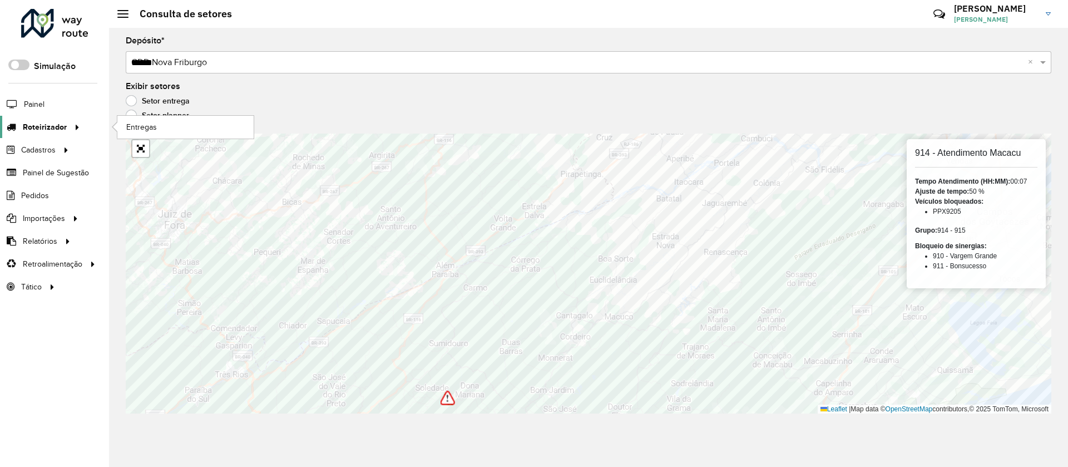
click at [42, 130] on span "Roteirizador" at bounding box center [45, 127] width 44 height 12
click at [152, 130] on span "Entregas" at bounding box center [142, 127] width 32 height 12
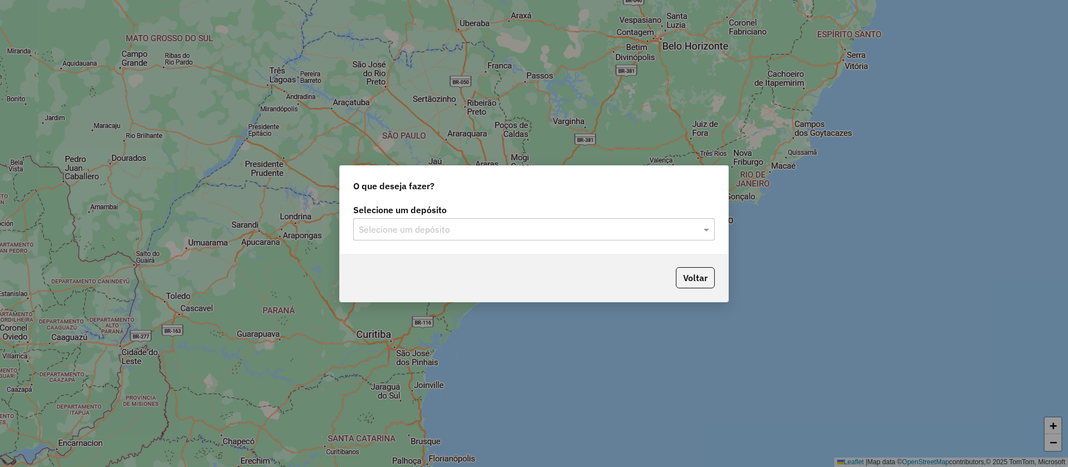
click at [428, 234] on input "text" at bounding box center [523, 229] width 328 height 13
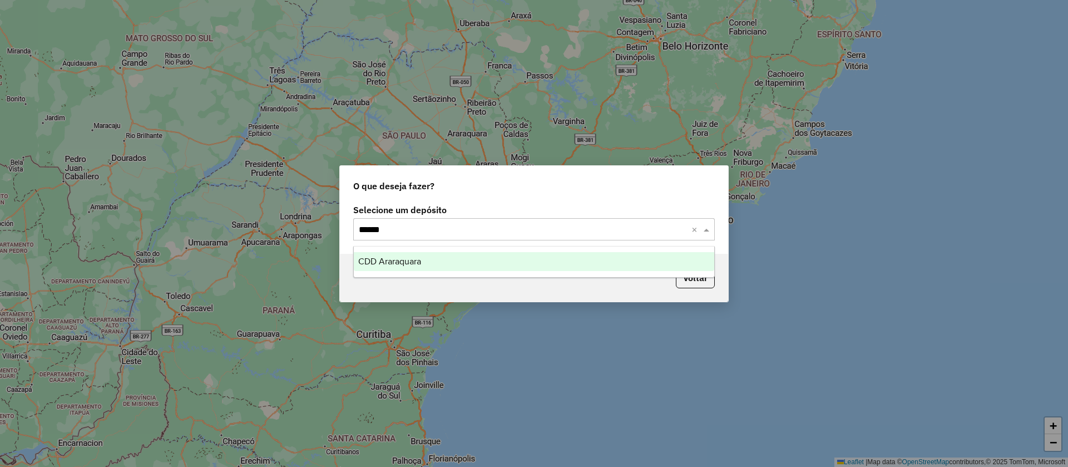
type input "*******"
click at [404, 266] on div "CDD Araraquara" at bounding box center [534, 261] width 361 height 19
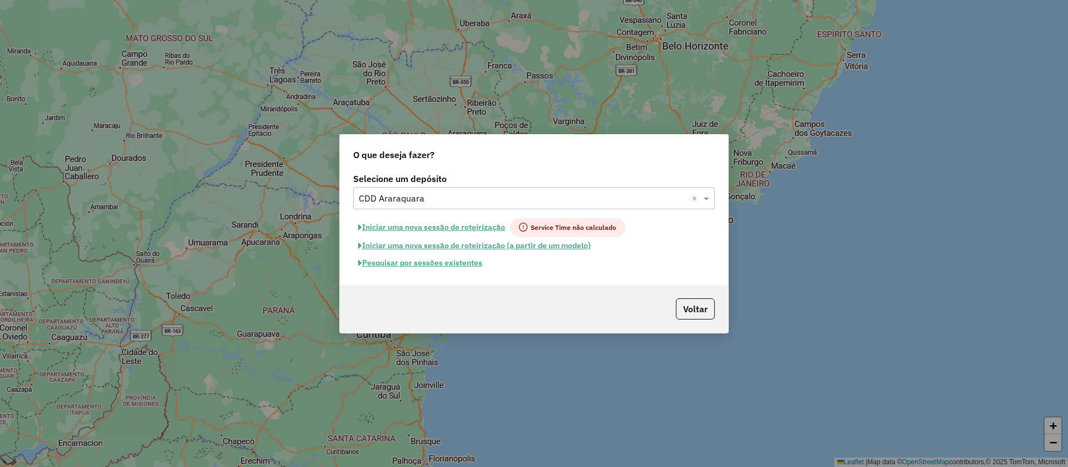
click at [427, 264] on button "Pesquisar por sessões existentes" at bounding box center [420, 262] width 134 height 17
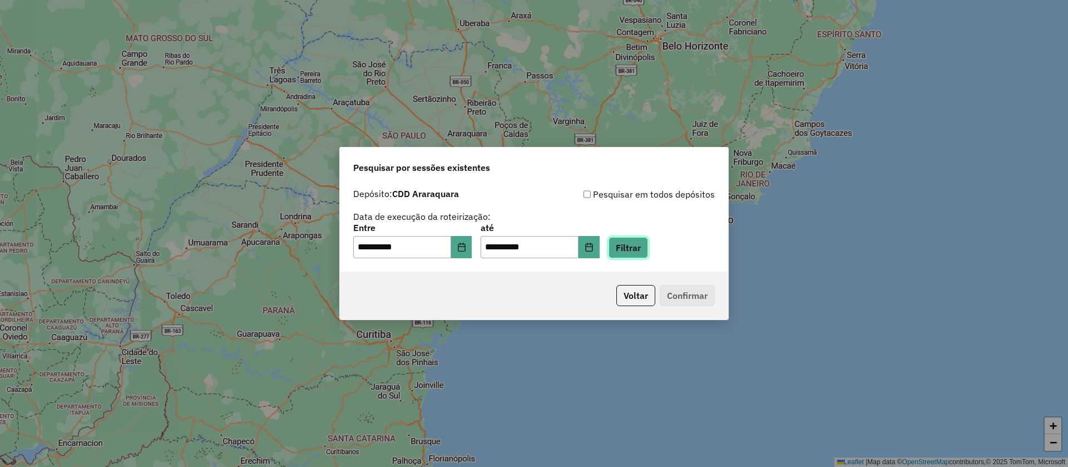
click at [643, 249] on button "Filtrar" at bounding box center [628, 247] width 39 height 21
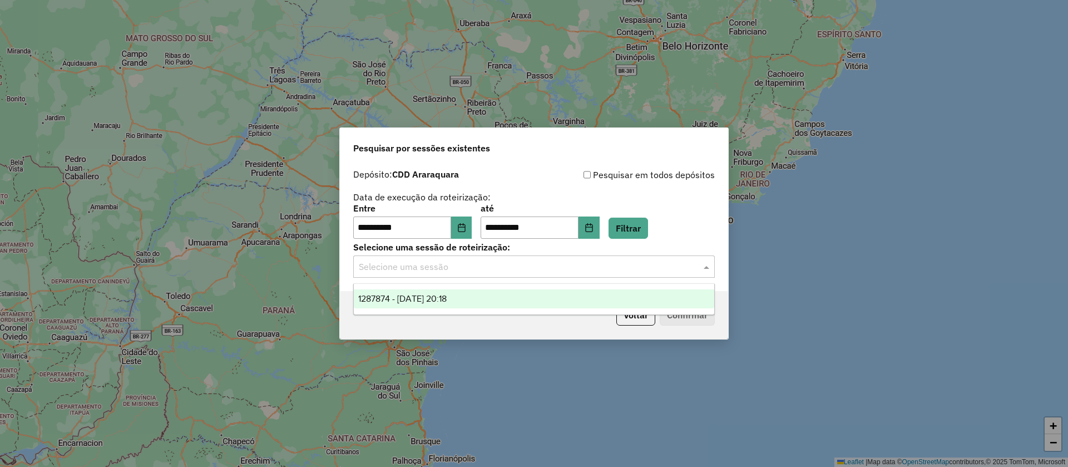
click at [438, 269] on input "text" at bounding box center [523, 266] width 328 height 13
click at [431, 298] on span "1287874 - 03/10/2025 20:18" at bounding box center [402, 298] width 88 height 9
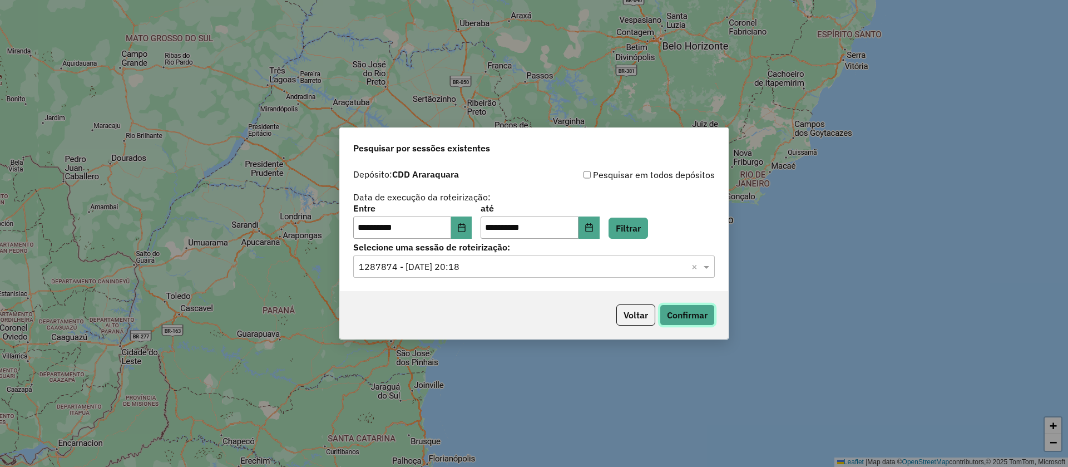
click at [693, 319] on button "Confirmar" at bounding box center [687, 314] width 55 height 21
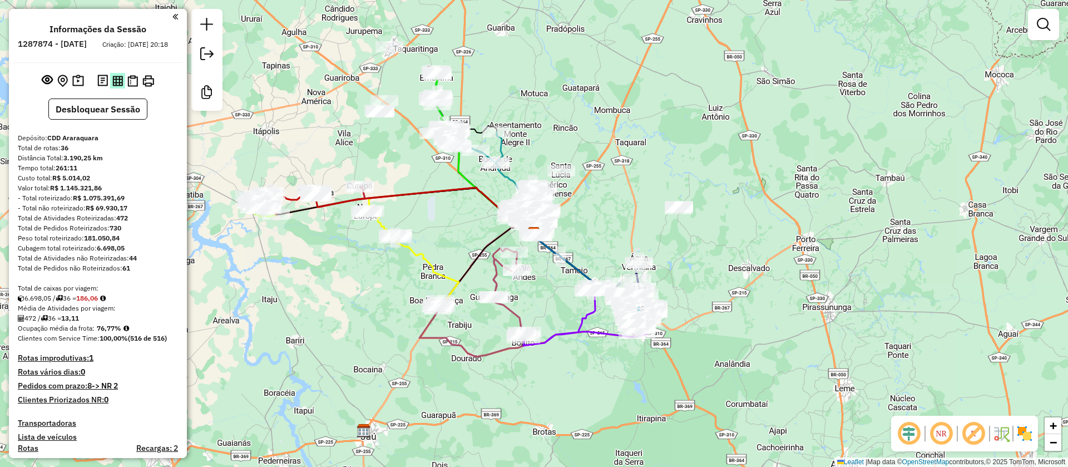
click at [116, 86] on img at bounding box center [117, 81] width 11 height 11
click at [76, 87] on img at bounding box center [78, 81] width 12 height 13
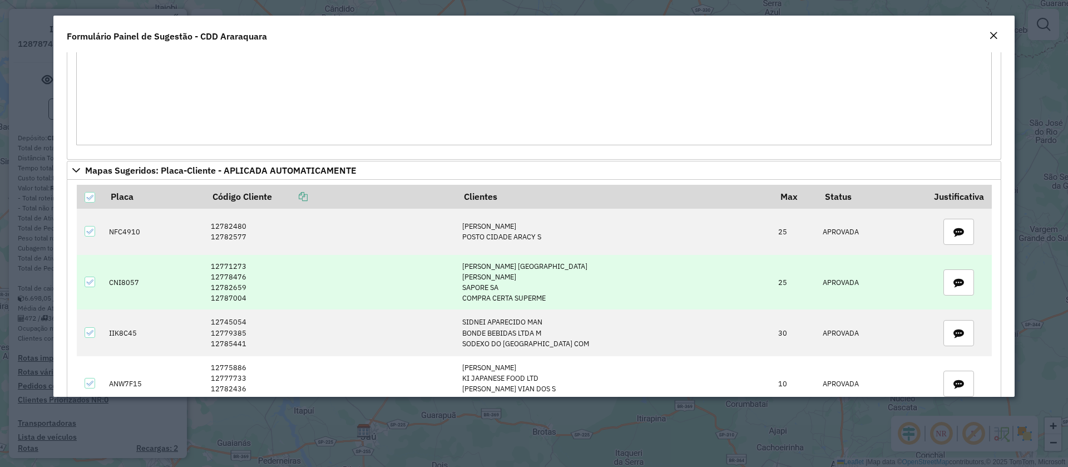
scroll to position [668, 0]
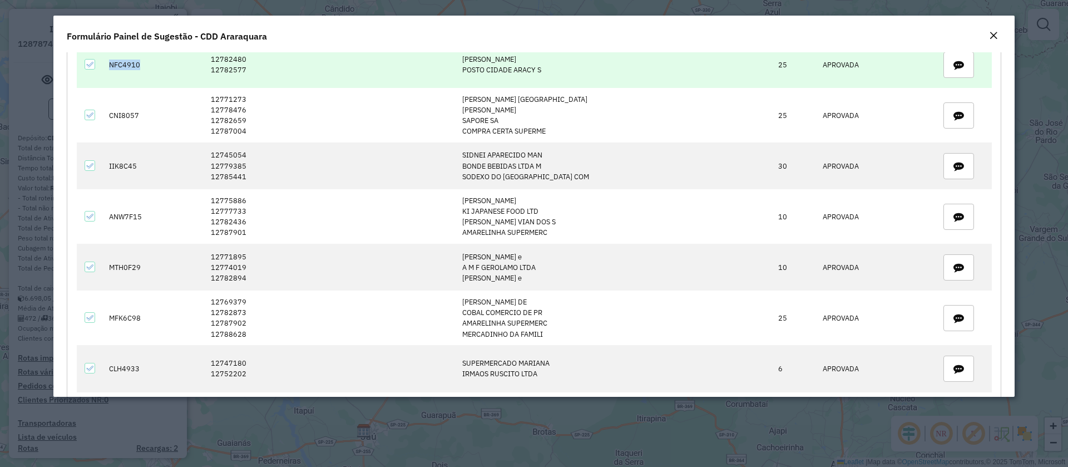
drag, startPoint x: 111, startPoint y: 65, endPoint x: 148, endPoint y: 66, distance: 36.7
click at [148, 66] on td "NFC4910" at bounding box center [154, 65] width 102 height 47
copy td "NFC4910"
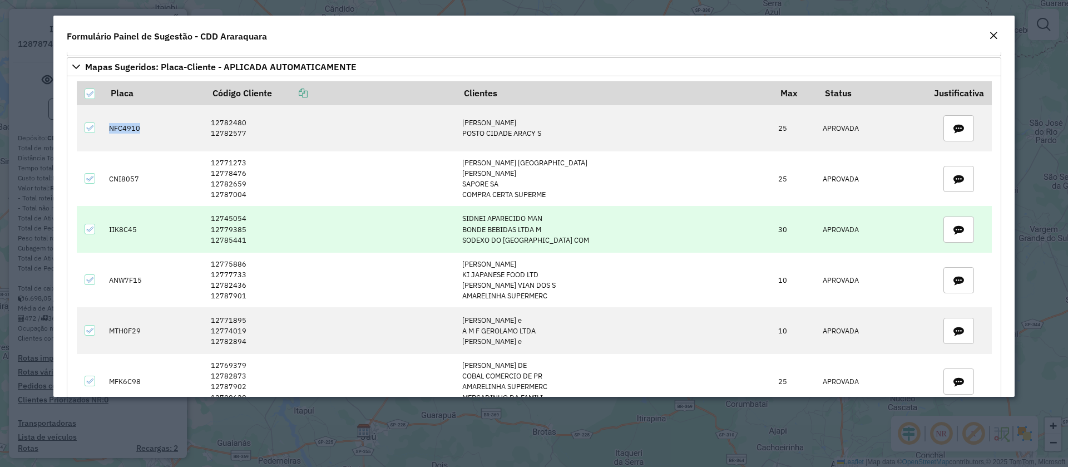
scroll to position [584, 0]
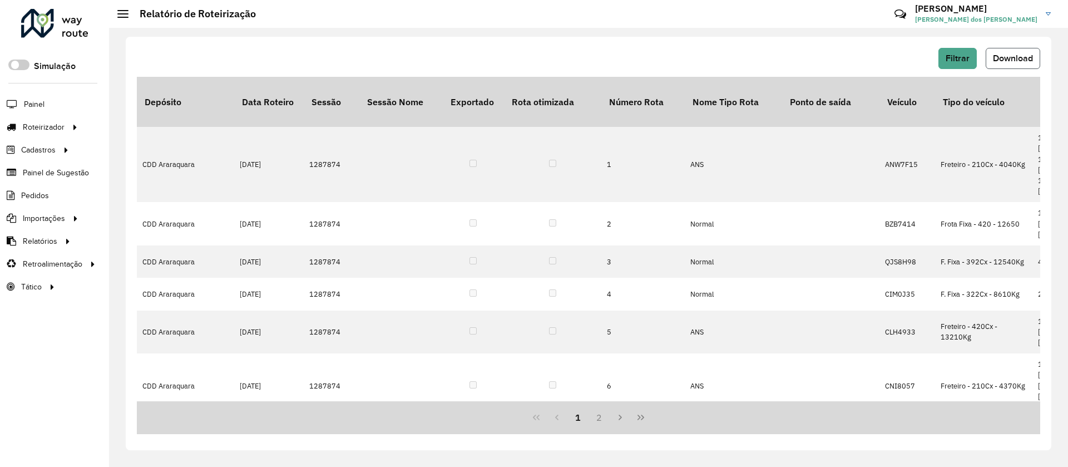
click at [1013, 60] on span "Download" at bounding box center [1013, 57] width 40 height 9
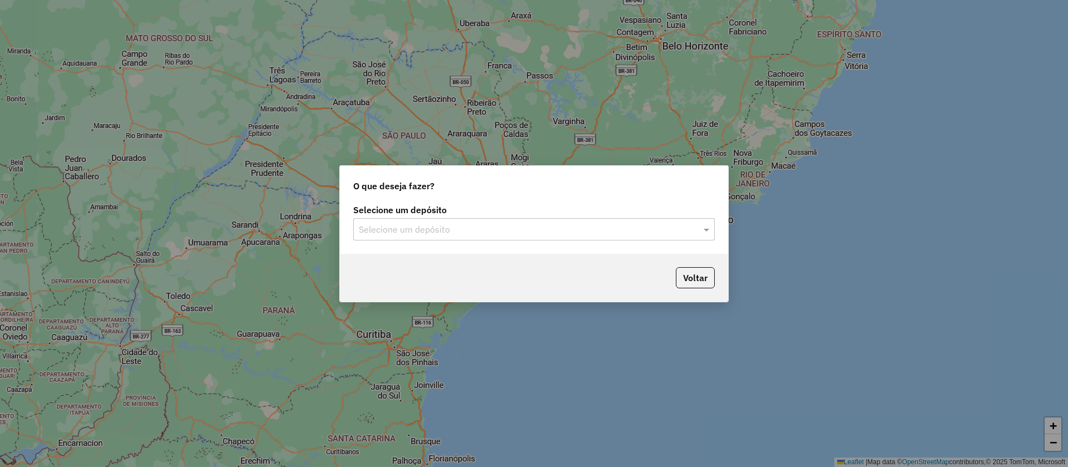
click at [446, 226] on input "text" at bounding box center [523, 229] width 328 height 13
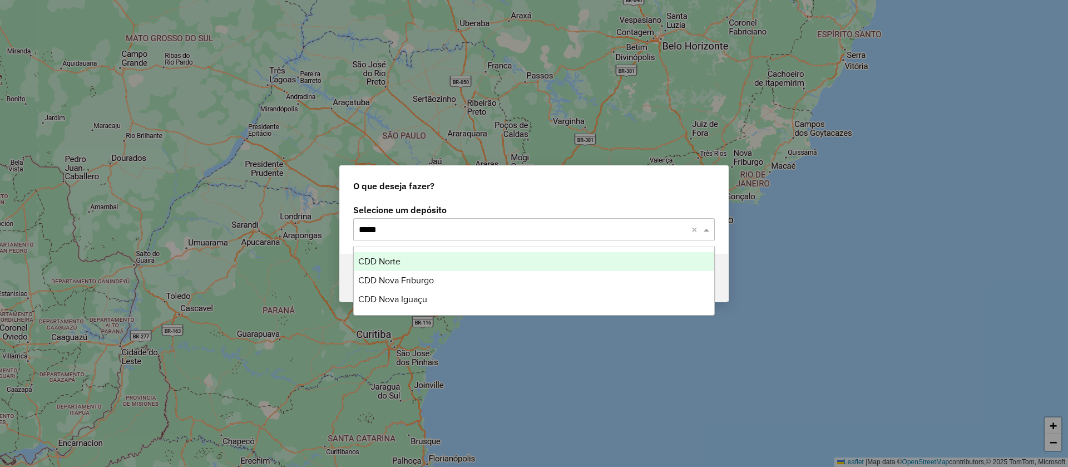
type input "******"
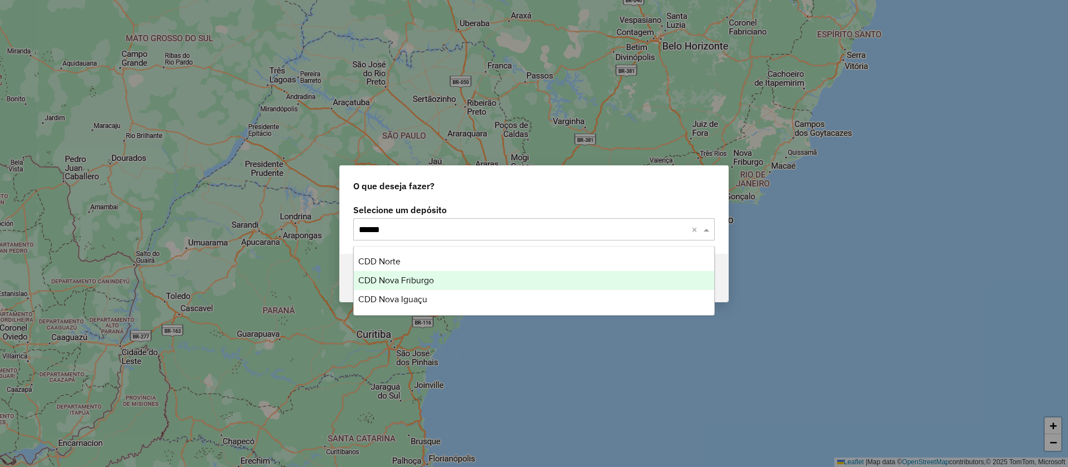
click at [407, 280] on span "CDD Nova Friburgo" at bounding box center [396, 279] width 76 height 9
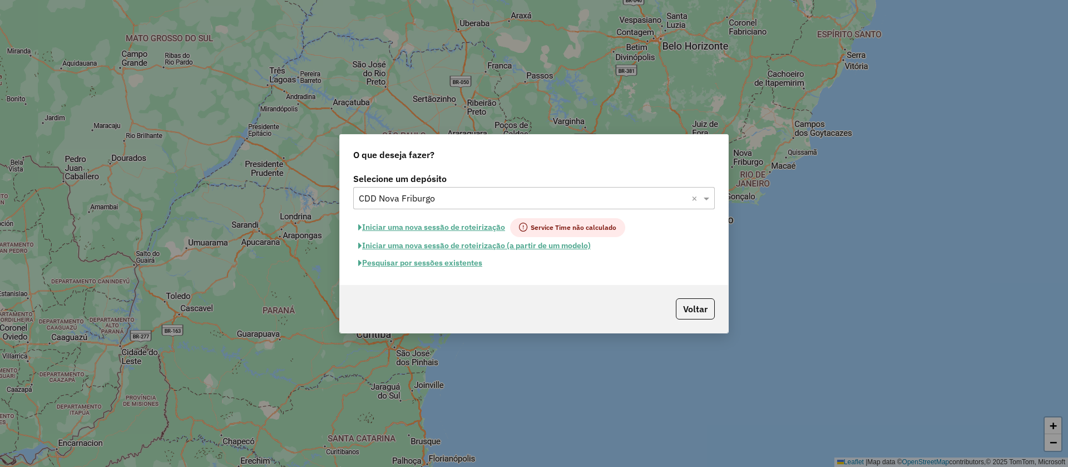
click at [424, 260] on button "Pesquisar por sessões existentes" at bounding box center [420, 262] width 134 height 17
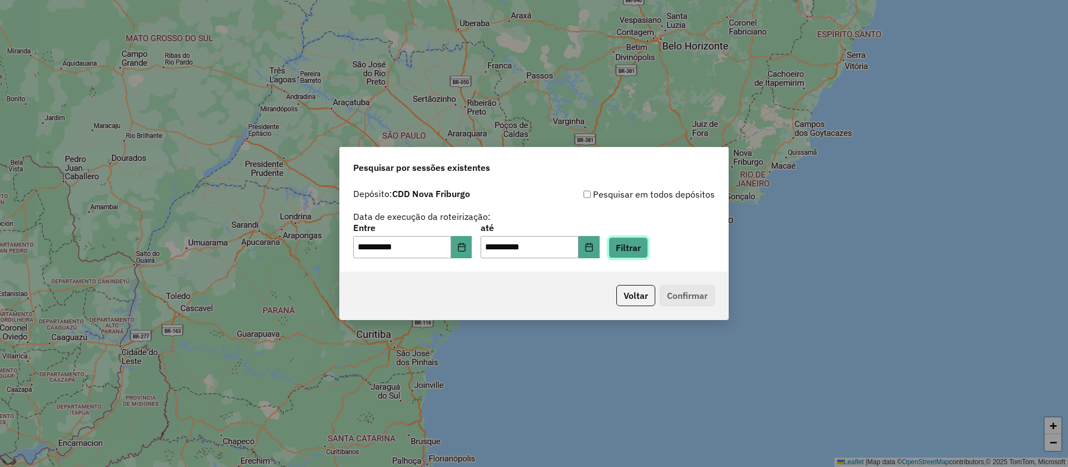
click at [634, 246] on button "Filtrar" at bounding box center [628, 247] width 39 height 21
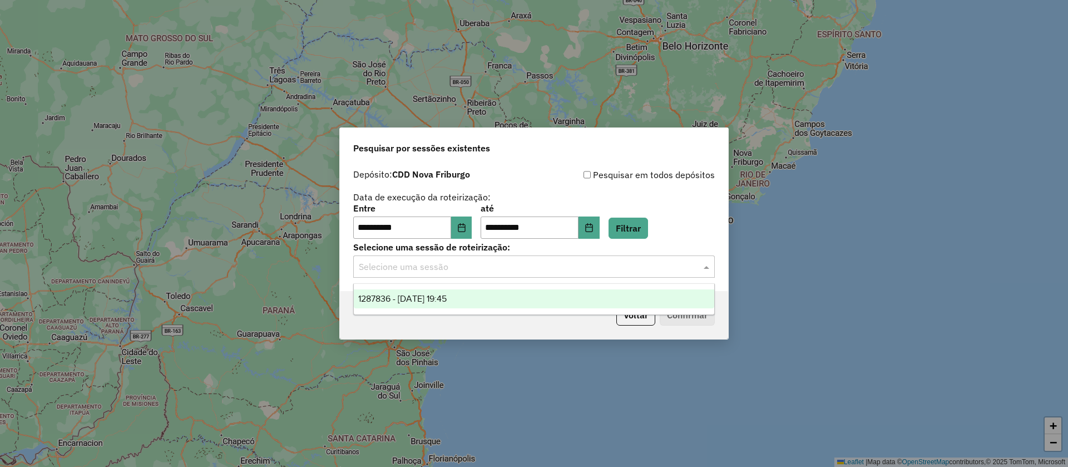
click at [409, 267] on input "text" at bounding box center [523, 266] width 328 height 13
click at [407, 300] on span "1287836 - 03/10/2025 19:45" at bounding box center [402, 298] width 88 height 9
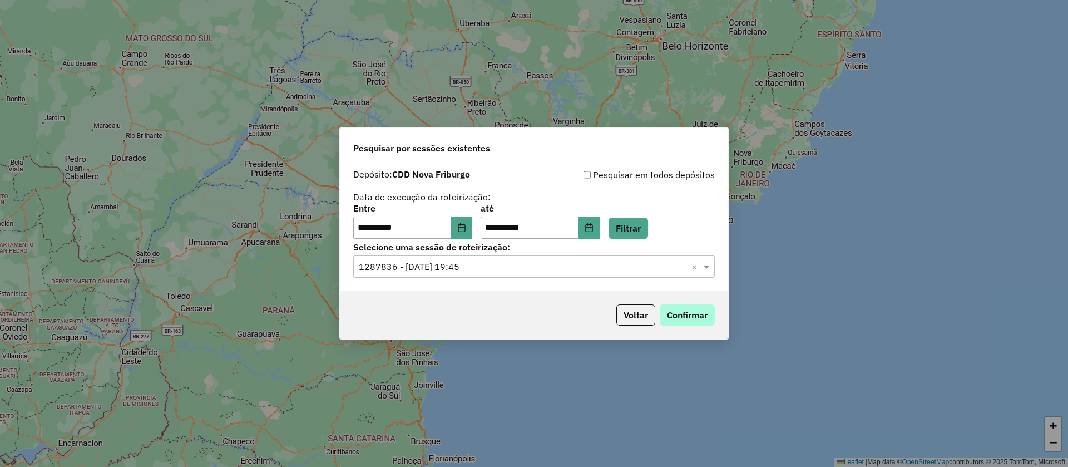
drag, startPoint x: 681, startPoint y: 303, endPoint x: 690, endPoint y: 316, distance: 15.6
click at [690, 315] on div "Voltar Confirmar" at bounding box center [534, 315] width 388 height 48
click at [690, 309] on button "Confirmar" at bounding box center [687, 314] width 55 height 21
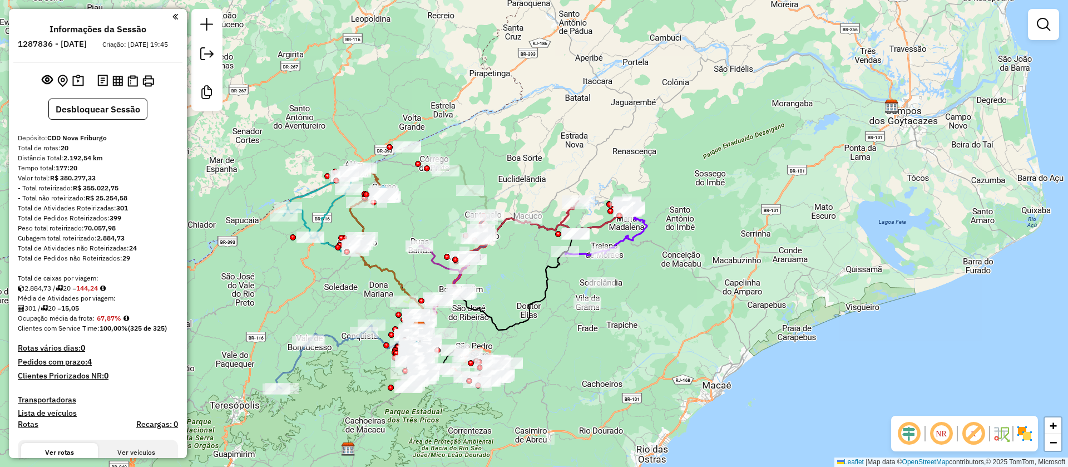
drag, startPoint x: 658, startPoint y: 268, endPoint x: 557, endPoint y: 348, distance: 128.3
click at [557, 348] on div "Janela de atendimento Grade de atendimento Capacidade Transportadoras Veículos …" at bounding box center [534, 233] width 1068 height 467
click at [913, 431] on em at bounding box center [909, 433] width 27 height 27
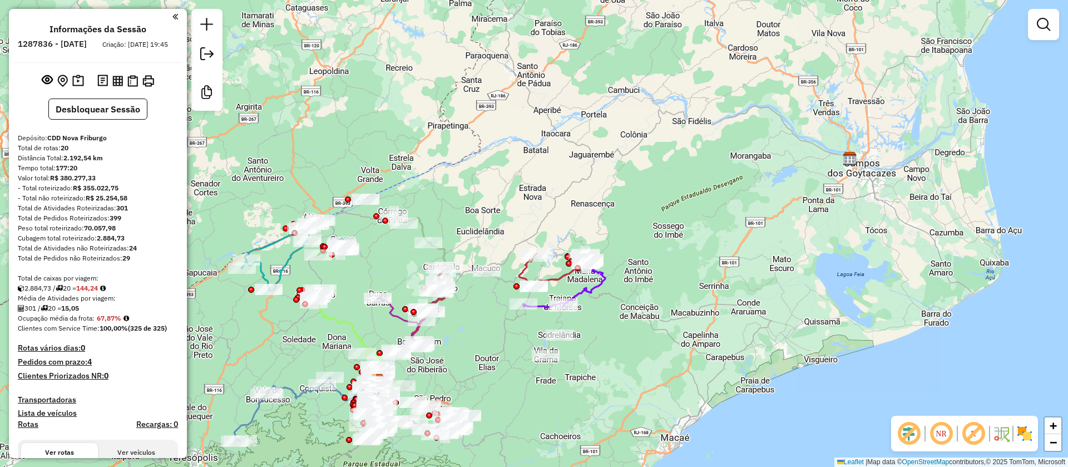
drag, startPoint x: 704, startPoint y: 259, endPoint x: 649, endPoint y: 325, distance: 85.8
click at [649, 325] on div "Janela de atendimento Grade de atendimento Capacidade Transportadoras Veículos …" at bounding box center [534, 233] width 1068 height 467
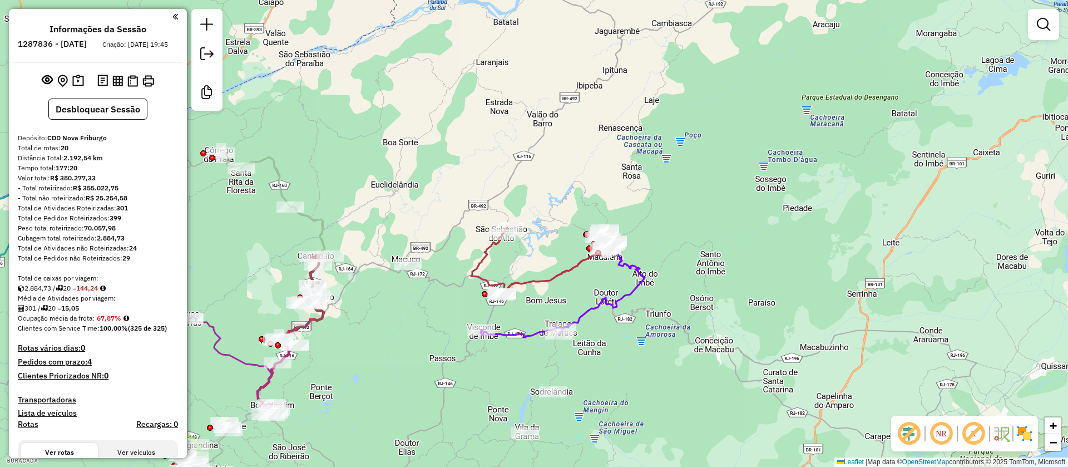
drag, startPoint x: 745, startPoint y: 236, endPoint x: 695, endPoint y: 201, distance: 61.4
click at [755, 187] on div "Janela de atendimento Grade de atendimento Capacidade Transportadoras Veículos …" at bounding box center [534, 233] width 1068 height 467
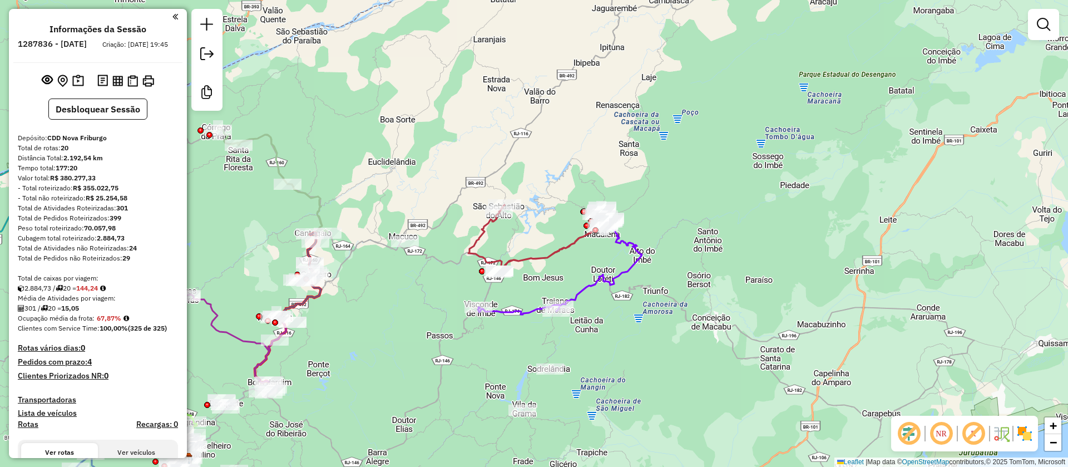
drag, startPoint x: 591, startPoint y: 254, endPoint x: 613, endPoint y: 285, distance: 37.2
click at [611, 292] on div "Janela de atendimento Grade de atendimento Capacidade Transportadoras Veículos …" at bounding box center [534, 233] width 1068 height 467
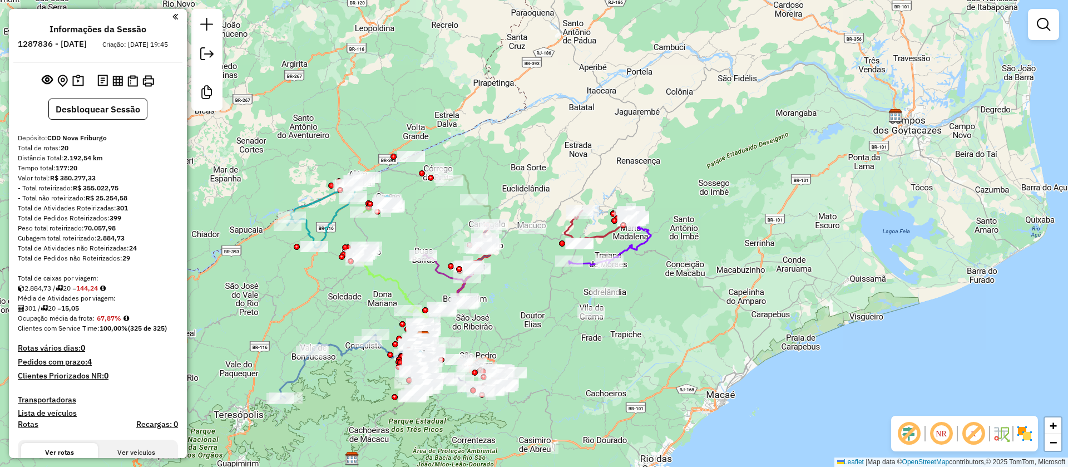
drag, startPoint x: 515, startPoint y: 356, endPoint x: 527, endPoint y: 318, distance: 40.3
click at [527, 318] on div "Janela de atendimento Grade de atendimento Capacidade Transportadoras Veículos …" at bounding box center [534, 233] width 1068 height 467
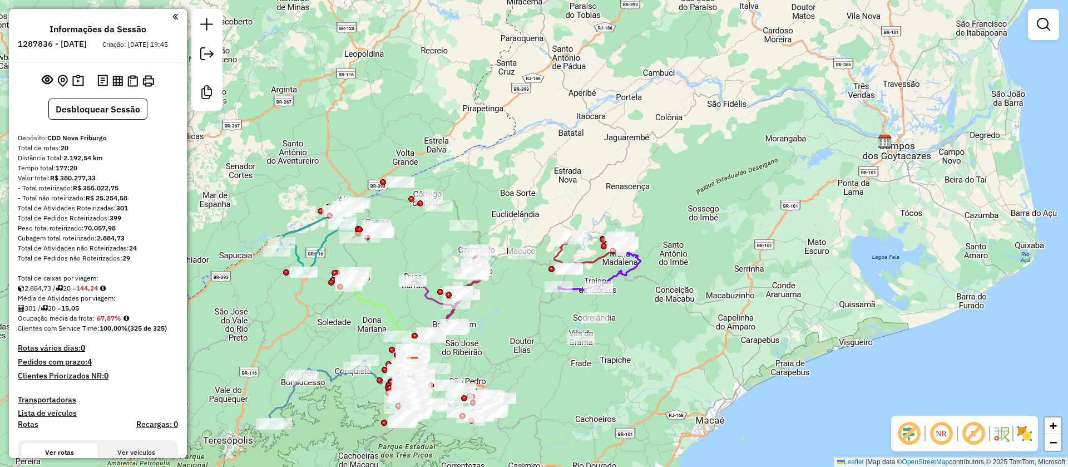
drag, startPoint x: 532, startPoint y: 315, endPoint x: 517, endPoint y: 347, distance: 34.3
click at [517, 347] on div "Janela de atendimento Grade de atendimento Capacidade Transportadoras Veículos …" at bounding box center [534, 233] width 1068 height 467
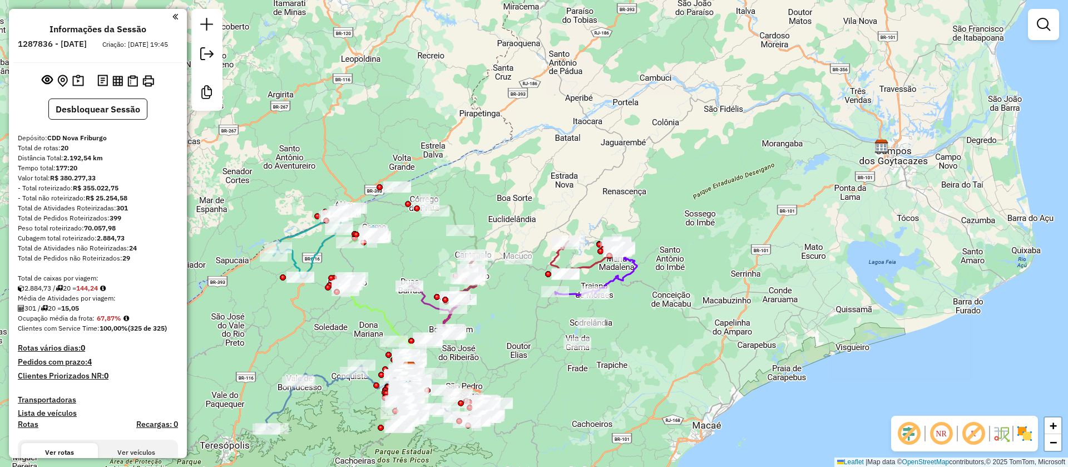
drag, startPoint x: 968, startPoint y: 432, endPoint x: 993, endPoint y: 447, distance: 29.2
click at [969, 431] on em at bounding box center [973, 433] width 27 height 27
click at [48, 85] on em at bounding box center [47, 79] width 11 height 11
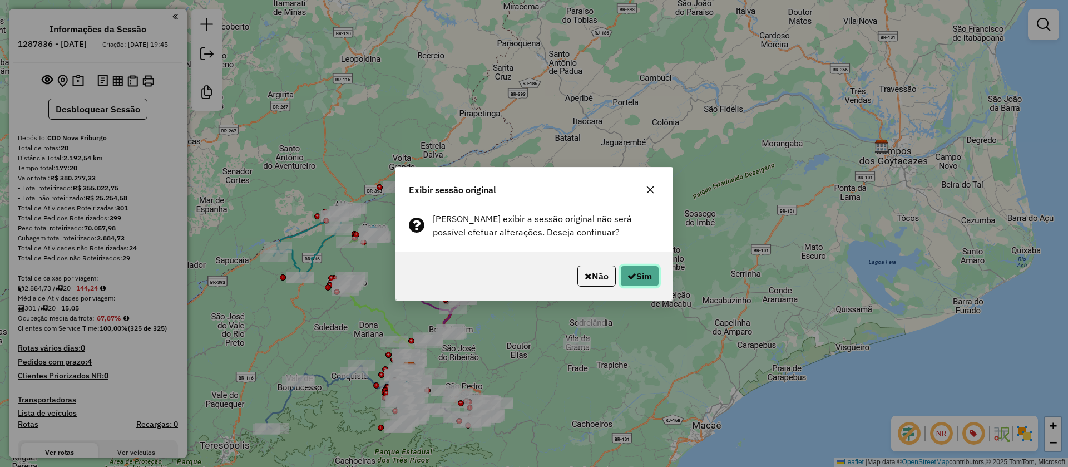
click at [641, 273] on button "Sim" at bounding box center [639, 275] width 39 height 21
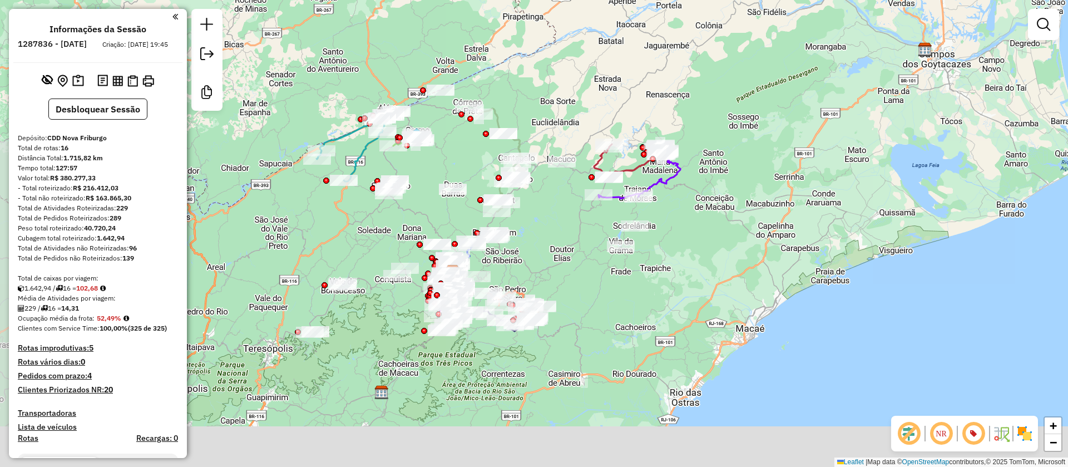
drag, startPoint x: 711, startPoint y: 317, endPoint x: 668, endPoint y: 254, distance: 76.1
click at [748, 225] on div "Janela de atendimento Grade de atendimento Capacidade Transportadoras Veículos …" at bounding box center [534, 233] width 1068 height 467
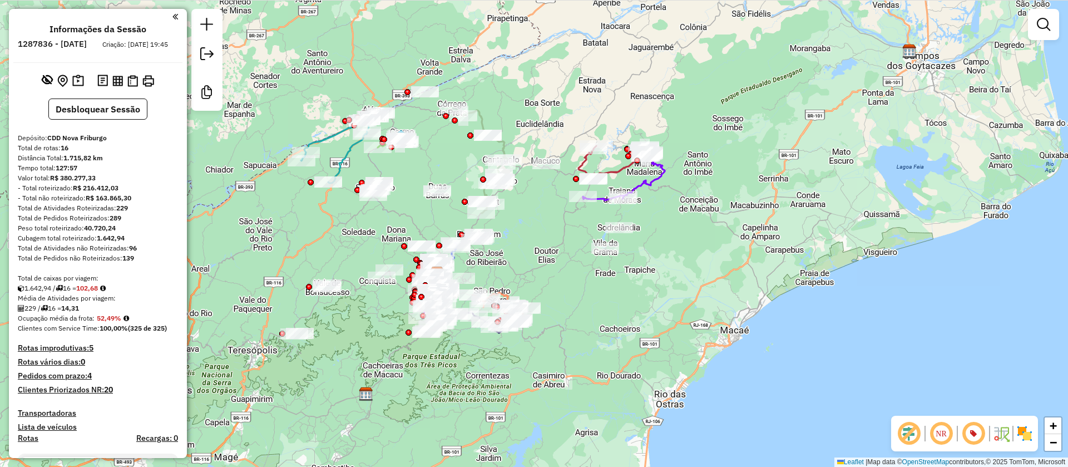
drag, startPoint x: 651, startPoint y: 303, endPoint x: 624, endPoint y: 311, distance: 28.4
click at [626, 311] on div "Janela de atendimento Grade de atendimento Capacidade Transportadoras Veículos …" at bounding box center [534, 233] width 1068 height 467
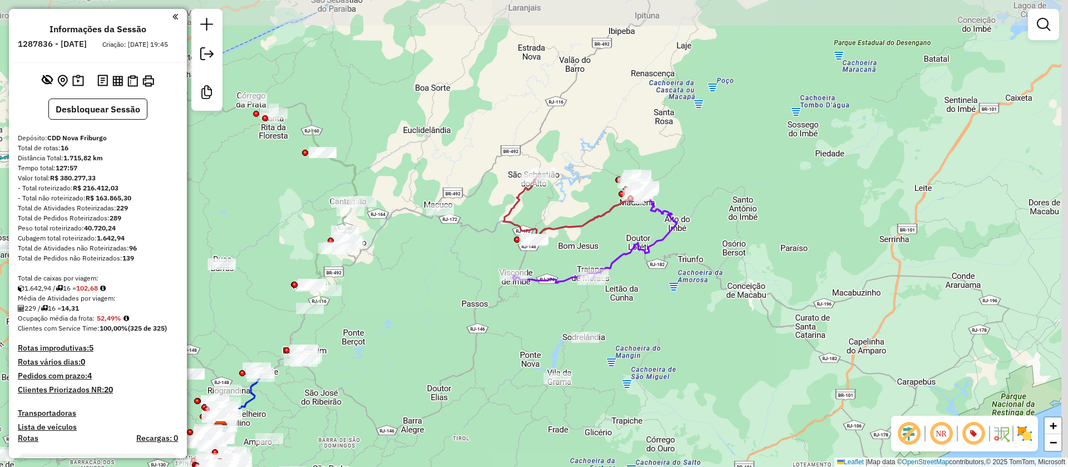
drag, startPoint x: 664, startPoint y: 205, endPoint x: 530, endPoint y: 359, distance: 204.3
click at [489, 380] on div "Janela de atendimento Grade de atendimento Capacidade Transportadoras Veículos …" at bounding box center [534, 233] width 1068 height 467
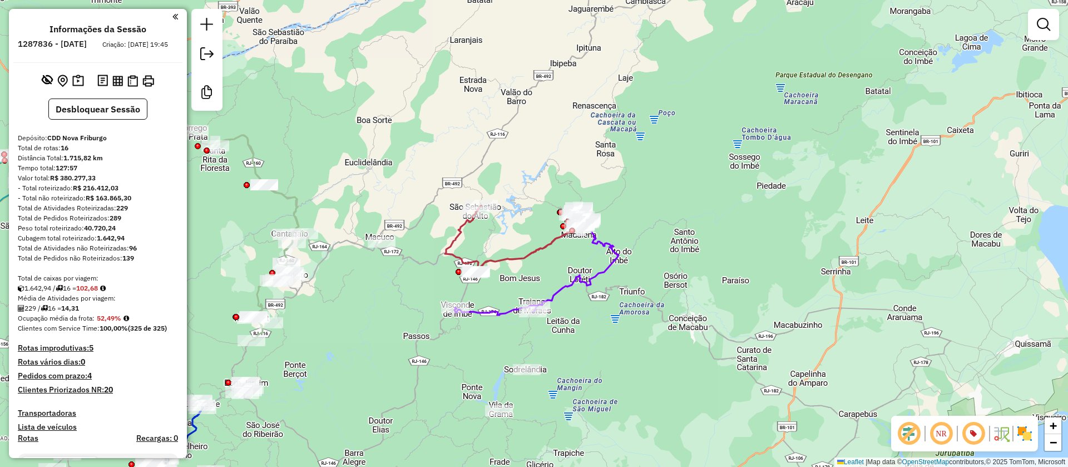
drag, startPoint x: 583, startPoint y: 246, endPoint x: 511, endPoint y: 276, distance: 78.3
click at [498, 291] on div "Janela de atendimento Grade de atendimento Capacidade Transportadoras Veículos …" at bounding box center [534, 233] width 1068 height 467
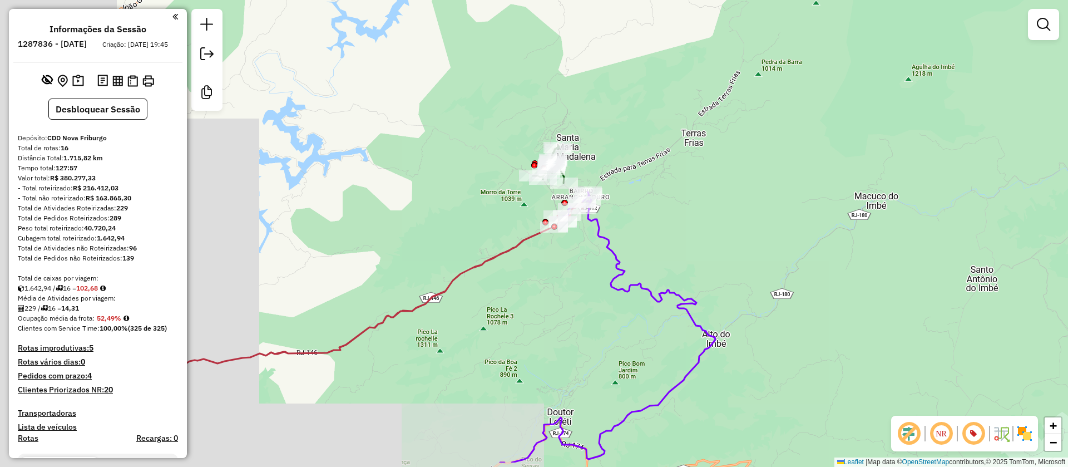
drag, startPoint x: 666, startPoint y: 234, endPoint x: 666, endPoint y: 171, distance: 63.4
click at [688, 105] on div "Janela de atendimento Grade de atendimento Capacidade Transportadoras Veículos …" at bounding box center [534, 233] width 1068 height 467
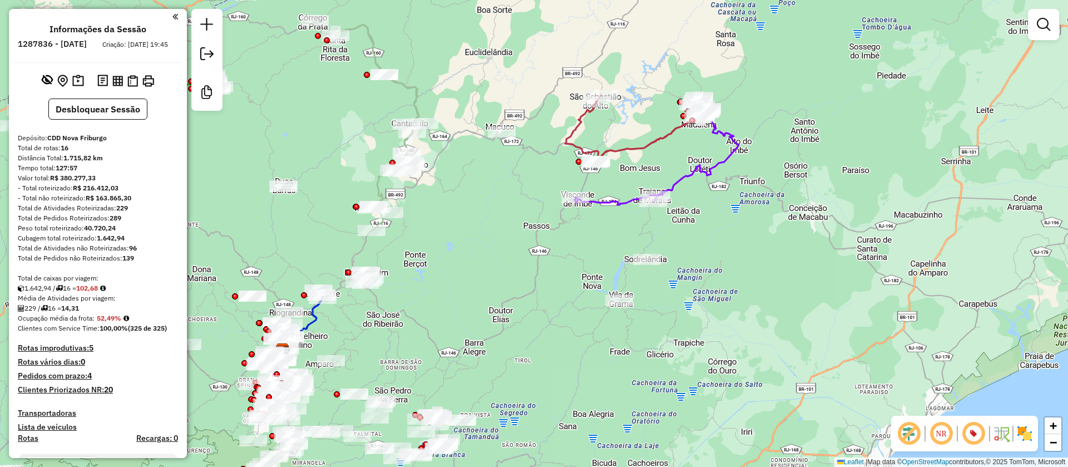
drag, startPoint x: 421, startPoint y: 324, endPoint x: 512, endPoint y: 140, distance: 206.0
click at [512, 140] on div "Janela de atendimento Grade de atendimento Capacidade Transportadoras Veículos …" at bounding box center [534, 233] width 1068 height 467
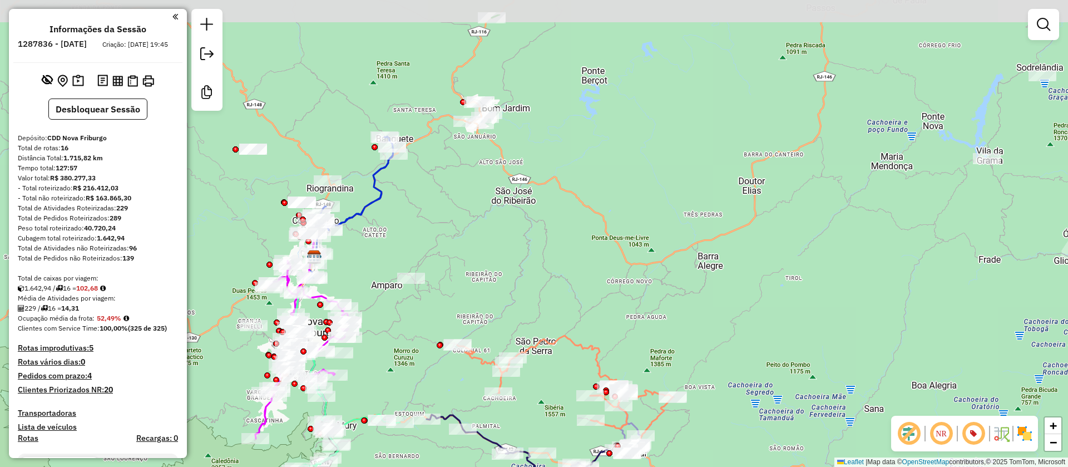
drag, startPoint x: 496, startPoint y: 220, endPoint x: 457, endPoint y: 284, distance: 75.7
click at [457, 284] on div "Janela de atendimento Grade de atendimento Capacidade Transportadoras Veículos …" at bounding box center [534, 233] width 1068 height 467
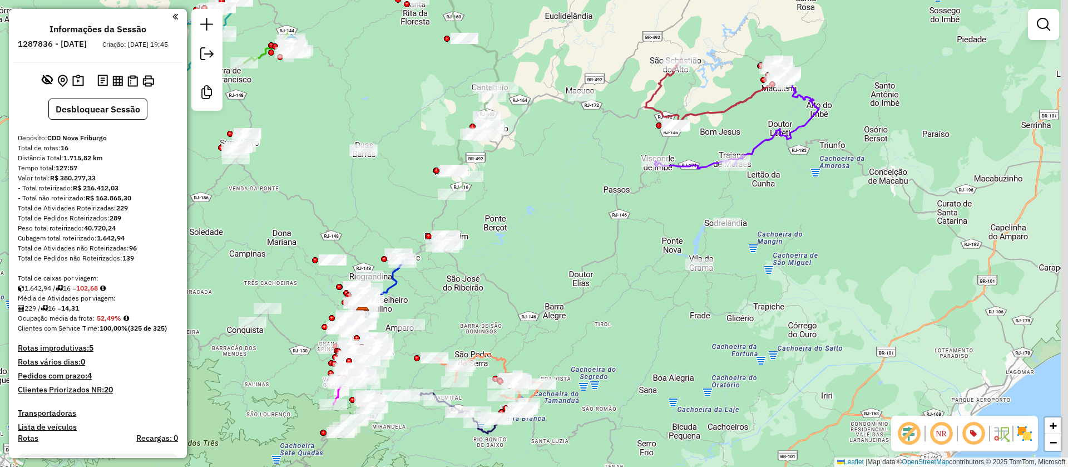
drag, startPoint x: 536, startPoint y: 256, endPoint x: 498, endPoint y: 304, distance: 60.2
click at [499, 304] on div "Janela de atendimento Grade de atendimento Capacidade Transportadoras Veículos …" at bounding box center [534, 233] width 1068 height 467
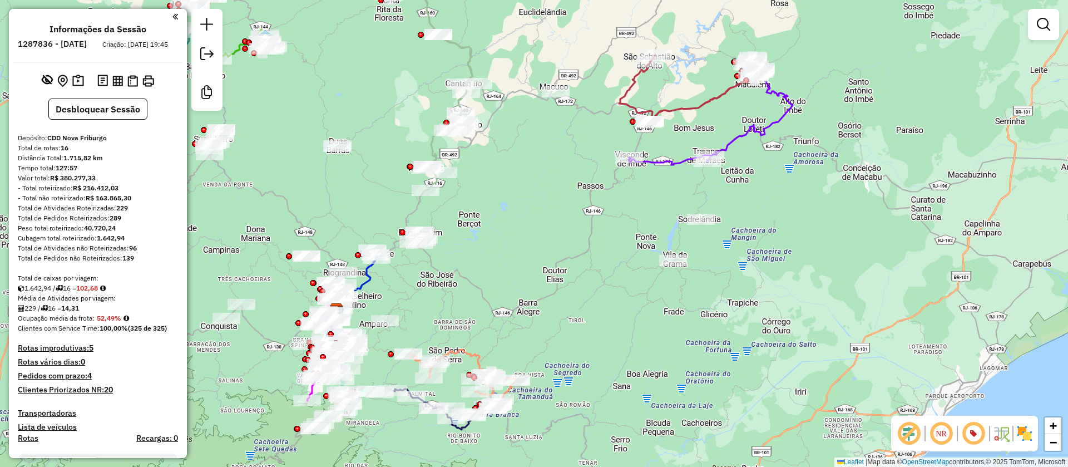
drag, startPoint x: 487, startPoint y: 258, endPoint x: 473, endPoint y: 245, distance: 19.3
click at [473, 245] on div "Janela de atendimento Grade de atendimento Capacidade Transportadoras Veículos …" at bounding box center [534, 233] width 1068 height 467
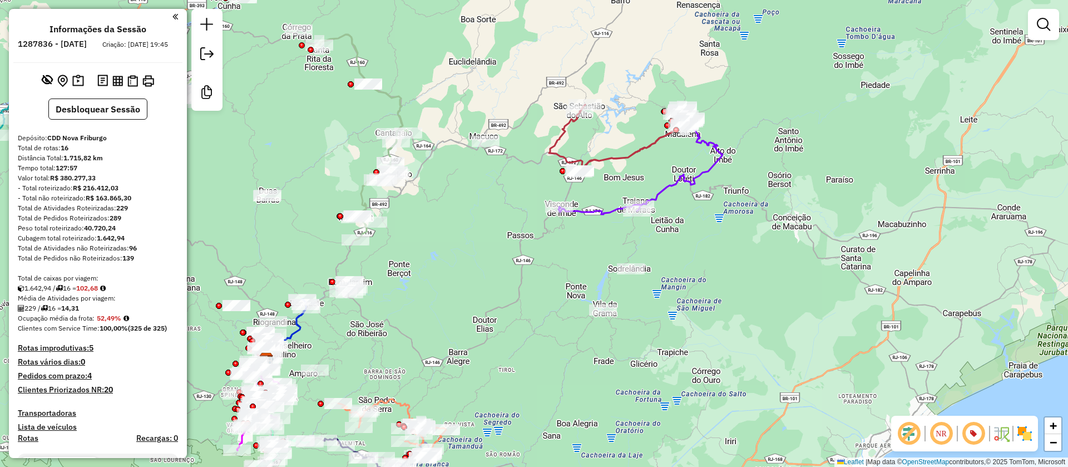
drag, startPoint x: 503, startPoint y: 265, endPoint x: 455, endPoint y: 300, distance: 59.0
click at [449, 306] on div "Janela de atendimento Grade de atendimento Capacidade Transportadoras Veículos …" at bounding box center [534, 233] width 1068 height 467
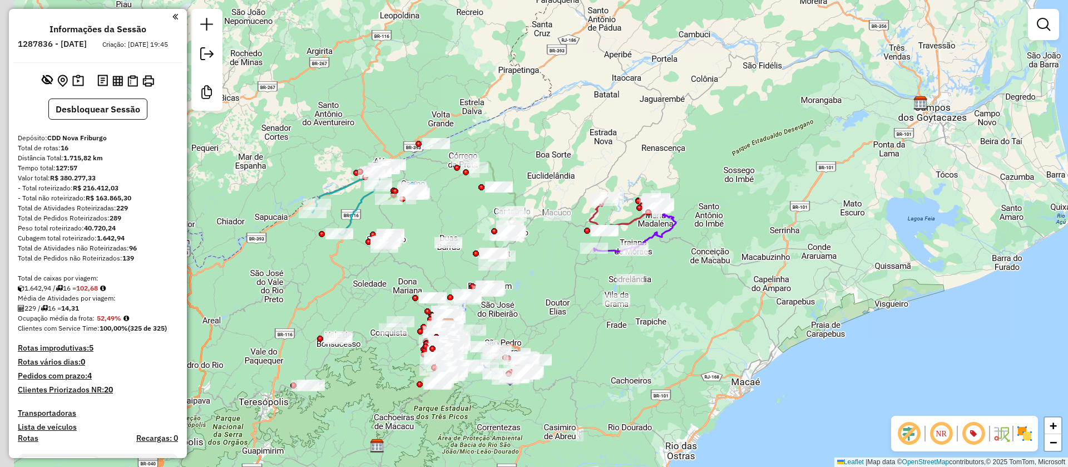
drag, startPoint x: 502, startPoint y: 308, endPoint x: 549, endPoint y: 301, distance: 47.2
click at [549, 301] on div "Janela de atendimento Grade de atendimento Capacidade Transportadoras Veículos …" at bounding box center [534, 233] width 1068 height 467
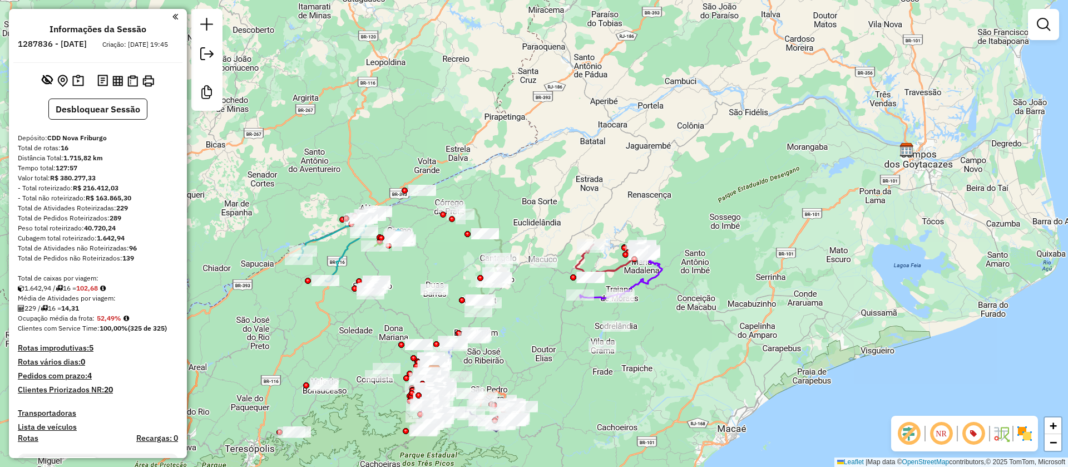
drag, startPoint x: 425, startPoint y: 258, endPoint x: 411, endPoint y: 304, distance: 48.2
click at [411, 304] on div "Janela de atendimento Grade de atendimento Capacidade Transportadoras Veículos …" at bounding box center [534, 233] width 1068 height 467
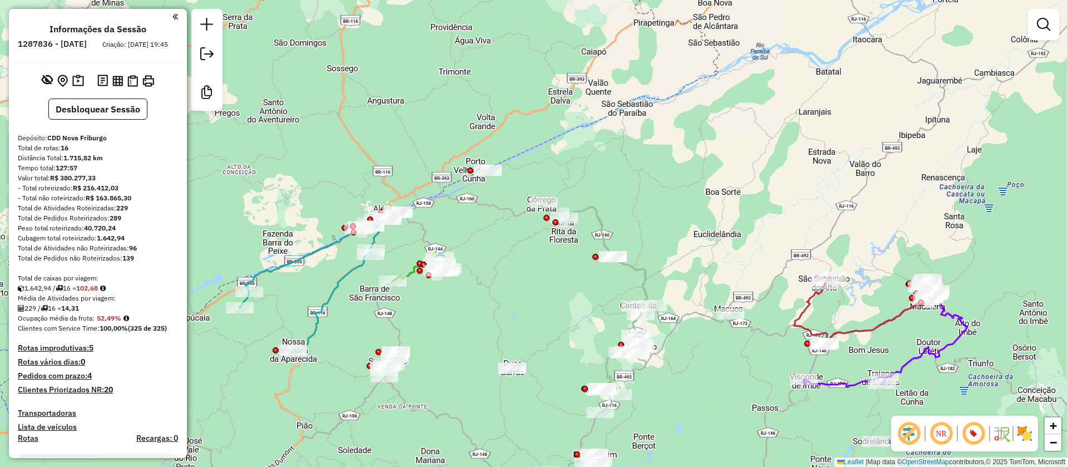
drag, startPoint x: 327, startPoint y: 263, endPoint x: 315, endPoint y: 288, distance: 27.6
click at [315, 290] on div "Janela de atendimento Grade de atendimento Capacidade Transportadoras Veículos …" at bounding box center [534, 233] width 1068 height 467
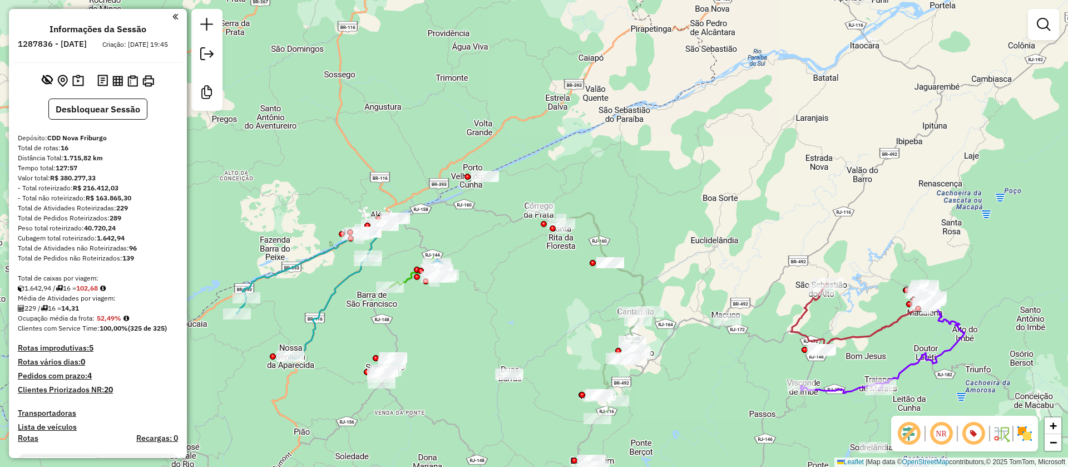
click at [336, 283] on icon at bounding box center [307, 294] width 140 height 129
select select "**********"
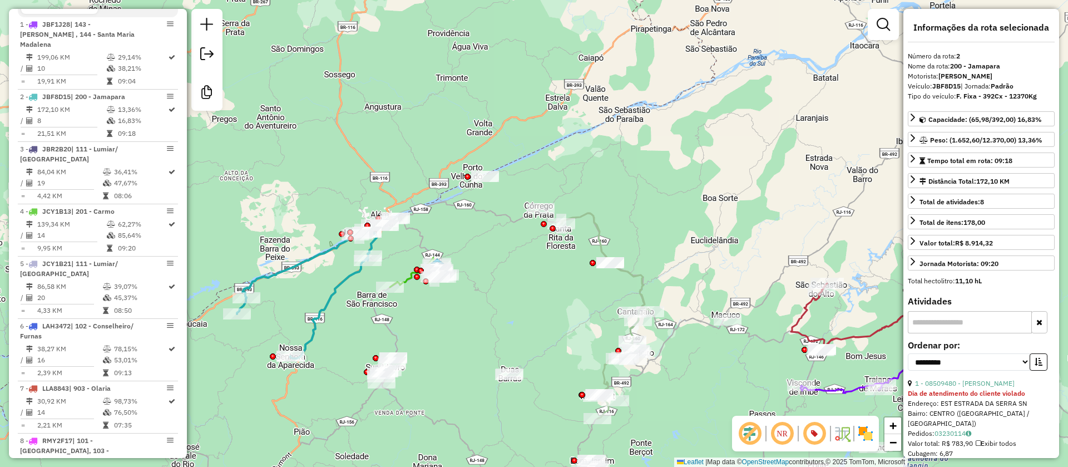
scroll to position [542, 0]
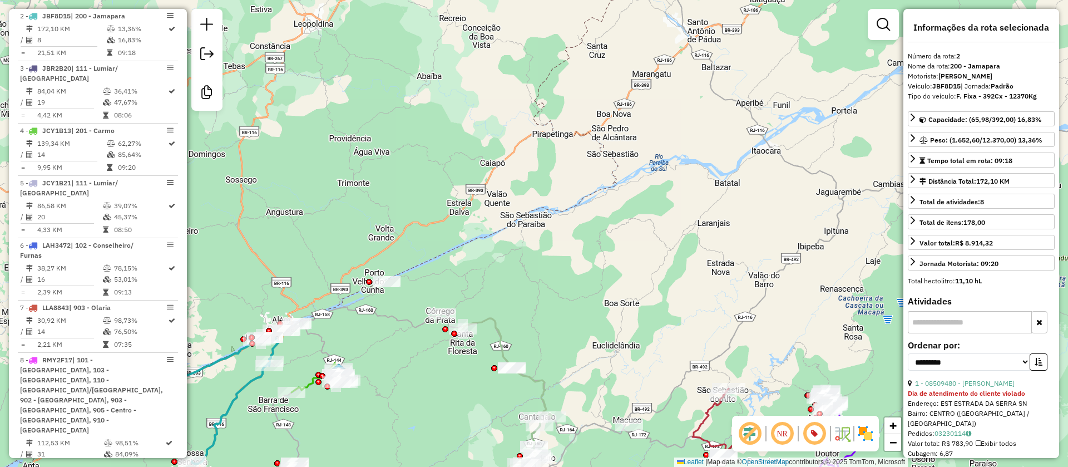
drag, startPoint x: 797, startPoint y: 200, endPoint x: 840, endPoint y: 247, distance: 63.8
click at [694, 312] on div "Janela de atendimento Grade de atendimento Capacidade Transportadoras Veículos …" at bounding box center [534, 233] width 1068 height 467
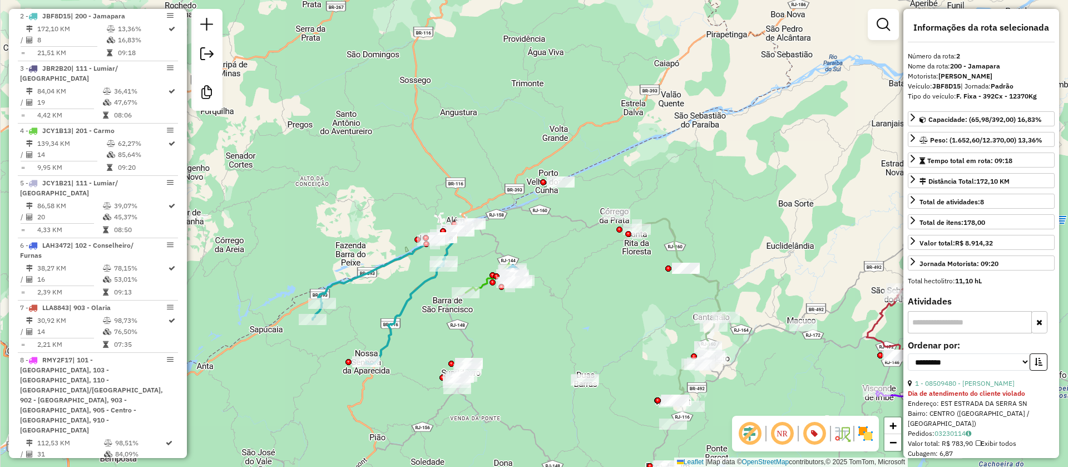
drag, startPoint x: 704, startPoint y: 282, endPoint x: 573, endPoint y: 276, distance: 130.9
click at [817, 199] on div "Janela de atendimento Grade de atendimento Capacidade Transportadoras Veículos …" at bounding box center [534, 233] width 1068 height 467
click at [406, 299] on icon at bounding box center [383, 298] width 140 height 129
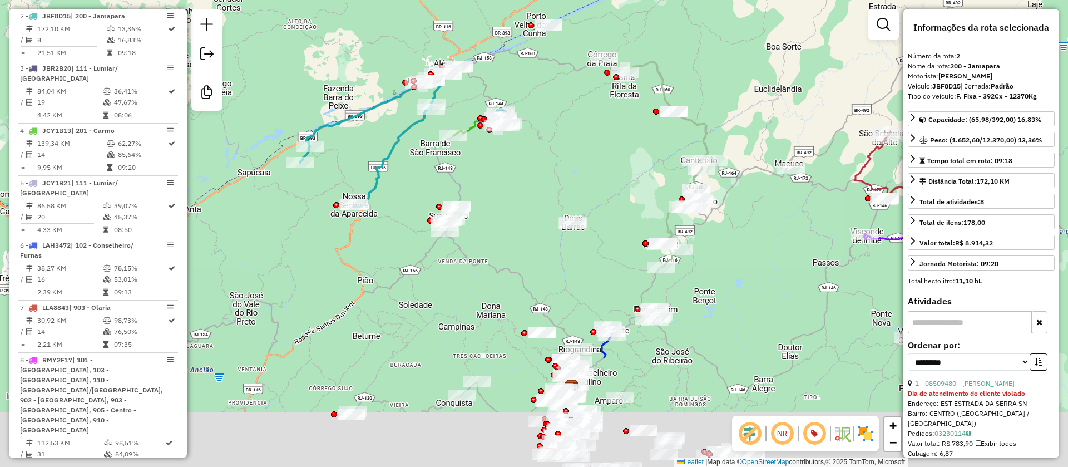
drag, startPoint x: 547, startPoint y: 345, endPoint x: 534, endPoint y: 183, distance: 163.0
click at [534, 183] on div "Janela de atendimento Grade de atendimento Capacidade Transportadoras Veículos …" at bounding box center [534, 233] width 1068 height 467
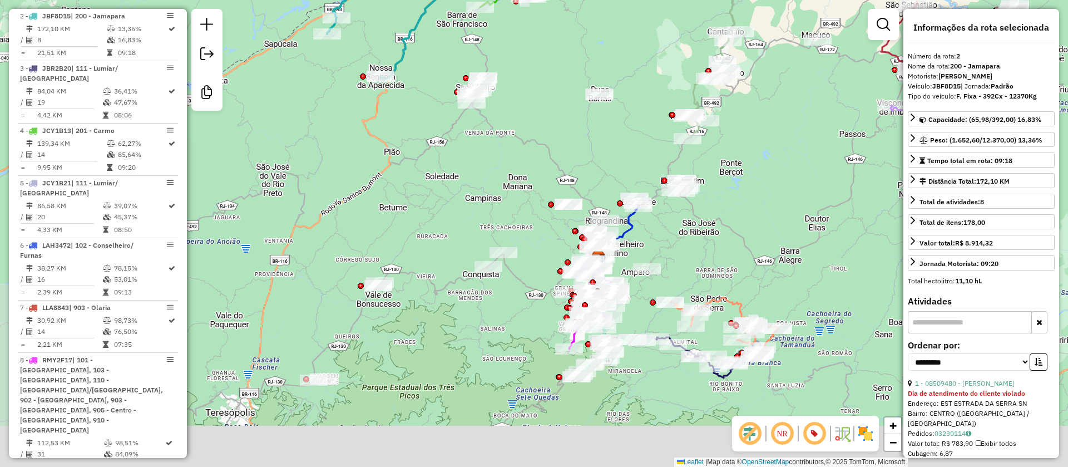
drag, startPoint x: 708, startPoint y: 346, endPoint x: 676, endPoint y: 248, distance: 102.9
click at [734, 212] on div "Janela de atendimento Grade de atendimento Capacidade Transportadoras Veículos …" at bounding box center [534, 233] width 1068 height 467
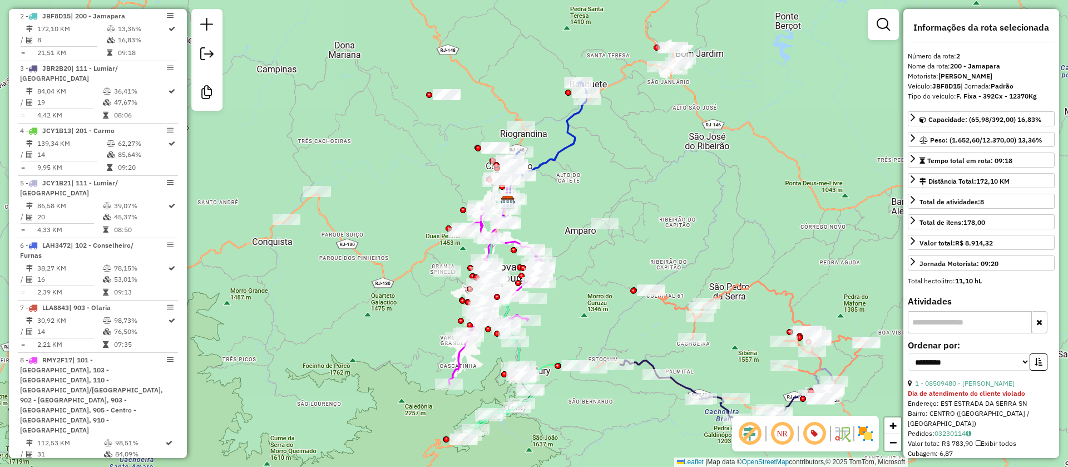
drag, startPoint x: 670, startPoint y: 135, endPoint x: 651, endPoint y: 182, distance: 50.9
click at [651, 182] on div "Janela de atendimento Grade de atendimento Capacidade Transportadoras Veículos …" at bounding box center [534, 233] width 1068 height 467
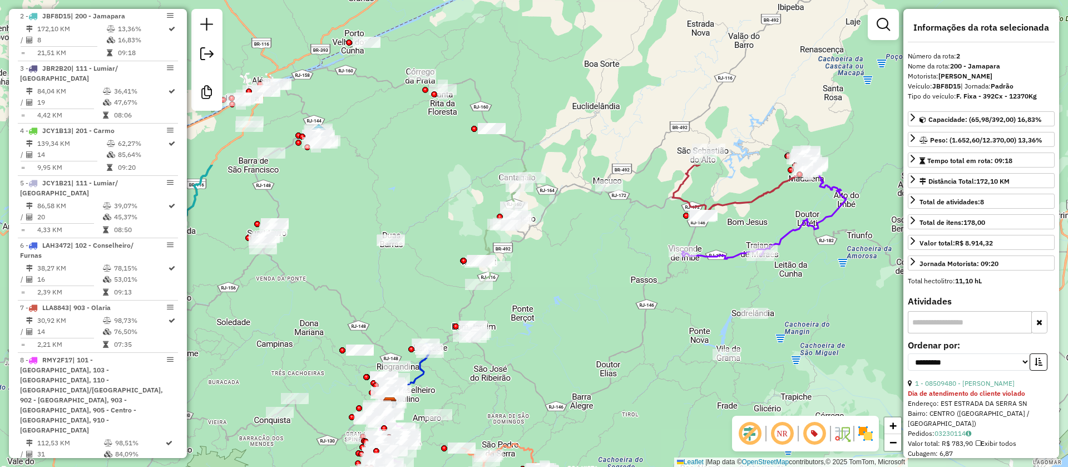
drag, startPoint x: 693, startPoint y: 160, endPoint x: 504, endPoint y: 372, distance: 283.3
click at [504, 372] on div "Janela de atendimento Grade de atendimento Capacidade Transportadoras Veículos …" at bounding box center [534, 233] width 1068 height 467
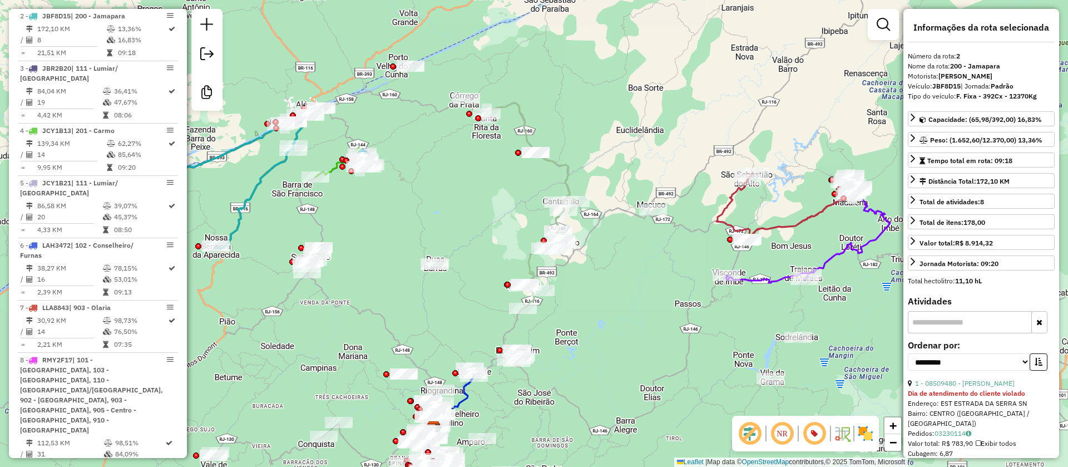
drag, startPoint x: 587, startPoint y: 263, endPoint x: 619, endPoint y: 272, distance: 32.9
click at [626, 279] on div "Janela de atendimento Grade de atendimento Capacidade Transportadoras Veículos …" at bounding box center [534, 233] width 1068 height 467
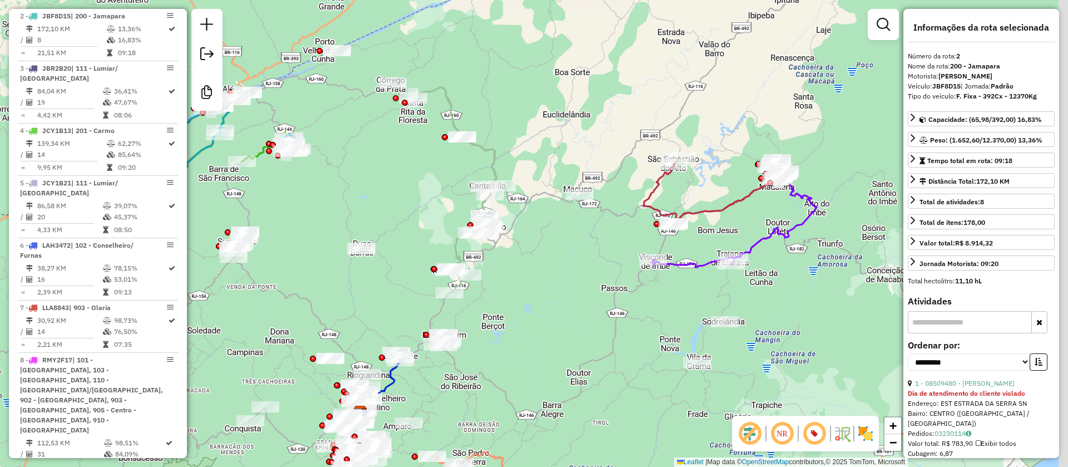
drag, startPoint x: 565, startPoint y: 244, endPoint x: 534, endPoint y: 225, distance: 36.6
click at [534, 226] on div "Janela de atendimento Grade de atendimento Capacidade Transportadoras Veículos …" at bounding box center [534, 233] width 1068 height 467
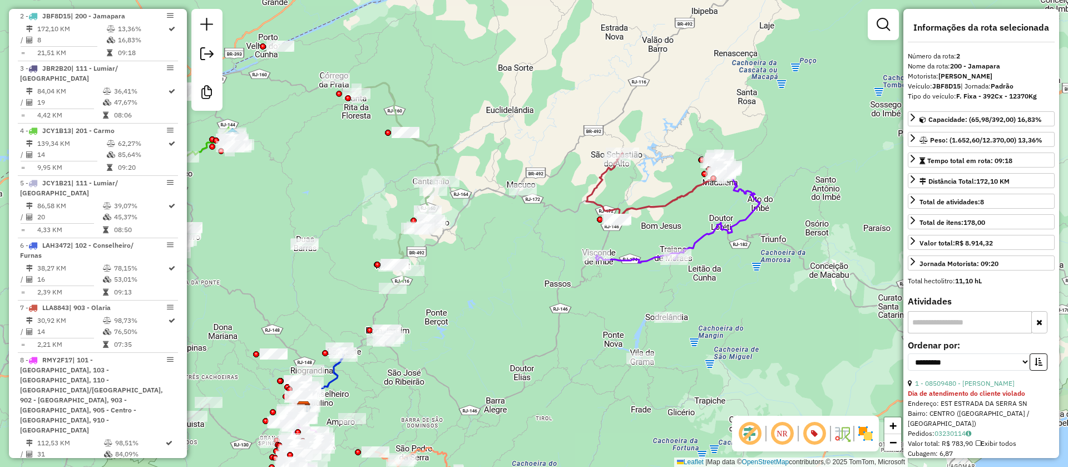
drag, startPoint x: 740, startPoint y: 246, endPoint x: 668, endPoint y: 262, distance: 74.1
click at [670, 263] on div "Janela de atendimento Grade de atendimento Capacidade Transportadoras Veículos …" at bounding box center [534, 233] width 1068 height 467
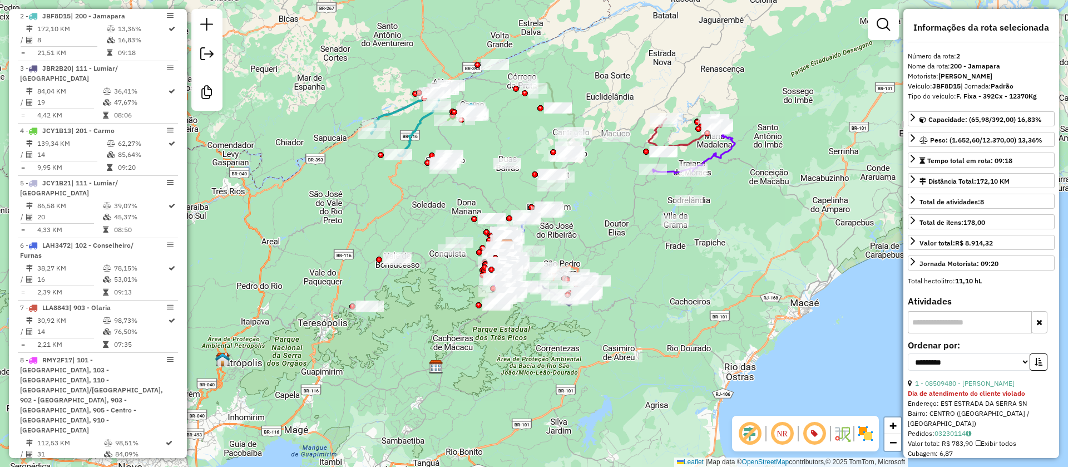
drag, startPoint x: 572, startPoint y: 295, endPoint x: 603, endPoint y: 226, distance: 75.5
click at [603, 226] on div "Janela de atendimento Grade de atendimento Capacidade Transportadoras Veículos …" at bounding box center [534, 233] width 1068 height 467
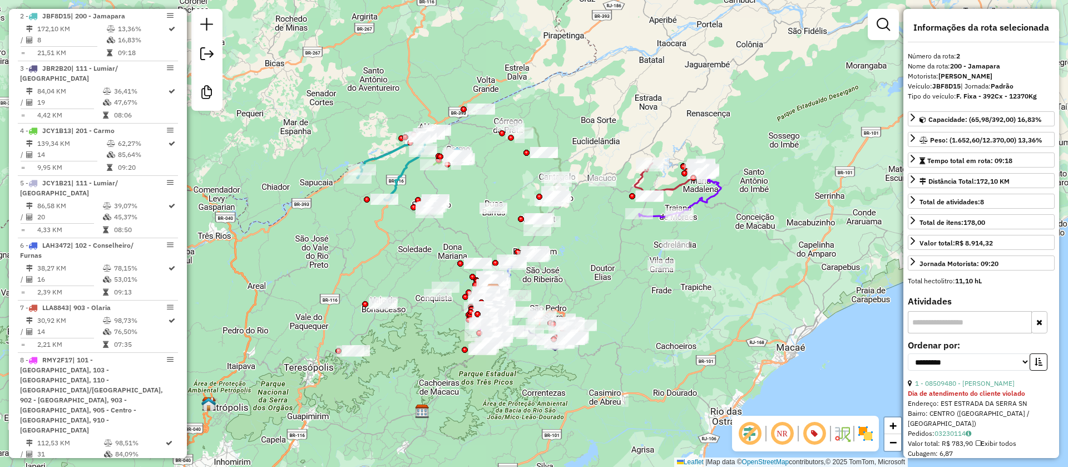
drag, startPoint x: 434, startPoint y: 215, endPoint x: 423, endPoint y: 253, distance: 38.9
click at [423, 253] on div "Janela de atendimento Grade de atendimento Capacidade Transportadoras Veículos …" at bounding box center [534, 233] width 1068 height 467
click at [621, 107] on div "Janela de atendimento Grade de atendimento Capacidade Transportadoras Veículos …" at bounding box center [534, 233] width 1068 height 467
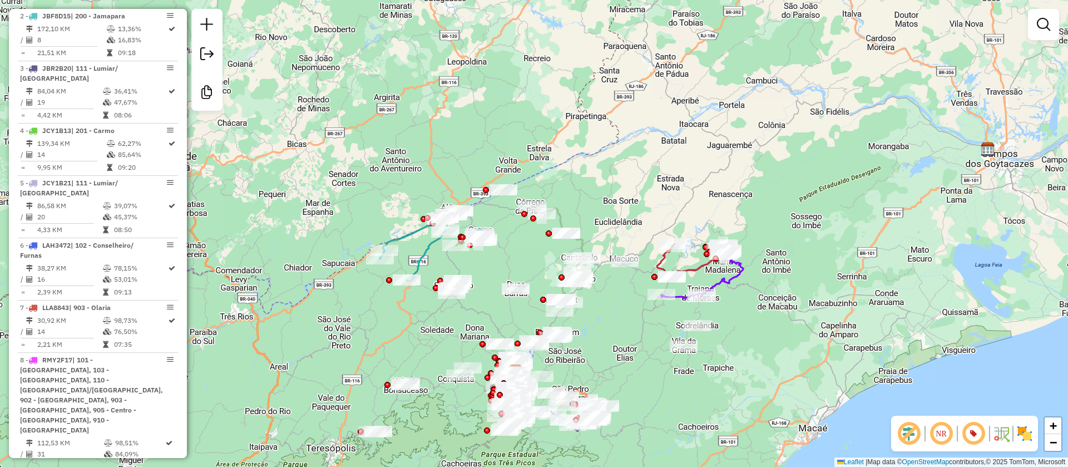
drag, startPoint x: 648, startPoint y: 290, endPoint x: 622, endPoint y: 348, distance: 62.8
click at [671, 373] on div "Janela de atendimento Grade de atendimento Capacidade Transportadoras Veículos …" at bounding box center [534, 233] width 1068 height 467
